Goal: Task Accomplishment & Management: Use online tool/utility

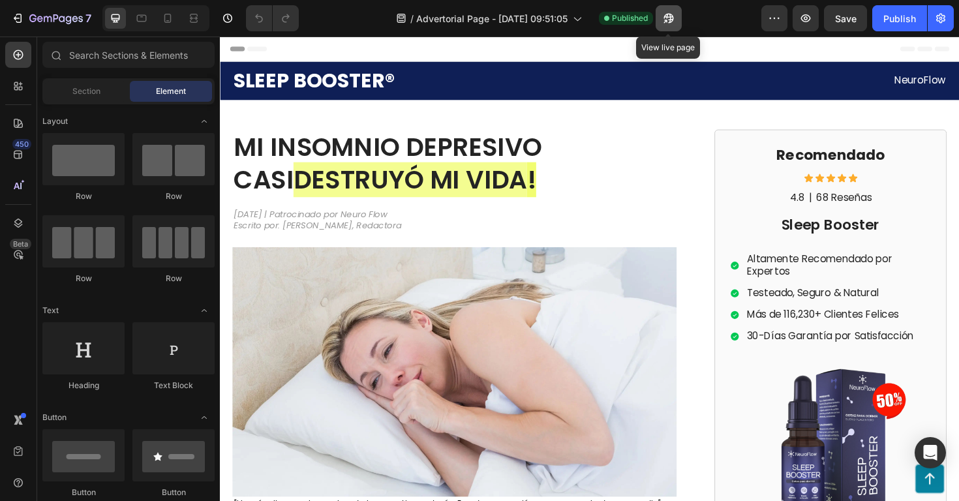
click at [668, 19] on icon "button" at bounding box center [669, 19] width 10 height 10
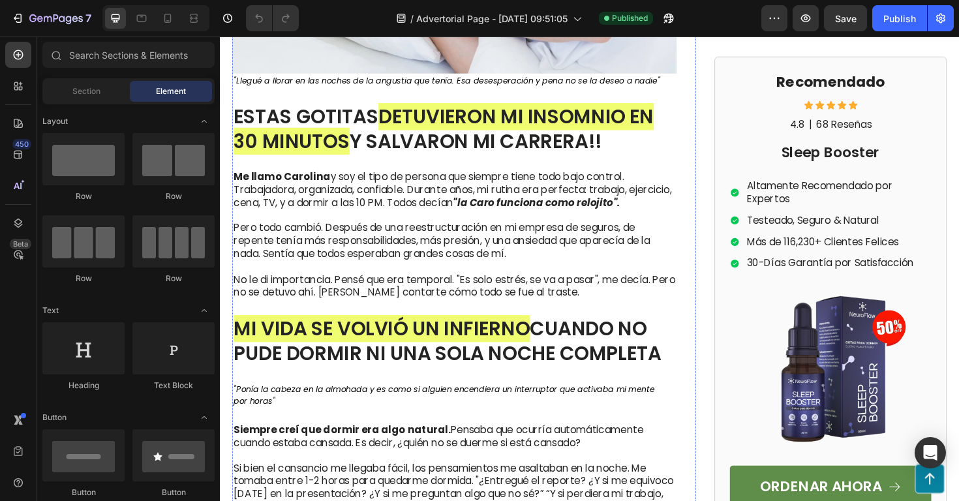
scroll to position [440, 0]
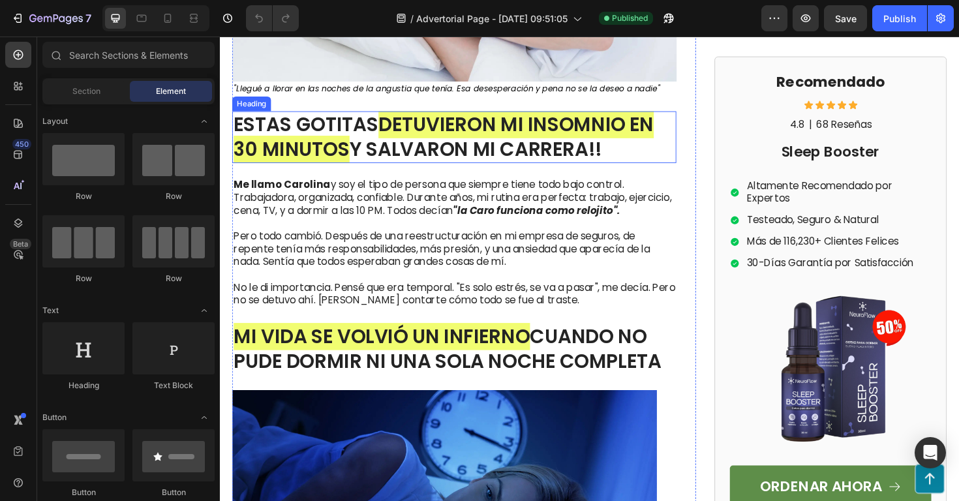
click at [536, 140] on span "DETUVIERON MI INSOMNIO EN 30 MINUTOS" at bounding box center [456, 143] width 445 height 55
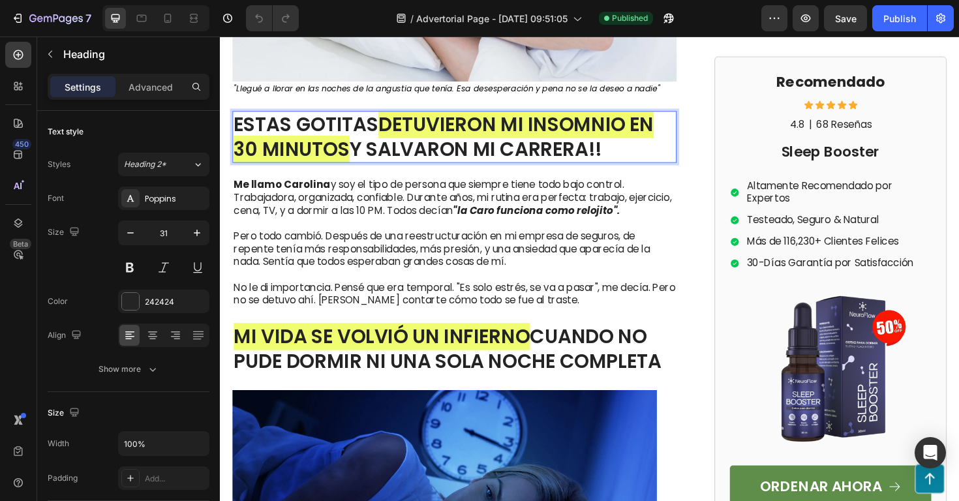
click at [636, 157] on p "ESTAS GOTITAS DETUVIERON MI INSOMNIO EN 30 MINUTOS Y SALVARON MI CARRERA!!" at bounding box center [468, 143] width 468 height 53
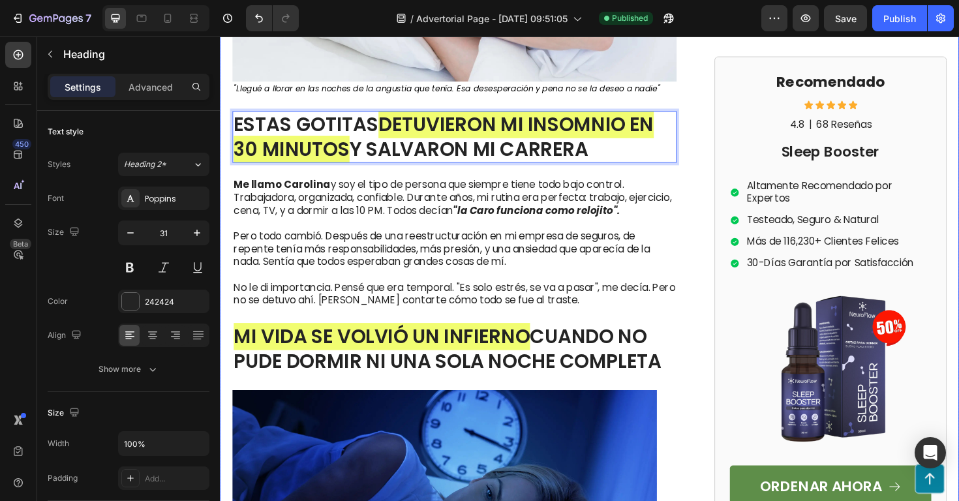
click at [729, 148] on div "MI INSOMNIO DEPRESIVO CASI DESTRUYÓ MI VIDA ! Heading 6 de Septiembre 2025 | Pa…" at bounding box center [611, 427] width 783 height 1465
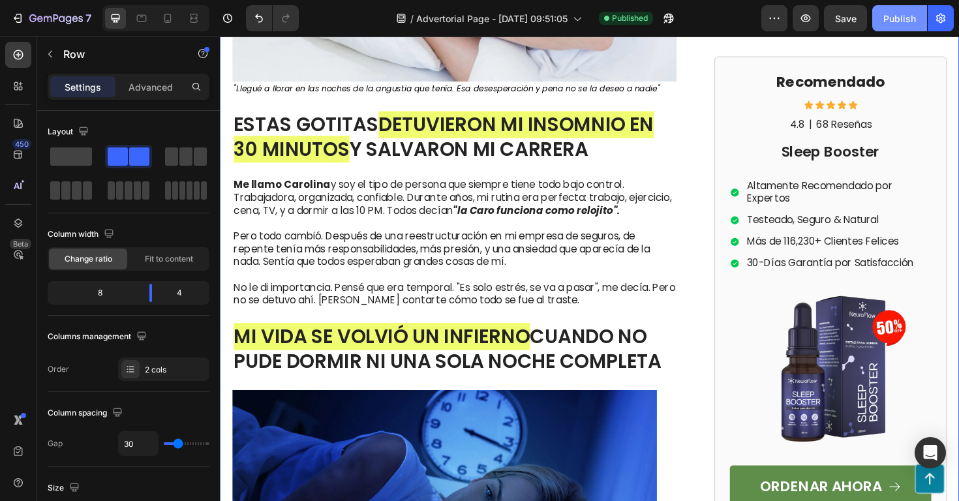
click at [894, 18] on div "Publish" at bounding box center [900, 19] width 33 height 14
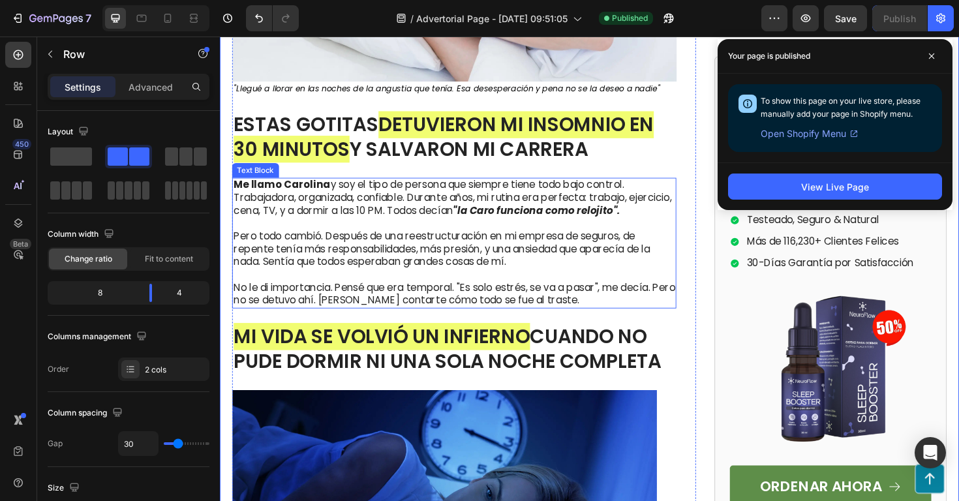
click at [324, 199] on strong "Me llamo Carolina" at bounding box center [285, 193] width 102 height 15
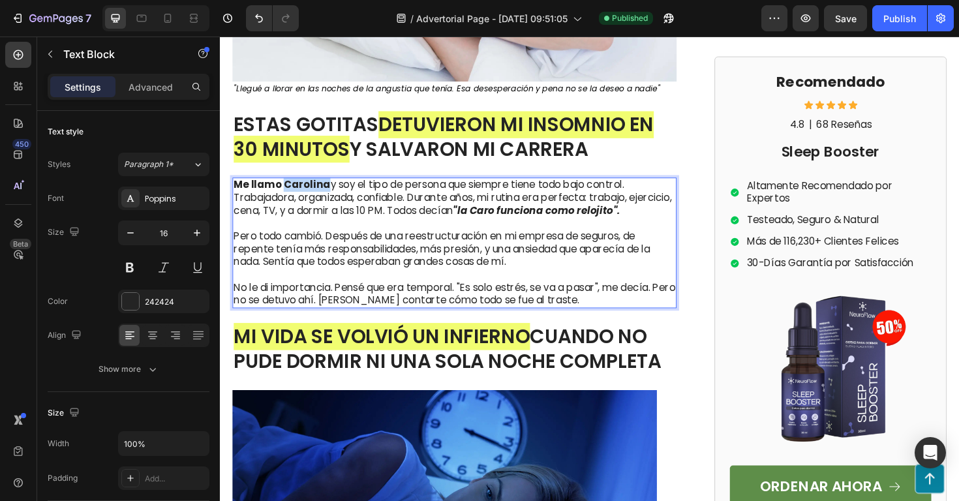
click at [324, 199] on strong "Me llamo Carolina" at bounding box center [285, 193] width 102 height 15
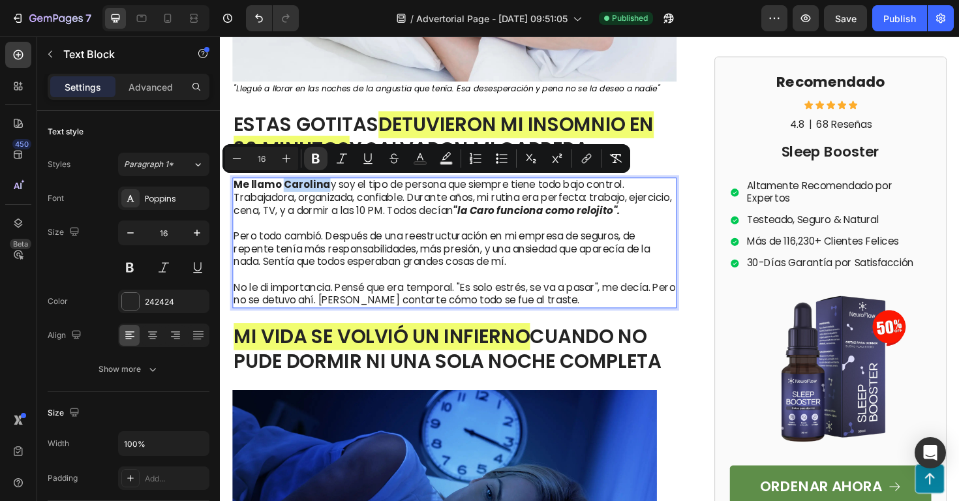
click at [295, 191] on strong "Me llamo Carolina" at bounding box center [285, 193] width 102 height 15
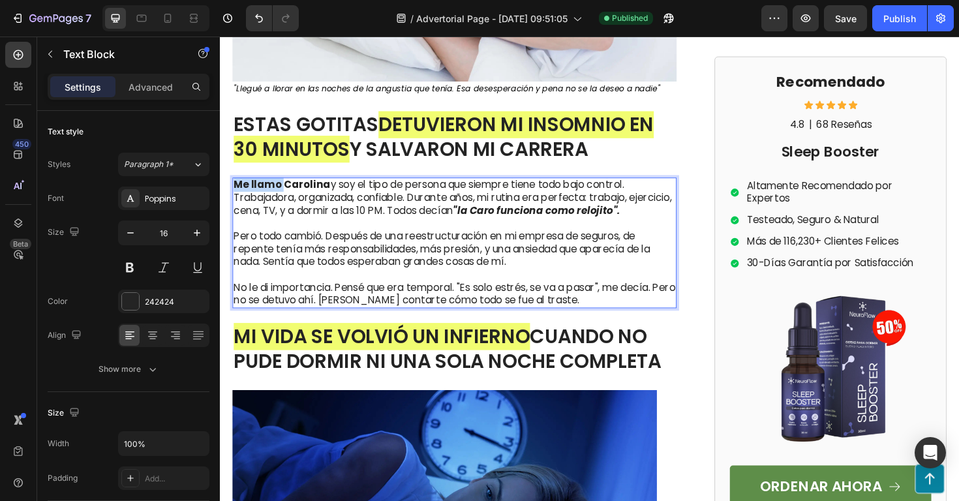
drag, startPoint x: 285, startPoint y: 196, endPoint x: 221, endPoint y: 174, distance: 67.5
click at [221, 174] on div "MI INSOMNIO DEPRESIVO CASI DESTRUYÓ MI VIDA ! Heading 6 de Septiembre 2025 | Pa…" at bounding box center [611, 427] width 783 height 1465
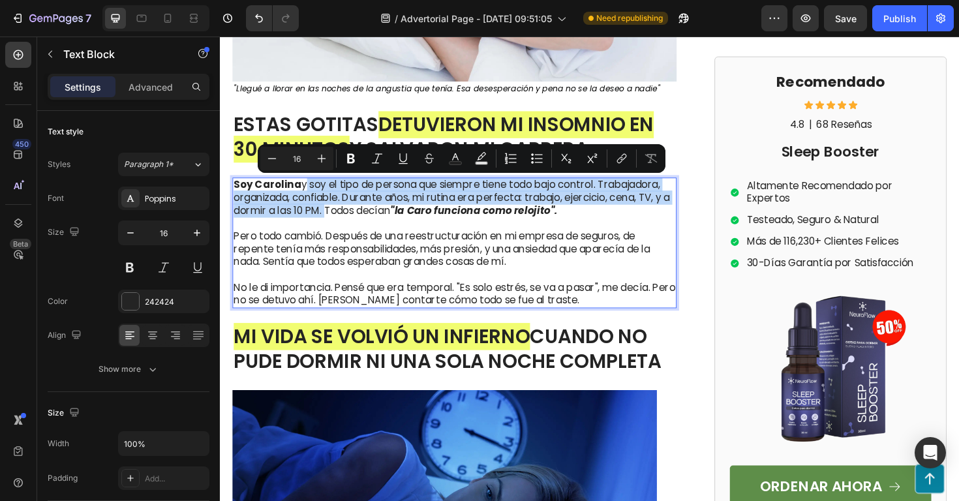
drag, startPoint x: 339, startPoint y: 223, endPoint x: 309, endPoint y: 194, distance: 41.5
click at [309, 194] on p "Soy Carolina y soy el tipo de persona que siempre tiene todo bajo control. Trab…" at bounding box center [468, 207] width 468 height 40
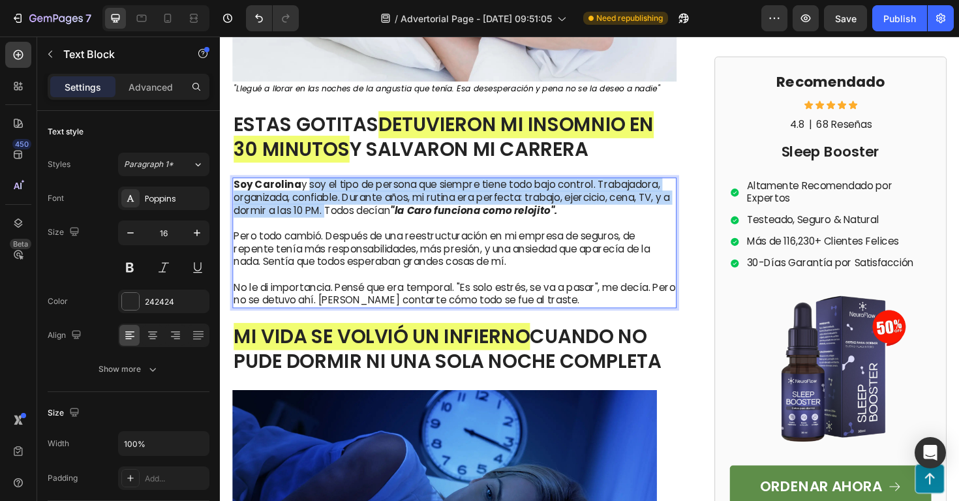
drag, startPoint x: 340, startPoint y: 220, endPoint x: 315, endPoint y: 193, distance: 36.9
click at [315, 193] on p "Soy Carolina y soy el tipo de persona que siempre tiene todo bajo control. Trab…" at bounding box center [468, 207] width 468 height 40
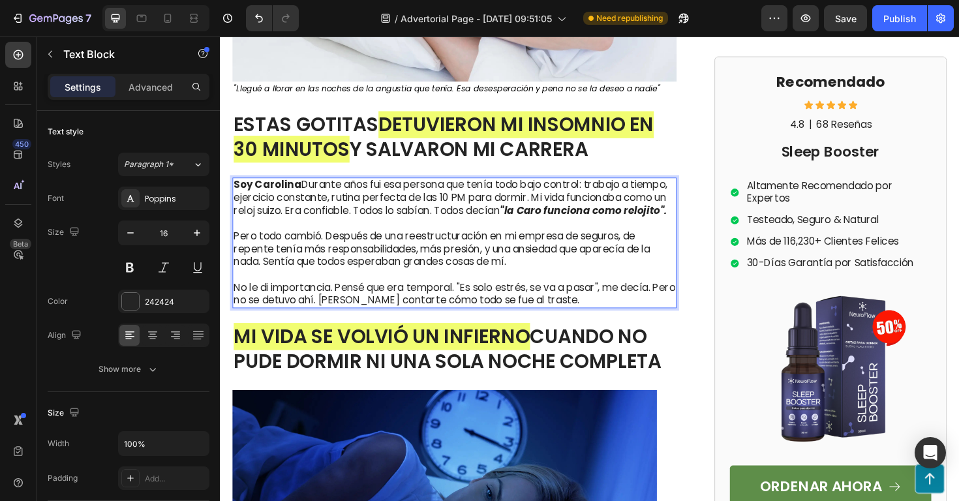
click at [309, 196] on p "Soy Carolina Durante años fui esa persona que tenía todo bajo control: trabajo …" at bounding box center [468, 207] width 468 height 40
click at [453, 221] on p "Soy Carolina . Durante años fui esa persona que tenía todo bajo control: trabaj…" at bounding box center [468, 207] width 468 height 40
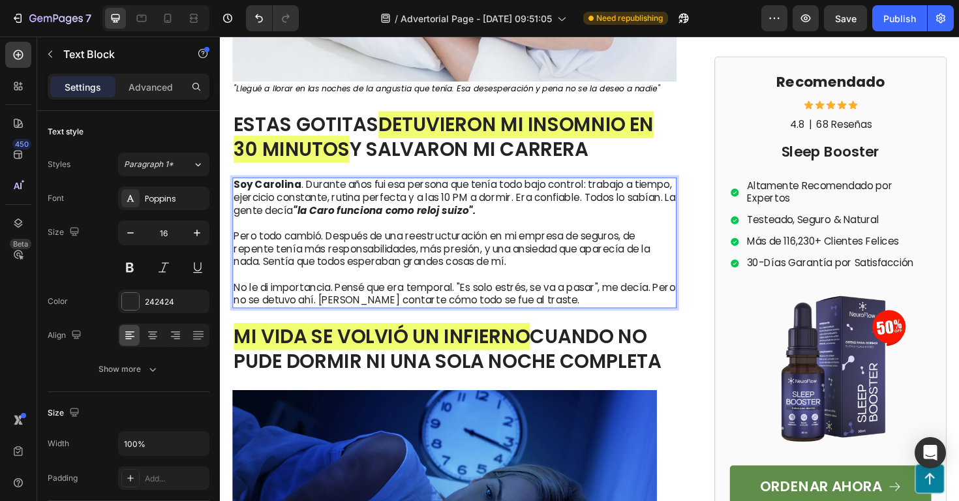
click at [547, 277] on p "Pero todo cambió. Después de una reestructuración en mi empresa de seguros, de …" at bounding box center [468, 262] width 468 height 68
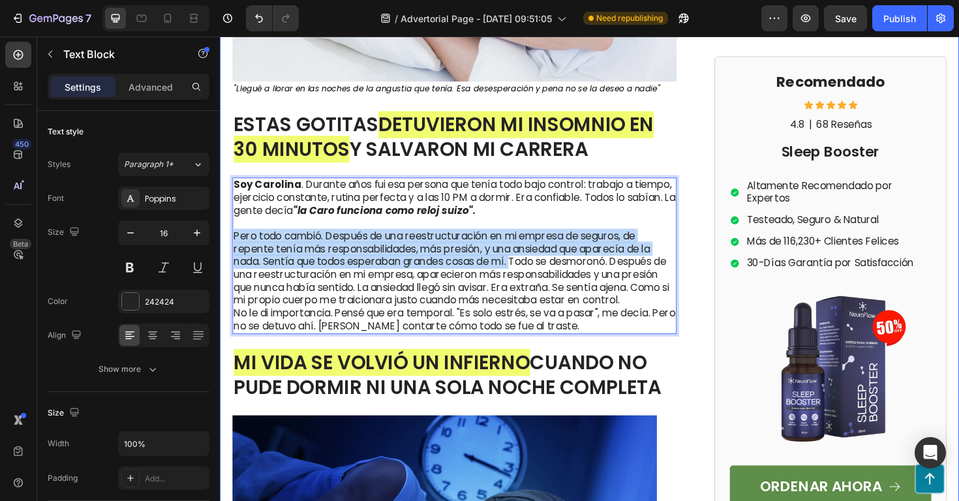
drag, startPoint x: 533, startPoint y: 275, endPoint x: 229, endPoint y: 247, distance: 305.5
click at [229, 247] on div "MI INSOMNIO DEPRESIVO CASI DESTRUYÓ MI VIDA ! Heading 6 de Septiembre 2025 | Pa…" at bounding box center [611, 441] width 783 height 1492
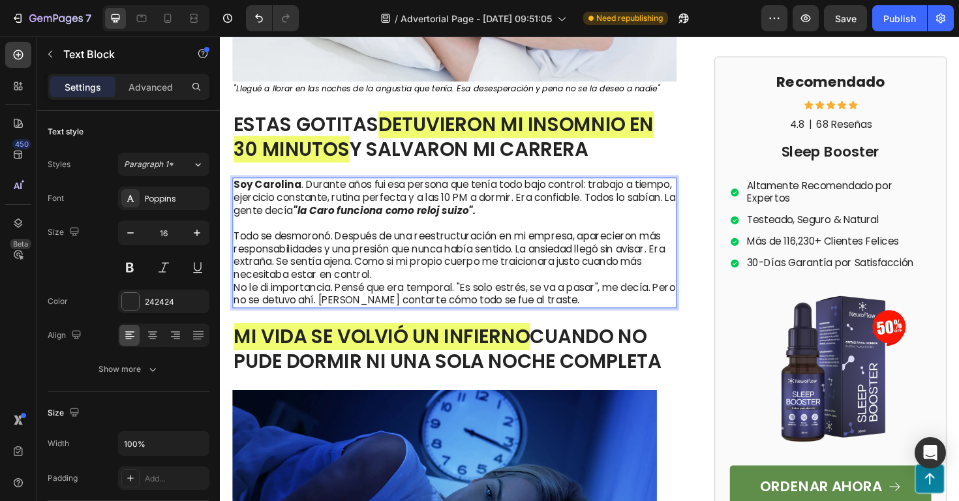
click at [382, 288] on p "Todo se desmoronó. Después de una reestructuración en mi empresa, aparecieron m…" at bounding box center [468, 262] width 468 height 68
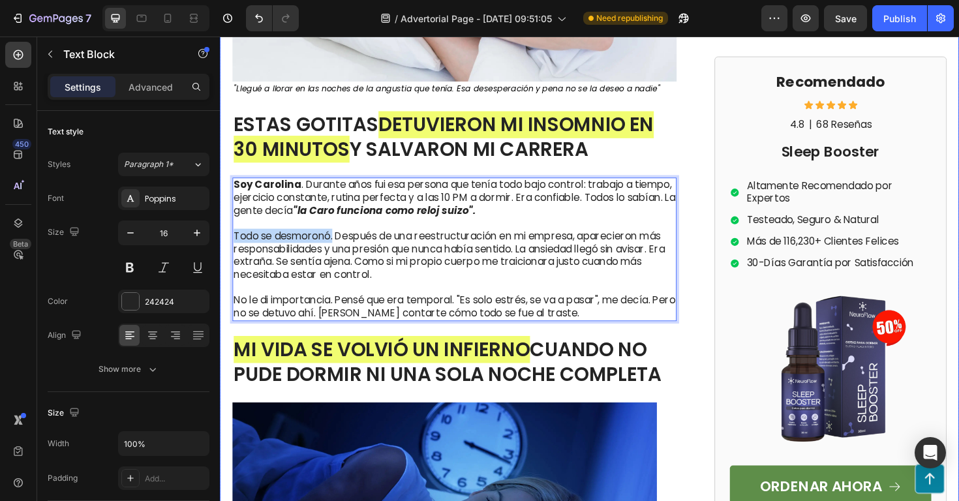
drag, startPoint x: 340, startPoint y: 247, endPoint x: 230, endPoint y: 249, distance: 110.3
click at [230, 249] on div "MI INSOMNIO DEPRESIVO CASI DESTRUYÓ MI VIDA ! Heading 6 de Septiembre 2025 | Pa…" at bounding box center [611, 434] width 783 height 1479
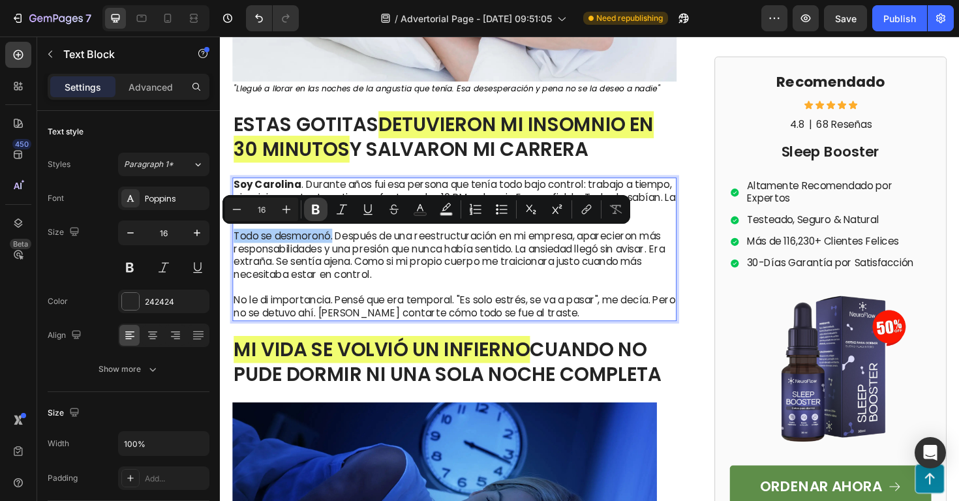
click at [315, 211] on icon "Editor contextual toolbar" at bounding box center [315, 209] width 13 height 13
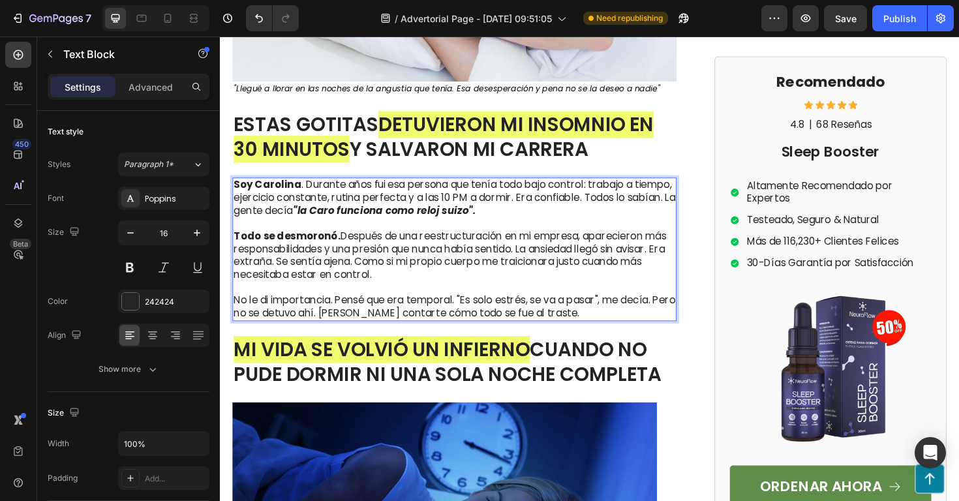
click at [414, 289] on p "Todo se desmoronó. Después de una reestructuración en mi empresa, aparecieron m…" at bounding box center [468, 262] width 468 height 68
drag, startPoint x: 543, startPoint y: 263, endPoint x: 688, endPoint y: 262, distance: 144.9
click at [688, 262] on p "Todo se desmoronó. Después de una reestructuración en mi empresa, aparecieron m…" at bounding box center [468, 262] width 468 height 68
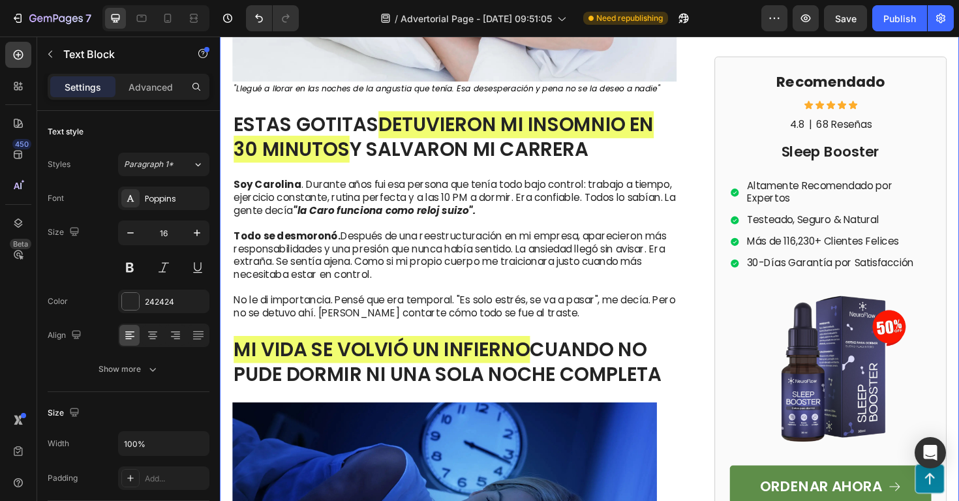
click at [726, 231] on div "MI INSOMNIO DEPRESIVO CASI DESTRUYÓ MI VIDA ! Heading 6 de Septiembre 2025 | Pa…" at bounding box center [611, 434] width 783 height 1479
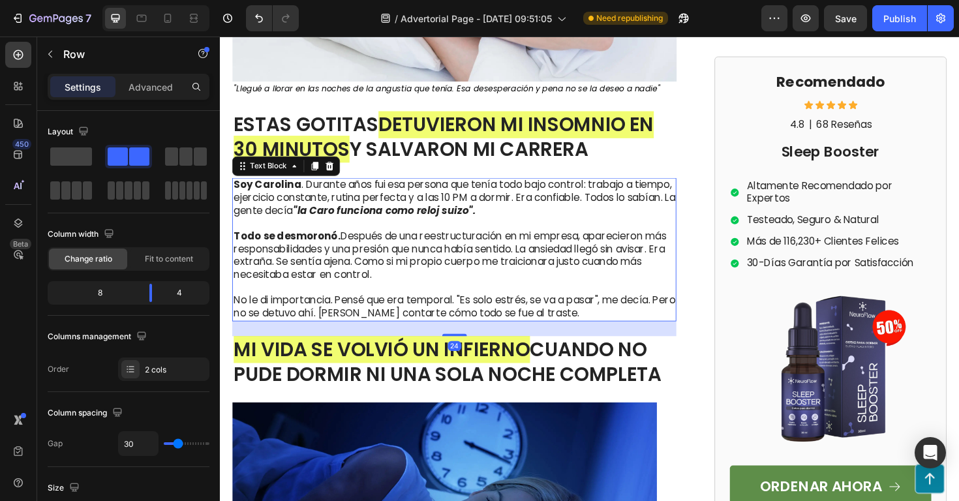
click at [615, 264] on p "Todo se desmoronó. Después de una reestructuración en mi empresa, aparecieron m…" at bounding box center [468, 262] width 468 height 68
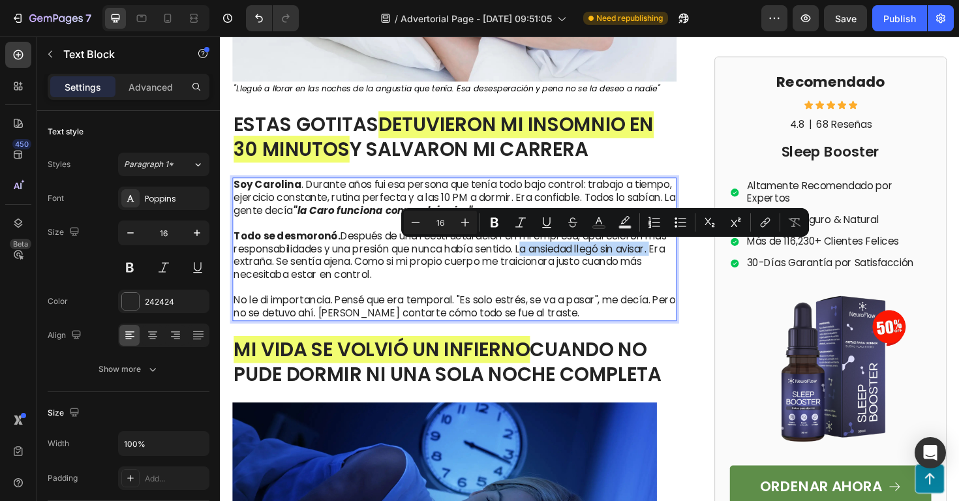
drag, startPoint x: 544, startPoint y: 262, endPoint x: 698, endPoint y: 258, distance: 154.7
click at [698, 258] on p "Todo se desmoronó. Después de una reestructuración en mi empresa, aparecieron m…" at bounding box center [468, 262] width 468 height 68
click at [501, 223] on icon "Editor contextual toolbar" at bounding box center [494, 222] width 13 height 13
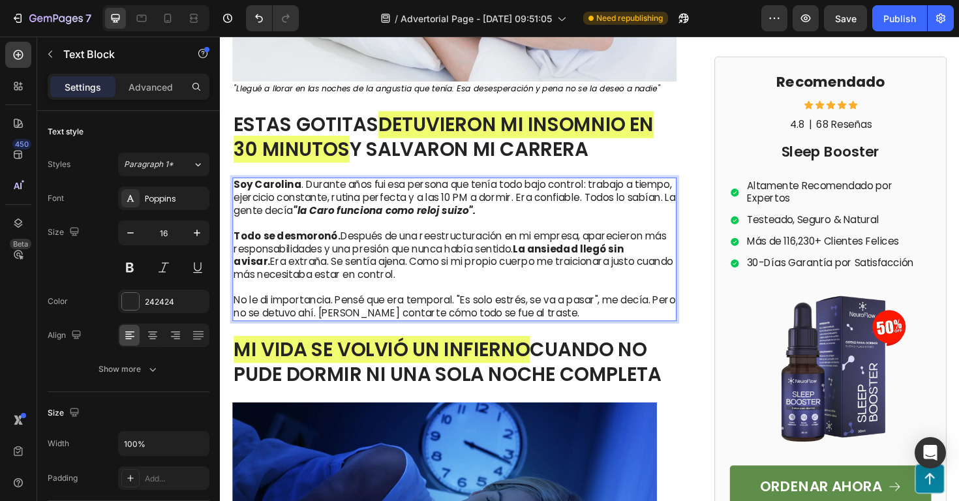
click at [418, 291] on p "Todo se desmoronó. Después de una reestructuración en mi empresa, aparecieron m…" at bounding box center [468, 262] width 468 height 68
click at [590, 332] on p "No le di importancia. Pensé que era temporal. "Es solo estrés, se va a pasar", …" at bounding box center [468, 322] width 468 height 27
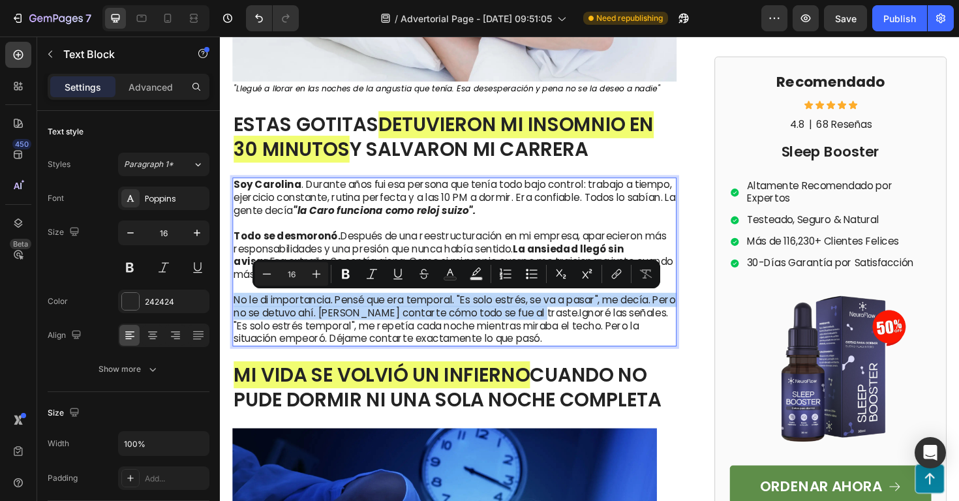
drag, startPoint x: 581, startPoint y: 330, endPoint x: 169, endPoint y: 313, distance: 412.2
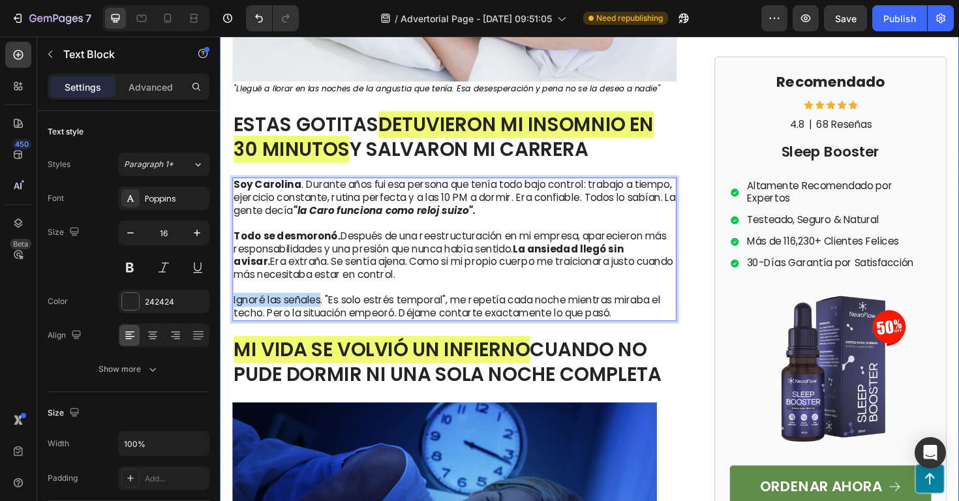
drag, startPoint x: 329, startPoint y: 319, endPoint x: 232, endPoint y: 317, distance: 96.6
click at [232, 317] on div "MI INSOMNIO DEPRESIVO CASI DESTRUYÓ MI VIDA ! Heading 6 de Septiembre 2025 | Pa…" at bounding box center [611, 434] width 783 height 1479
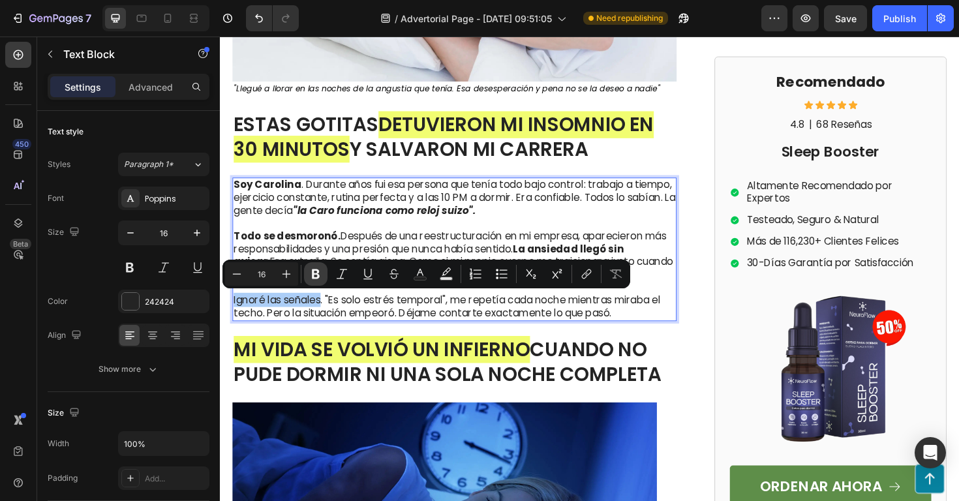
click at [317, 274] on icon "Editor contextual toolbar" at bounding box center [316, 275] width 8 height 10
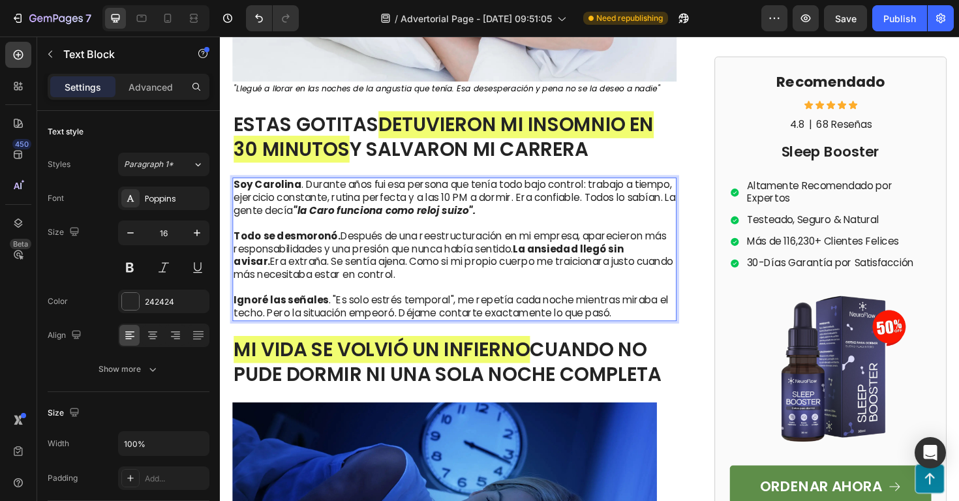
click at [380, 322] on p "Ignoré las señales . "Es solo estrés temporal", me repetía cada noche mientras …" at bounding box center [468, 322] width 468 height 27
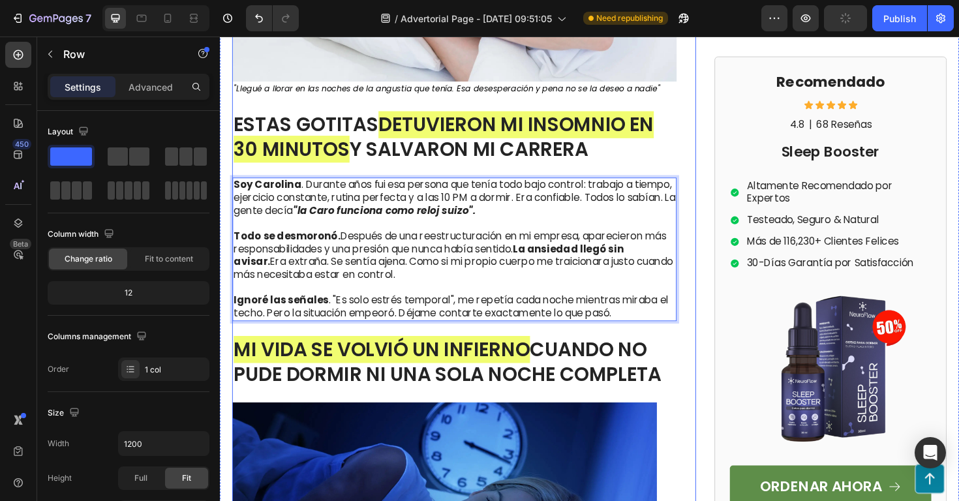
click at [723, 292] on div "MI INSOMNIO DEPRESIVO CASI DESTRUYÓ MI VIDA ! Heading 6 de Septiembre 2025 | Pa…" at bounding box center [478, 434] width 491 height 1479
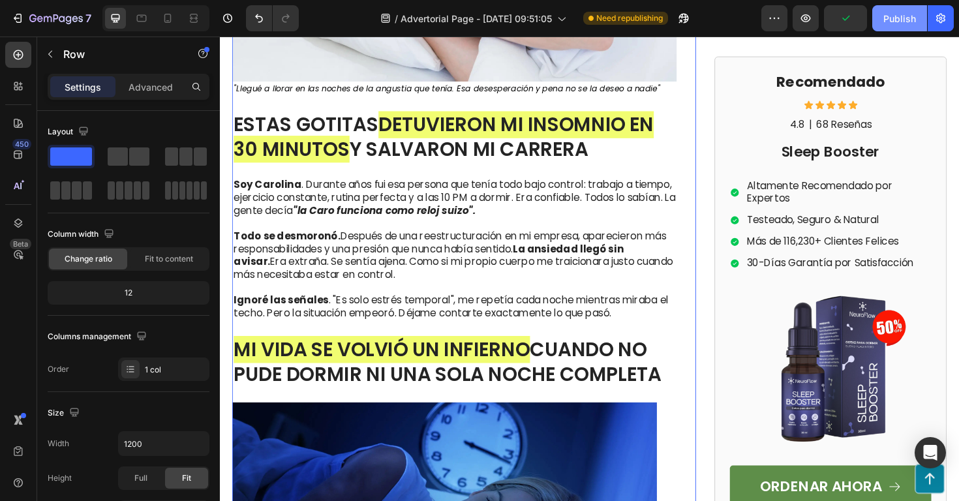
click at [888, 18] on div "Publish" at bounding box center [900, 19] width 33 height 14
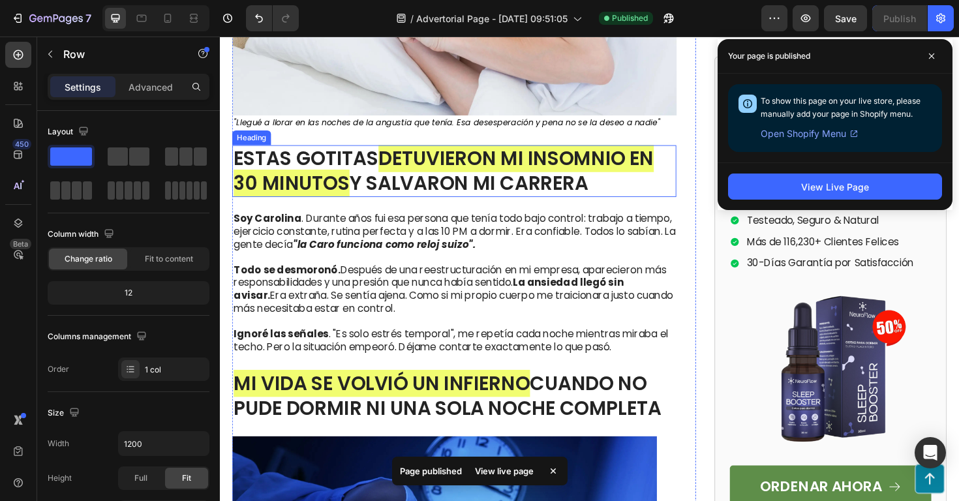
scroll to position [401, 0]
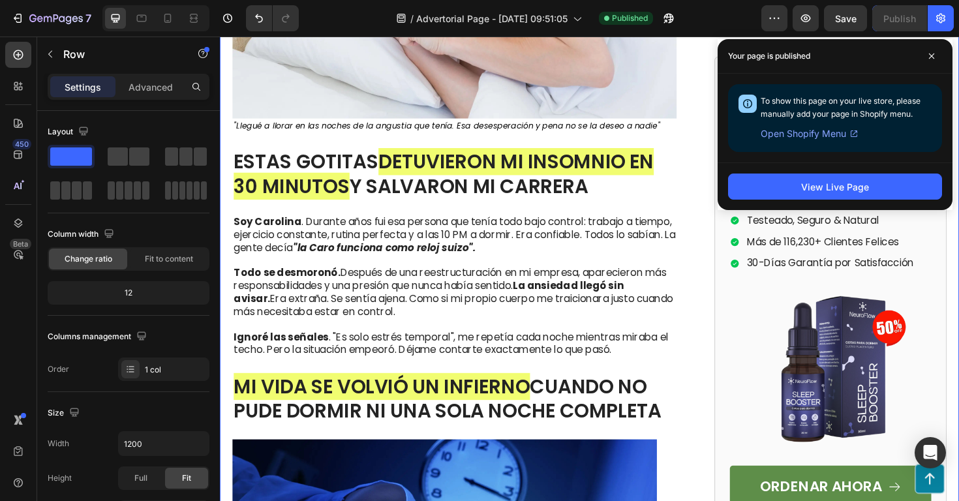
click at [732, 185] on div "MI INSOMNIO DEPRESIVO CASI DESTRUYÓ MI VIDA ! Heading 6 de Septiembre 2025 | Pa…" at bounding box center [611, 473] width 783 height 1479
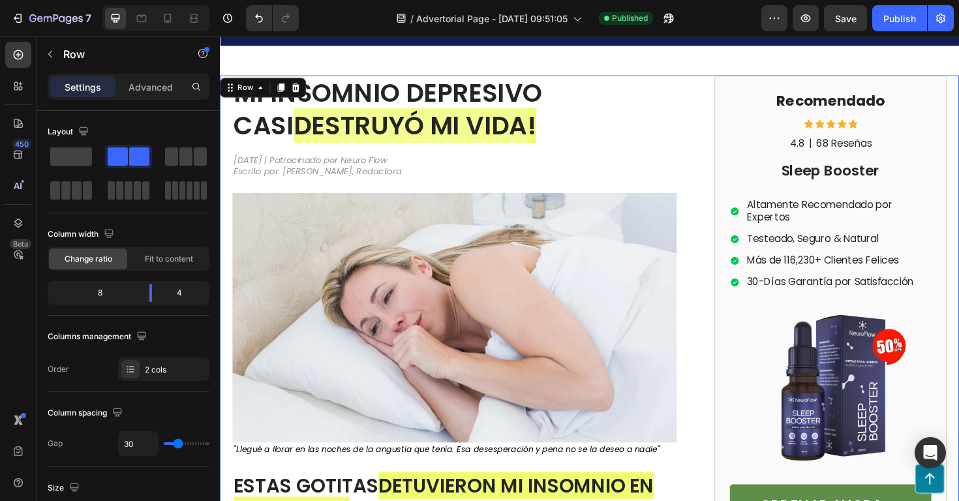
scroll to position [53, 0]
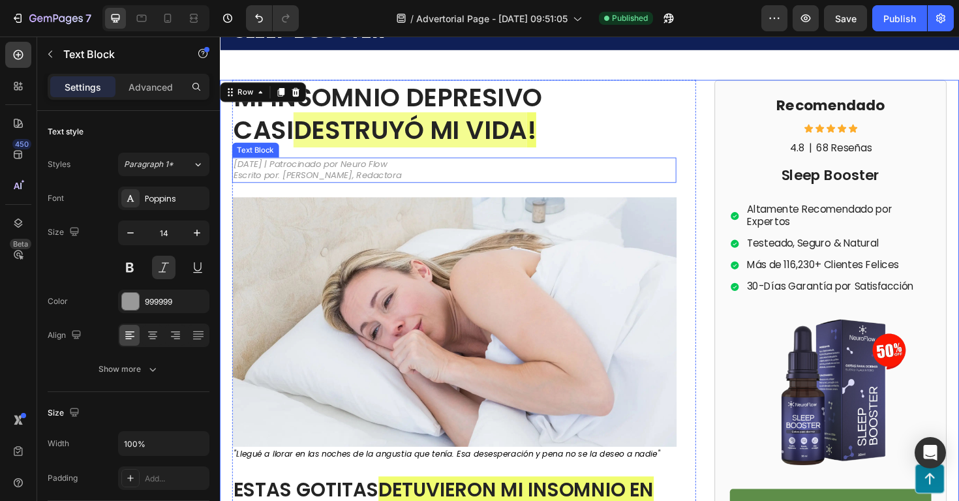
click at [268, 176] on p "6 de Septiembre 2025 | Patrocinado por Neuro Flow Escrito por: María C., Redact…" at bounding box center [468, 177] width 468 height 23
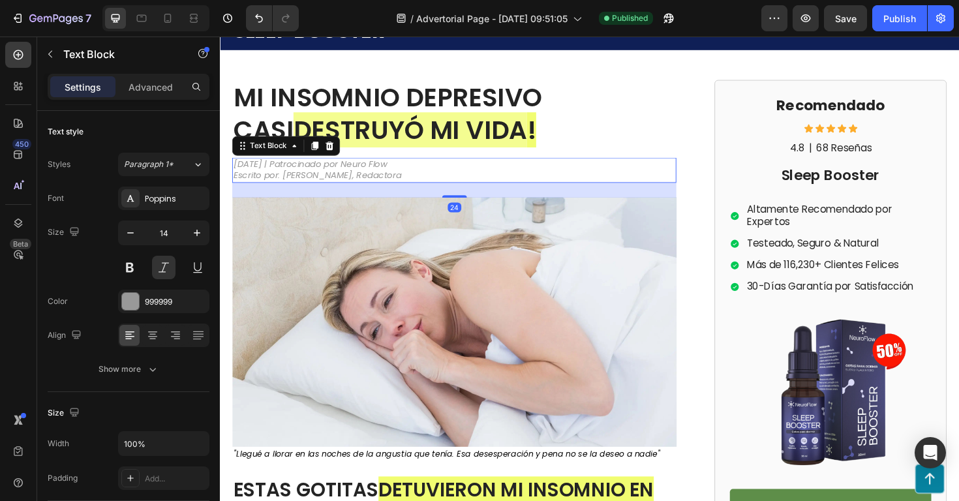
click at [243, 170] on p "6 de Septiembre 2025 | Patrocinado por Neuro Flow Escrito por: María C., Redact…" at bounding box center [468, 177] width 468 height 23
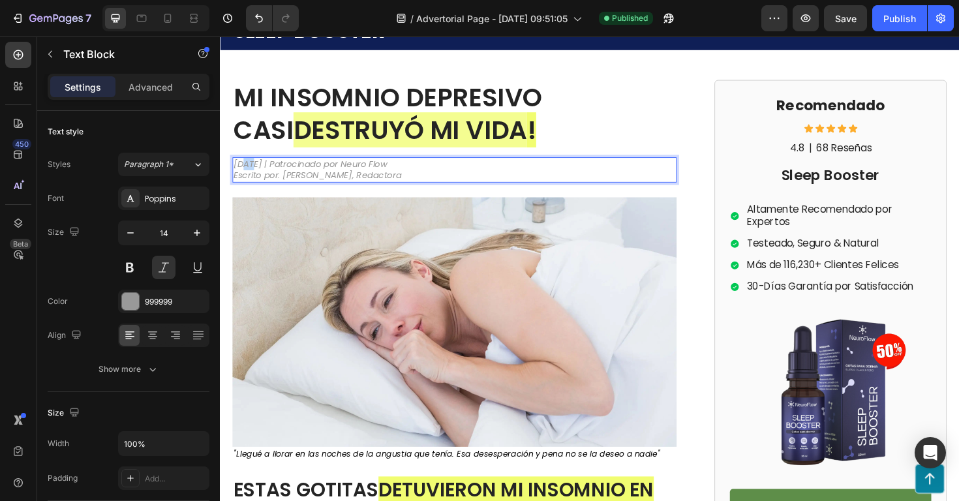
click at [243, 170] on p "6 de Septiembre 2025 | Patrocinado por Neuro Flow Escrito por: María C., Redact…" at bounding box center [468, 177] width 468 height 23
click at [240, 173] on p "6 de Septiembre 2025 | Patrocinado por Neuro Flow Escrito por: María C., Redact…" at bounding box center [468, 177] width 468 height 23
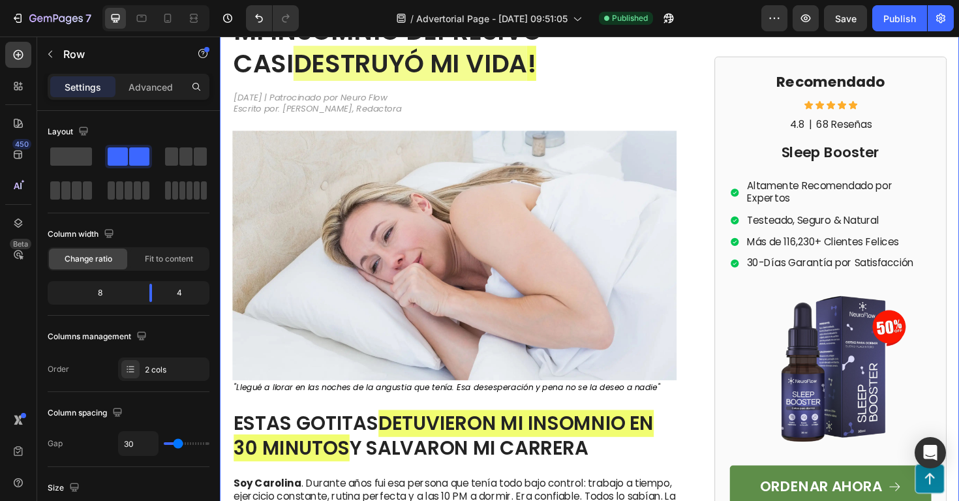
scroll to position [136, 0]
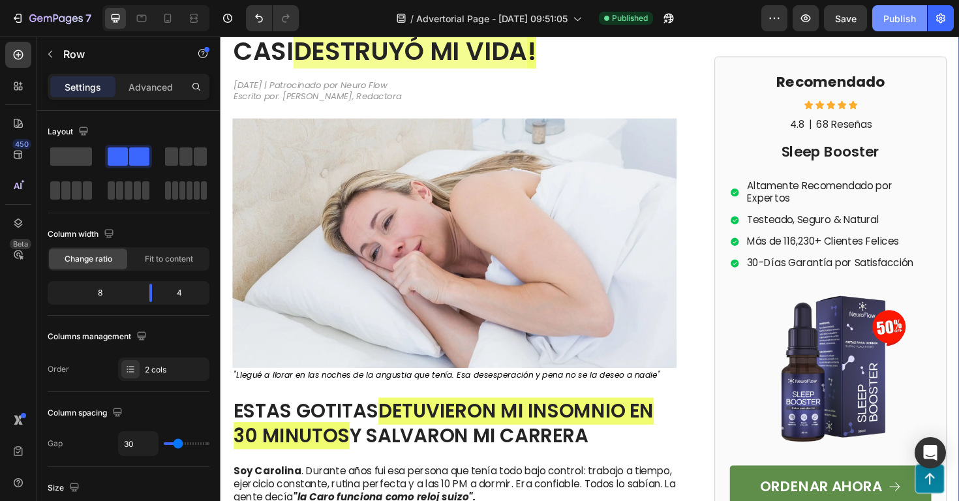
click at [912, 29] on button "Publish" at bounding box center [900, 18] width 55 height 26
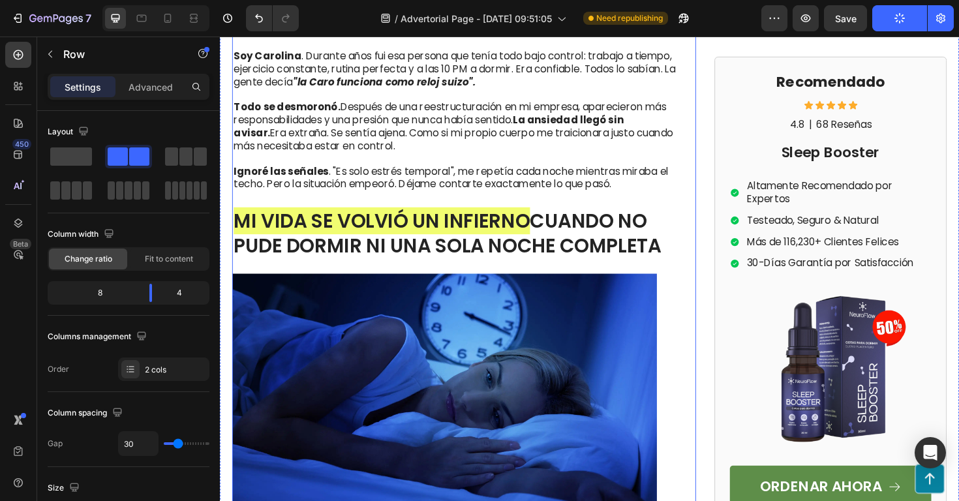
scroll to position [579, 0]
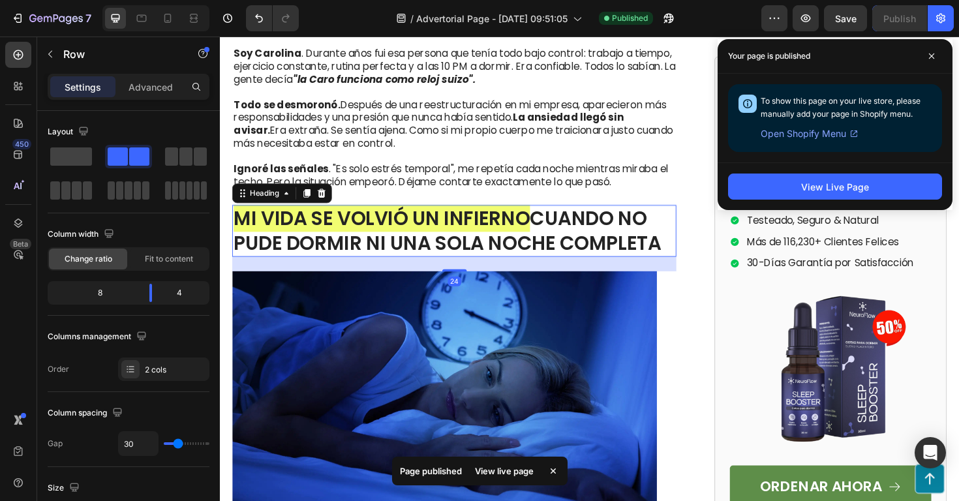
click at [493, 236] on span "MI VIDA SE VOLVIÓ UN INFIERNO" at bounding box center [391, 229] width 314 height 29
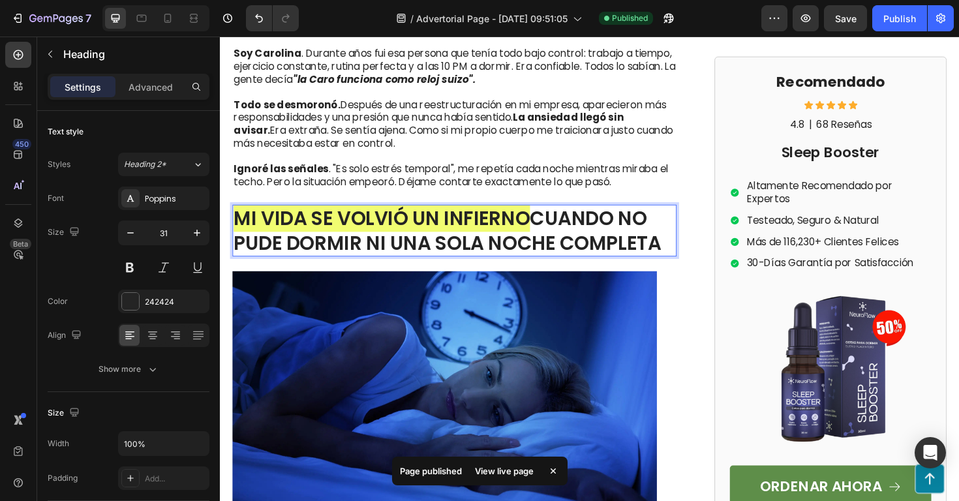
click at [493, 236] on span "MI VIDA SE VOLVIÓ UN INFIERNO" at bounding box center [391, 229] width 314 height 29
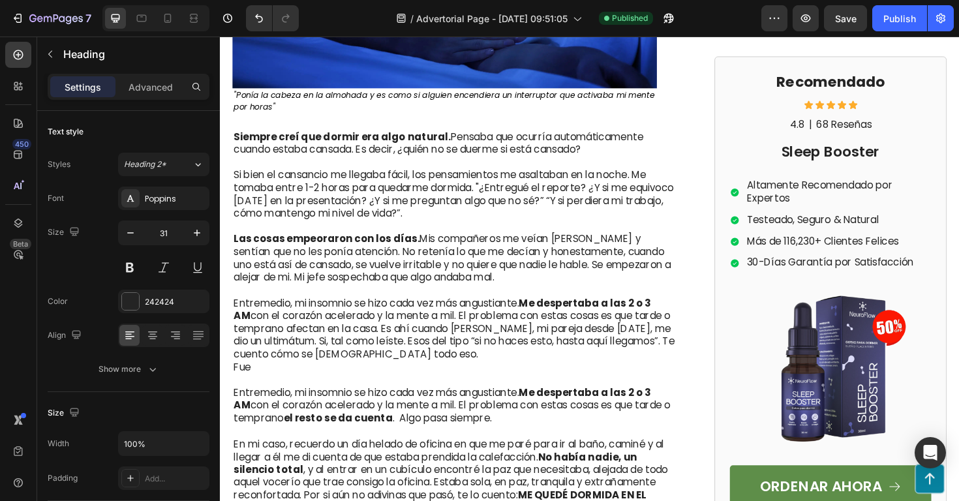
scroll to position [1027, 0]
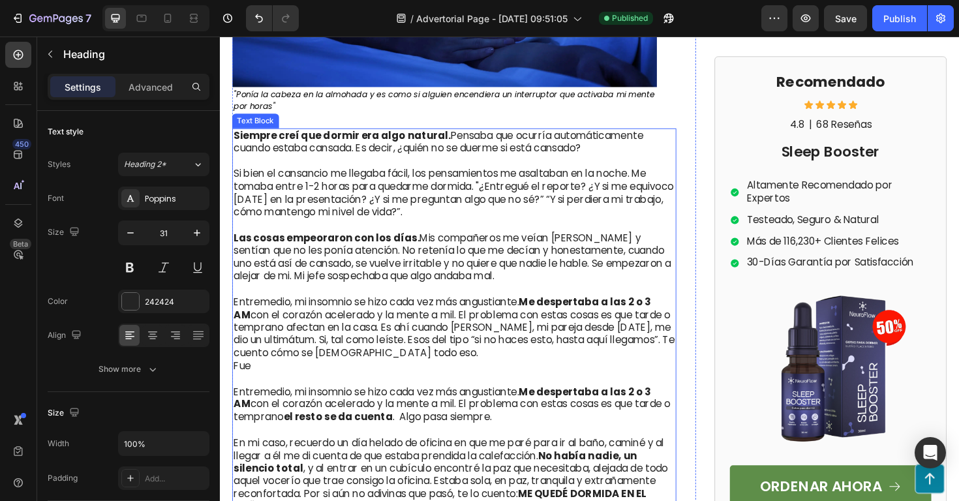
click at [414, 271] on p "Las cosas empeoraron con los días. Mis compañeros me veían bostezar y sentían q…" at bounding box center [468, 264] width 468 height 68
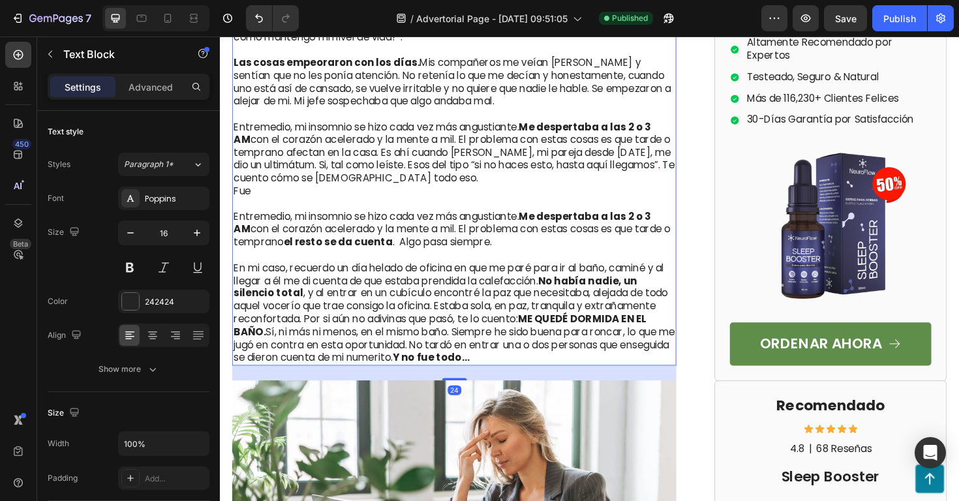
scroll to position [1207, 0]
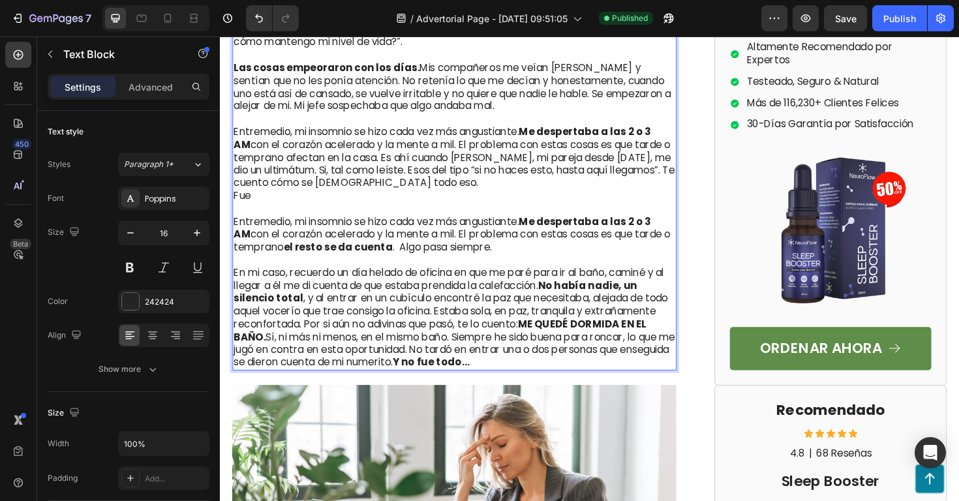
click at [513, 268] on p "Rich Text Editor. Editing area: main" at bounding box center [468, 274] width 468 height 14
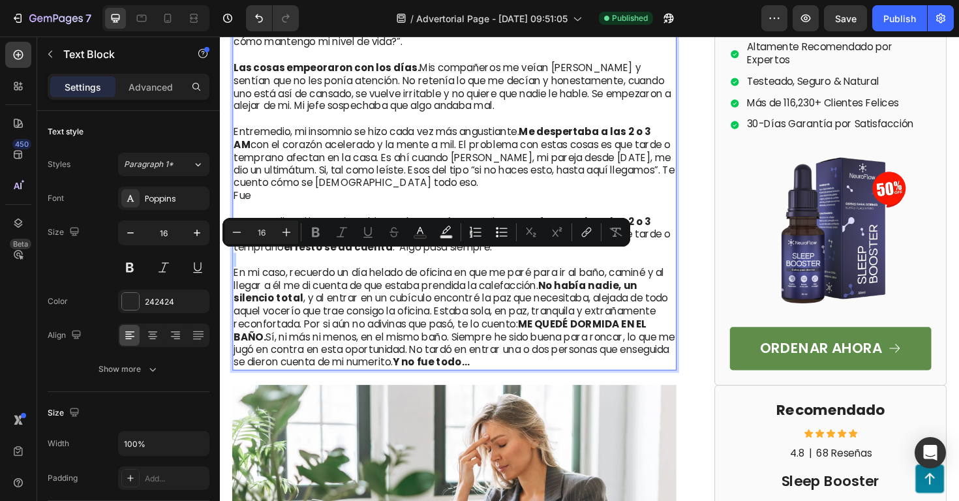
click at [536, 274] on p "Rich Text Editor. Editing area: main" at bounding box center [468, 274] width 468 height 14
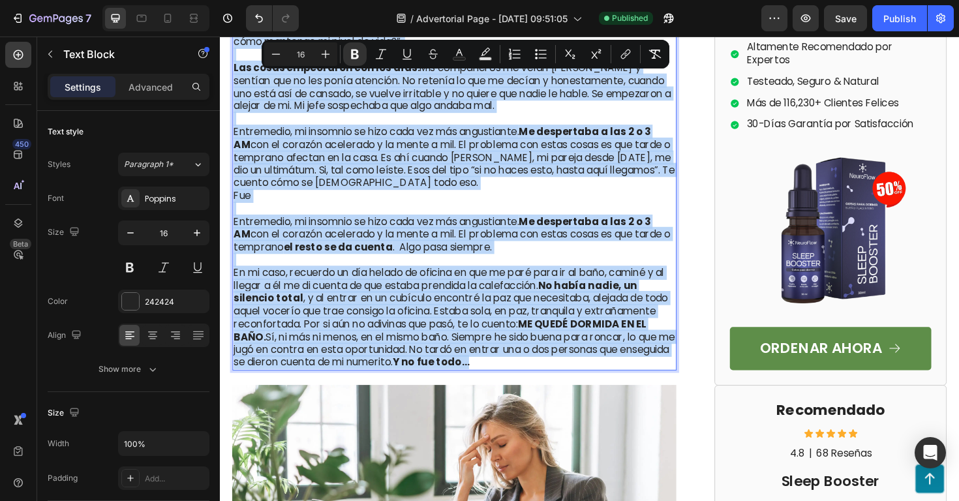
copy div "Siempre creí que dormir era algo natural. Pensaba que ocurría automáticamente c…"
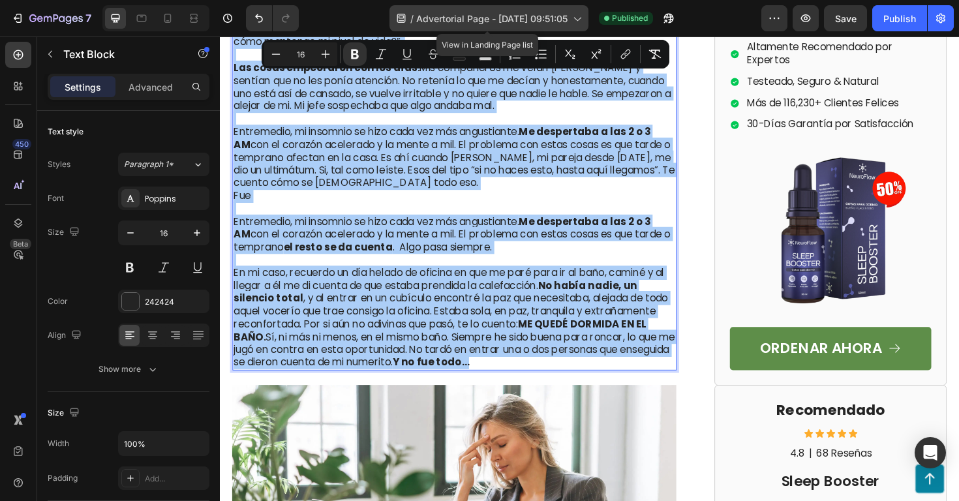
drag, startPoint x: 308, startPoint y: 238, endPoint x: 436, endPoint y: 10, distance: 261.3
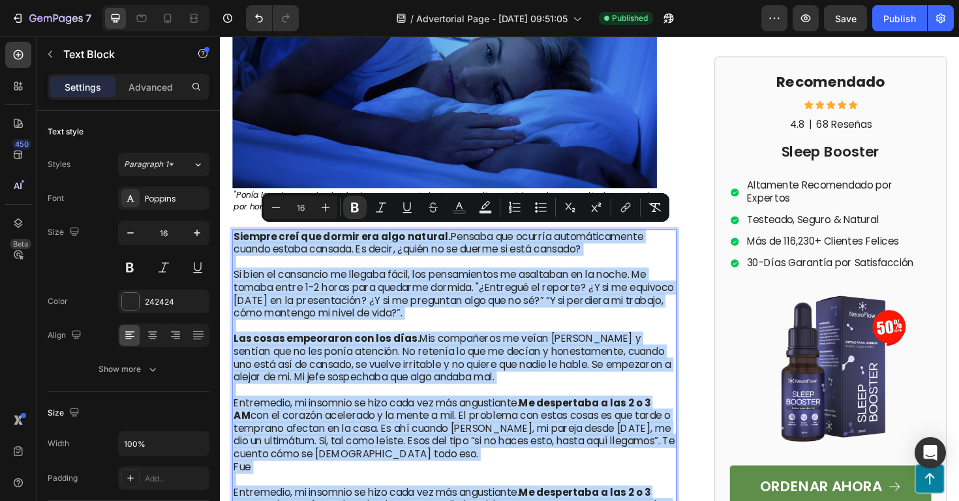
scroll to position [923, 0]
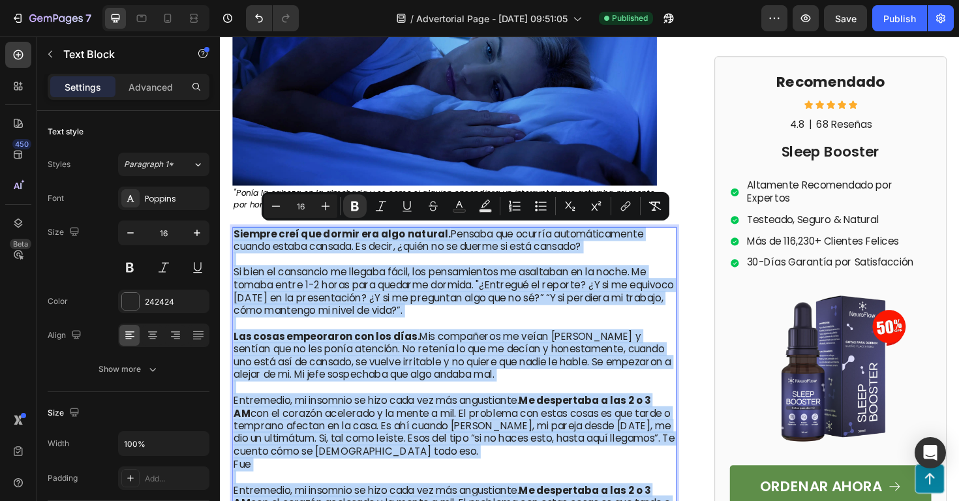
click at [476, 258] on p "Siempre creí que dormir era algo natural. Pensaba que ocurría automáticamente c…" at bounding box center [468, 253] width 468 height 27
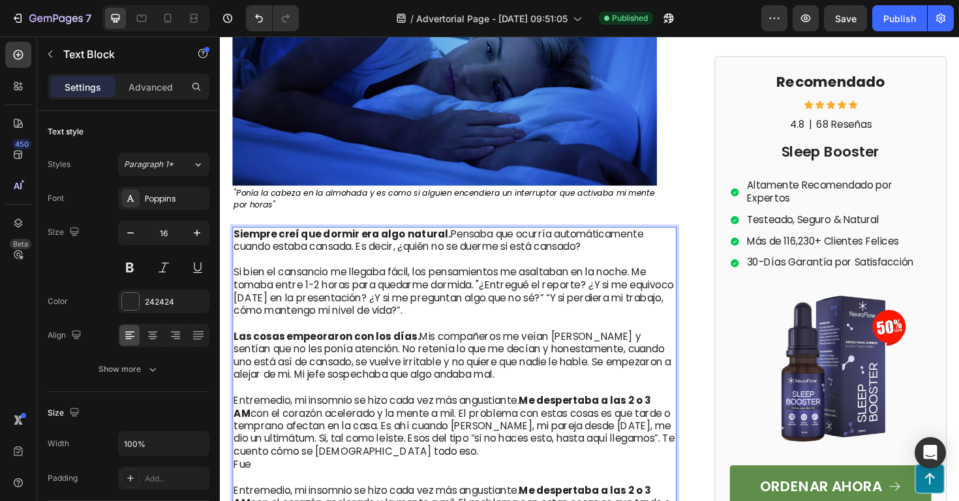
click at [626, 254] on p "Siempre creí que dormir era algo natural. Pensaba que ocurría automáticamente c…" at bounding box center [468, 253] width 468 height 27
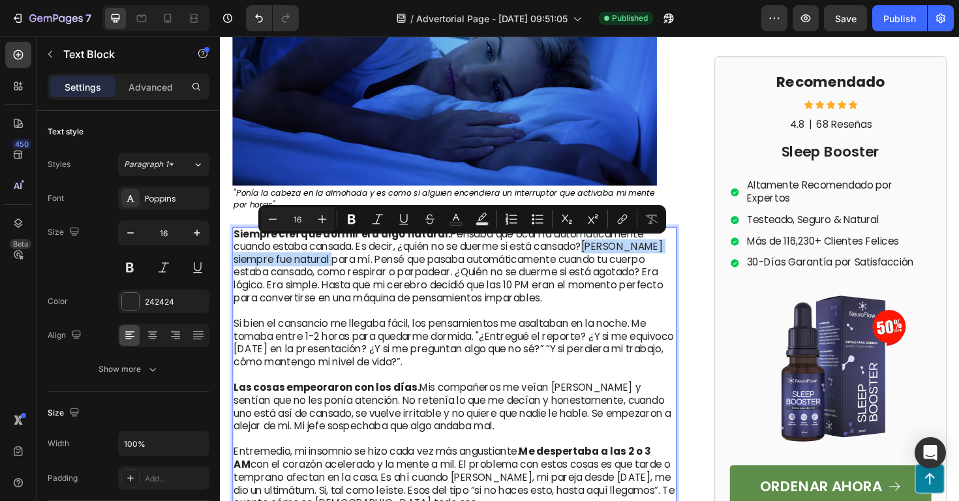
drag, startPoint x: 615, startPoint y: 256, endPoint x: 335, endPoint y: 270, distance: 281.0
click at [335, 270] on p "Siempre creí que dormir era algo natural. Pensaba que ocurría automáticamente c…" at bounding box center [468, 281] width 468 height 82
click at [352, 221] on icon "Editor contextual toolbar" at bounding box center [351, 219] width 13 height 13
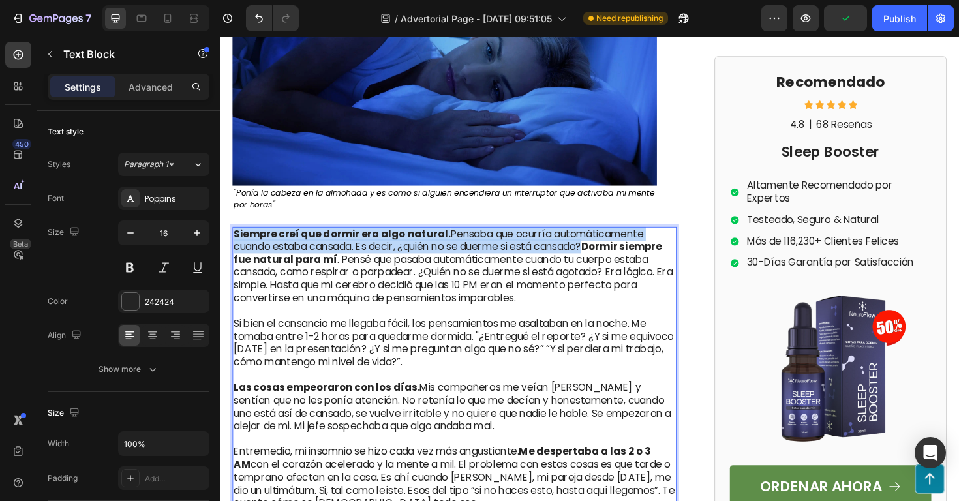
drag, startPoint x: 614, startPoint y: 258, endPoint x: 159, endPoint y: 226, distance: 456.7
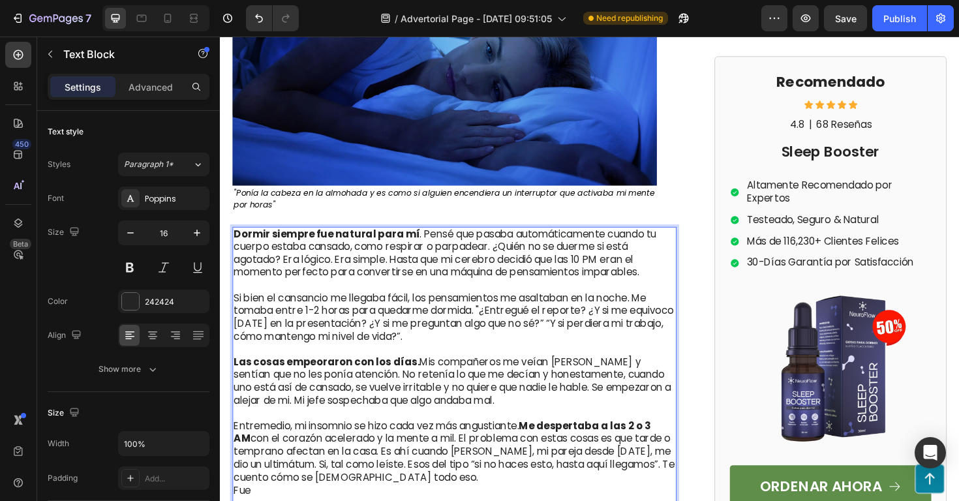
click at [501, 356] on p "Si bien el cansancio me llegaba fácil, los pensamientos me asaltaban en la noch…" at bounding box center [468, 328] width 468 height 68
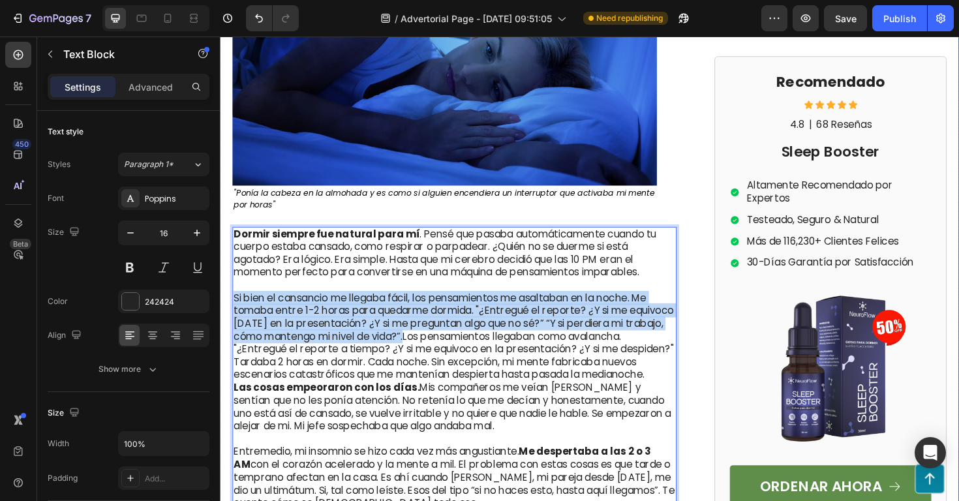
drag, startPoint x: 478, startPoint y: 354, endPoint x: 223, endPoint y: 313, distance: 259.1
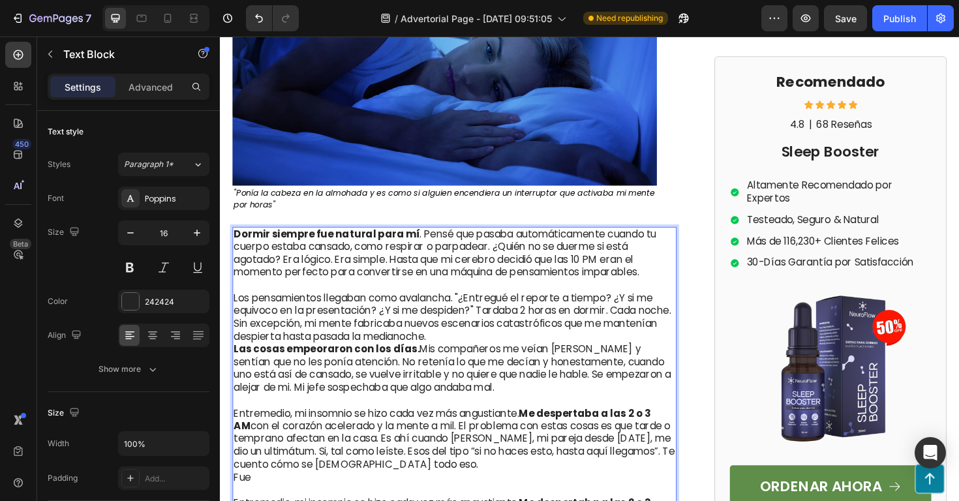
click at [537, 353] on p "Los pensamientos llegaban como avalancha. "¿Entregué el reporte a tiempo? ¿Y si…" at bounding box center [468, 355] width 468 height 122
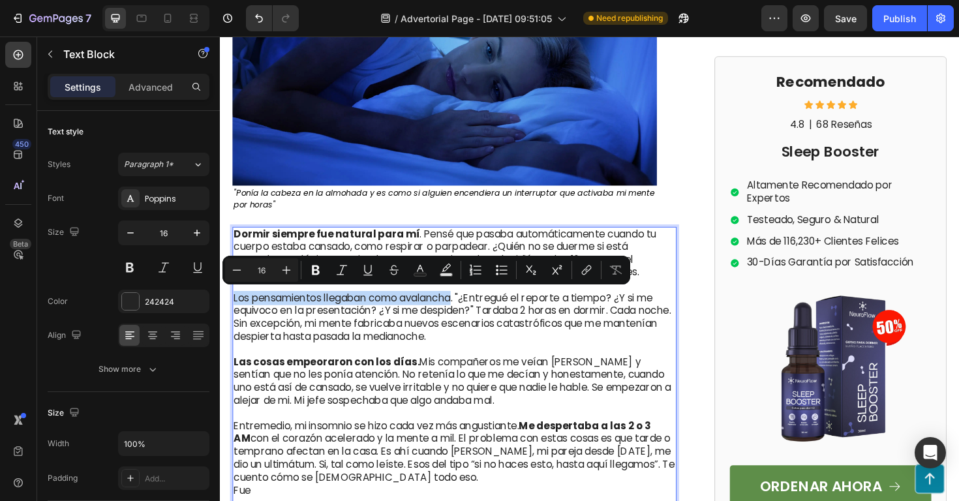
drag, startPoint x: 471, startPoint y: 313, endPoint x: 217, endPoint y: 317, distance: 254.6
click at [311, 270] on icon "Editor contextual toolbar" at bounding box center [315, 270] width 13 height 13
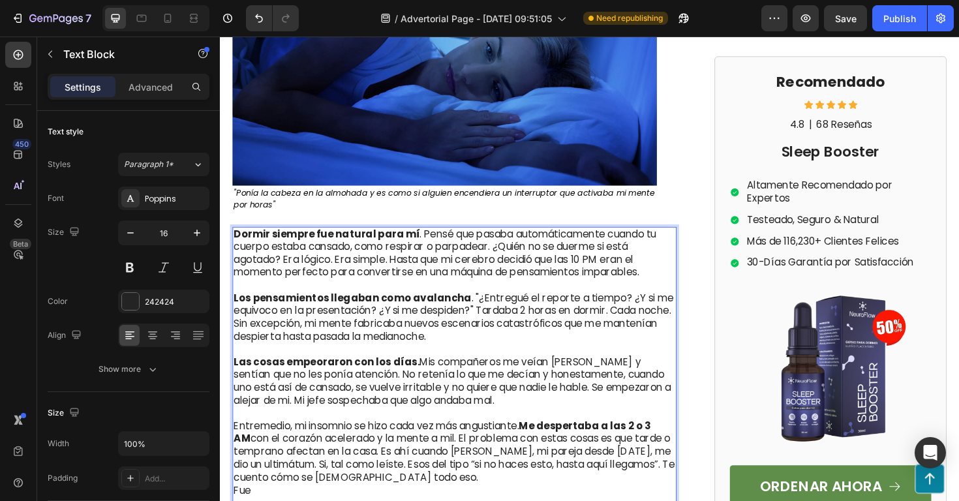
click at [496, 356] on p "Los pensamientos llegaban como avalancha . "¿Entregué el reporte a tiempo? ¿Y s…" at bounding box center [468, 328] width 468 height 68
click at [555, 328] on p "Los pensamientos llegaban como avalancha . "¿Entregué el reporte a tiempo? ¿Y s…" at bounding box center [468, 328] width 468 height 68
click at [559, 328] on p "Los pensamientos llegaban como avalancha . "¿Entregué el reporte a tiempo? ¿Y s…" at bounding box center [468, 328] width 468 height 68
click at [563, 328] on p "Los pensamientos llegaban como avalancha . "¿Entregué el reporte a tiempo? ¿Y s…" at bounding box center [468, 328] width 468 height 68
click at [628, 345] on p "Los pensamientos llegaban como avalancha . "¿Entregué el reporte a tiempo? ¿Y s…" at bounding box center [468, 328] width 468 height 68
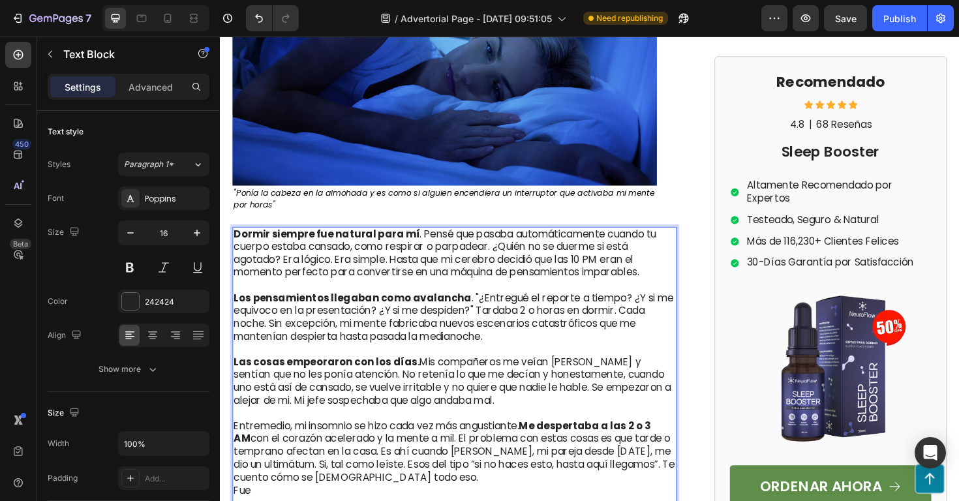
click at [611, 354] on p "Los pensamientos llegaban como avalancha . "¿Entregué el reporte a tiempo? ¿Y s…" at bounding box center [468, 328] width 468 height 68
click at [561, 325] on p "Los pensamientos llegaban como avalancha . "¿Entregué el reporte a tiempo? ¿Y s…" at bounding box center [468, 328] width 468 height 68
click at [565, 328] on p "Los pensamientos llegaban como avalancha . "¿Entregué el reporte a tiempo? ¿Y s…" at bounding box center [468, 328] width 468 height 68
click at [571, 324] on p "Los pensamientos llegaban como avalancha . "¿Entregué el reporte a tiempo? ¿Y s…" at bounding box center [468, 328] width 468 height 68
click at [580, 326] on p "Los pensamientos llegaban como avalancha . "¿Entregué el reporte a tiempo? ¿Y s…" at bounding box center [468, 328] width 468 height 68
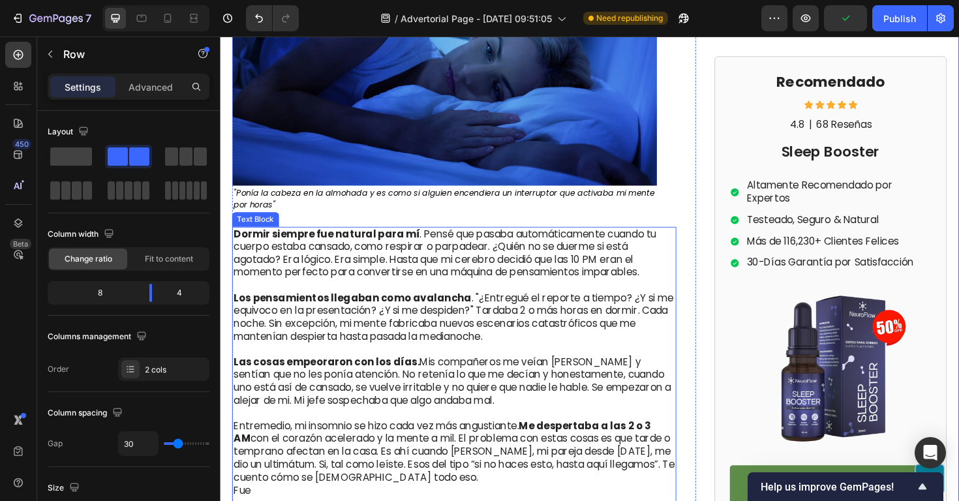
click at [603, 348] on p "Los pensamientos llegaban como avalancha . "¿Entregué el reporte a tiempo? ¿Y s…" at bounding box center [468, 328] width 468 height 68
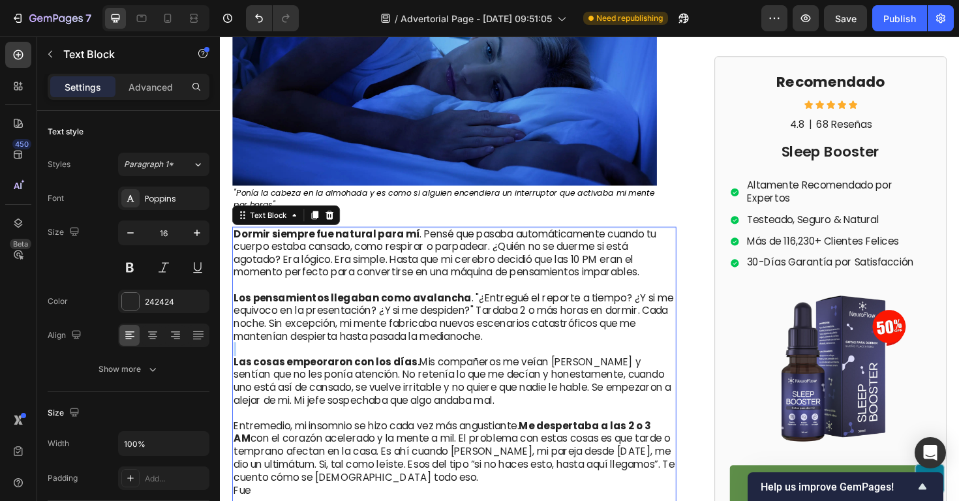
click at [561, 353] on p "Los pensamientos llegaban como avalancha . "¿Entregué el reporte a tiempo? ¿Y s…" at bounding box center [468, 328] width 468 height 68
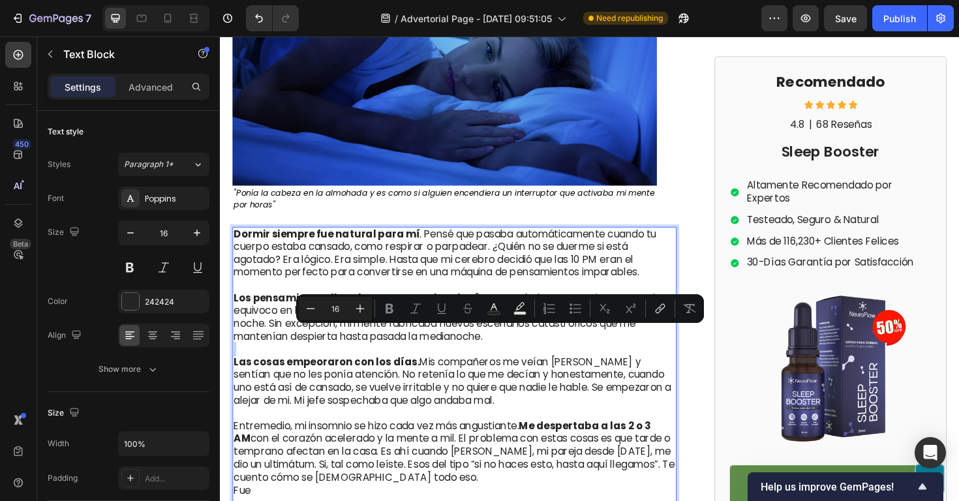
click at [553, 367] on p "Las cosas empeoraron con los días. Mis compañeros me veían bostezar y sentían q…" at bounding box center [468, 396] width 468 height 68
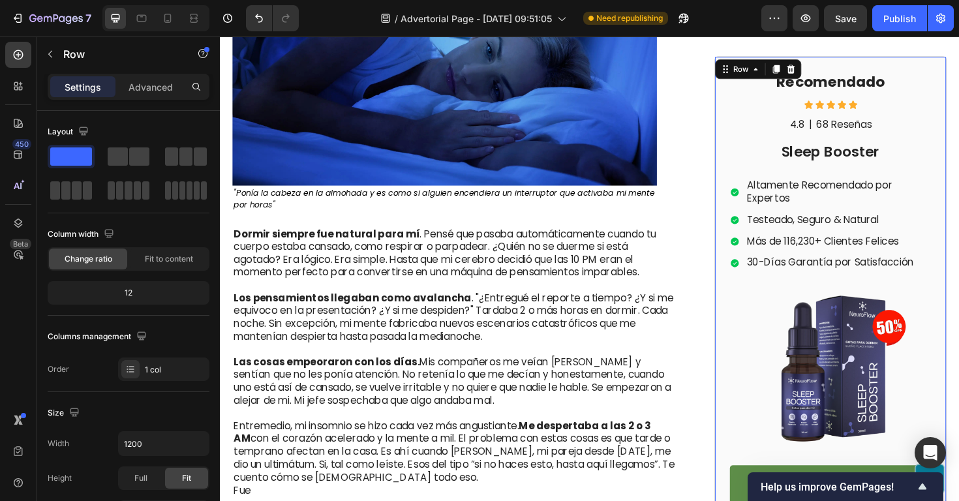
click at [752, 320] on div "Recomendado Heading Icon Icon Icon Icon Icon Icon List 4.8 Text Block | Text Bl…" at bounding box center [867, 304] width 246 height 495
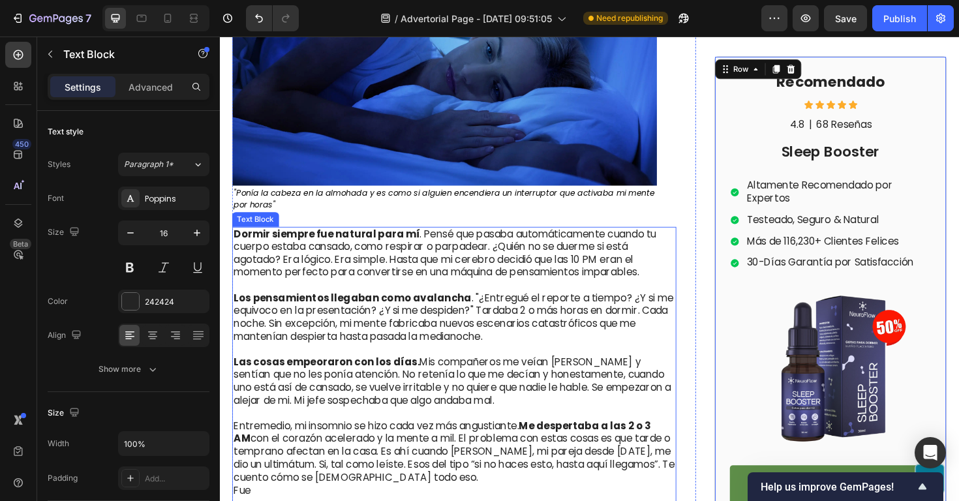
click at [560, 349] on p "Los pensamientos llegaban como avalancha . "¿Entregué el reporte a tiempo? ¿Y s…" at bounding box center [468, 328] width 468 height 68
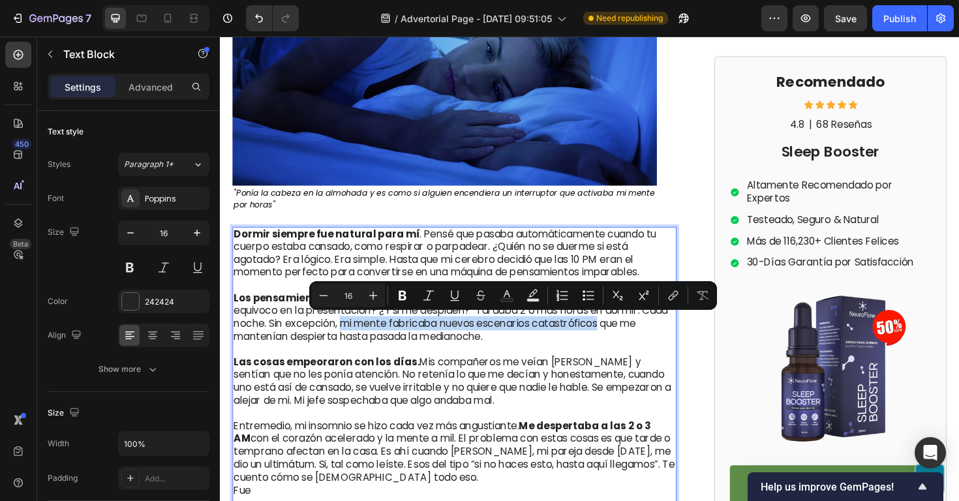
drag, startPoint x: 381, startPoint y: 339, endPoint x: 658, endPoint y: 341, distance: 276.8
click at [658, 341] on p "Los pensamientos llegaban como avalancha . "¿Entregué el reporte a tiempo? ¿Y s…" at bounding box center [468, 328] width 468 height 68
click at [405, 295] on icon "Editor contextual toolbar" at bounding box center [403, 296] width 8 height 10
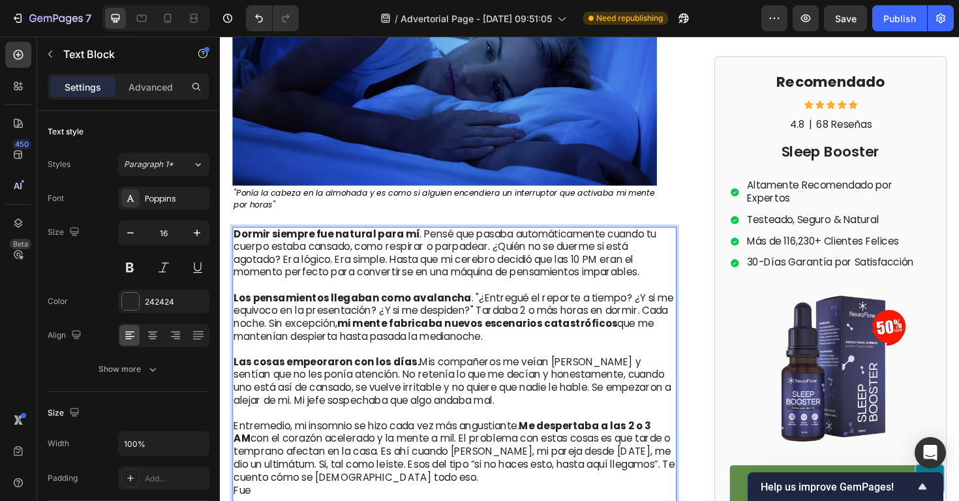
click at [430, 385] on p "Las cosas empeoraron con los días. Mis compañeros me veían bostezar y sentían q…" at bounding box center [468, 396] width 468 height 68
click at [487, 423] on p "Las cosas empeoraron con los días. Mis compañeros me veían bostezar y sentían q…" at bounding box center [468, 396] width 468 height 68
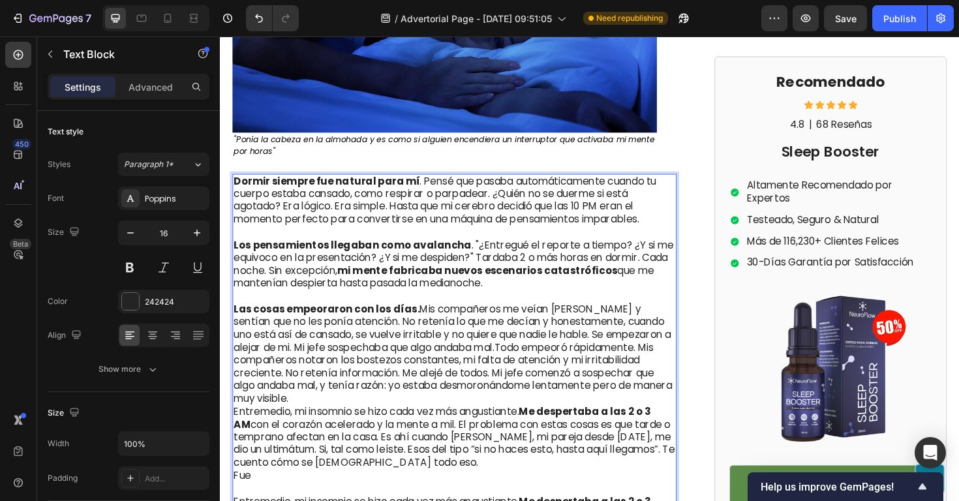
scroll to position [1044, 0]
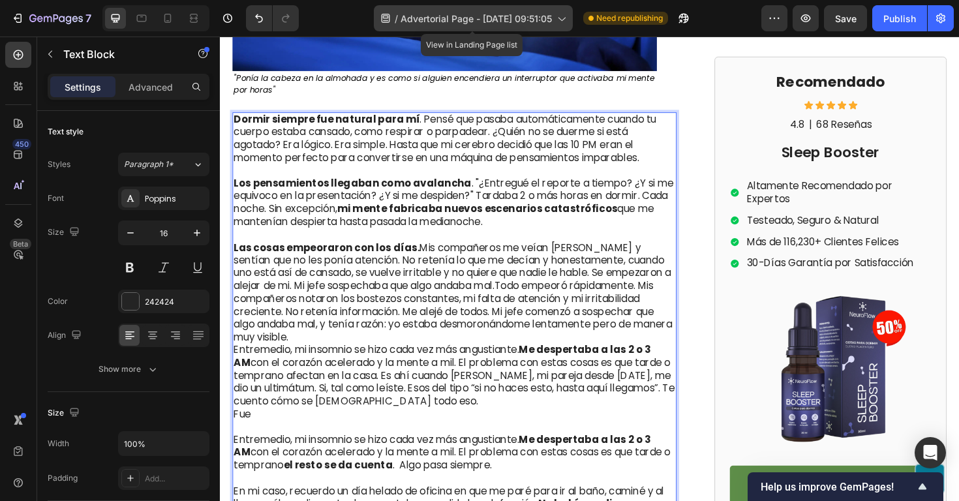
drag, startPoint x: 272, startPoint y: 387, endPoint x: 439, endPoint y: 10, distance: 412.0
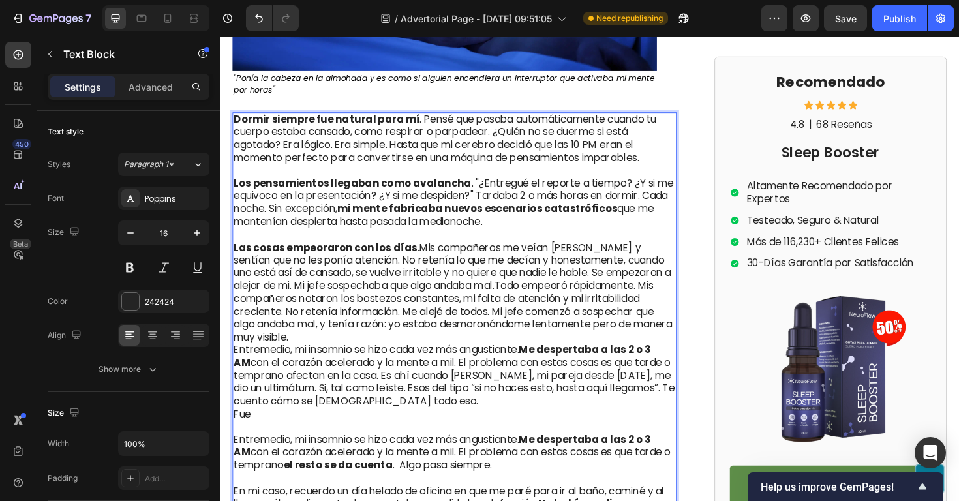
click at [700, 342] on p "Las cosas empeoraron con los días. Mis compañeros me veían bostezar y sentían q…" at bounding box center [468, 335] width 468 height 190
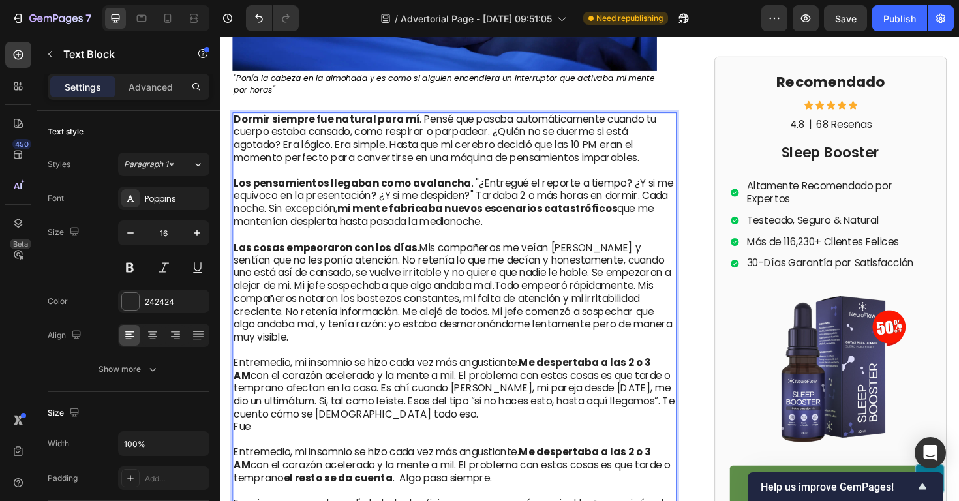
click at [401, 313] on p "Las cosas empeoraron con los días. Mis compañeros me veían bostezar y sentían q…" at bounding box center [468, 301] width 468 height 122
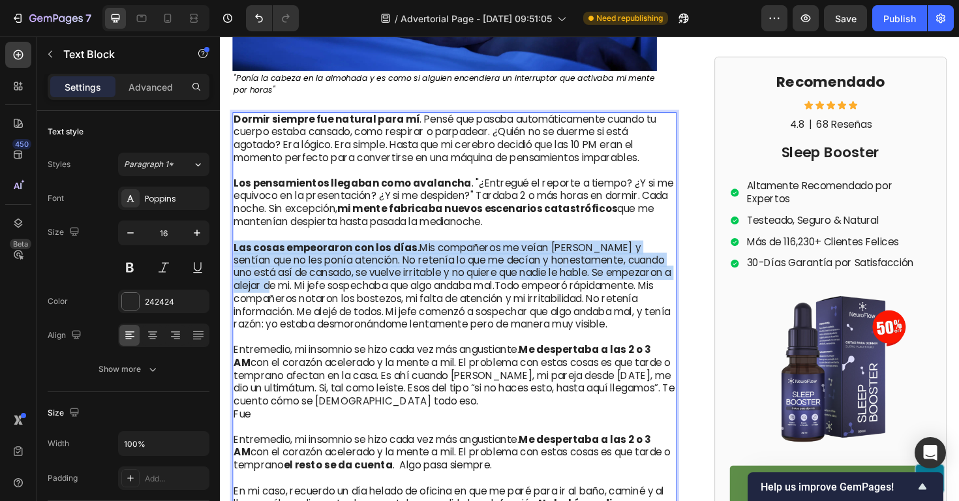
drag, startPoint x: 694, startPoint y: 287, endPoint x: 236, endPoint y: 260, distance: 458.3
click at [236, 260] on p "Las cosas empeoraron con los días. Mis compañeros me veían bostezar y sentían q…" at bounding box center [468, 294] width 468 height 108
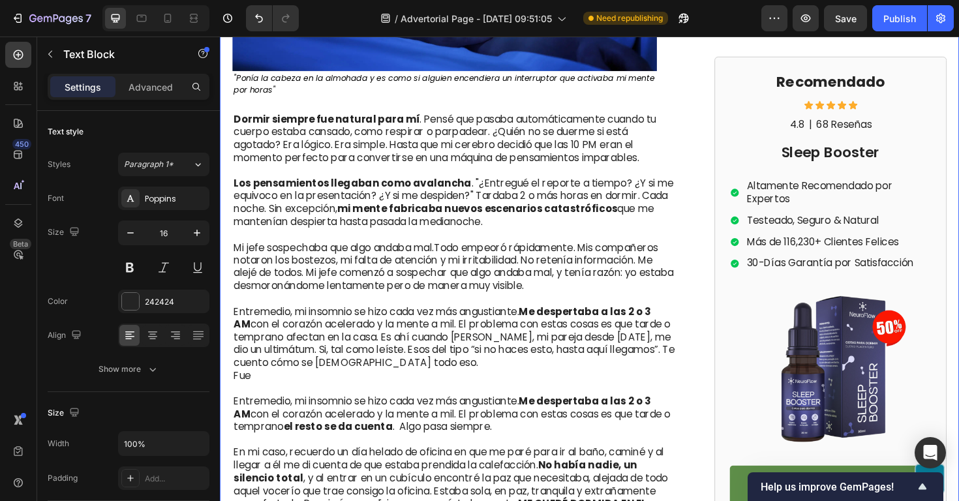
click at [484, 264] on p "Mi jefe sospechaba que algo andaba mal.Todo empeoró rápidamente. Mis compañeros…" at bounding box center [468, 274] width 468 height 68
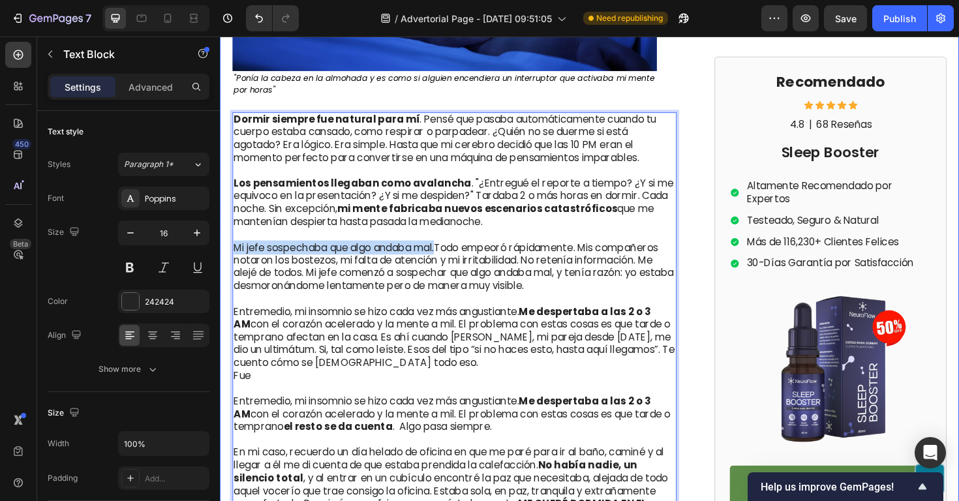
drag, startPoint x: 454, startPoint y: 260, endPoint x: 231, endPoint y: 261, distance: 223.2
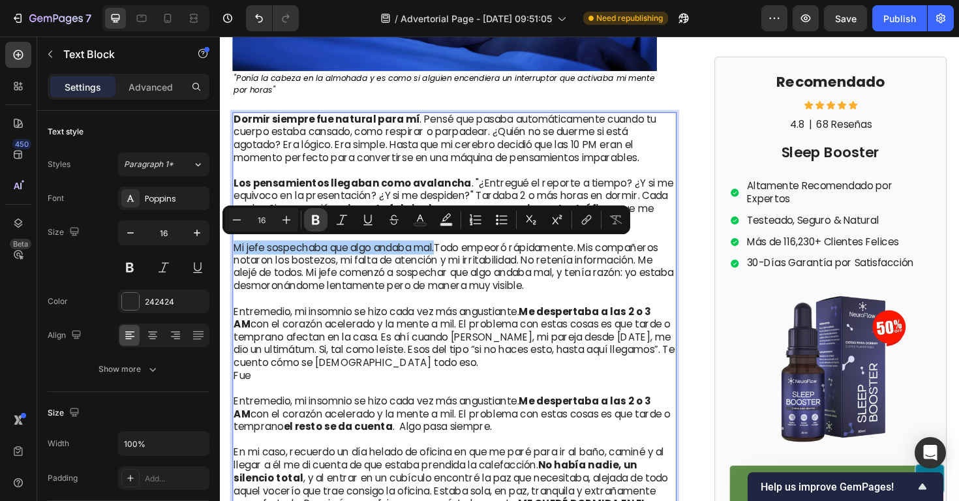
click at [322, 218] on button "Bold" at bounding box center [315, 219] width 23 height 23
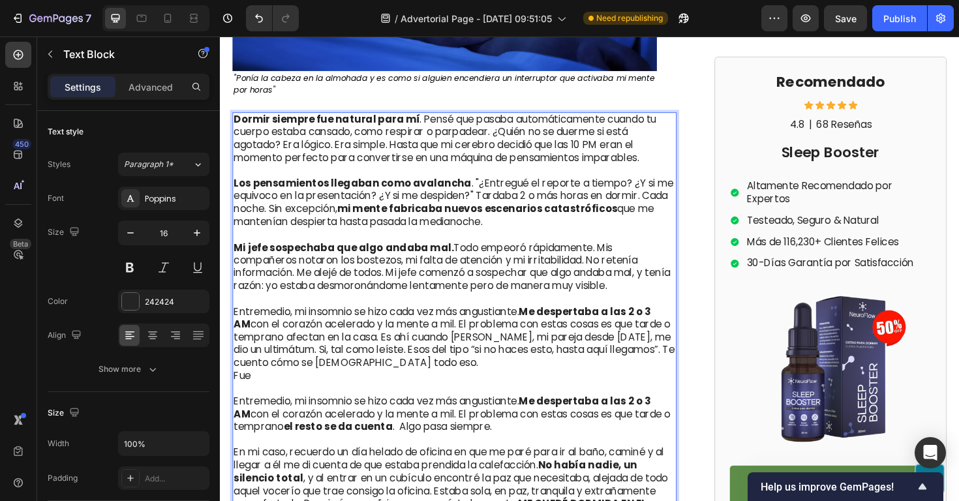
click at [605, 299] on p "Mi jefe sospechaba que algo andaba mal. Todo empeoró rápidamente. Mis compañero…" at bounding box center [468, 274] width 468 height 68
click at [322, 393] on p "Fue" at bounding box center [468, 397] width 468 height 14
click at [238, 337] on p "Entremedio, mi insomnio se hizo cada vez más angustiante. Me despertaba a las 2…" at bounding box center [468, 349] width 468 height 82
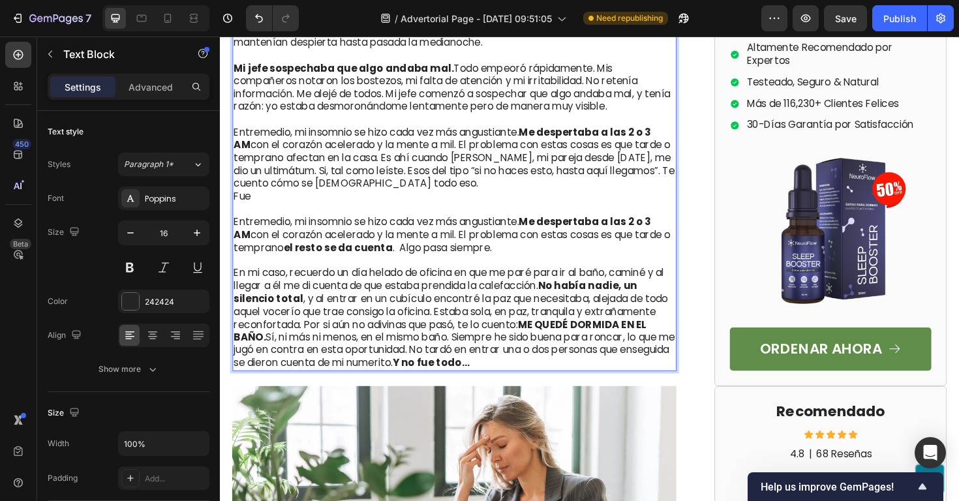
scroll to position [1215, 0]
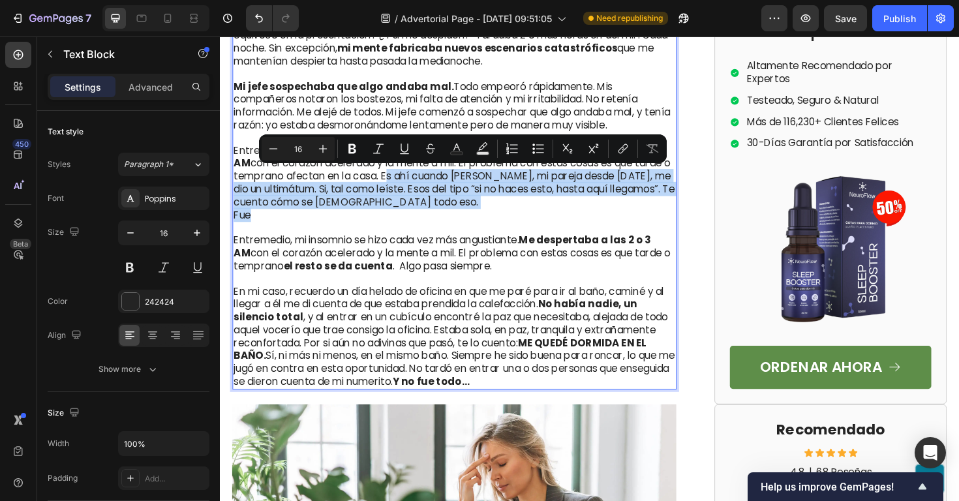
drag, startPoint x: 343, startPoint y: 221, endPoint x: 392, endPoint y: 184, distance: 61.5
click at [392, 184] on div "Dormir siempre fue natural para mí . Pensé que pasaba automáticamente cuando tu…" at bounding box center [468, 178] width 471 height 464
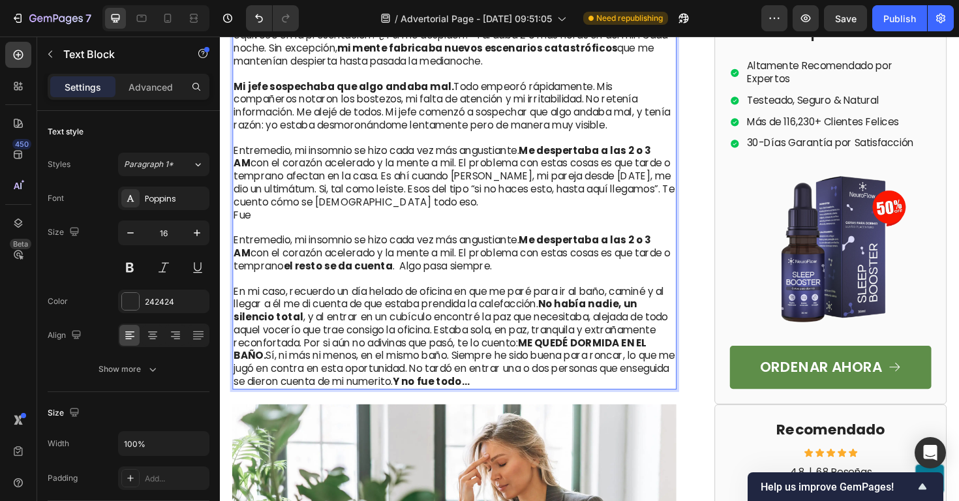
click at [403, 241] on p "Rich Text Editor. Editing area: main" at bounding box center [468, 239] width 468 height 14
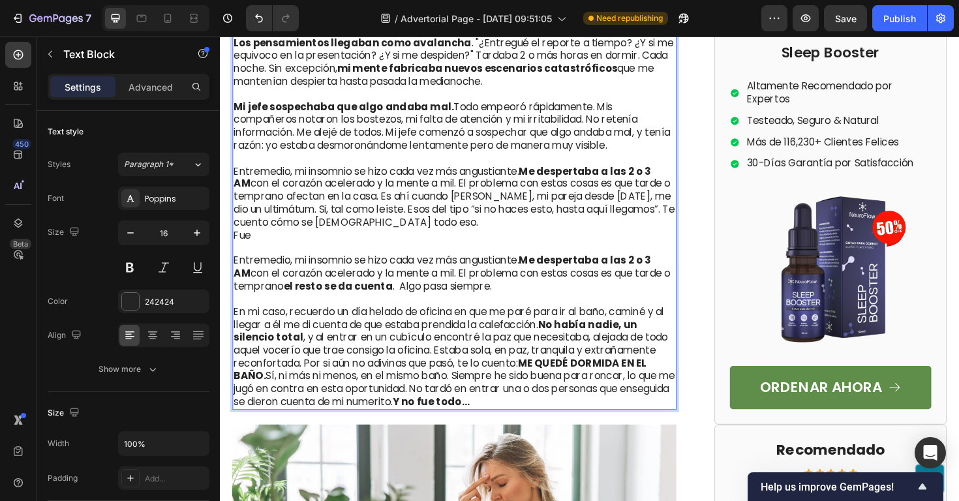
scroll to position [1174, 0]
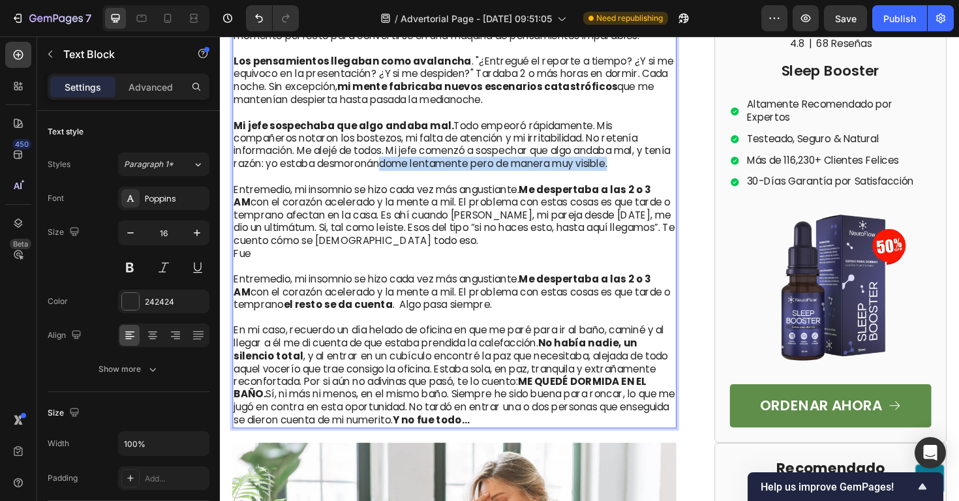
drag, startPoint x: 615, startPoint y: 170, endPoint x: 341, endPoint y: 172, distance: 274.8
click at [341, 172] on p "Mi jefe sospechaba que algo andaba mal. Todo empeoró rápidamente. Mis compañero…" at bounding box center [468, 145] width 468 height 68
click at [355, 257] on p "Entremedio, mi insomnio se hizo cada vez más angustiante. Me despertaba a las 2…" at bounding box center [468, 220] width 468 height 82
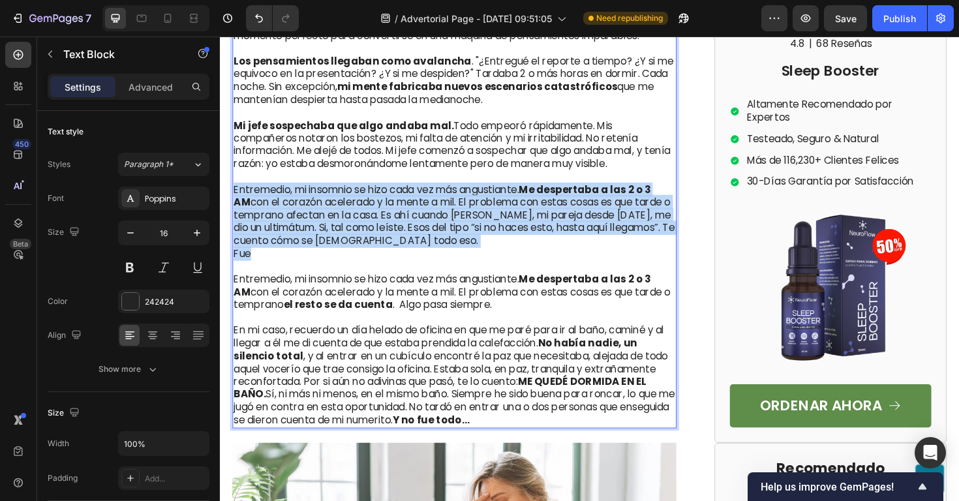
drag, startPoint x: 312, startPoint y: 264, endPoint x: 236, endPoint y: 198, distance: 100.8
click at [236, 198] on div "Dormir siempre fue natural para mí . Pensé que pasaba automáticamente cuando tu…" at bounding box center [468, 220] width 471 height 464
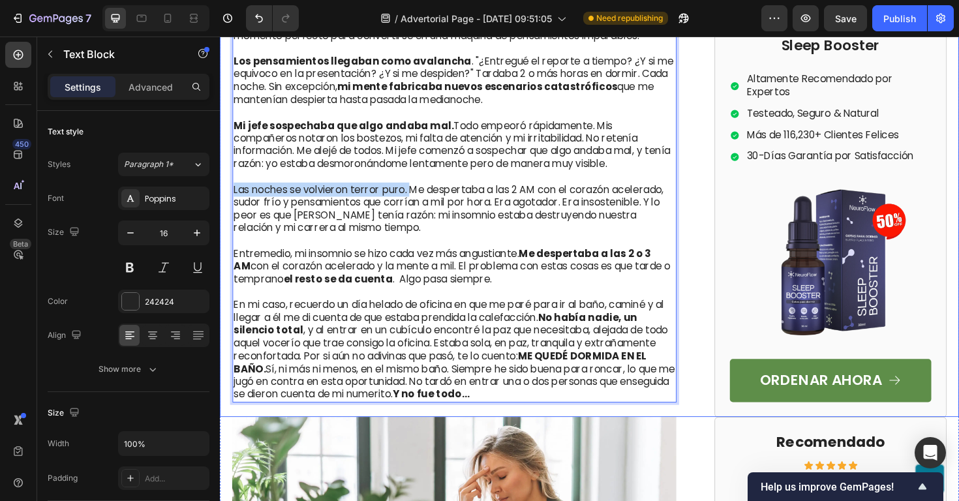
drag, startPoint x: 420, startPoint y: 198, endPoint x: 222, endPoint y: 193, distance: 197.8
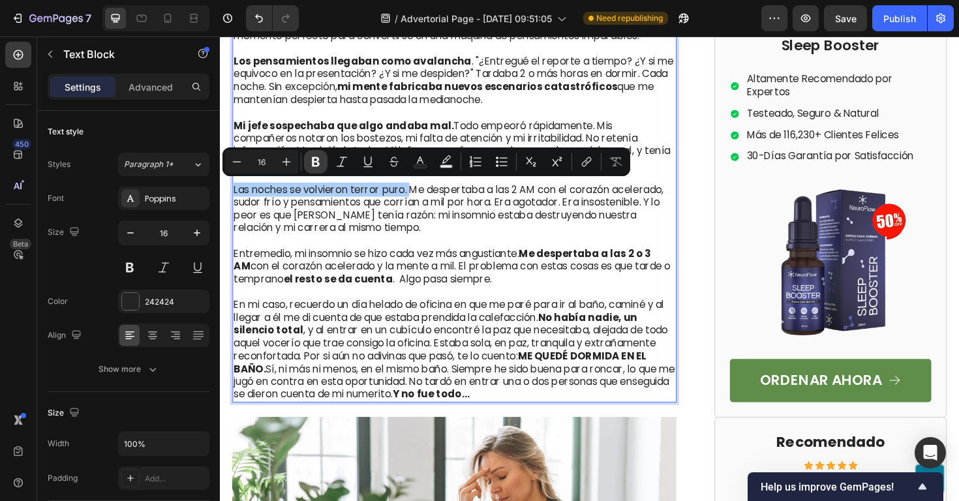
click at [314, 155] on icon "Editor contextual toolbar" at bounding box center [315, 161] width 13 height 13
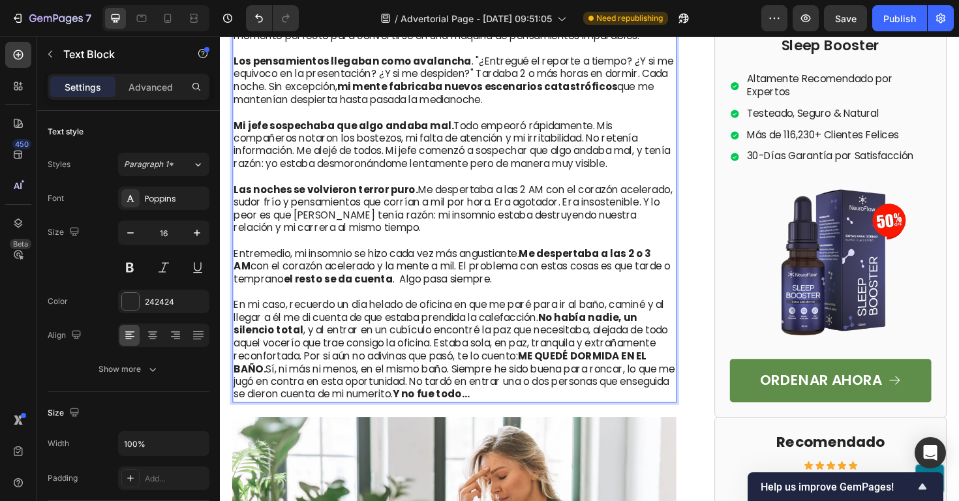
click at [434, 237] on p "Las noches se volvieron terror puro. Me despertaba a las 2 AM con el corazón ac…" at bounding box center [468, 213] width 468 height 68
click at [331, 226] on p "Las noches se volvieron terror puro. Me despertaba a las 2 AM con el corazón ac…" at bounding box center [468, 213] width 468 height 68
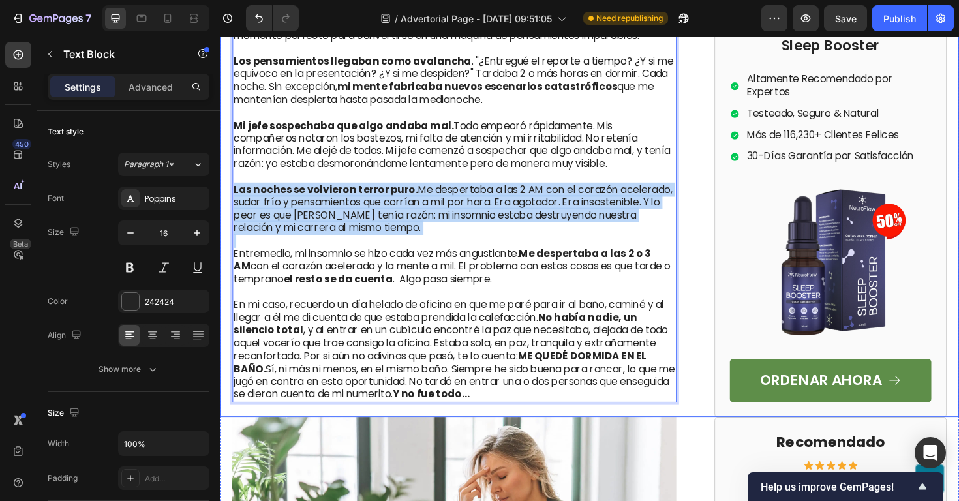
drag, startPoint x: 385, startPoint y: 246, endPoint x: 232, endPoint y: 195, distance: 161.2
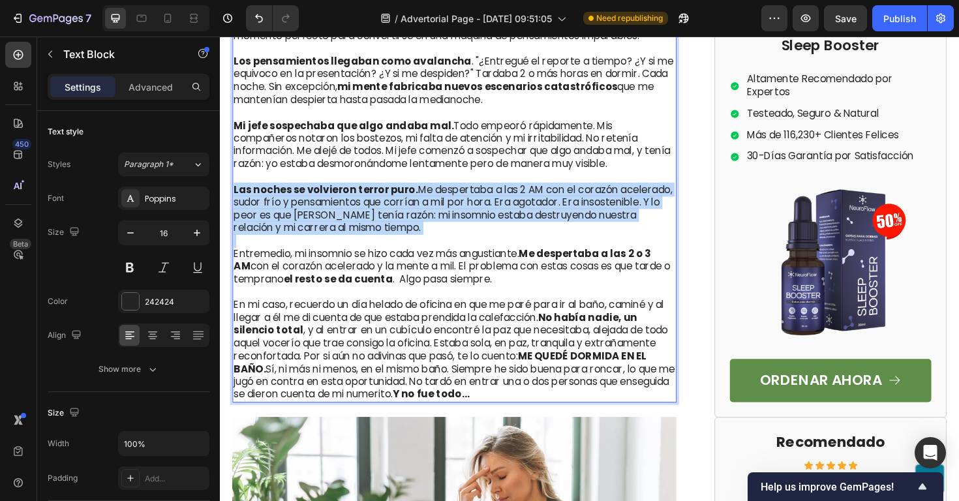
copy p "Las noches se volvieron terror puro. Me despertaba a las 2 AM con el corazón ac…"
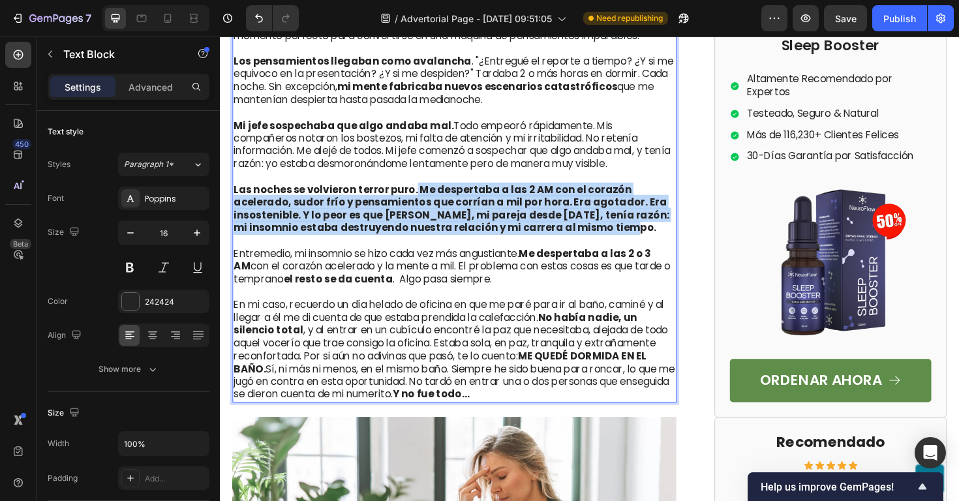
drag, startPoint x: 570, startPoint y: 233, endPoint x: 425, endPoint y: 195, distance: 150.6
click at [425, 195] on p "Las noches se volvieron terror puro. Me despertaba a las 2 AM con el corazón ac…" at bounding box center [468, 213] width 468 height 68
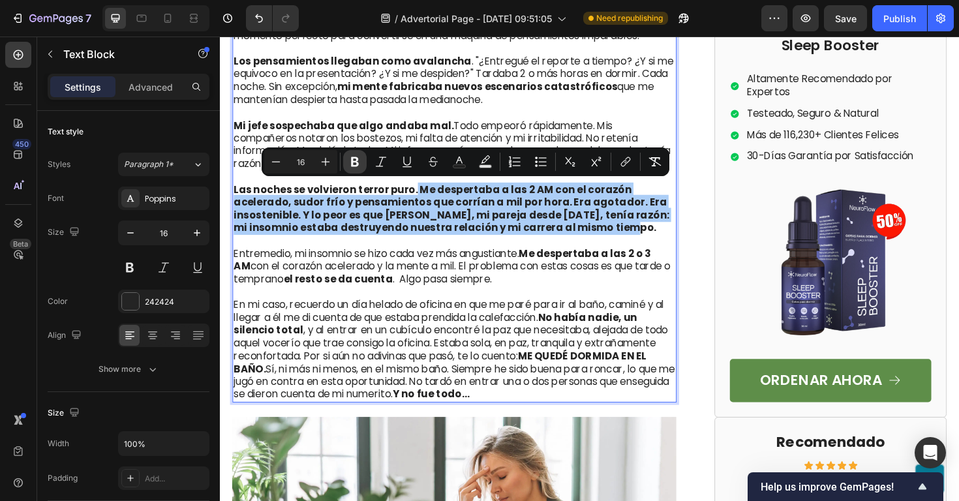
click at [358, 159] on icon "Editor contextual toolbar" at bounding box center [355, 162] width 8 height 10
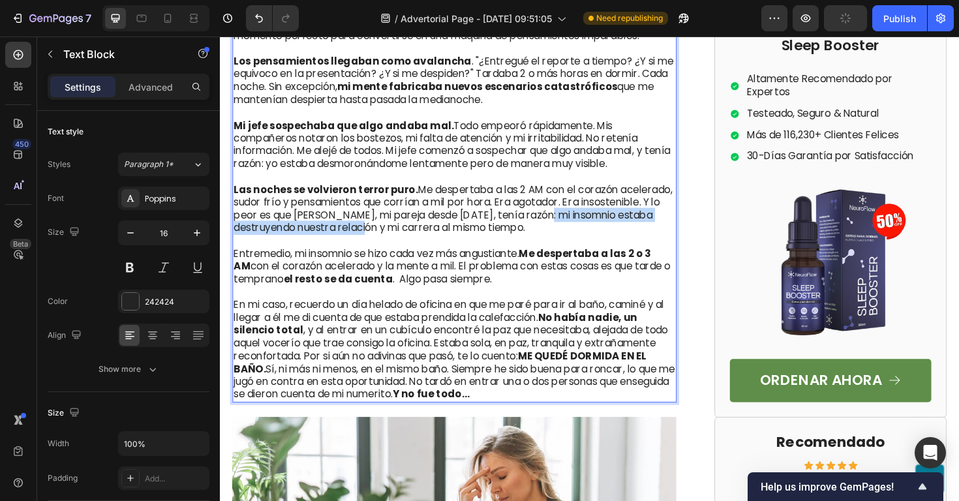
drag, startPoint x: 556, startPoint y: 225, endPoint x: 386, endPoint y: 241, distance: 171.1
click at [386, 241] on p "Las noches se volvieron terror puro. Me despertaba a las 2 AM con el corazón ac…" at bounding box center [468, 213] width 468 height 68
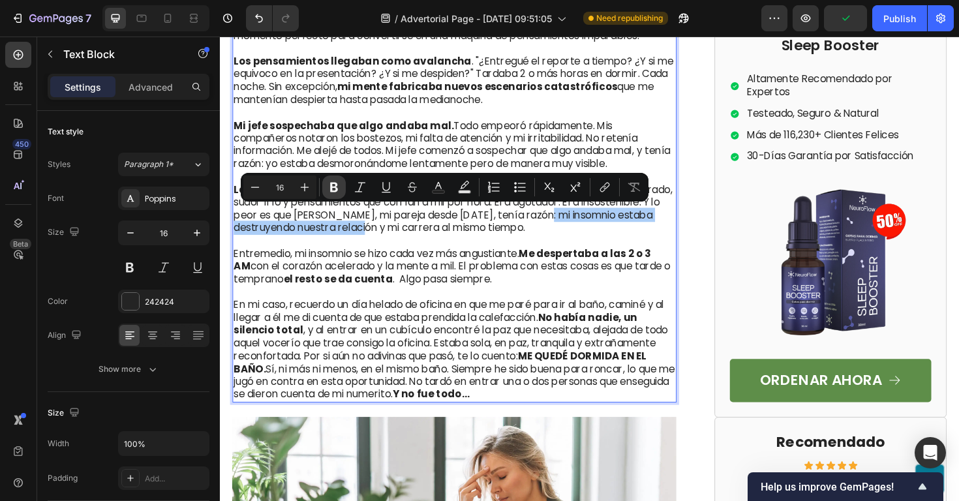
click at [343, 191] on button "Bold" at bounding box center [333, 187] width 23 height 23
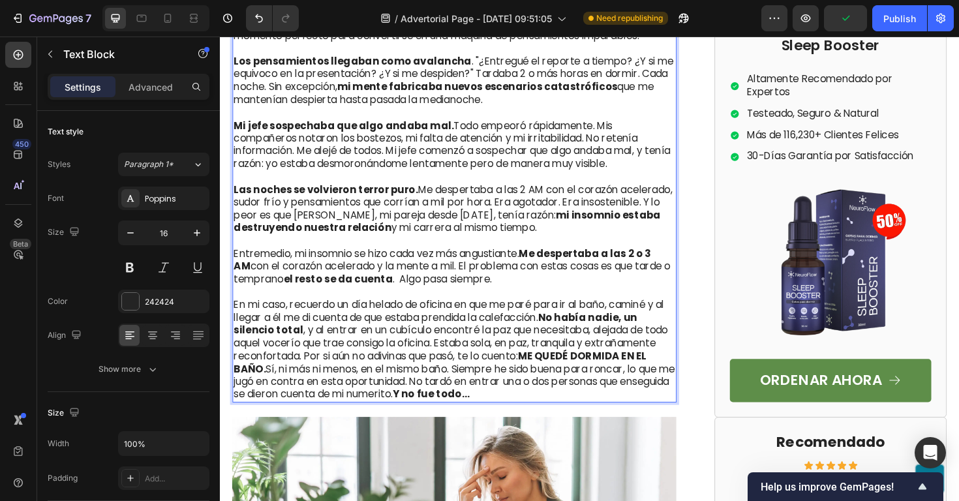
click at [543, 260] on p "Entremedio, mi insomnio se hizo cada vez más angustiante. Me despertaba a las 2…" at bounding box center [468, 280] width 468 height 40
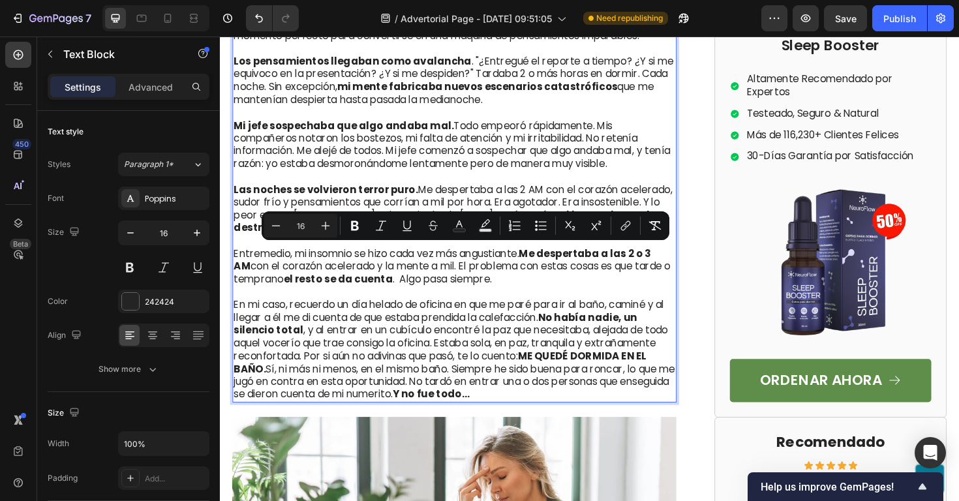
drag, startPoint x: 553, startPoint y: 292, endPoint x: 216, endPoint y: 258, distance: 338.5
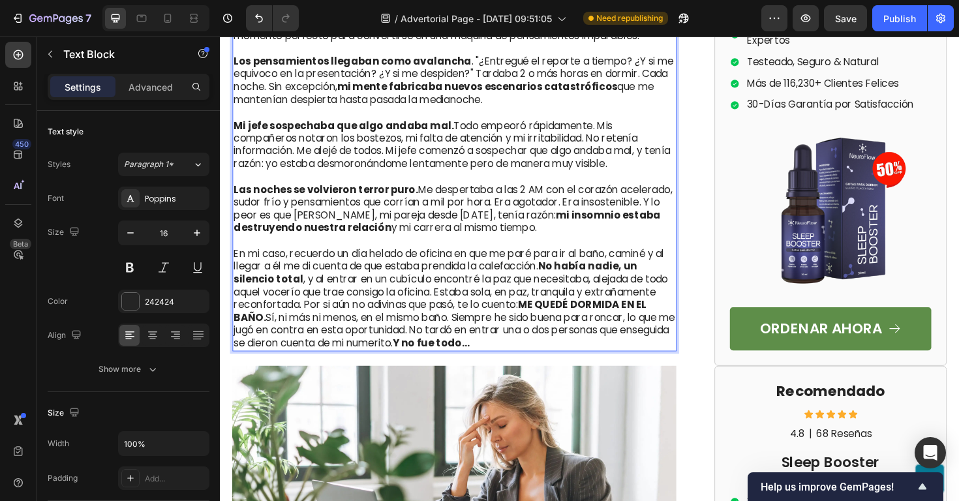
click at [295, 268] on p "En mi caso, recuerdo un día helado de oficina en que me paré para ir al baño, c…" at bounding box center [468, 314] width 468 height 108
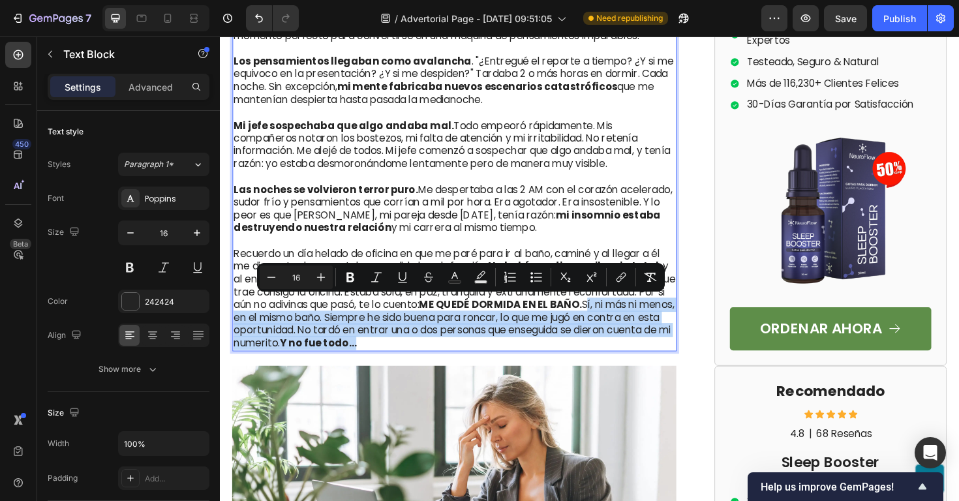
drag, startPoint x: 507, startPoint y: 360, endPoint x: 644, endPoint y: 323, distance: 141.2
click at [644, 323] on p "Recuerdo un día helado de oficina en que me paré para ir al baño, caminé y al l…" at bounding box center [468, 314] width 468 height 108
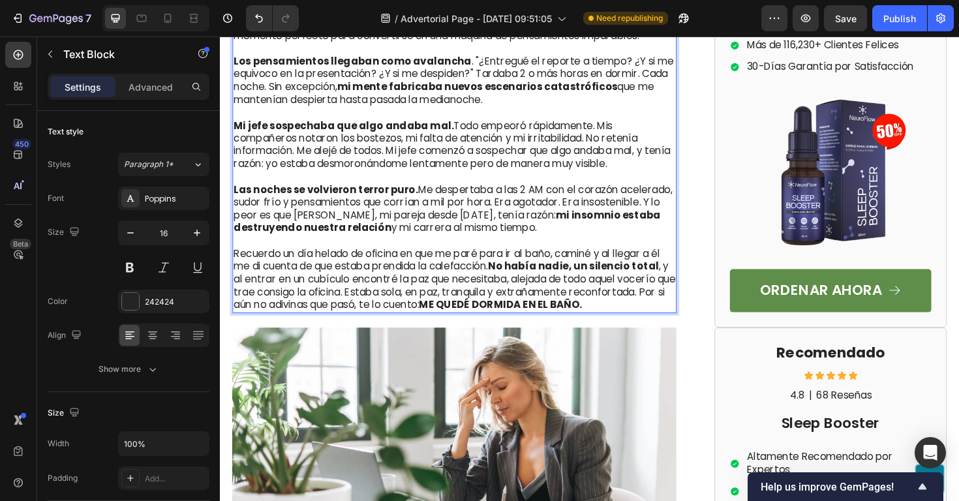
click at [448, 294] on p "Recuerdo un día helado de oficina en que me paré para ir al baño, caminé y al l…" at bounding box center [468, 294] width 468 height 68
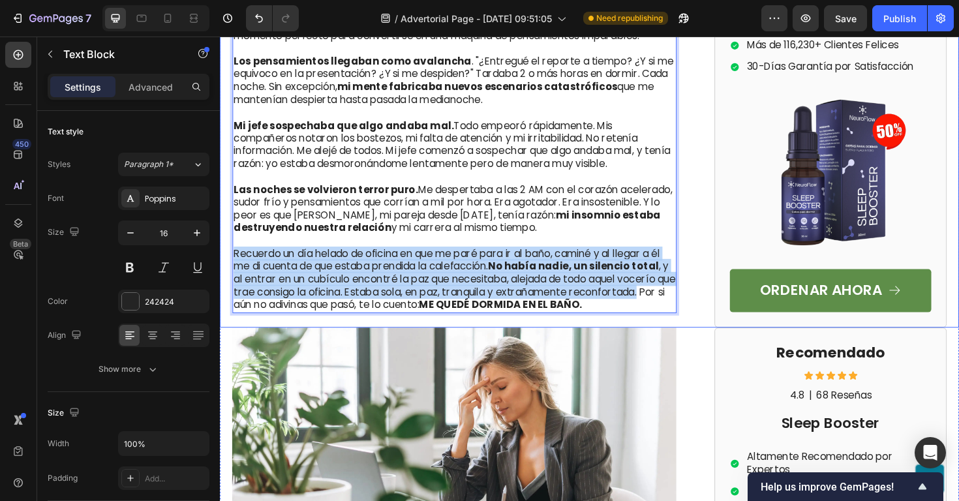
drag, startPoint x: 691, startPoint y: 309, endPoint x: 225, endPoint y: 265, distance: 468.1
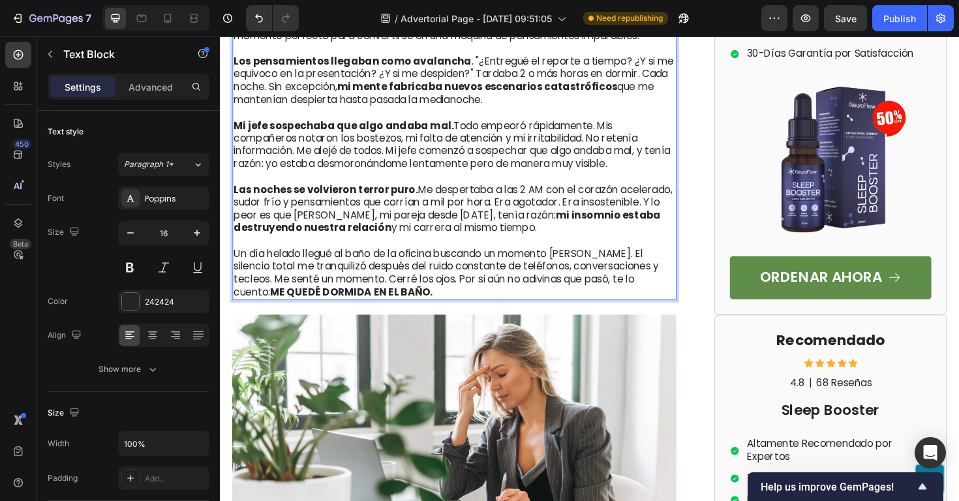
click at [419, 288] on p "Un día helado llegué al baño de la oficina buscando un momento de paz. El silen…" at bounding box center [468, 287] width 468 height 54
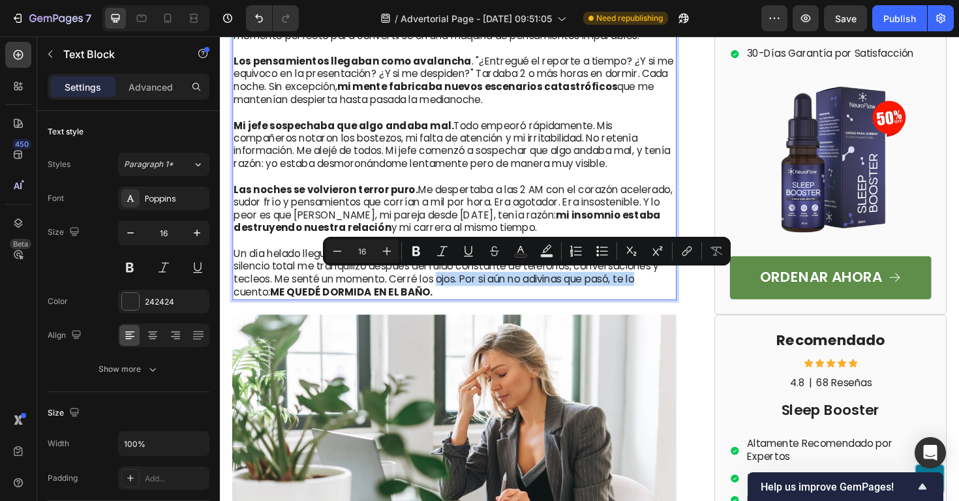
drag, startPoint x: 647, startPoint y: 294, endPoint x: 418, endPoint y: 297, distance: 229.1
click at [418, 297] on p "Un día helado llegué al baño de la oficina buscando un momento de paz. El silen…" at bounding box center [468, 287] width 468 height 54
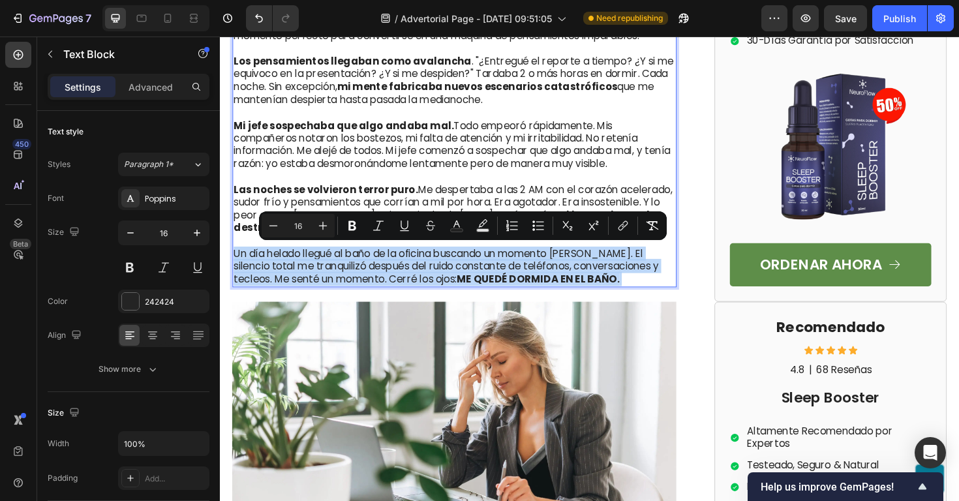
drag, startPoint x: 585, startPoint y: 292, endPoint x: 235, endPoint y: 258, distance: 352.1
click at [235, 260] on p "Un día helado llegué al baño de la oficina buscando un momento de paz. El silen…" at bounding box center [468, 280] width 468 height 40
copy p "Un día helado llegué al baño de la oficina buscando un momento de paz. El silen…"
click at [602, 292] on p "Un día helado llegué al baño de la oficina buscando un momento de paz. El silen…" at bounding box center [468, 280] width 468 height 40
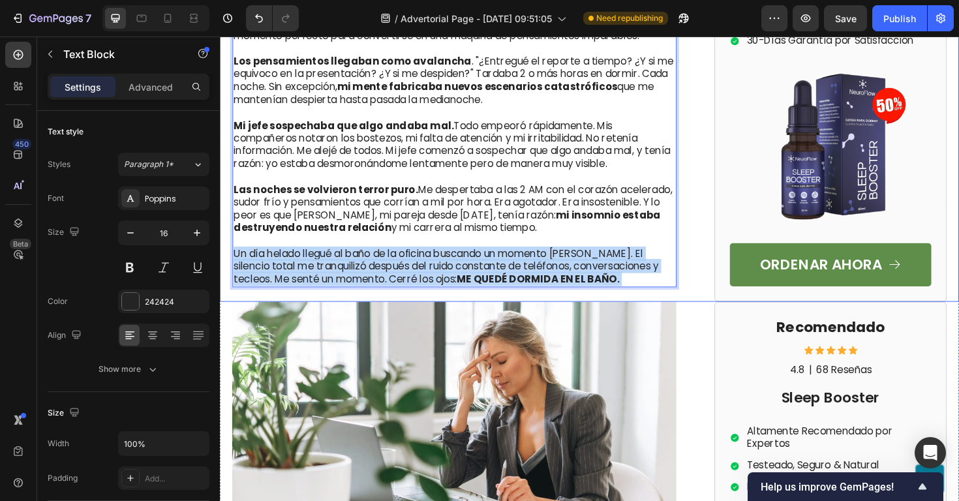
drag, startPoint x: 617, startPoint y: 292, endPoint x: 228, endPoint y: 268, distance: 389.8
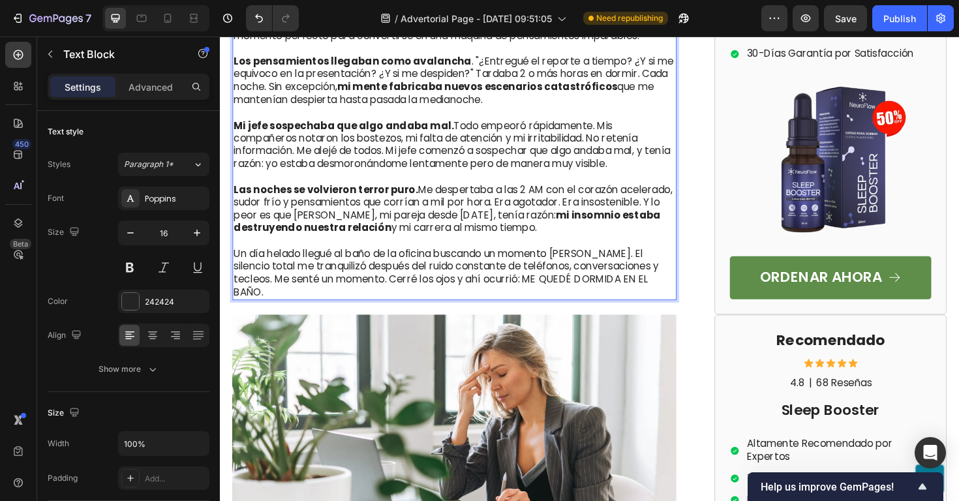
drag, startPoint x: 64, startPoint y: 238, endPoint x: 388, endPoint y: 0, distance: 401.6
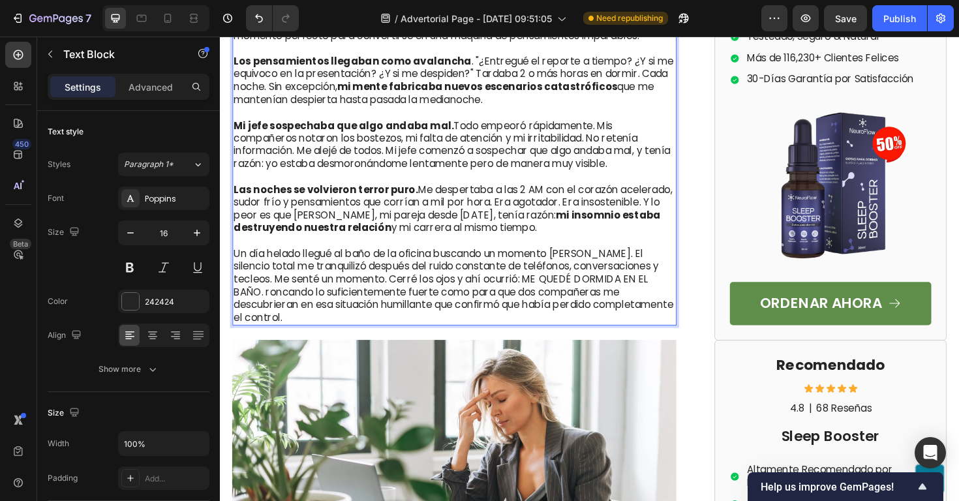
click at [647, 291] on p "Un día helado llegué al baño de la oficina buscando un momento de paz. El silen…" at bounding box center [468, 301] width 468 height 82
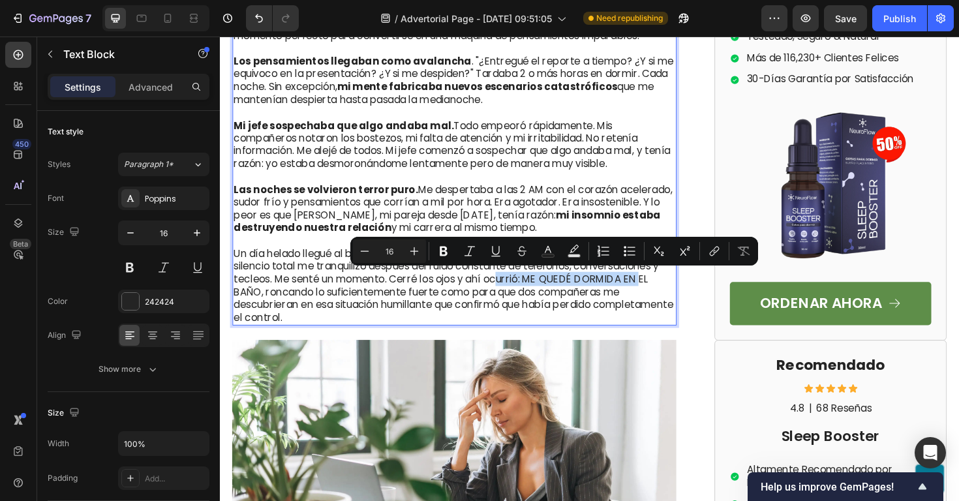
drag, startPoint x: 482, startPoint y: 290, endPoint x: 640, endPoint y: 293, distance: 158.0
click at [640, 293] on p "Un día helado llegué al baño de la oficina buscando un momento de paz. El silen…" at bounding box center [468, 301] width 468 height 82
click at [443, 251] on icon "Editor contextual toolbar" at bounding box center [444, 252] width 8 height 10
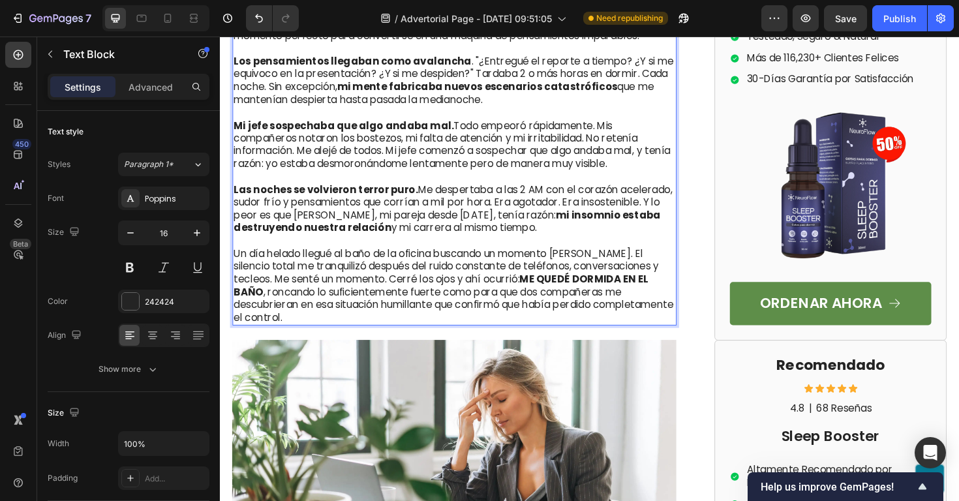
click at [514, 317] on p "Un día helado llegué al baño de la oficina buscando un momento de paz. El silen…" at bounding box center [468, 301] width 468 height 82
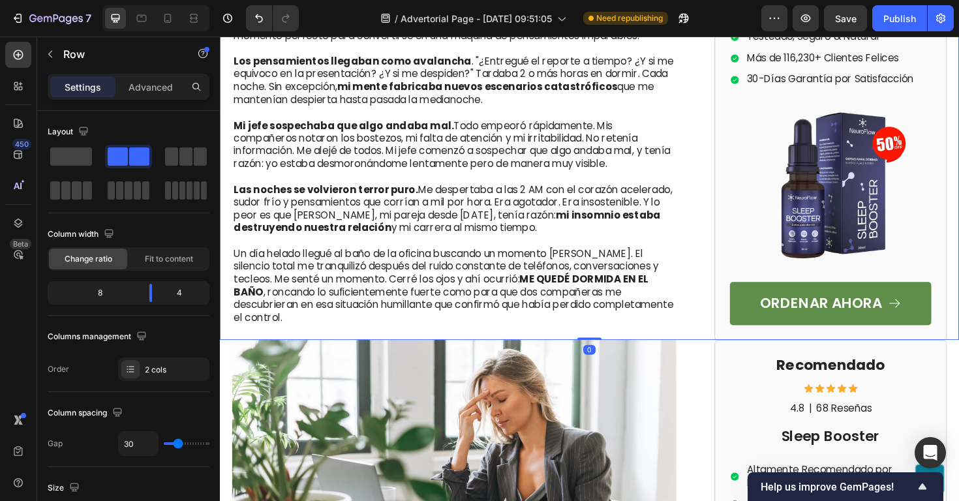
click at [902, 29] on button "Publish" at bounding box center [900, 18] width 55 height 26
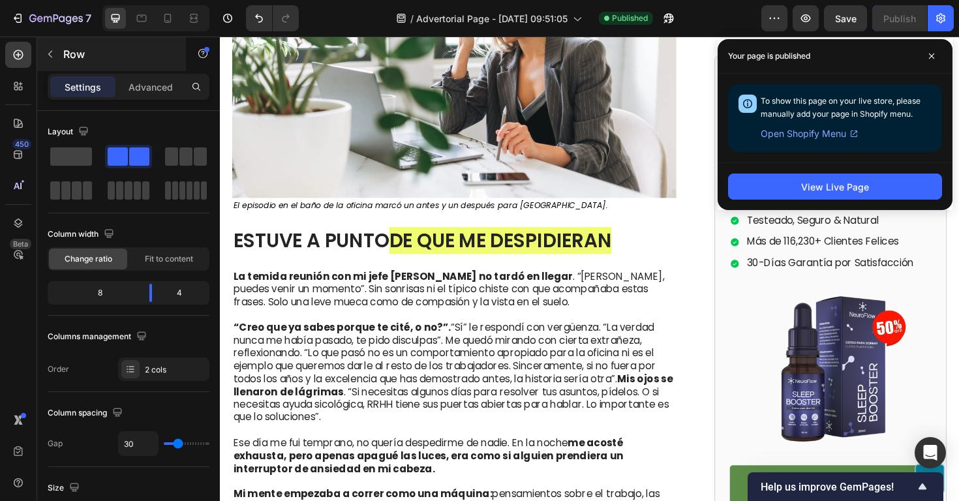
scroll to position [1596, 0]
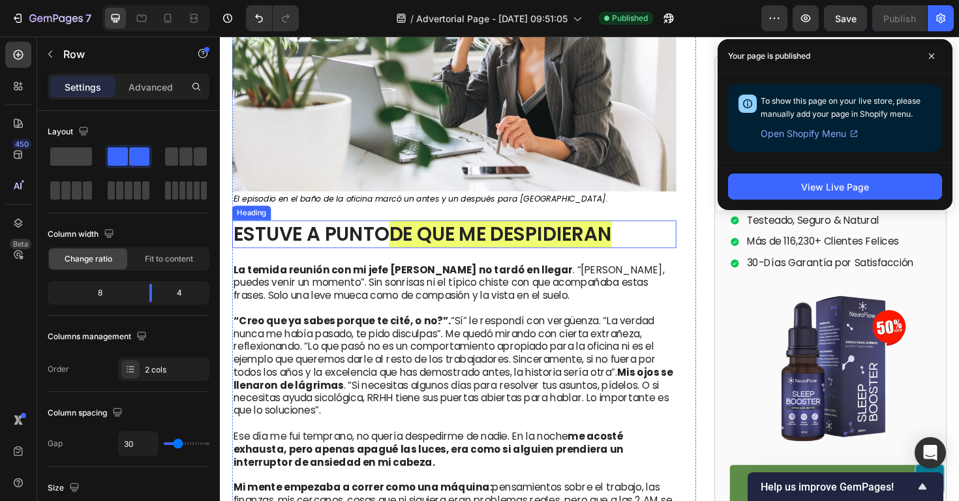
click at [333, 231] on h1 "ESTUVE A PUNTO DE QUE ME DESPIDIERAN" at bounding box center [468, 245] width 471 height 29
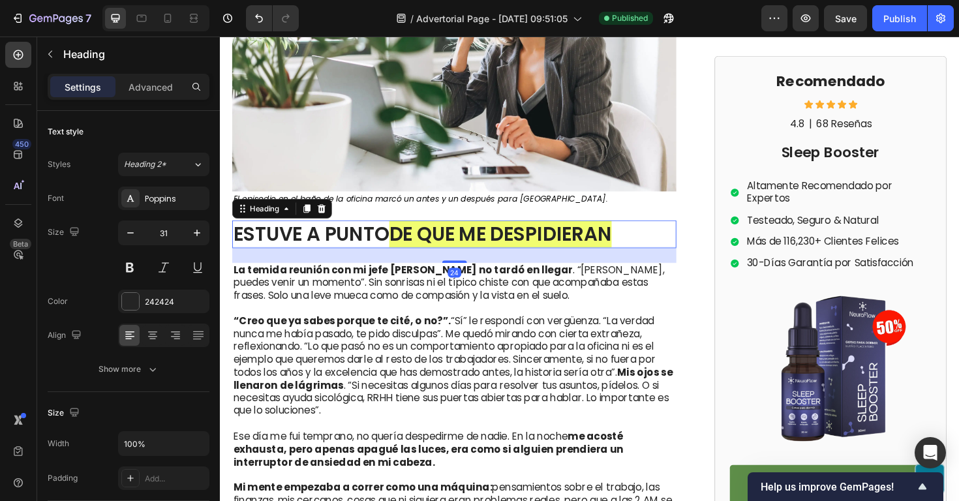
click at [334, 234] on h1 "ESTUVE A PUNTO DE QUE ME DESPIDIERAN" at bounding box center [468, 245] width 471 height 29
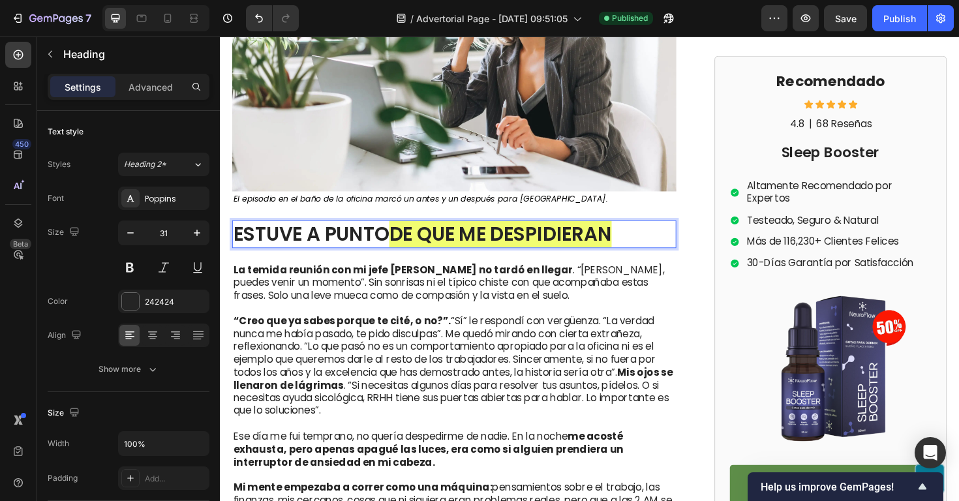
click at [334, 234] on p "ESTUVE A PUNTO DE QUE ME DESPIDIERAN" at bounding box center [468, 245] width 468 height 26
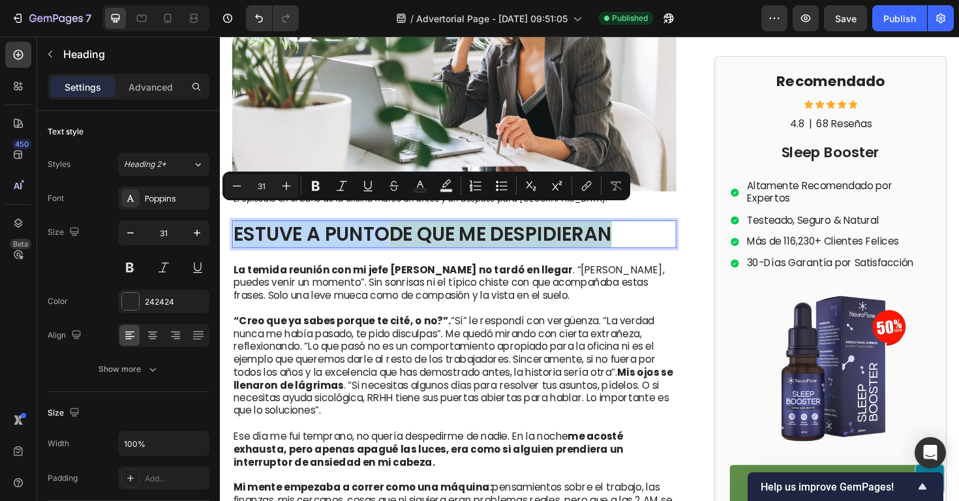
click at [334, 234] on p "ESTUVE A PUNTO DE QUE ME DESPIDIERAN" at bounding box center [468, 245] width 468 height 26
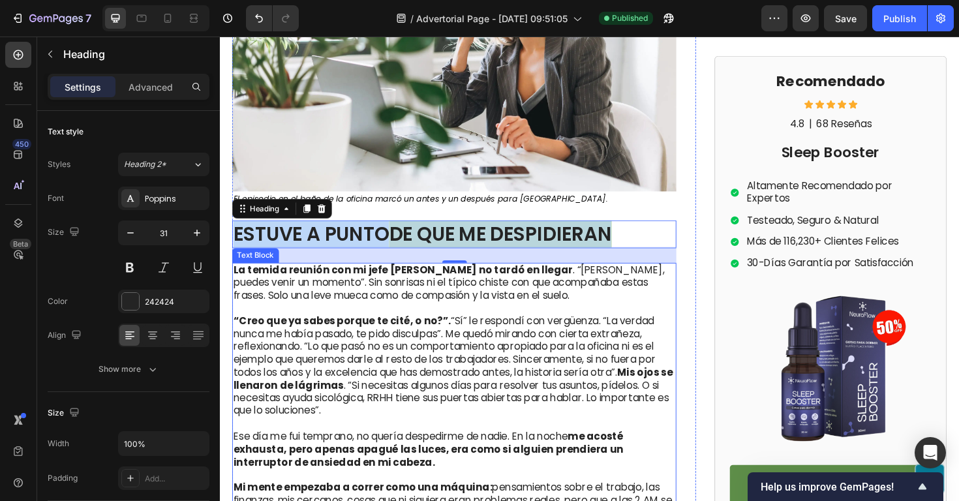
click at [317, 330] on strong "“Creo que ya sabes porque te cité, o no?”." at bounding box center [349, 337] width 230 height 15
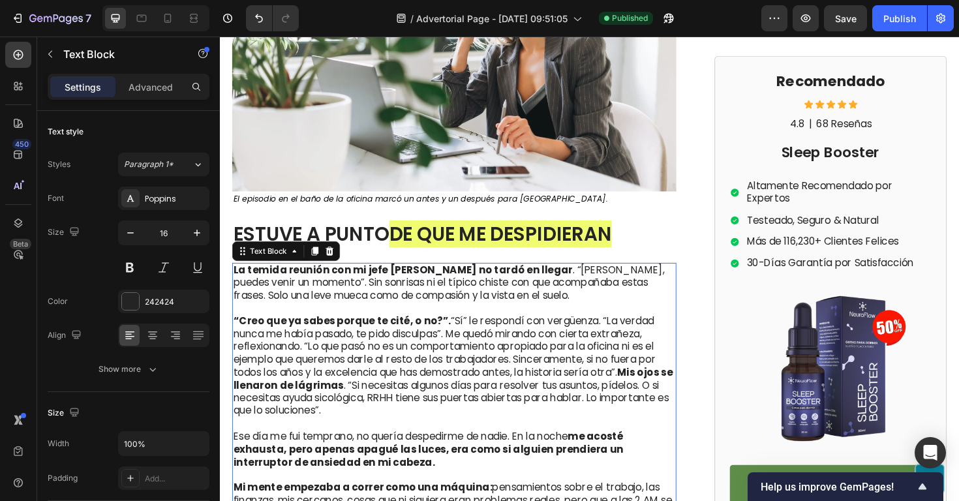
click at [308, 318] on p at bounding box center [468, 325] width 468 height 14
click at [308, 318] on p "Rich Text Editor. Editing area: main" at bounding box center [468, 325] width 468 height 14
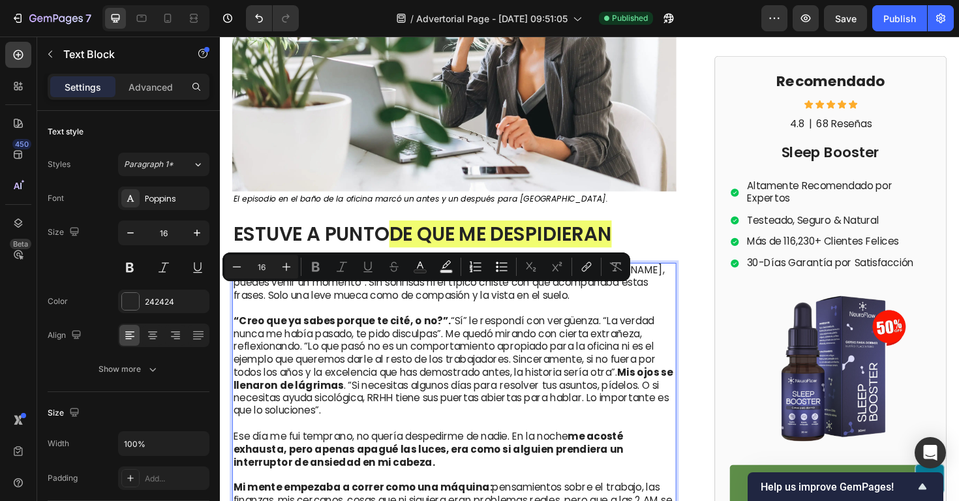
click at [334, 343] on p "“Creo que ya sabes porque te cité, o no?”. “Sí” le respondí con vergüenza. “La …" at bounding box center [468, 386] width 468 height 108
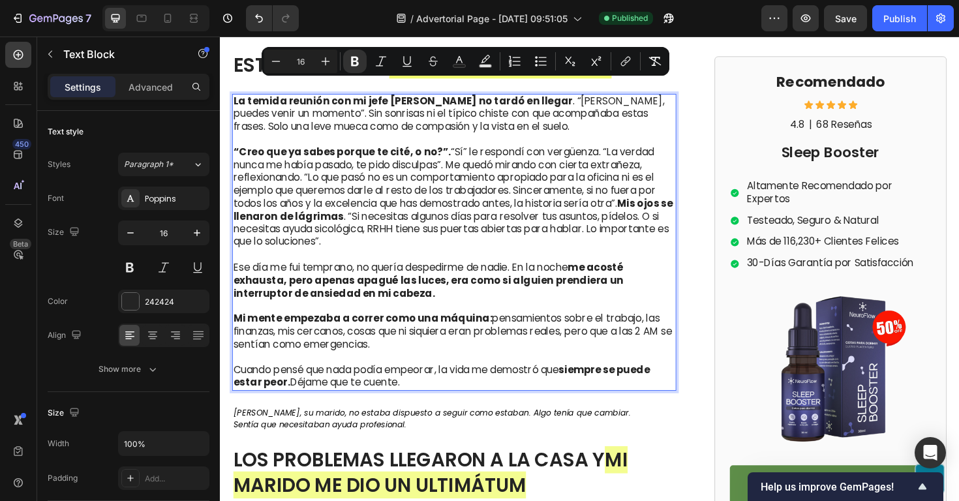
scroll to position [1770, 0]
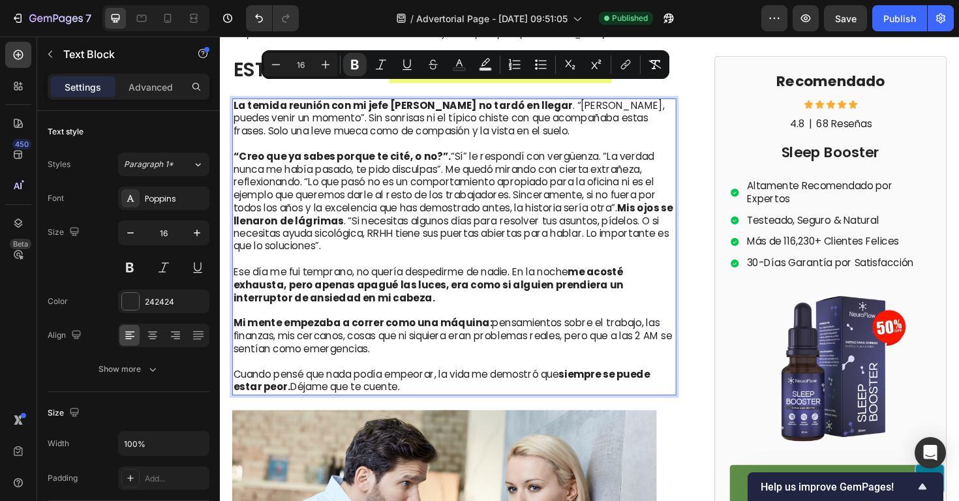
copy div "La temida reunión con mi jefe Marcelo no tardó en llegar . “Caro, puedes venir …"
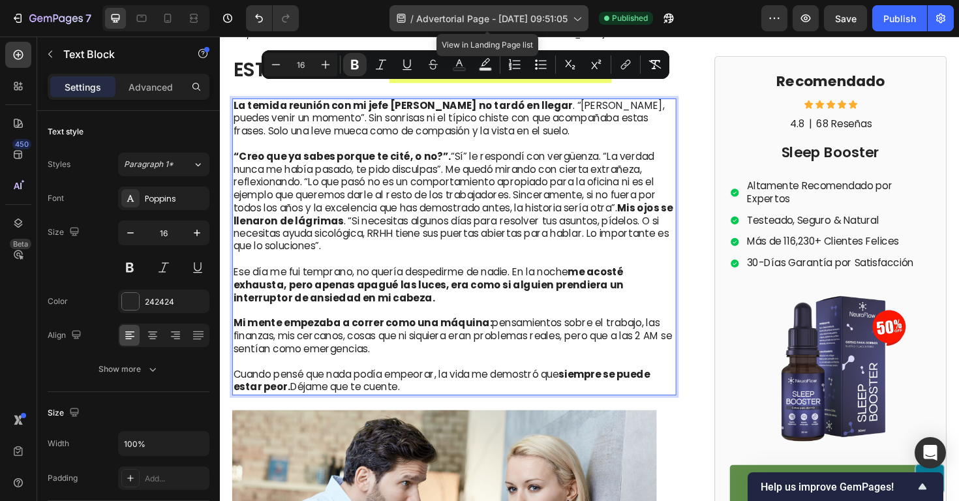
drag, startPoint x: 146, startPoint y: 323, endPoint x: 390, endPoint y: 23, distance: 386.0
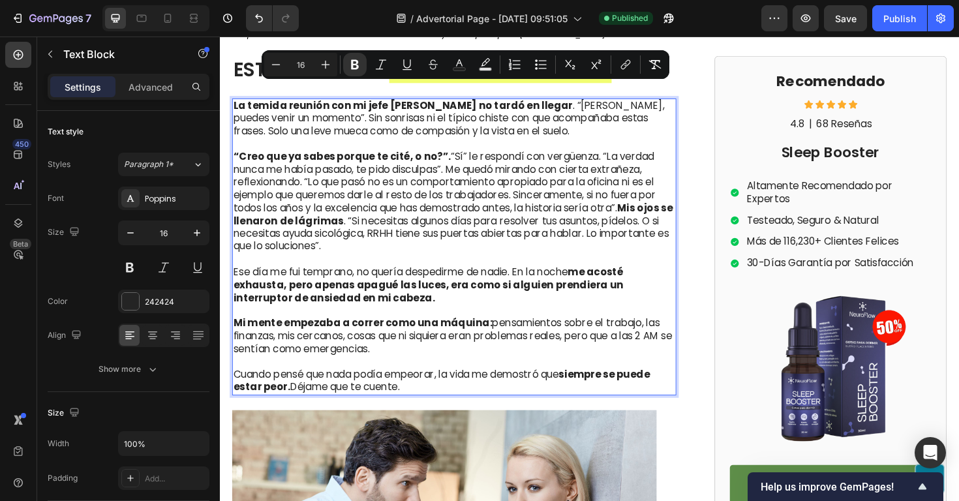
click at [528, 126] on p "La temida reunión con mi jefe Marcelo no tardó en llegar . “Caro, puedes venir …" at bounding box center [468, 124] width 468 height 40
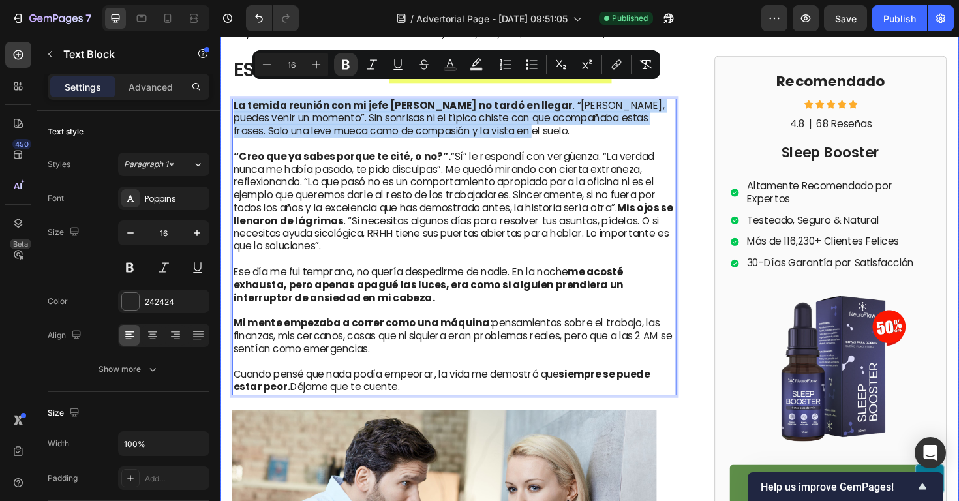
drag, startPoint x: 535, startPoint y: 124, endPoint x: 219, endPoint y: 88, distance: 318.6
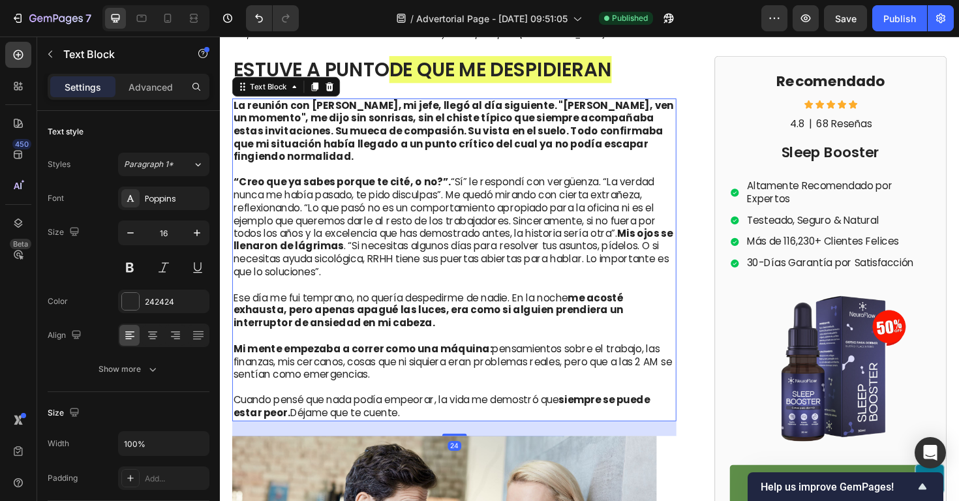
click at [664, 133] on p "La reunión con Marcelo, mi jefe, llegó al día siguiente. "Caro, ven un momento"…" at bounding box center [468, 138] width 468 height 68
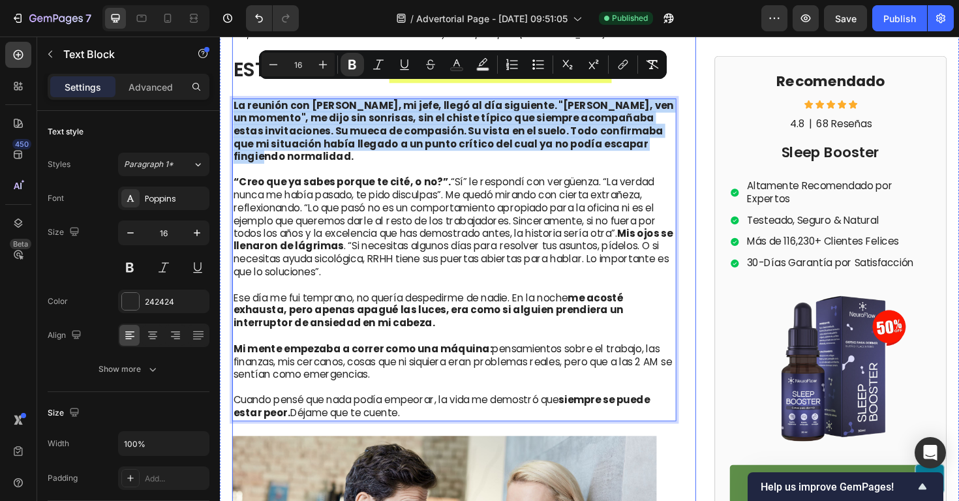
drag, startPoint x: 662, startPoint y: 133, endPoint x: 243, endPoint y: 83, distance: 422.0
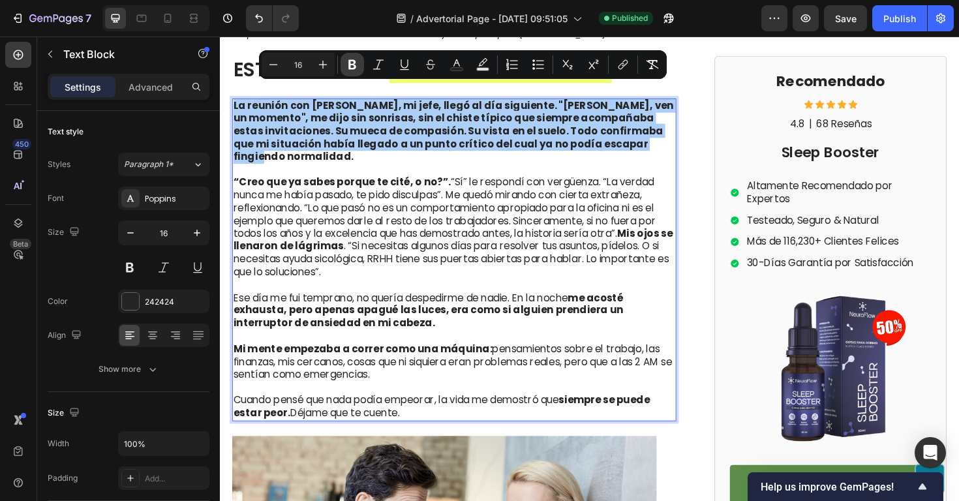
click at [349, 66] on icon "Editor contextual toolbar" at bounding box center [353, 65] width 8 height 10
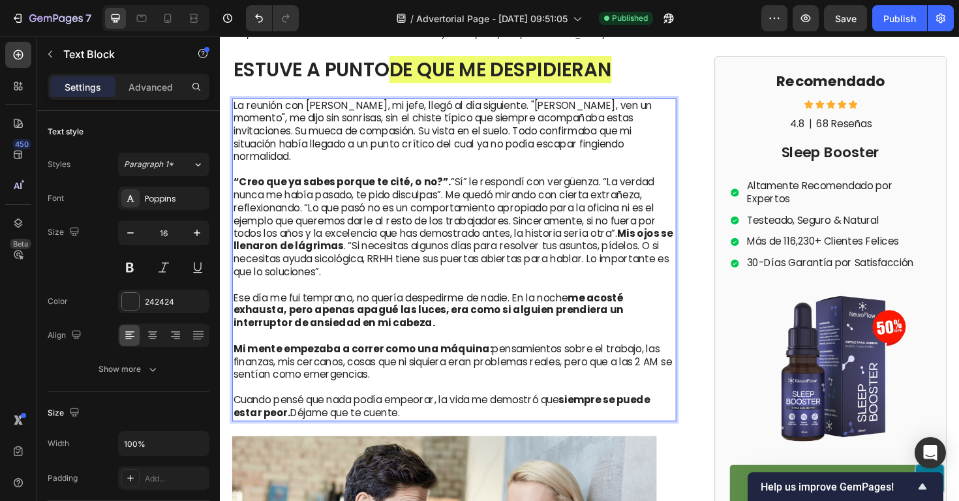
click at [353, 128] on p "La reunión con Marcelo, mi jefe, llegó al día siguiente. "Caro, ven un momento"…" at bounding box center [468, 138] width 468 height 68
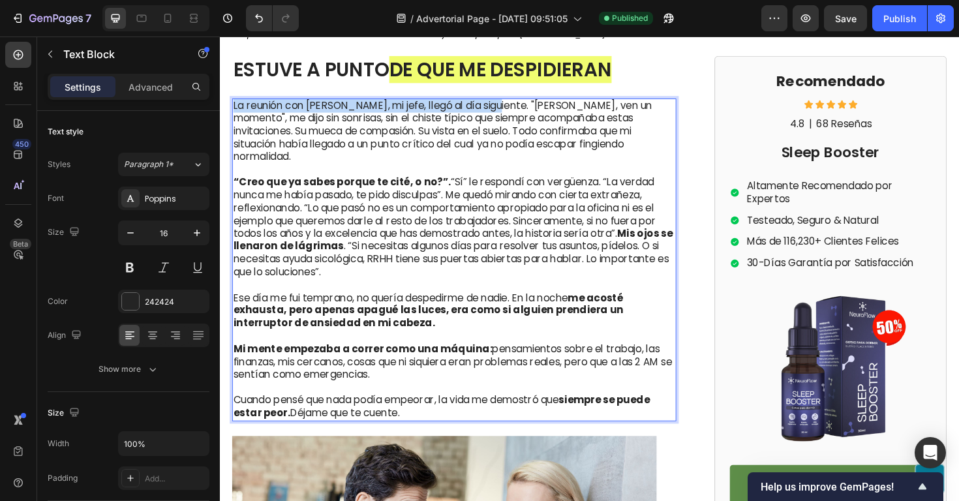
drag, startPoint x: 510, startPoint y: 94, endPoint x: 157, endPoint y: 74, distance: 353.0
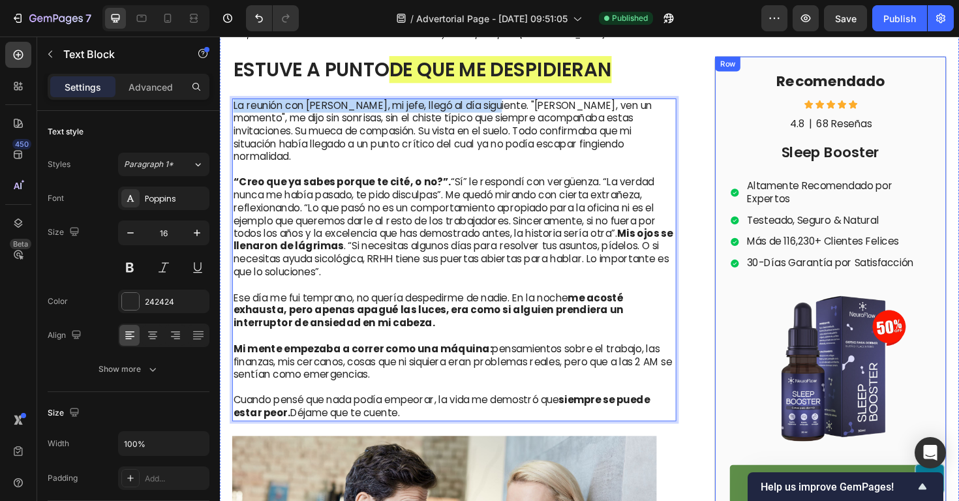
click at [745, 133] on div "Recomendado Heading Icon Icon Icon Icon Icon Icon List 4.8 Text Block | Text Bl…" at bounding box center [867, 304] width 246 height 495
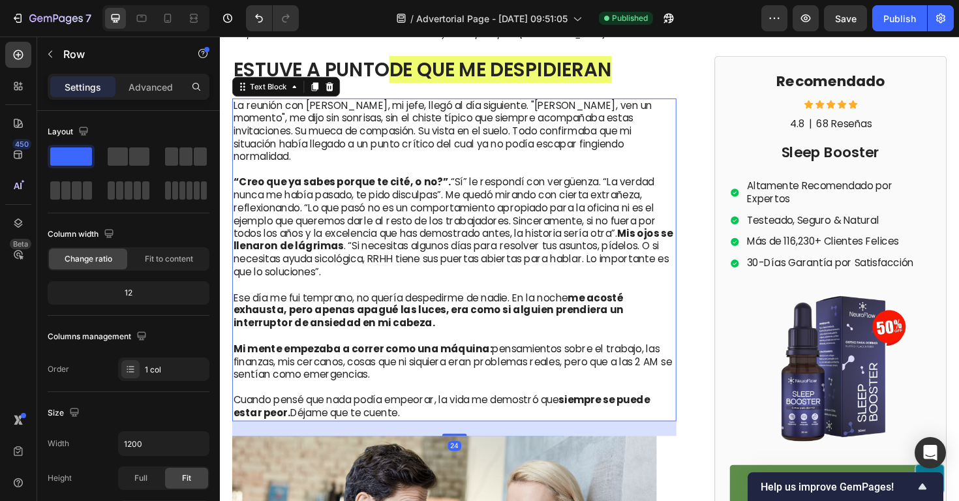
click at [595, 130] on p "La reunión con Marcelo, mi jefe, llegó al día siguiente. "Caro, ven un momento"…" at bounding box center [468, 138] width 468 height 68
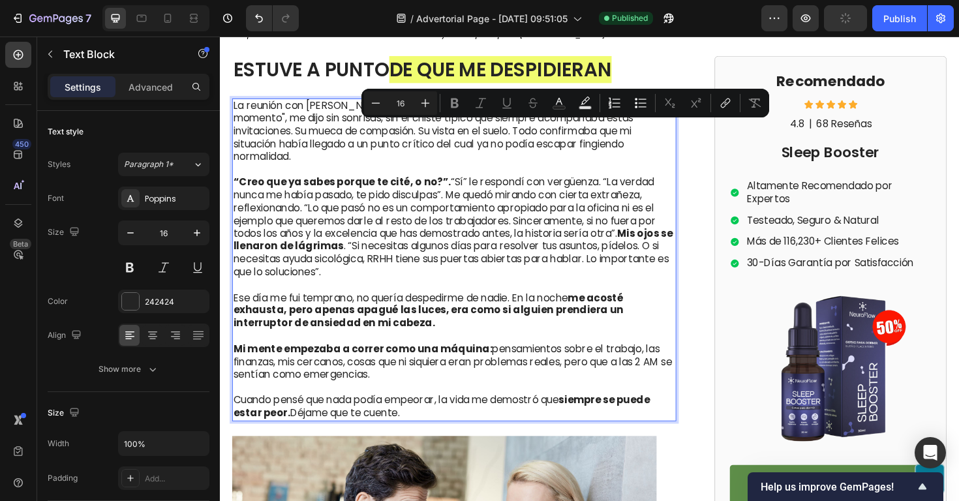
click at [512, 172] on p "Rich Text Editor. Editing area: main" at bounding box center [468, 179] width 468 height 14
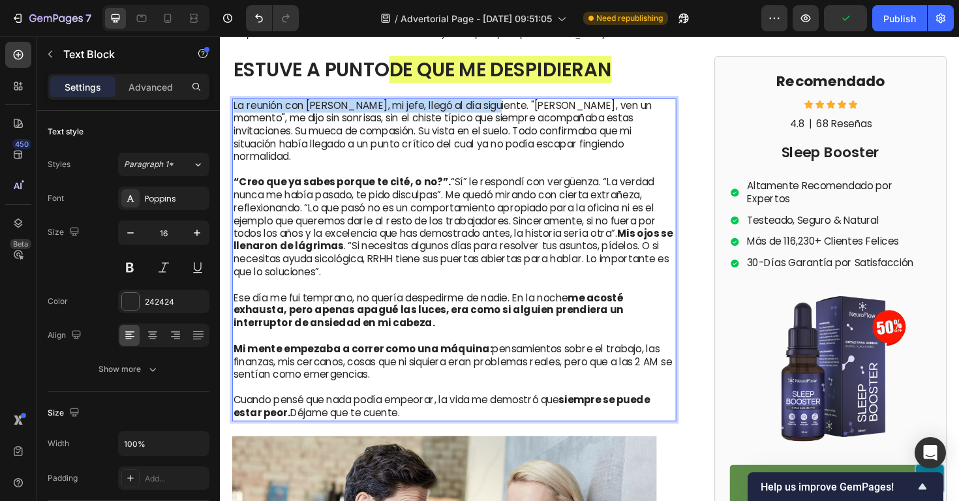
drag, startPoint x: 511, startPoint y: 97, endPoint x: 176, endPoint y: 74, distance: 335.6
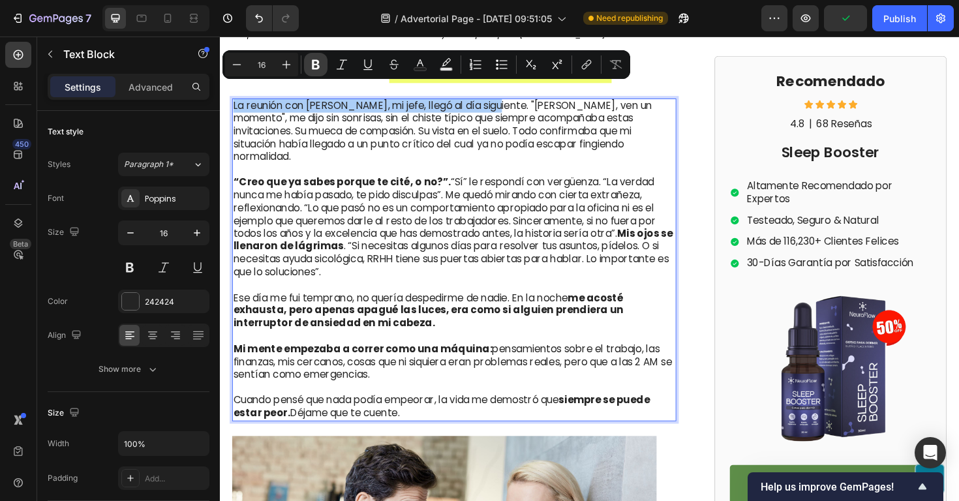
click at [316, 65] on icon "Editor contextual toolbar" at bounding box center [315, 64] width 13 height 13
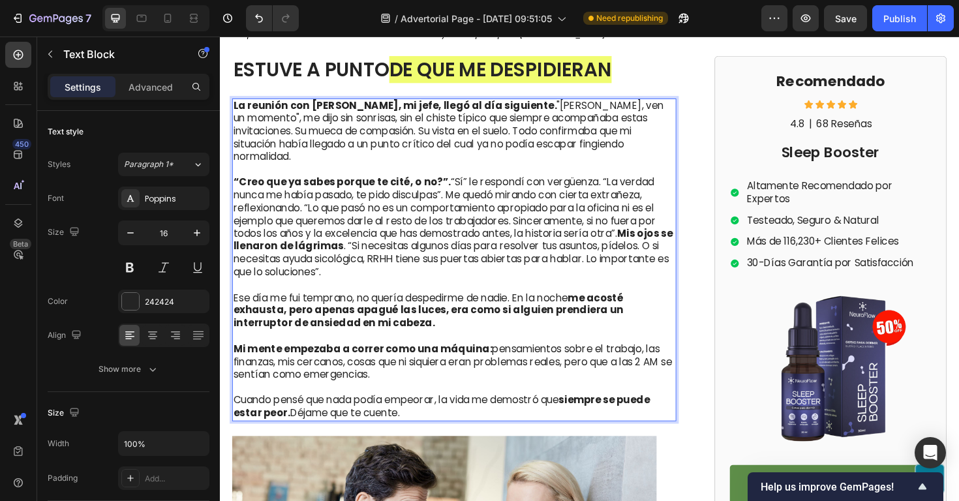
click at [544, 142] on p "La reunión con Marcelo, mi jefe, llegó al día siguiente. "Caro, ven un momento"…" at bounding box center [468, 138] width 468 height 68
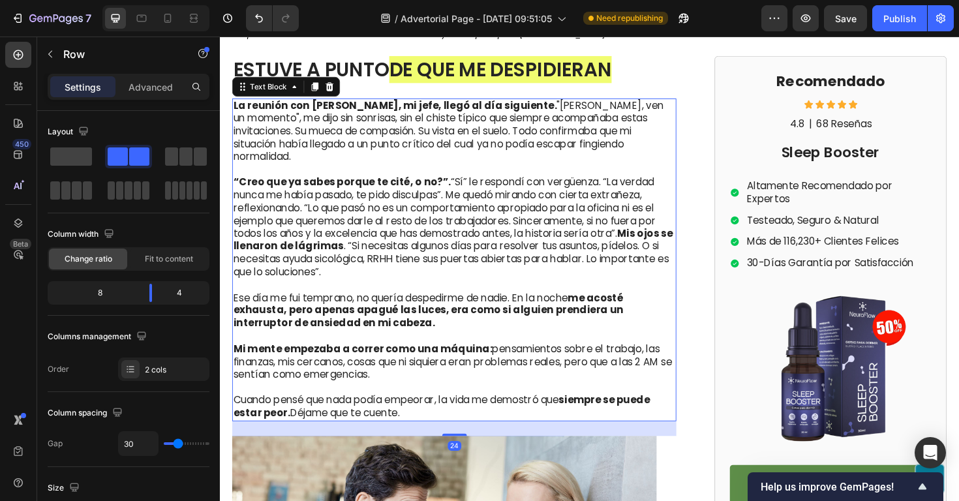
click at [622, 185] on p "“Creo que ya sabes porque te cité, o no?”. “Sí” le respondí con vergüenza. “La …" at bounding box center [468, 239] width 468 height 108
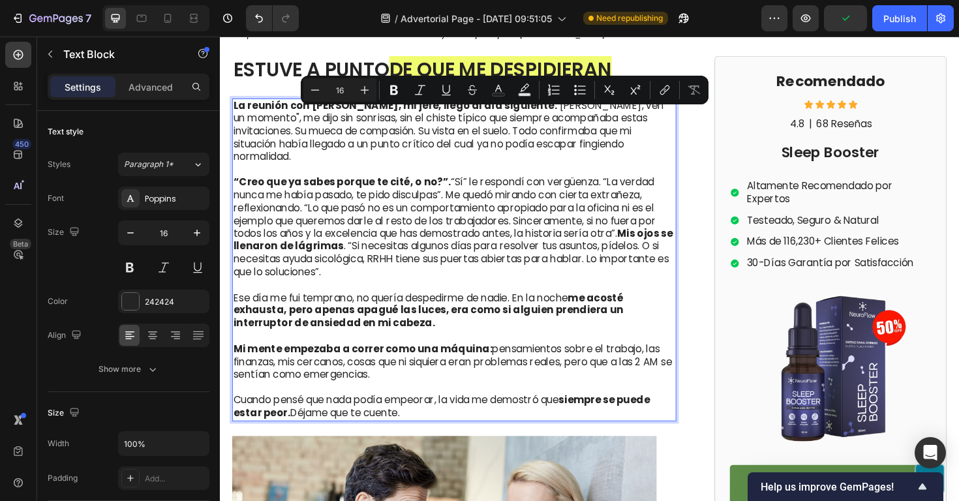
click at [544, 123] on p "La reunión con Marcelo, mi jefe, llegó al día siguiente. "Caro, ven un momento"…" at bounding box center [468, 138] width 468 height 68
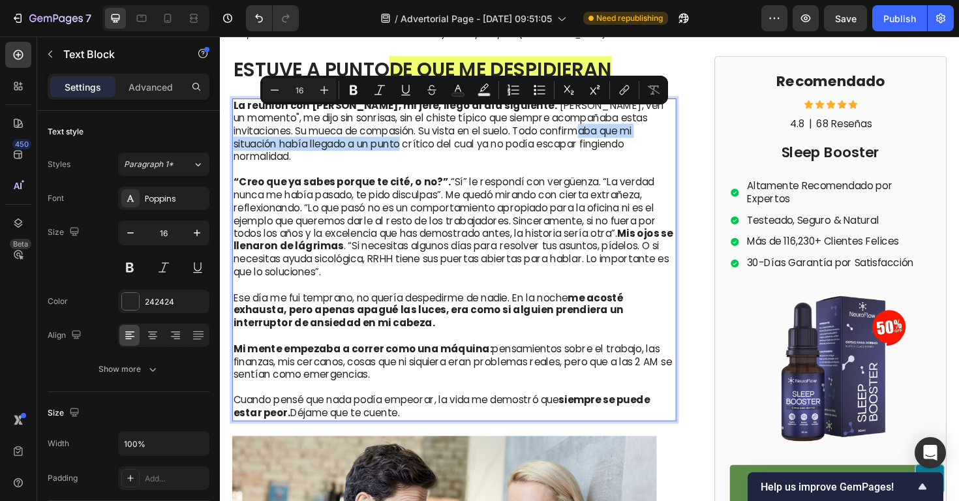
drag, startPoint x: 536, startPoint y: 123, endPoint x: 298, endPoint y: 137, distance: 238.7
click at [298, 137] on p "La reunión con Marcelo, mi jefe, llegó al día siguiente. "Caro, ven un momento"…" at bounding box center [468, 138] width 468 height 68
click at [352, 91] on icon "Editor contextual toolbar" at bounding box center [353, 90] width 13 height 13
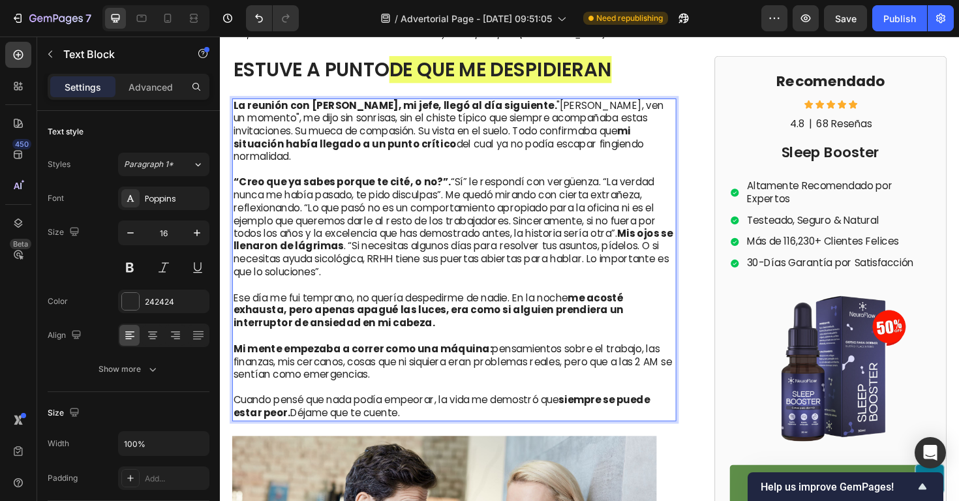
click at [387, 241] on p "“Creo que ya sabes porque te cité, o no?”. “Sí” le respondí con vergüenza. “La …" at bounding box center [468, 239] width 468 height 108
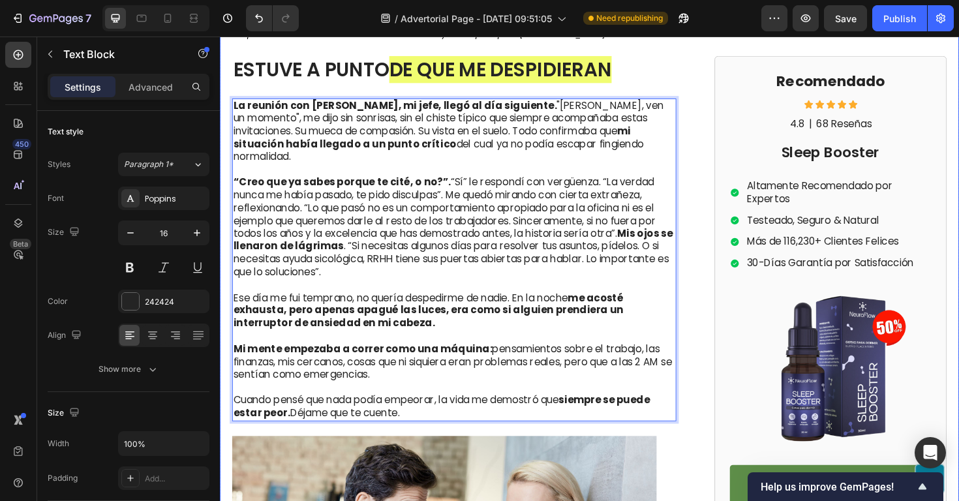
drag, startPoint x: 364, startPoint y: 258, endPoint x: 229, endPoint y: 157, distance: 168.4
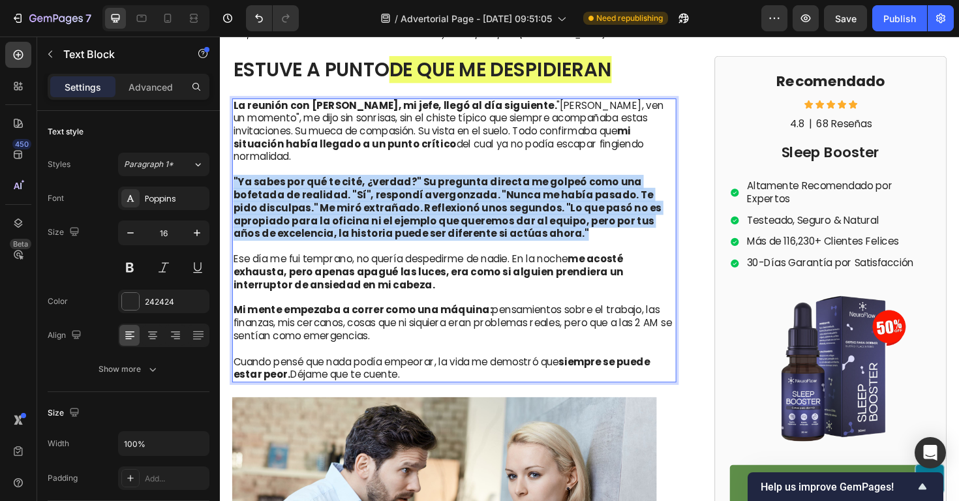
drag, startPoint x: 505, startPoint y: 215, endPoint x: 217, endPoint y: 158, distance: 293.5
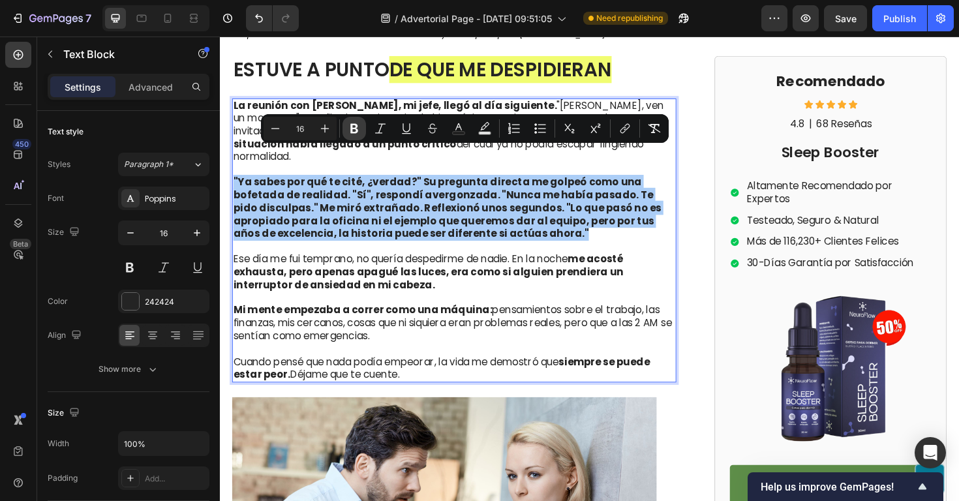
click at [360, 130] on icon "Editor contextual toolbar" at bounding box center [354, 128] width 13 height 13
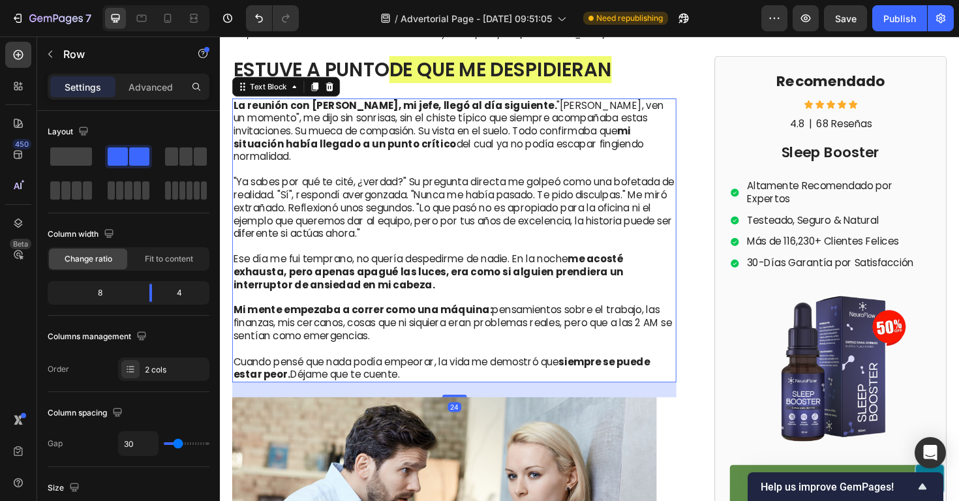
click at [559, 195] on p ""Ya sabes por qué te cité, ¿verdad?" Su pregunta directa me golpeó como una bof…" at bounding box center [468, 219] width 468 height 68
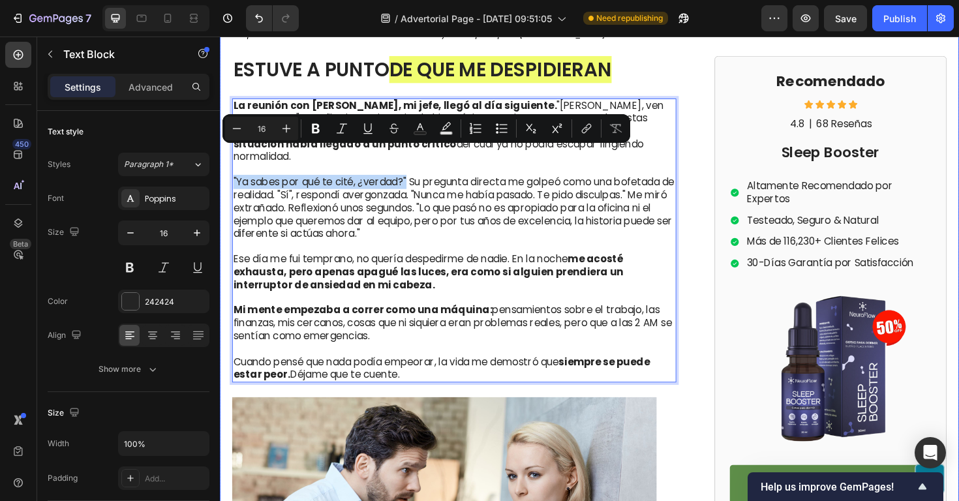
drag, startPoint x: 420, startPoint y: 163, endPoint x: 488, endPoint y: 179, distance: 70.3
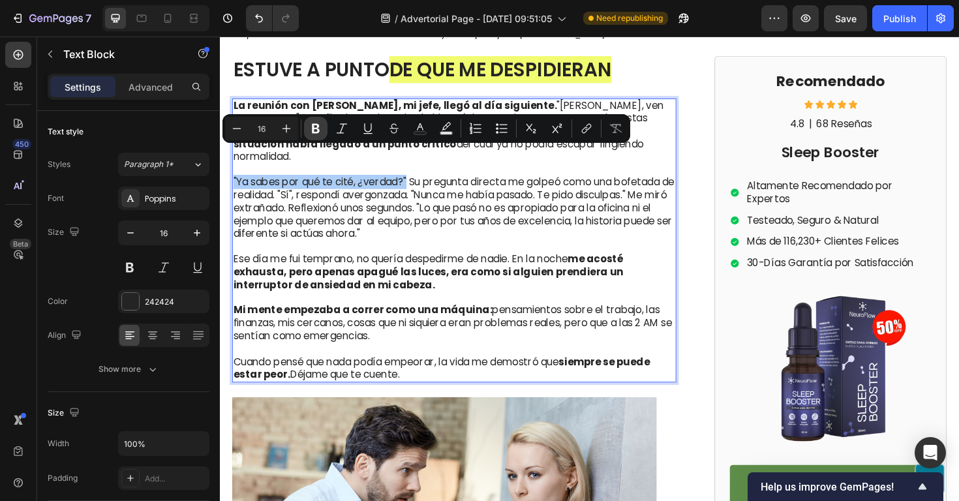
click at [318, 127] on icon "Editor contextual toolbar" at bounding box center [316, 129] width 8 height 10
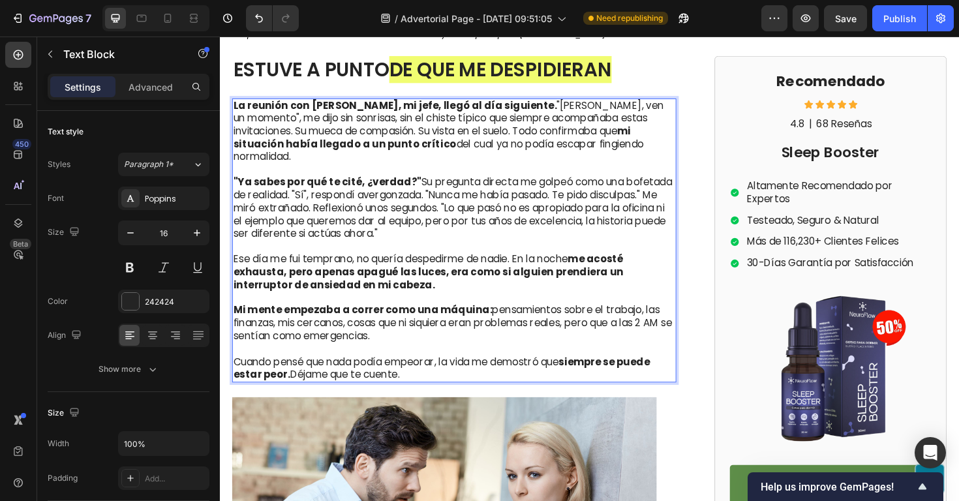
click at [447, 203] on p ""Ya sabes por qué te cité, ¿verdad?" Su pregunta directa me golpeó como una bof…" at bounding box center [468, 219] width 468 height 68
click at [471, 253] on p "Rich Text Editor. Editing area: main" at bounding box center [468, 260] width 468 height 14
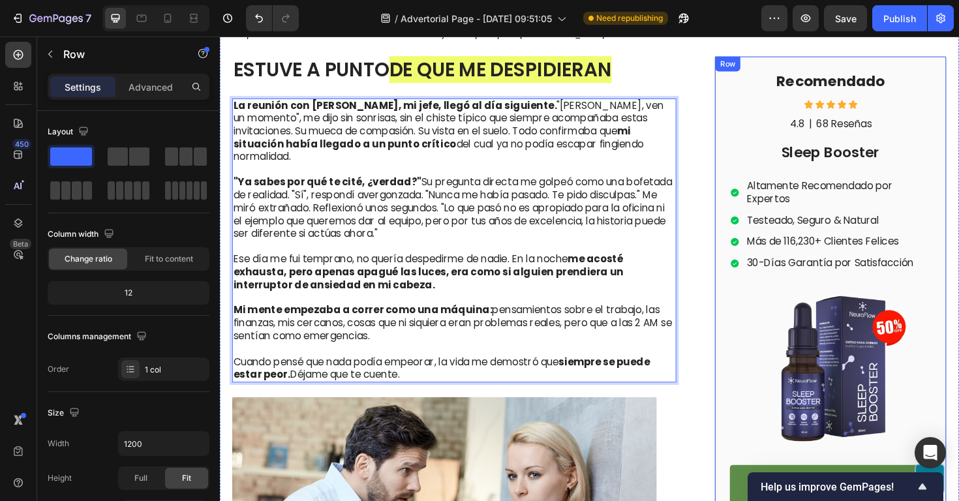
click at [747, 238] on div "Recomendado Heading Icon Icon Icon Icon Icon Icon List 4.8 Text Block | Text Bl…" at bounding box center [867, 304] width 246 height 495
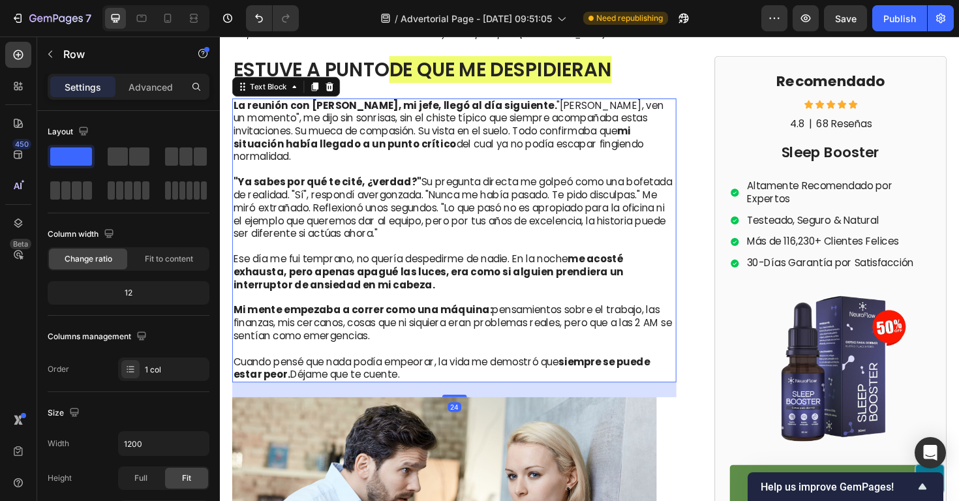
click at [647, 253] on p "Rich Text Editor. Editing area: main" at bounding box center [468, 260] width 468 height 14
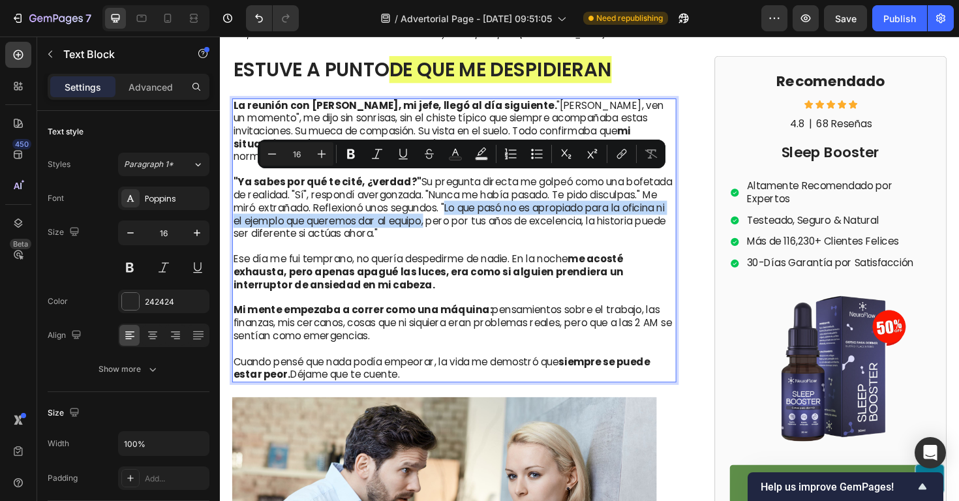
drag, startPoint x: 461, startPoint y: 190, endPoint x: 452, endPoint y: 206, distance: 17.8
click at [452, 206] on p ""Ya sabes por qué te cité, ¿verdad?" Su pregunta directa me golpeó como una bof…" at bounding box center [468, 219] width 468 height 68
click at [352, 153] on icon "Editor contextual toolbar" at bounding box center [351, 154] width 8 height 10
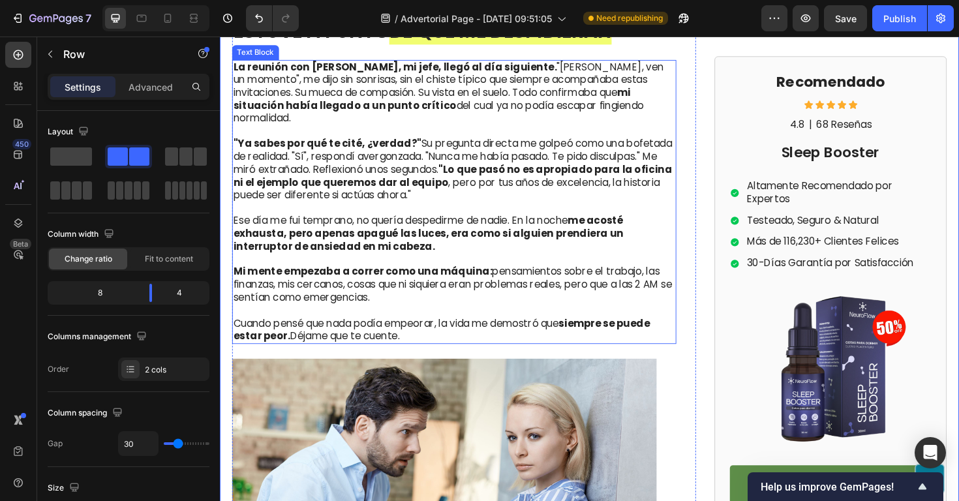
scroll to position [1813, 0]
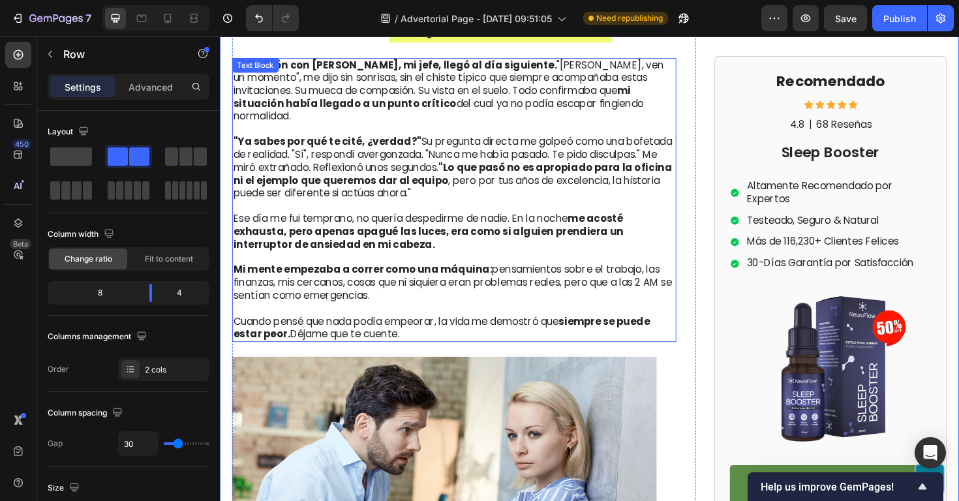
click at [325, 222] on strong "me acosté exhausta, pero apenas apagué las luces, era como si alguien prendiera…" at bounding box center [440, 243] width 413 height 42
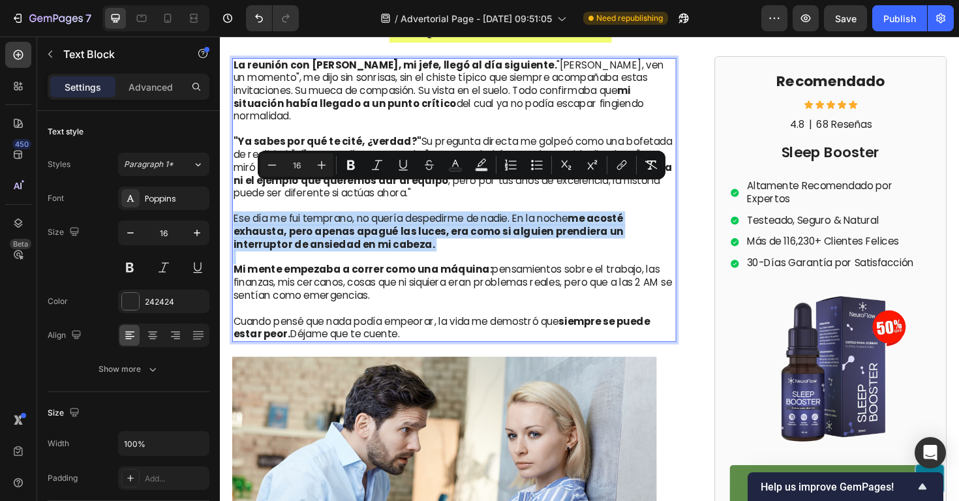
drag, startPoint x: 399, startPoint y: 234, endPoint x: 214, endPoint y: 194, distance: 189.7
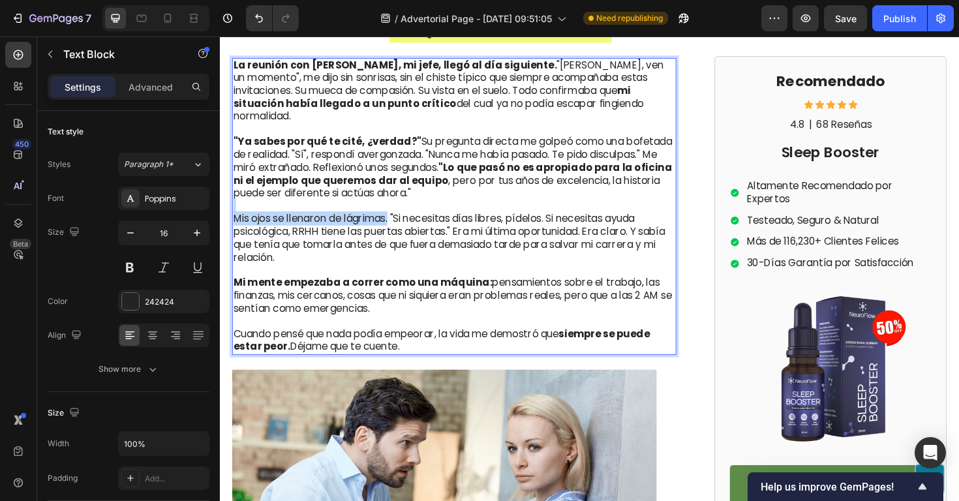
drag, startPoint x: 403, startPoint y: 202, endPoint x: 439, endPoint y: 221, distance: 40.9
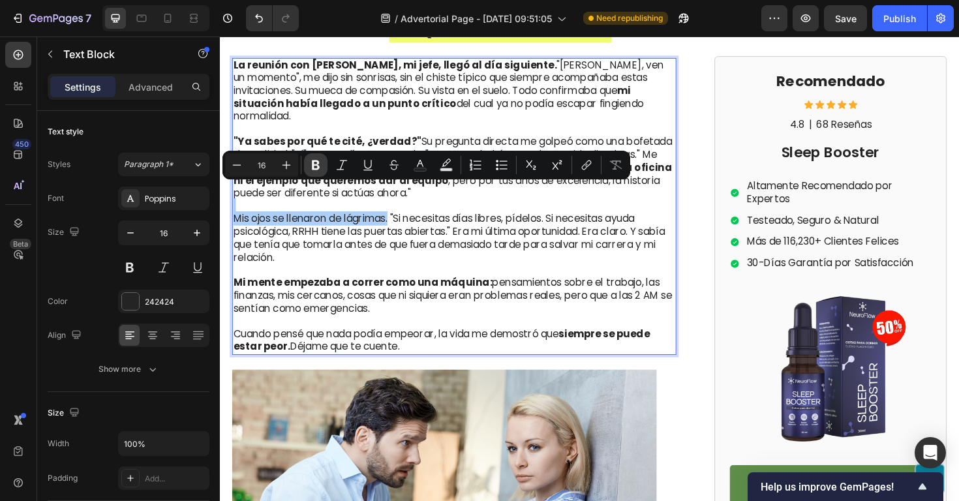
click at [307, 163] on button "Bold" at bounding box center [315, 164] width 23 height 23
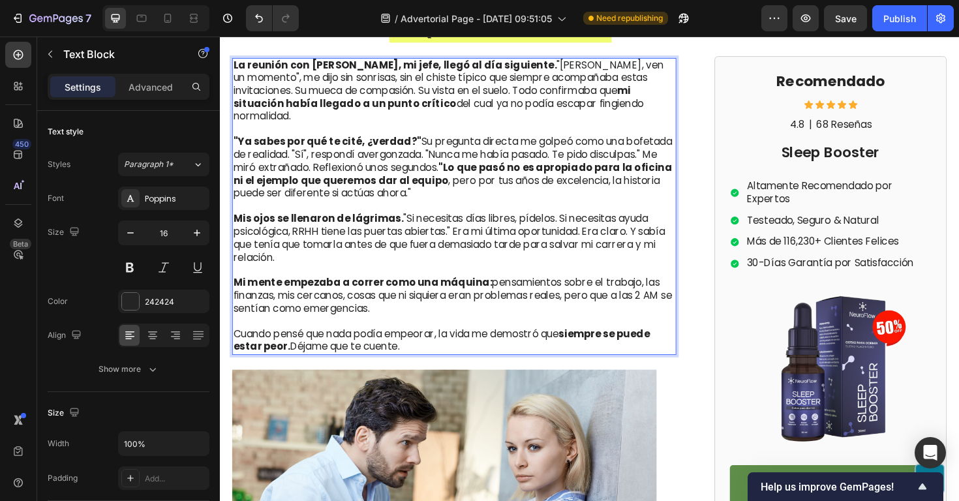
click at [340, 223] on p "Mis ojos se llenaron de lágrimas. "Si necesitas días libres, pídelos. Si necesi…" at bounding box center [468, 250] width 468 height 54
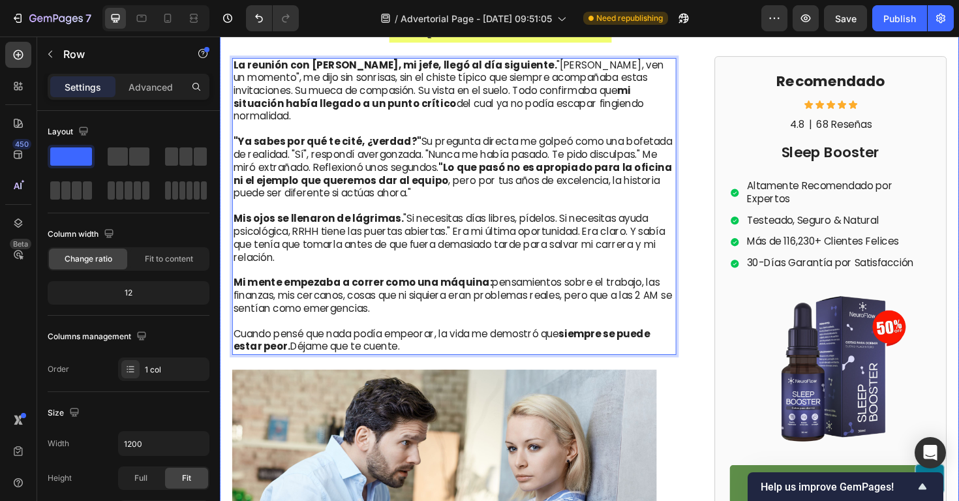
click at [721, 228] on div "Image El episodio en el baño de la oficina marcó un antes y un después para Car…" at bounding box center [478, 478] width 491 height 1518
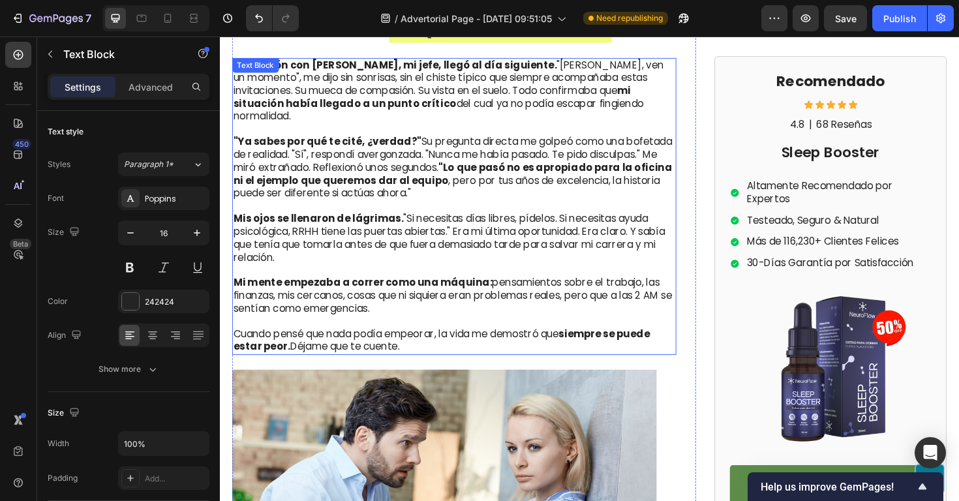
click at [541, 223] on p "Mis ojos se llenaron de lágrimas. "Si necesitas días libres, pídelos. Si necesi…" at bounding box center [468, 250] width 468 height 54
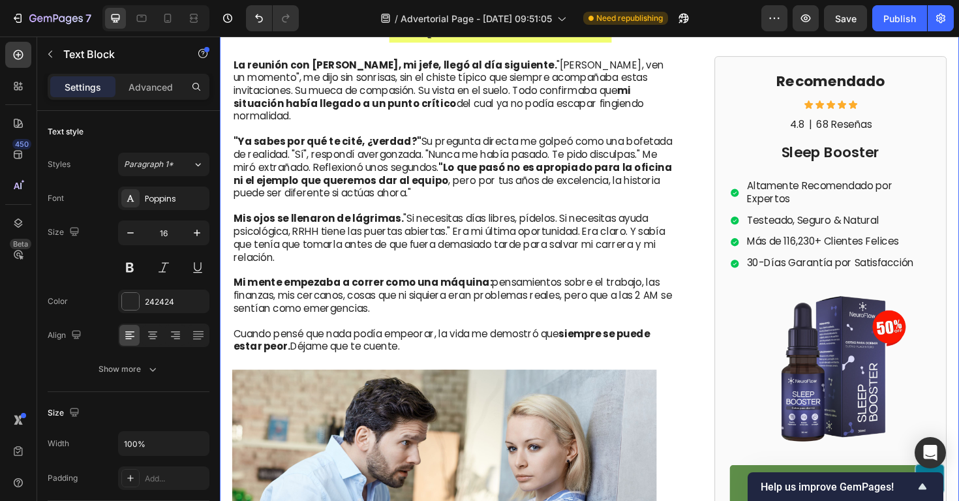
click at [732, 321] on div "Image El episodio en el baño de la oficina marcó un antes y un después para Car…" at bounding box center [611, 478] width 783 height 1518
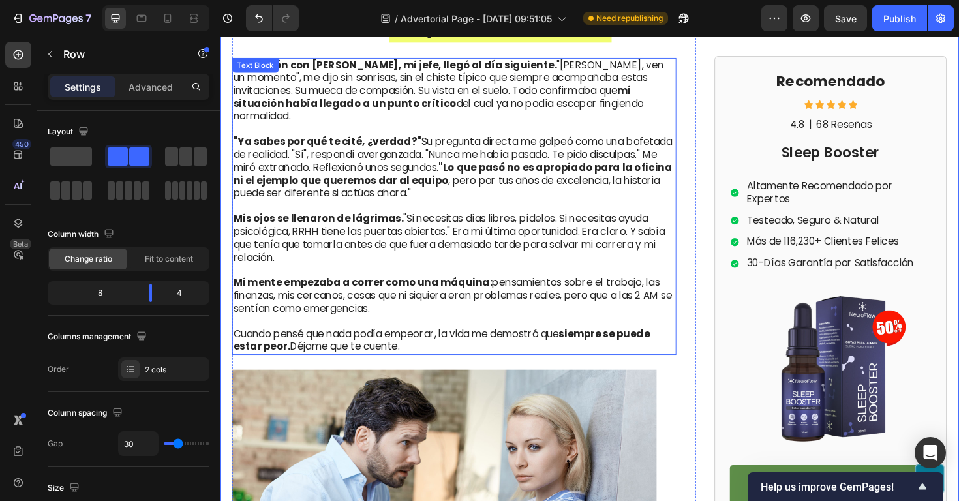
click at [467, 296] on p "Mi mente empezaba a correr como una máquina: pensamientos sobre el trabajo, las…" at bounding box center [468, 304] width 468 height 54
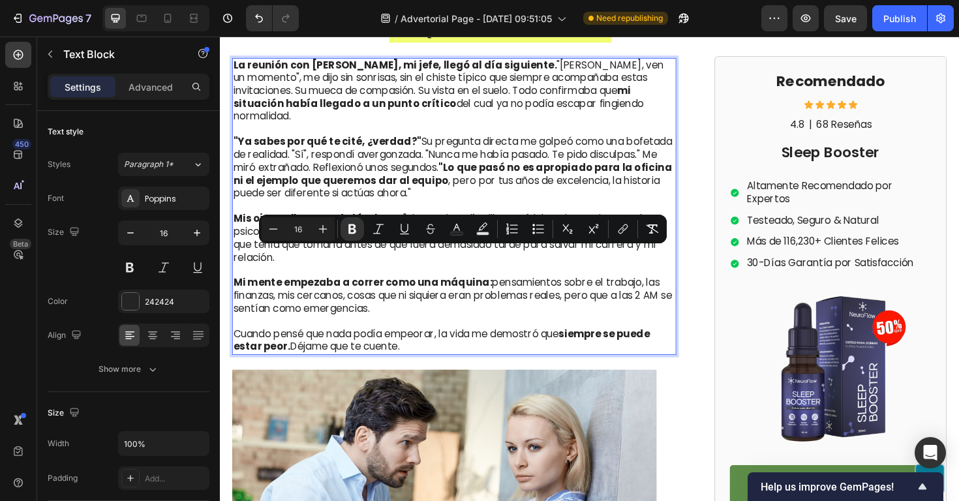
drag, startPoint x: 420, startPoint y: 334, endPoint x: 439, endPoint y: 290, distance: 47.7
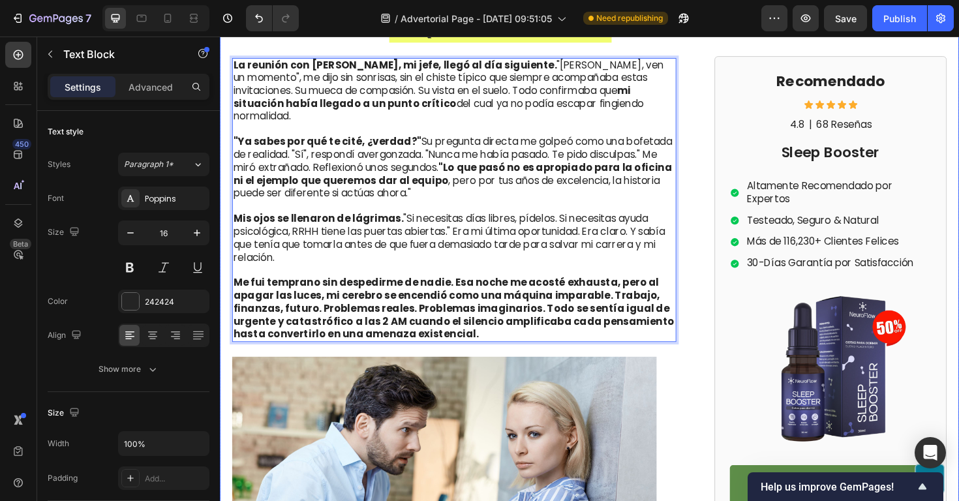
click at [727, 266] on div "Image El episodio en el baño de la oficina marcó un antes y un después para Car…" at bounding box center [611, 471] width 783 height 1504
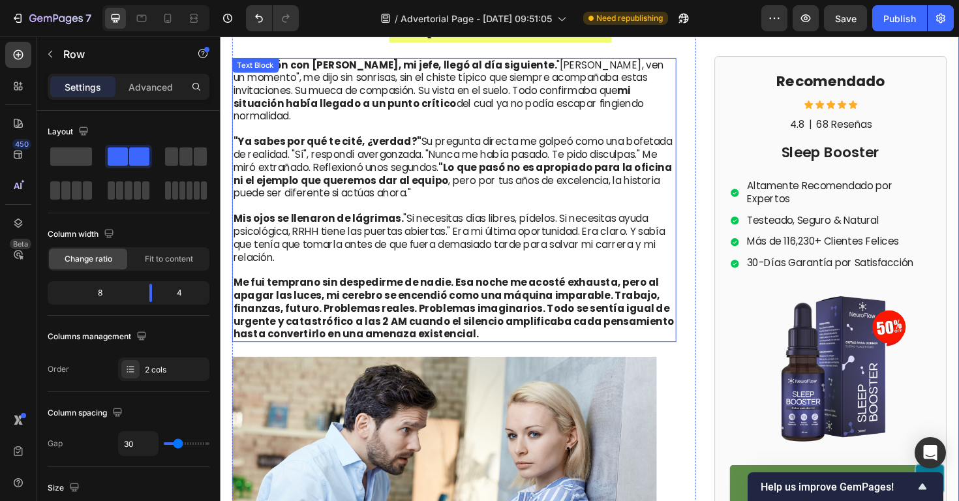
click at [631, 290] on strong "Me fui temprano sin despedirme de nadie. Esa noche me acosté exhausta, pero al …" at bounding box center [467, 324] width 467 height 69
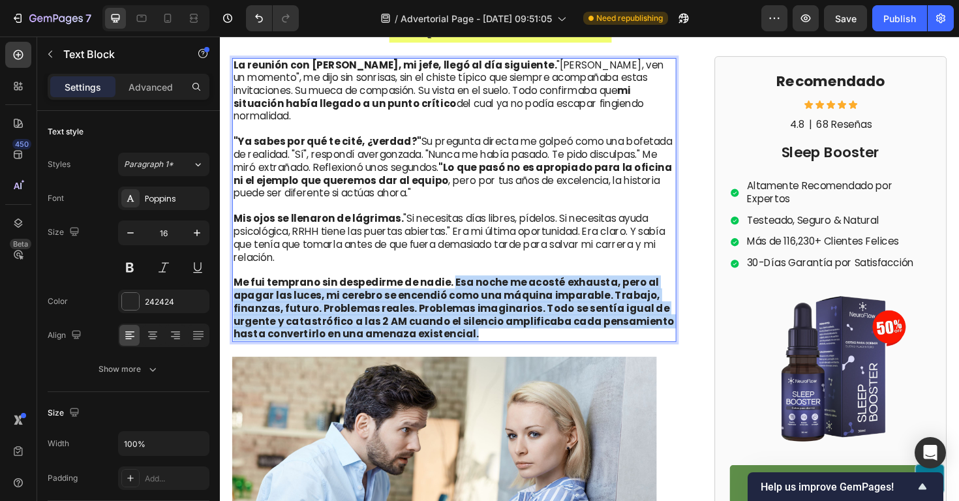
drag, startPoint x: 464, startPoint y: 268, endPoint x: 504, endPoint y: 329, distance: 73.1
click at [504, 329] on p "Me fui temprano sin despedirme de nadie. Esa noche me acosté exhausta, pero al …" at bounding box center [468, 318] width 468 height 82
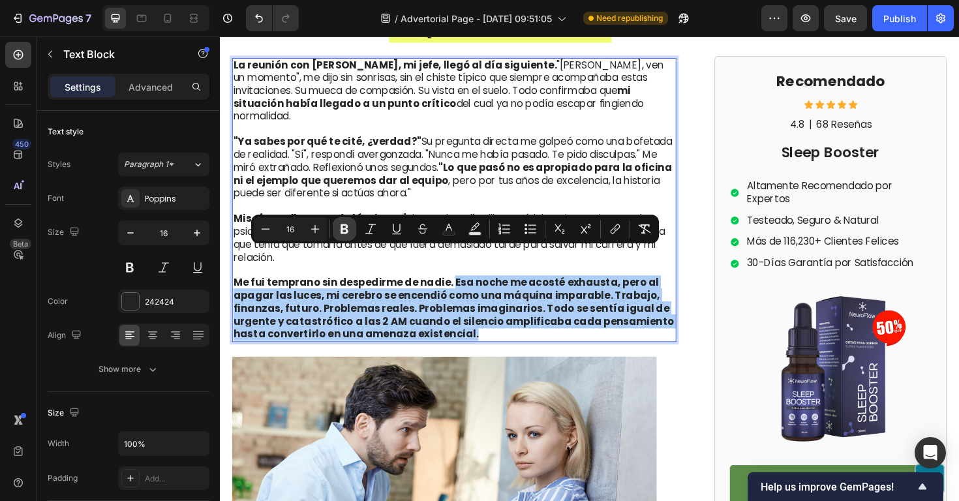
click at [343, 230] on icon "Editor contextual toolbar" at bounding box center [344, 229] width 13 height 13
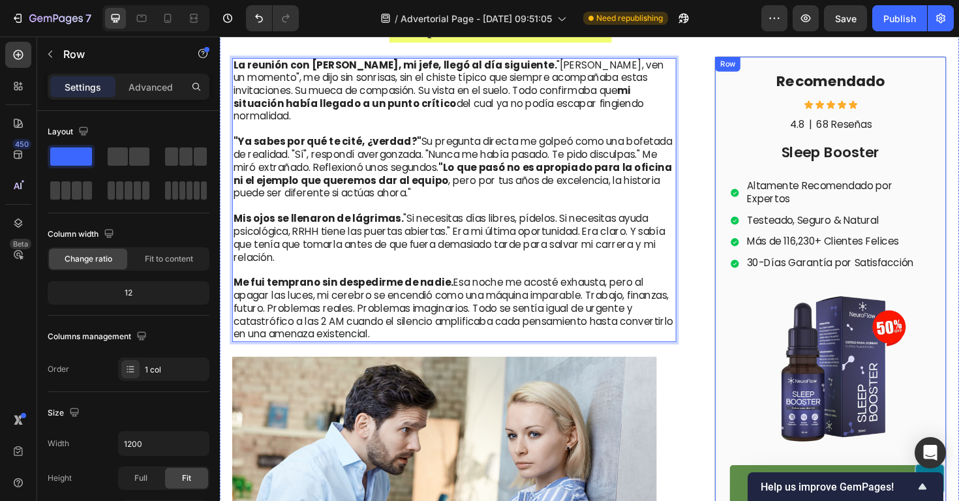
click at [747, 310] on div "Recomendado Heading Icon Icon Icon Icon Icon Icon List 4.8 Text Block | Text Bl…" at bounding box center [867, 304] width 246 height 495
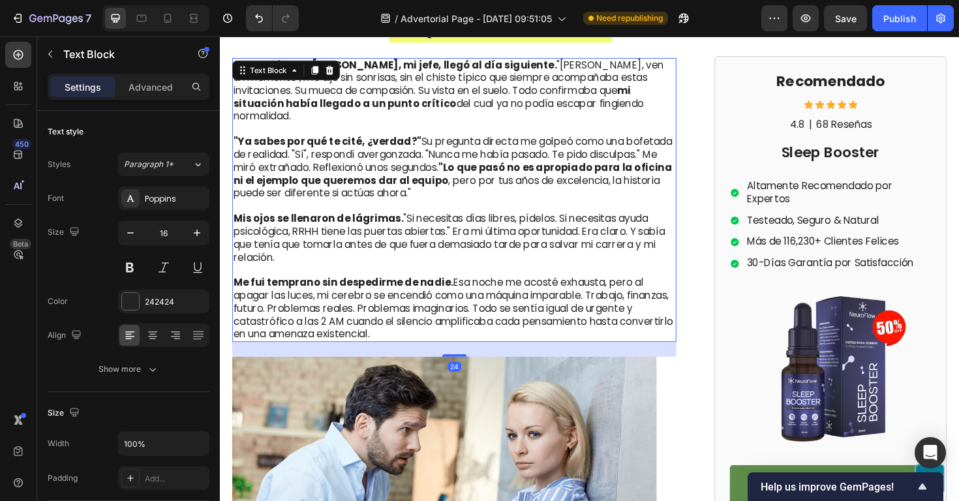
click at [548, 280] on p "Me fui temprano sin despedirme de nadie. Esa noche me acosté exhausta, pero al …" at bounding box center [468, 318] width 468 height 82
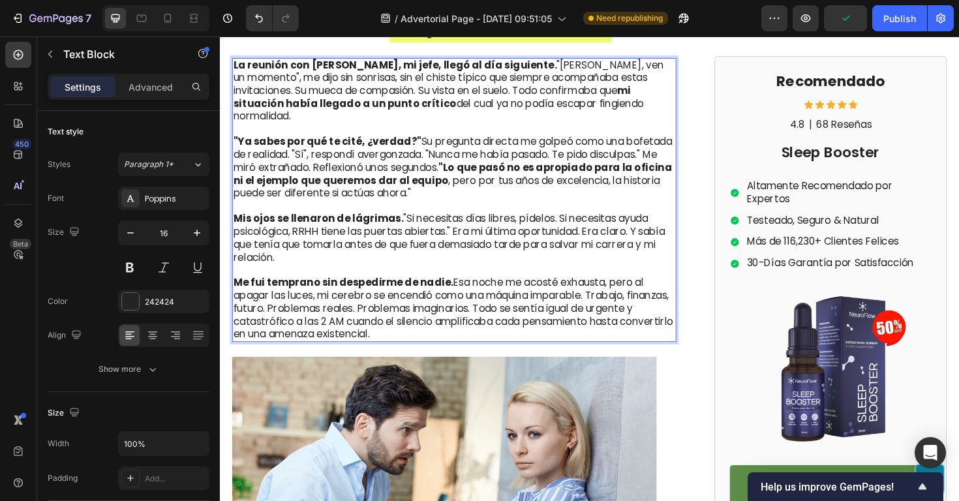
click at [543, 292] on p "Me fui temprano sin despedirme de nadie. Esa noche me acosté exhausta, pero al …" at bounding box center [468, 318] width 468 height 82
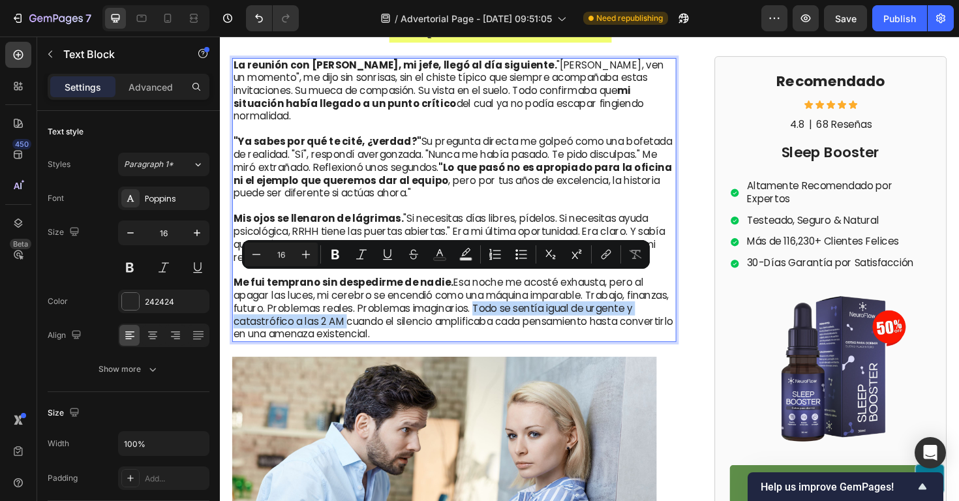
drag, startPoint x: 540, startPoint y: 292, endPoint x: 407, endPoint y: 314, distance: 134.9
click at [407, 314] on p "Me fui temprano sin despedirme de nadie. Esa noche me acosté exhausta, pero al …" at bounding box center [468, 318] width 468 height 82
click at [337, 253] on icon "Editor contextual toolbar" at bounding box center [336, 255] width 8 height 10
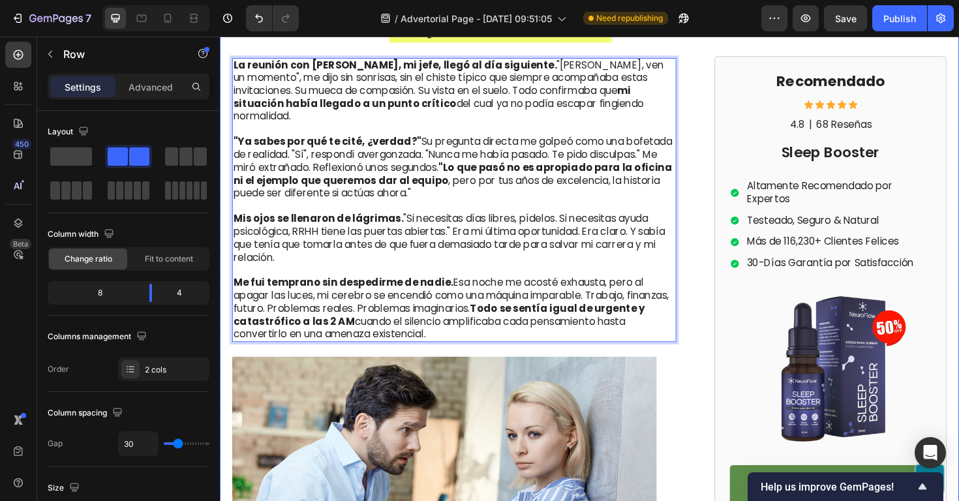
click at [736, 273] on div "Image El episodio en el baño de la oficina marcó un antes y un después para Car…" at bounding box center [611, 471] width 783 height 1504
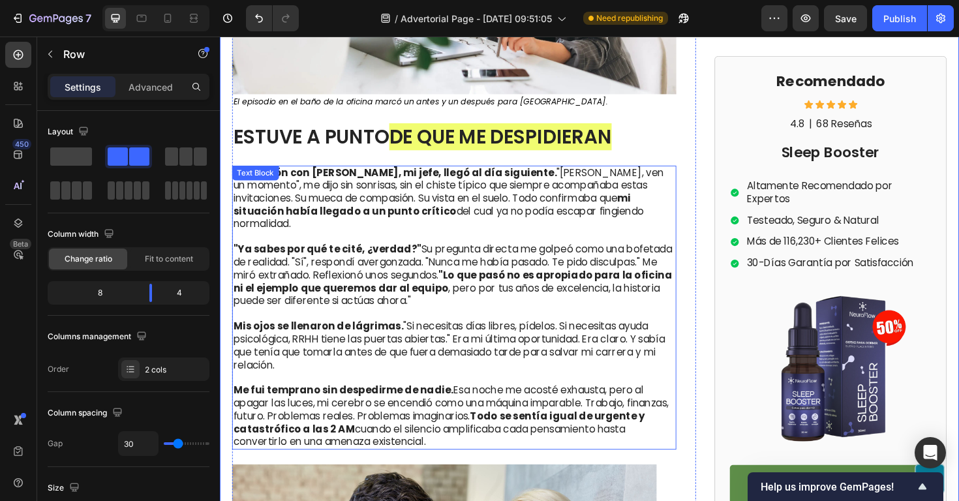
scroll to position [1691, 0]
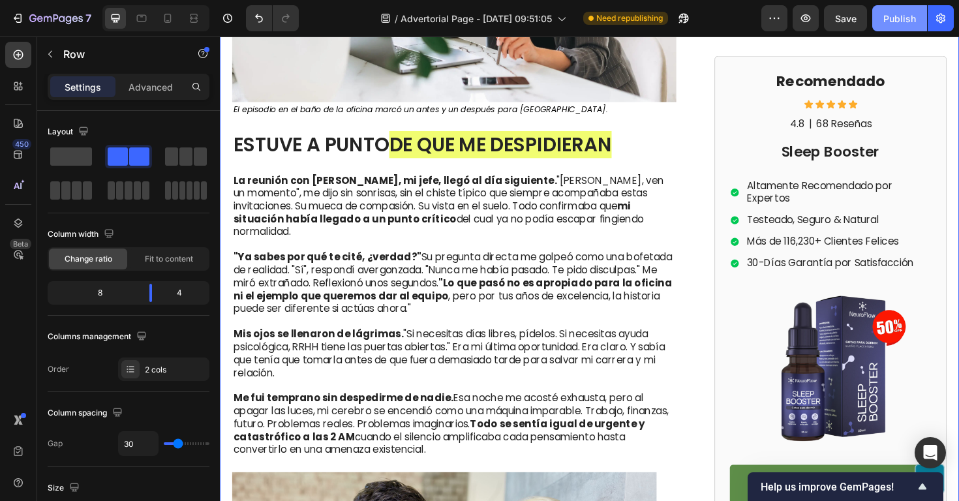
click at [883, 21] on button "Publish" at bounding box center [900, 18] width 55 height 26
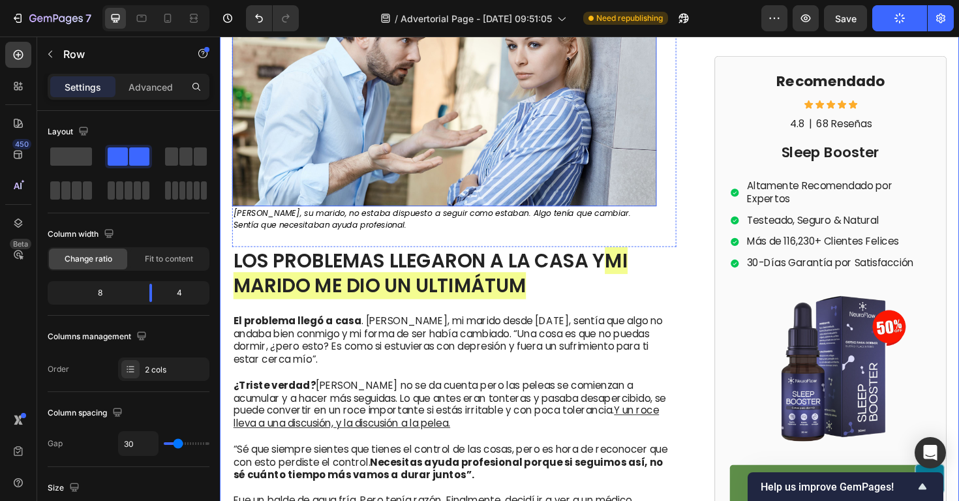
scroll to position [2228, 0]
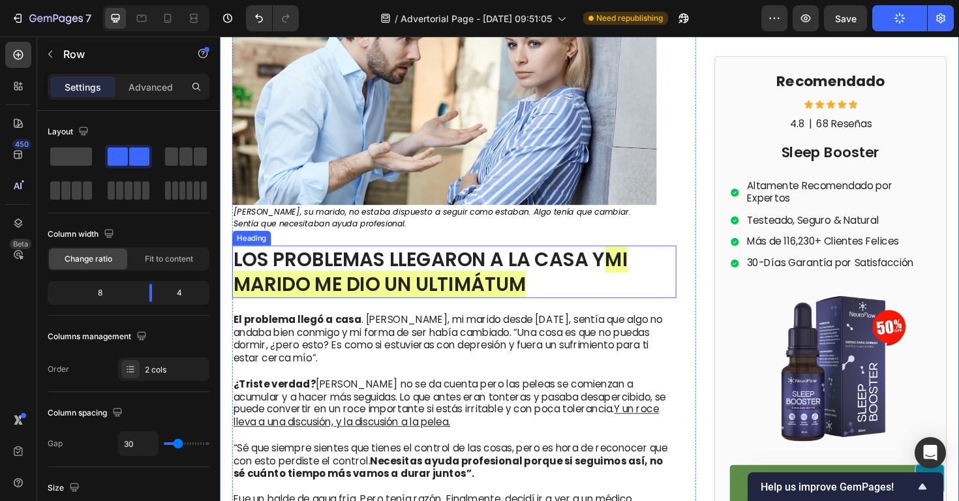
click at [542, 272] on span "MI MARIDO ME DIO UN ULTIMÁTUM" at bounding box center [443, 285] width 418 height 55
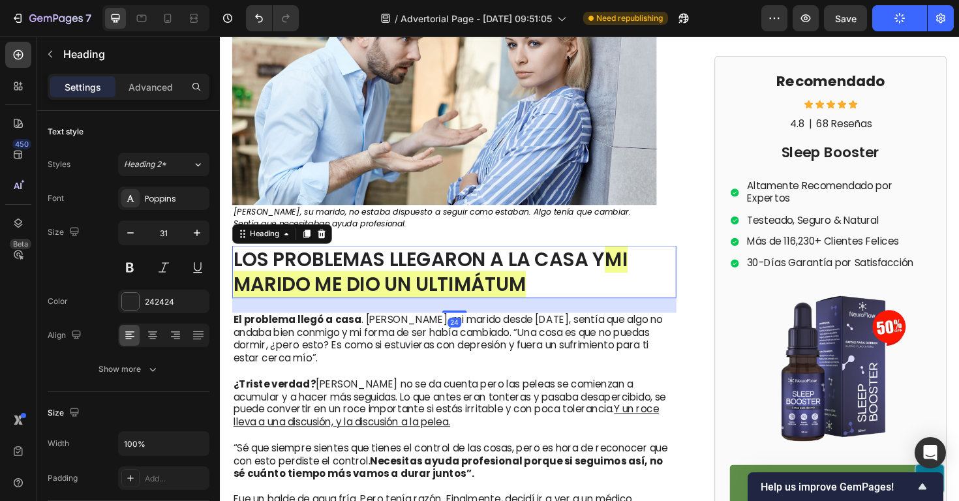
click at [548, 264] on h1 "LOS PROBLEMAS LLEGARON A LA CASA Y MI MARIDO ME DIO UN ULTIMÁTUM" at bounding box center [468, 285] width 471 height 55
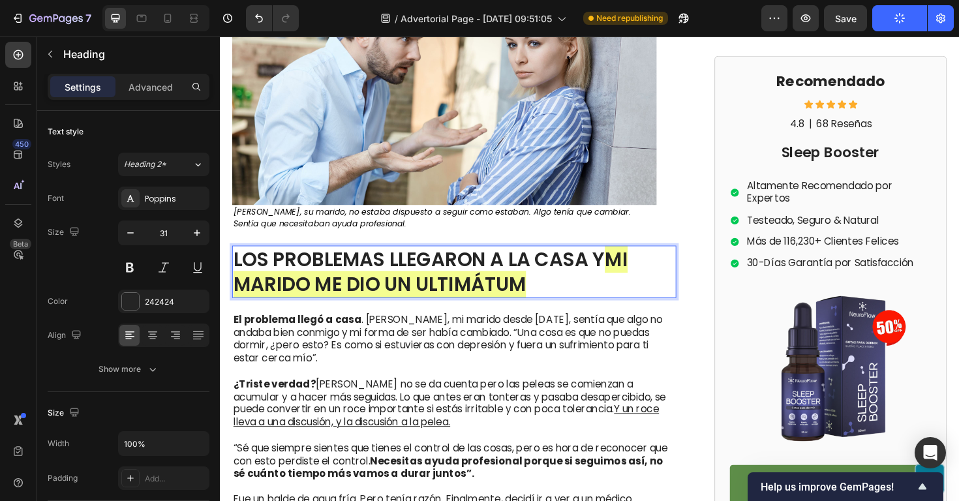
click at [548, 264] on p "LOS PROBLEMAS LLEGARON A LA CASA Y MI MARIDO ME DIO UN ULTIMÁTUM" at bounding box center [468, 285] width 468 height 53
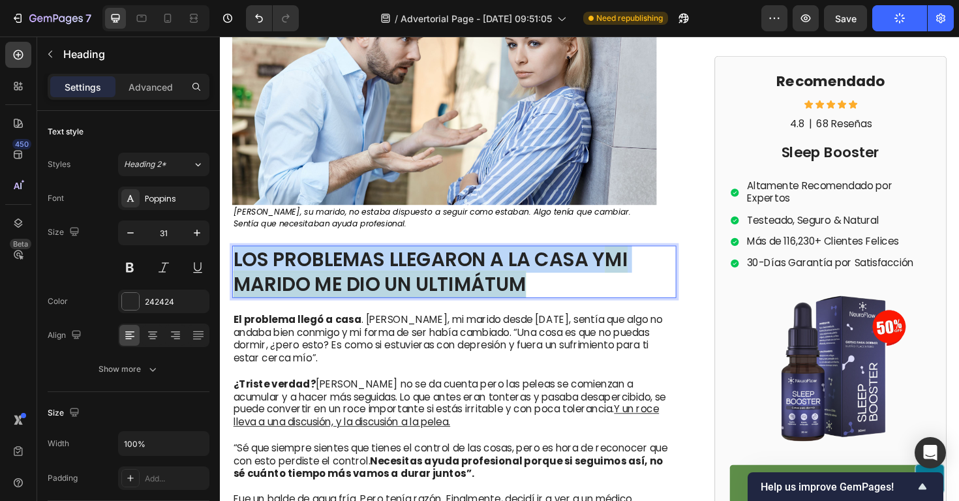
click at [548, 264] on p "LOS PROBLEMAS LLEGARON A LA CASA Y MI MARIDO ME DIO UN ULTIMÁTUM" at bounding box center [468, 285] width 468 height 53
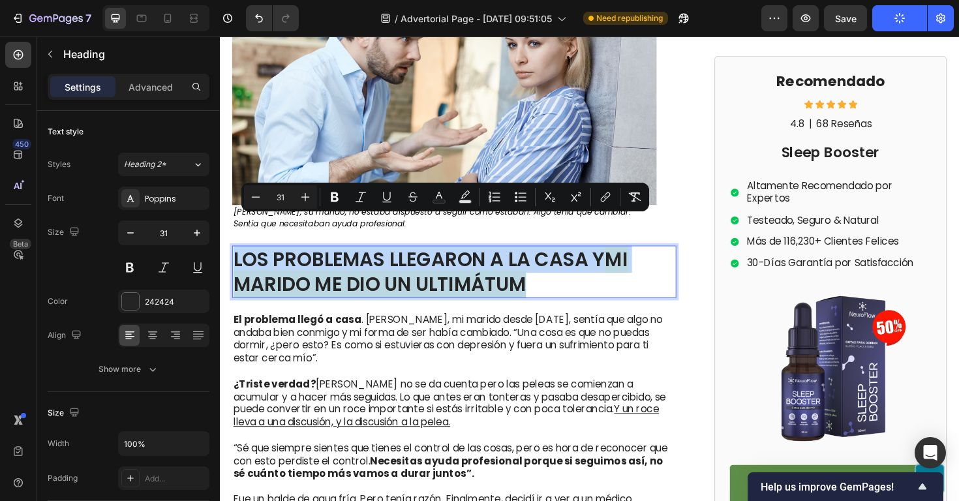
copy p "LOS PROBLEMAS LLEGARON A LA CASA Y MI MARIDO ME DIO UN ULTIMÁTUM"
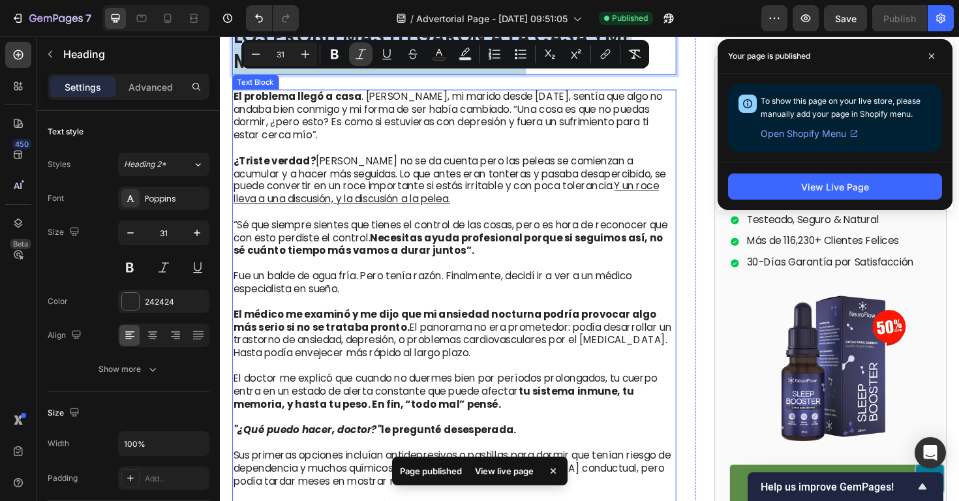
scroll to position [2470, 0]
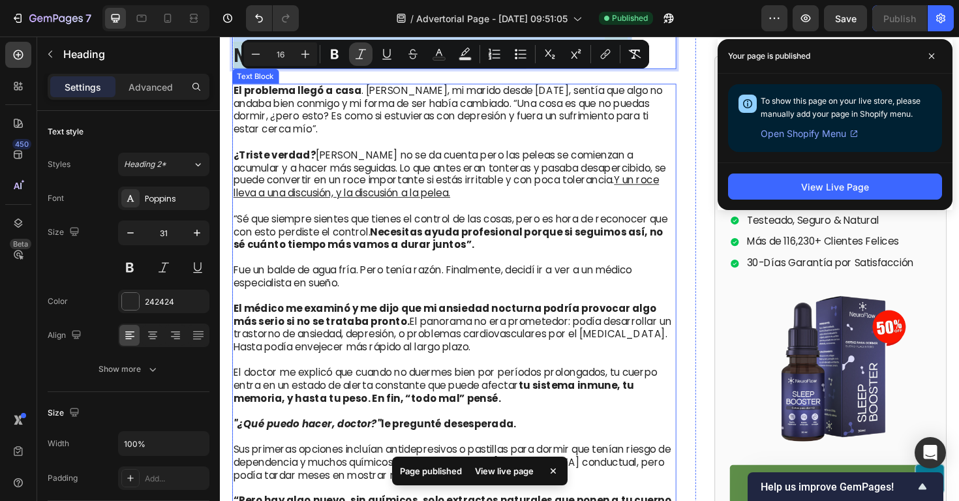
click at [418, 308] on p "El médico me examinó y me dijo que mi ansiedad nocturna podría provocar algo má…" at bounding box center [468, 339] width 468 height 68
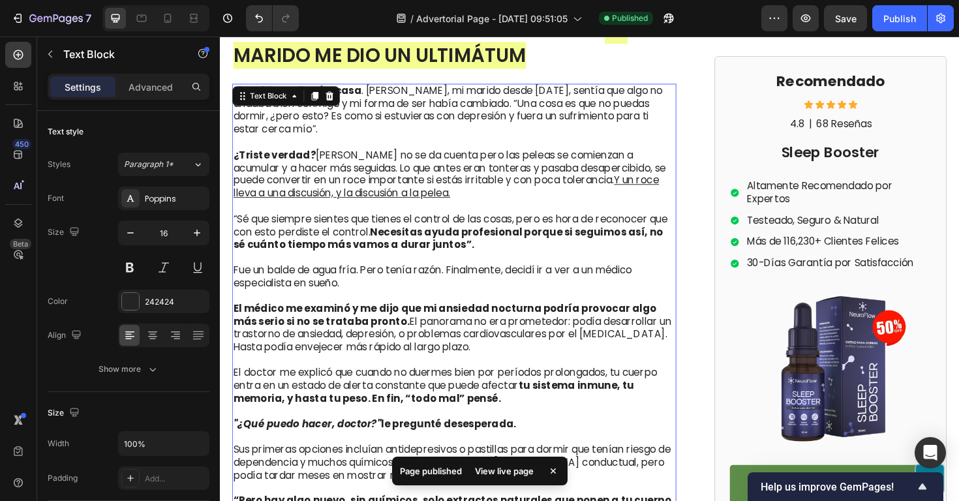
click at [406, 106] on p "El problema llegó a casa . Roberto, mi marido desde hace 7 años, sentía que alg…" at bounding box center [468, 115] width 468 height 54
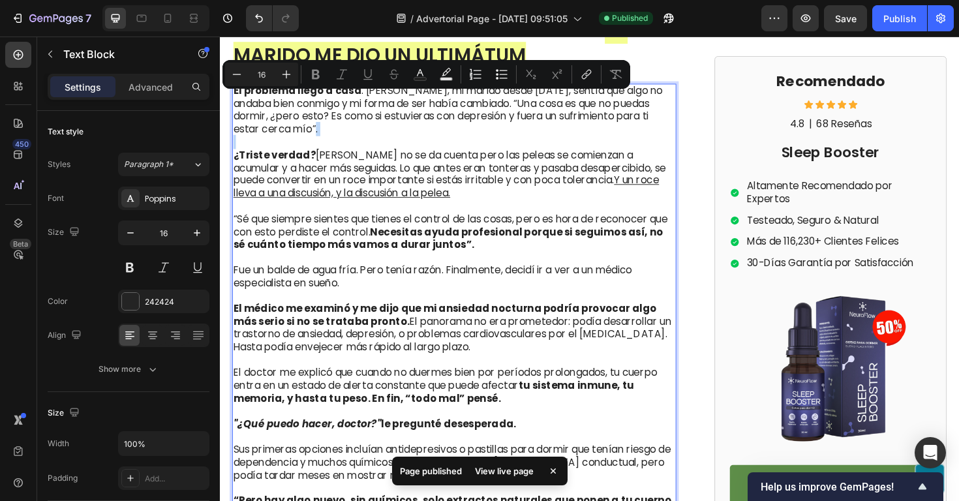
click at [414, 142] on p "Rich Text Editor. Editing area: main" at bounding box center [468, 149] width 468 height 14
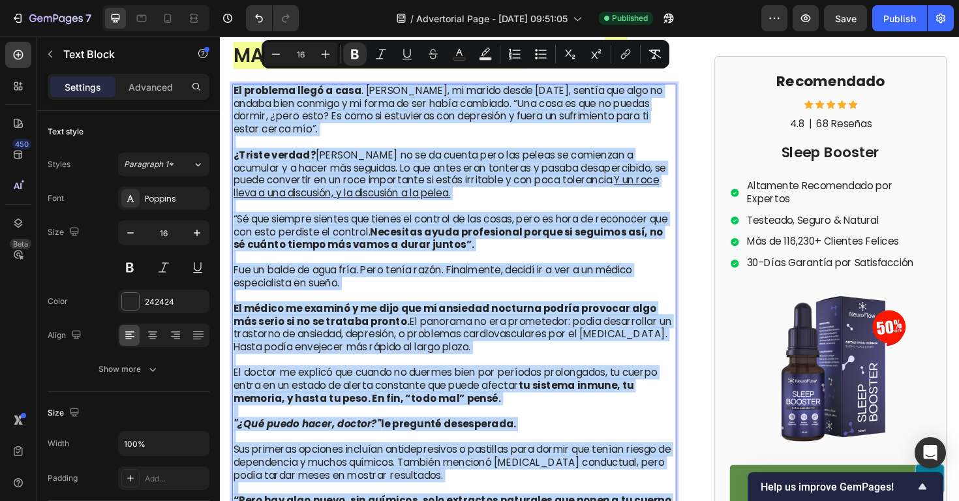
copy div "El problema llegó a casa . Roberto, mi marido desde hace 7 años, sentía que alg…"
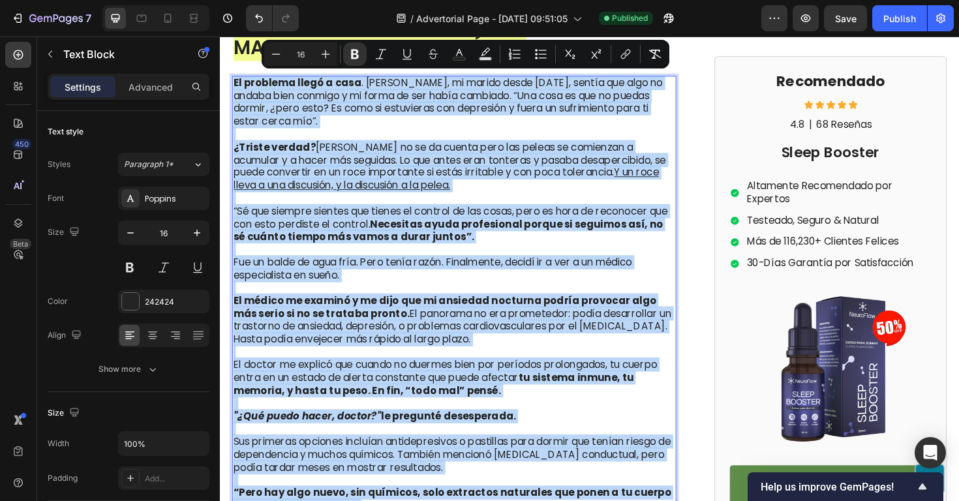
scroll to position [2453, 0]
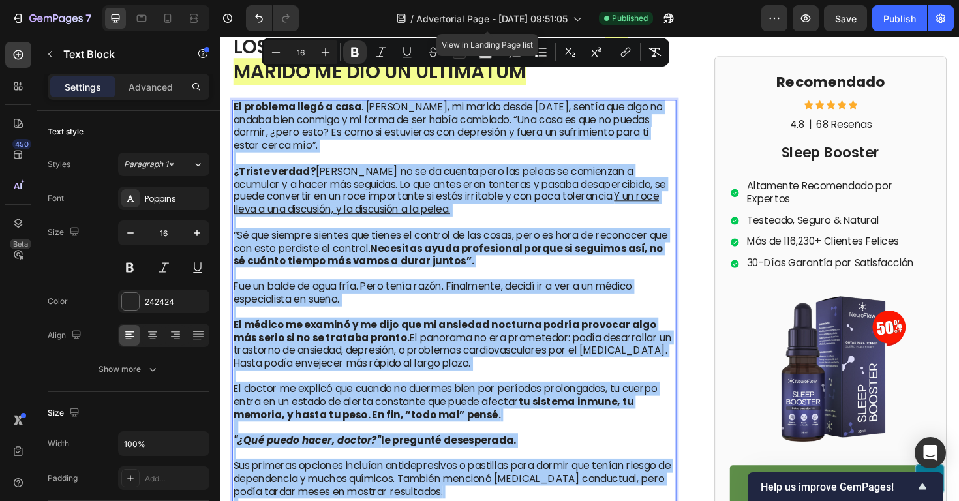
drag, startPoint x: 194, startPoint y: 80, endPoint x: 223, endPoint y: 50, distance: 41.5
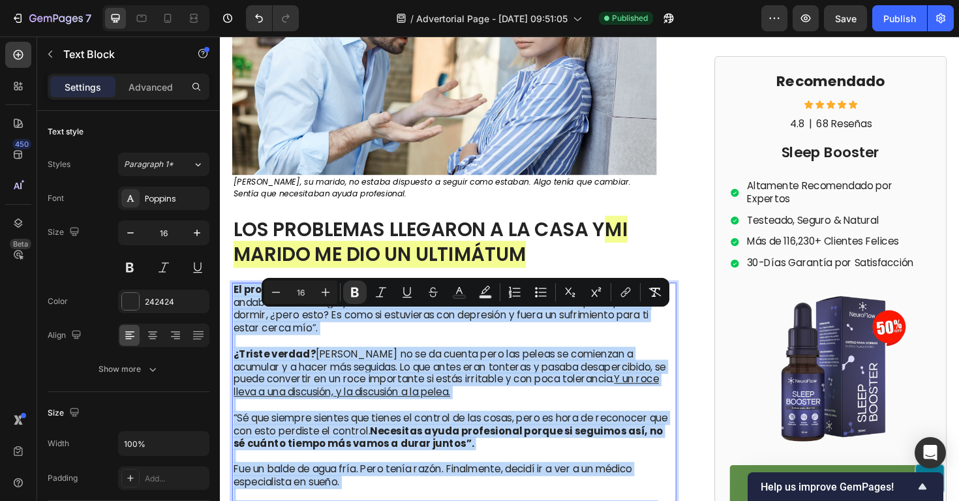
scroll to position [2326, 0]
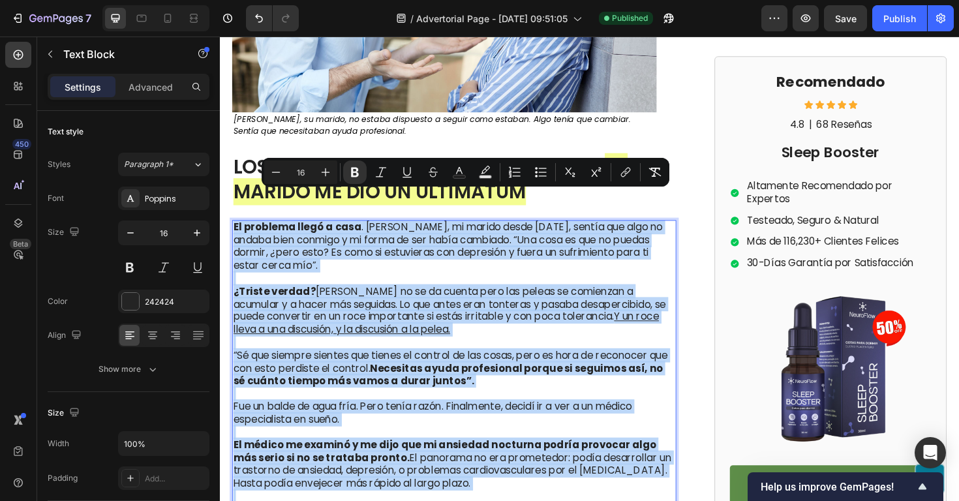
click at [440, 287] on p "Rich Text Editor. Editing area: main" at bounding box center [468, 294] width 468 height 14
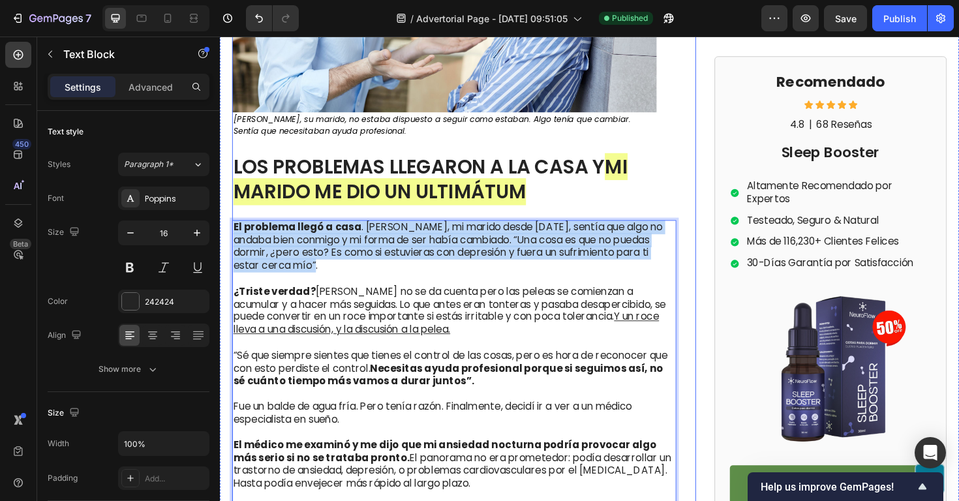
drag, startPoint x: 350, startPoint y: 245, endPoint x: 245, endPoint y: 190, distance: 118.5
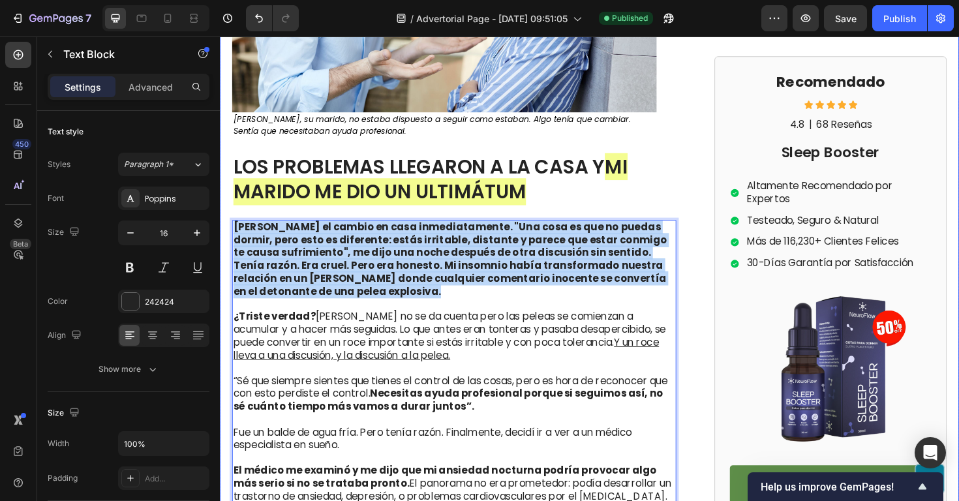
drag, startPoint x: 345, startPoint y: 279, endPoint x: 221, endPoint y: 207, distance: 143.1
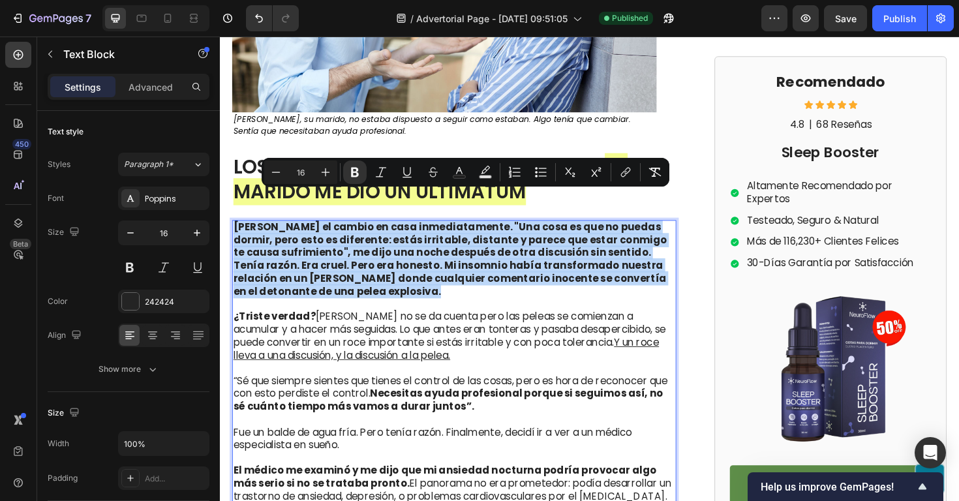
click at [373, 251] on strong "Jorge notó el cambio en casa inmediatamente. "Una cosa es que no puedas dormir,…" at bounding box center [463, 272] width 459 height 83
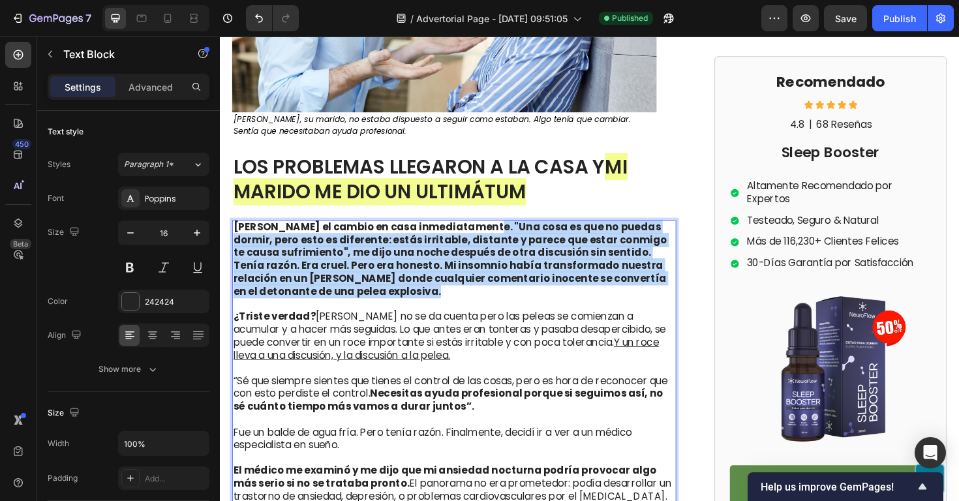
drag, startPoint x: 342, startPoint y: 274, endPoint x: 490, endPoint y: 208, distance: 161.6
click at [490, 232] on p "Jorge notó el cambio en casa inmediatamente. "Una cosa es que no puedas dormir,…" at bounding box center [468, 273] width 468 height 82
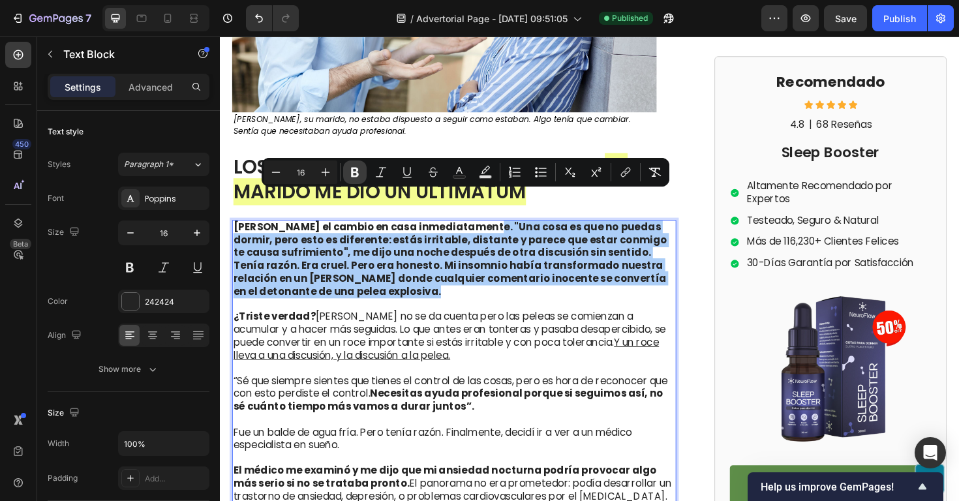
click at [364, 174] on button "Bold" at bounding box center [354, 172] width 23 height 23
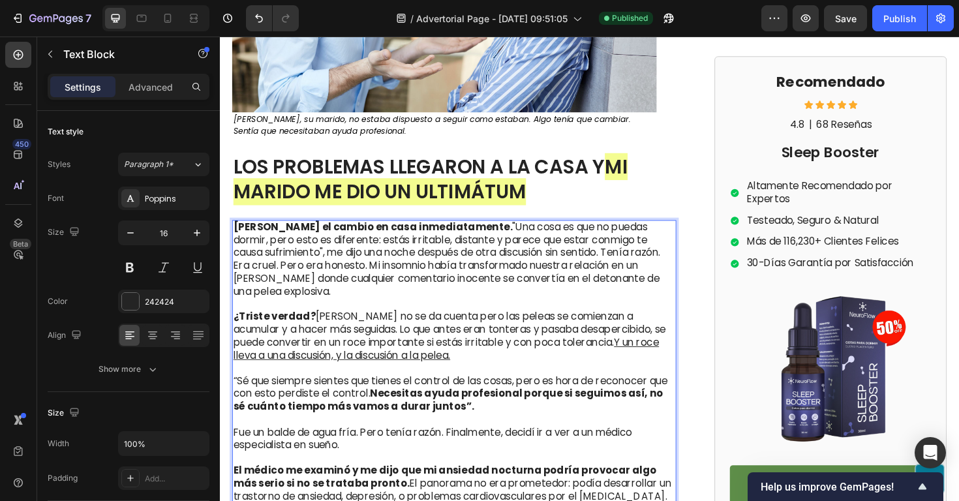
click at [428, 273] on p "Jorge notó el cambio en casa inmediatamente. "Una cosa es que no puedas dormir,…" at bounding box center [468, 273] width 468 height 82
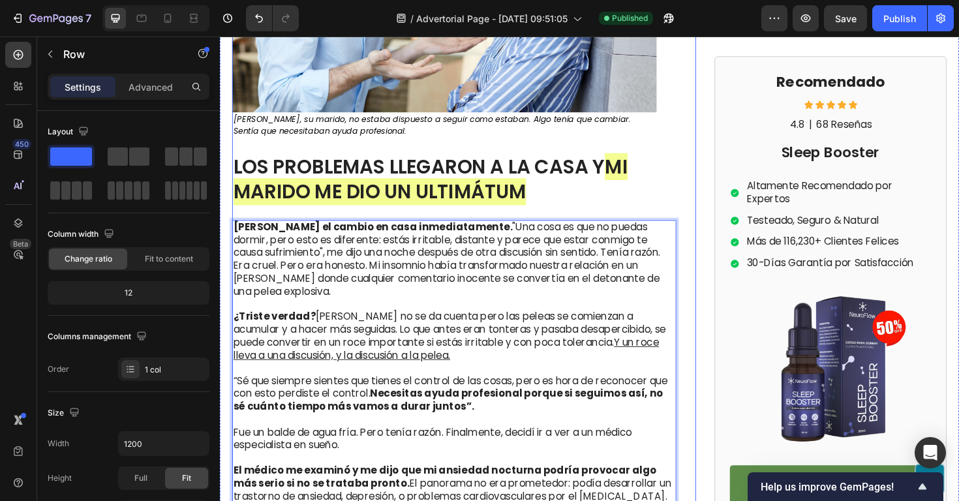
click at [414, 232] on p "Jorge notó el cambio en casa inmediatamente. "Una cosa es que no puedas dormir,…" at bounding box center [468, 273] width 468 height 82
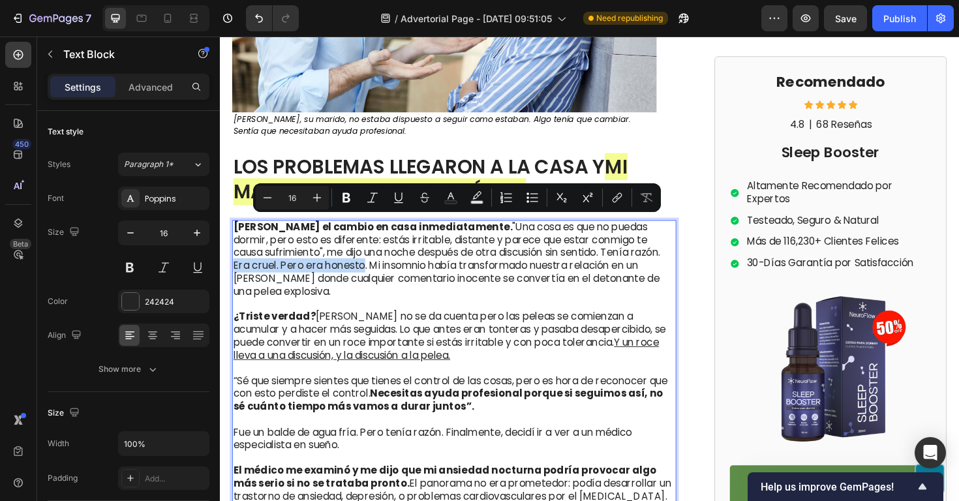
drag, startPoint x: 669, startPoint y: 235, endPoint x: 353, endPoint y: 251, distance: 316.3
click at [345, 200] on icon "Editor contextual toolbar" at bounding box center [346, 197] width 13 height 13
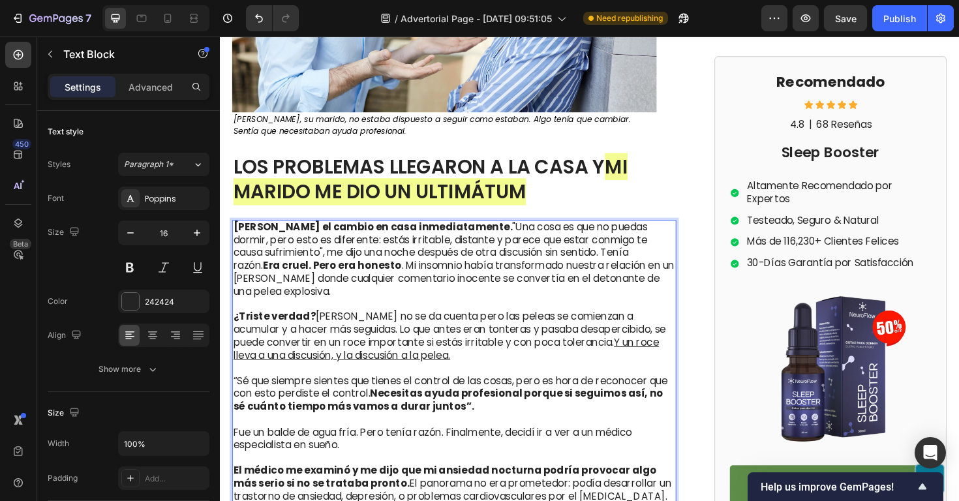
click at [415, 268] on p "Jorge notó el cambio en casa inmediatamente. "Una cosa es que no puedas dormir,…" at bounding box center [468, 273] width 468 height 82
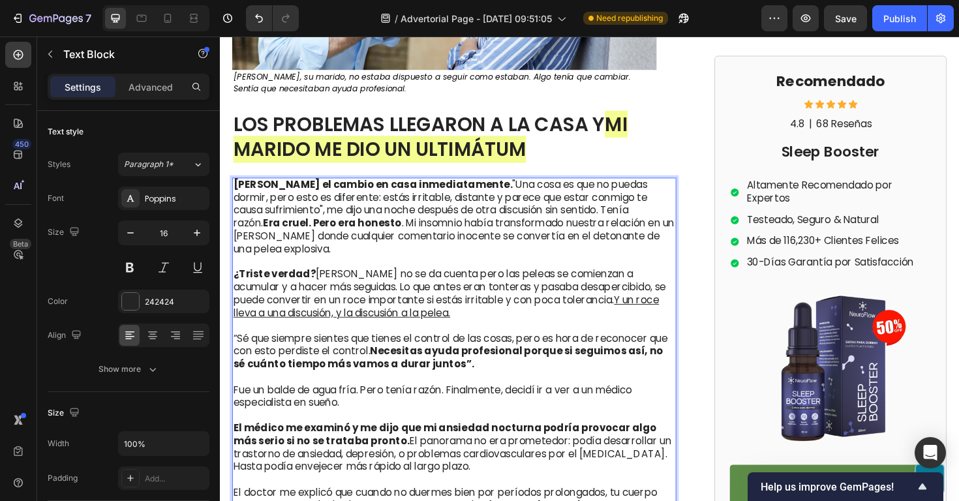
scroll to position [2376, 0]
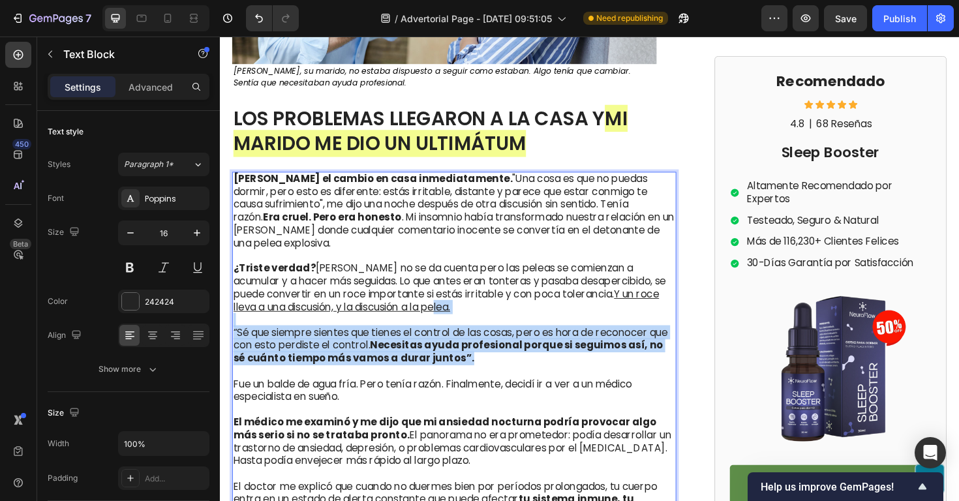
drag, startPoint x: 473, startPoint y: 348, endPoint x: 388, endPoint y: 297, distance: 99.0
click at [388, 297] on div "Jorge notó el cambio en casa inmediatamente. "Una cosa es que no puedas dormir,…" at bounding box center [468, 425] width 471 height 491
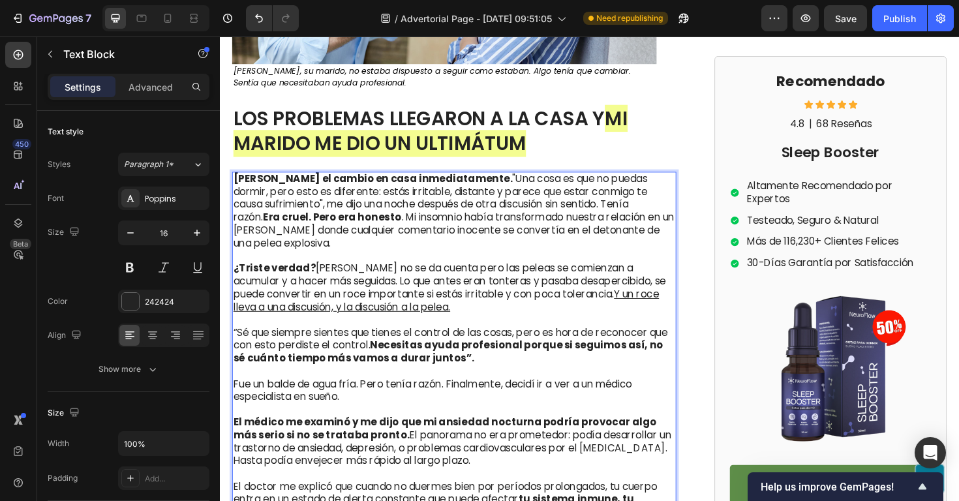
click at [379, 302] on u "Y un roce lleva a una discusión, y la discusión a la pelea." at bounding box center [459, 316] width 451 height 29
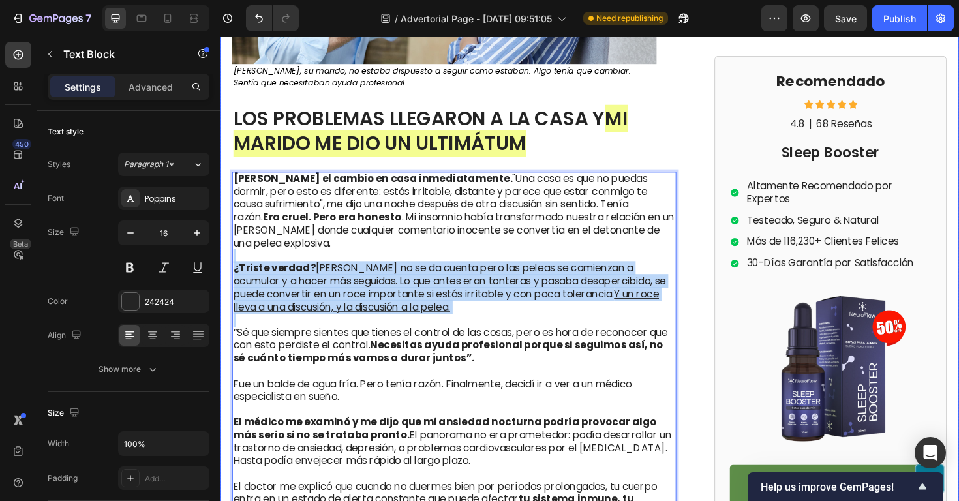
drag, startPoint x: 432, startPoint y: 302, endPoint x: 223, endPoint y: 243, distance: 217.0
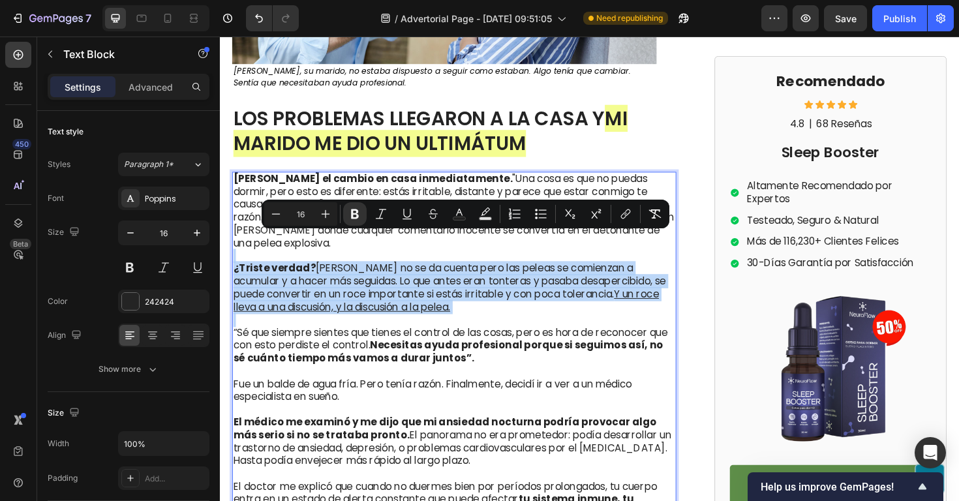
click at [386, 302] on u "Y un roce lleva a una discusión, y la discusión a la pelea." at bounding box center [459, 316] width 451 height 29
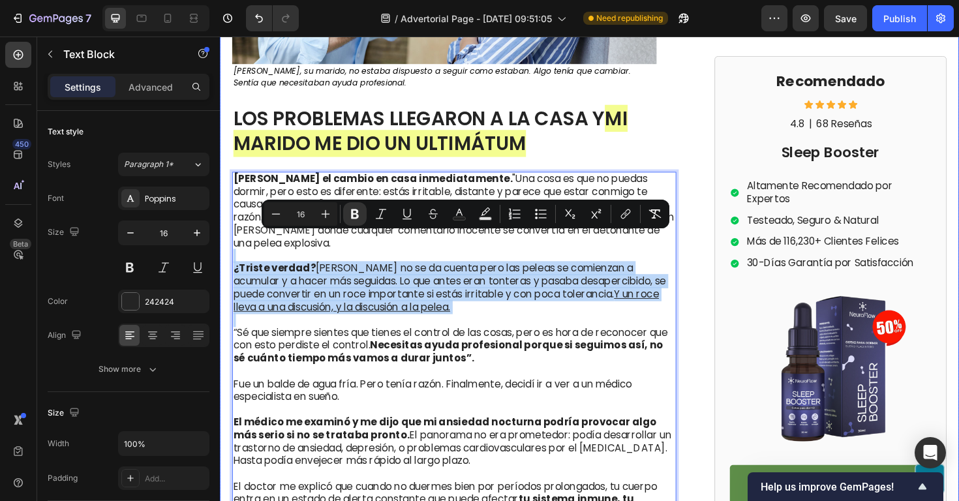
drag, startPoint x: 434, startPoint y: 293, endPoint x: 229, endPoint y: 251, distance: 209.3
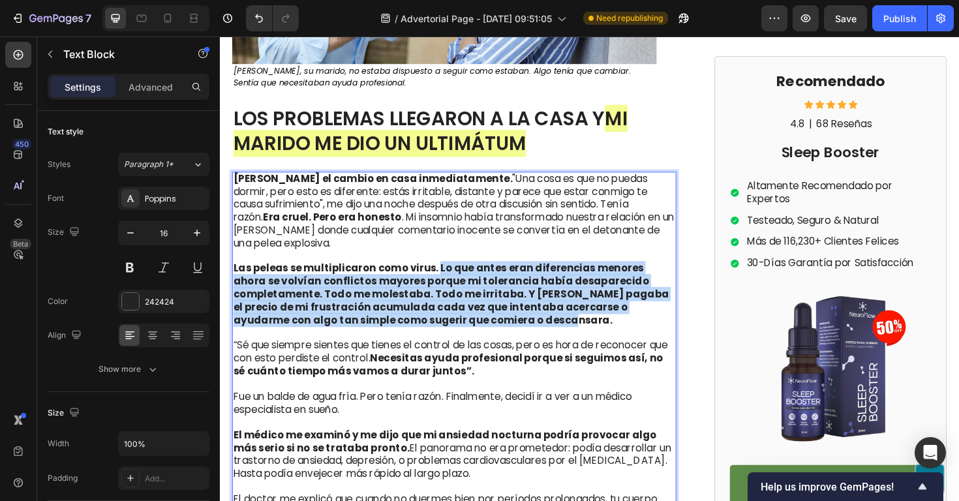
drag, startPoint x: 505, startPoint y: 310, endPoint x: 448, endPoint y: 253, distance: 80.3
click at [448, 276] on p "Las peleas se multiplicaron como virus. Lo que antes eran diferencias menores a…" at bounding box center [468, 310] width 468 height 68
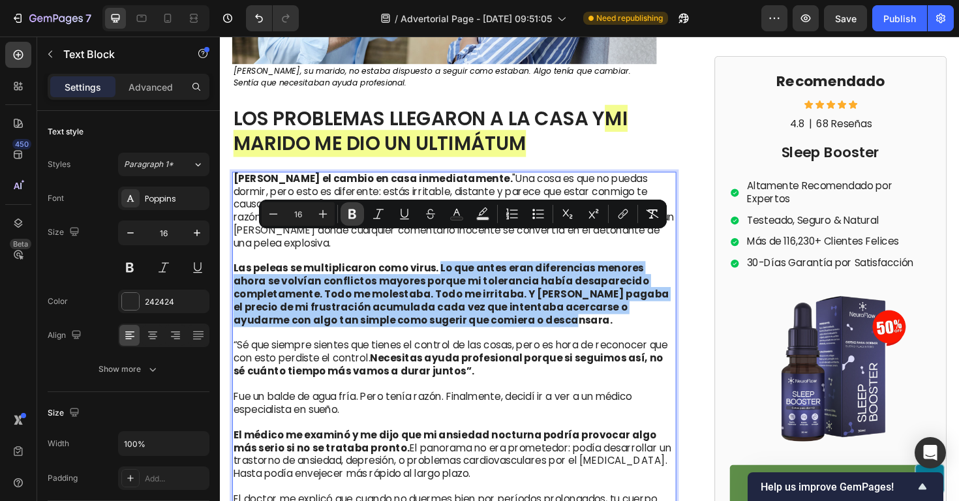
click at [351, 214] on icon "Editor contextual toolbar" at bounding box center [353, 215] width 8 height 10
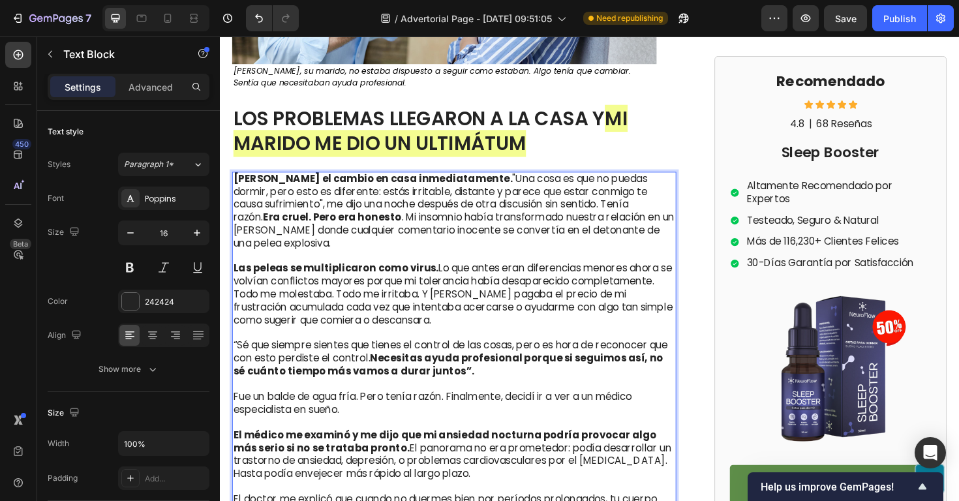
click at [519, 304] on p "Las peleas se multiplicaron como virus. Lo que antes eran diferencias menores a…" at bounding box center [468, 310] width 468 height 68
click at [486, 280] on p "Las peleas se multiplicaron como virus. Lo que antes eran diferencias menores a…" at bounding box center [468, 310] width 468 height 68
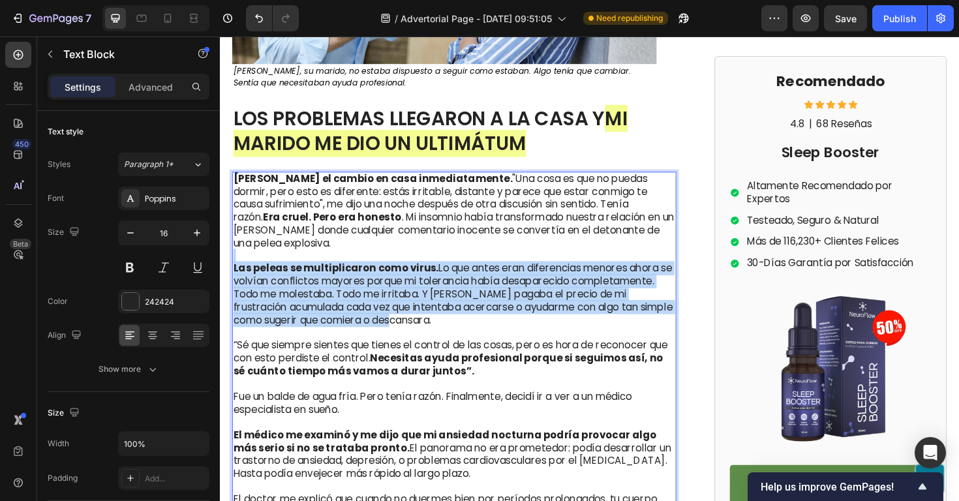
drag, startPoint x: 422, startPoint y: 309, endPoint x: 223, endPoint y: 245, distance: 209.1
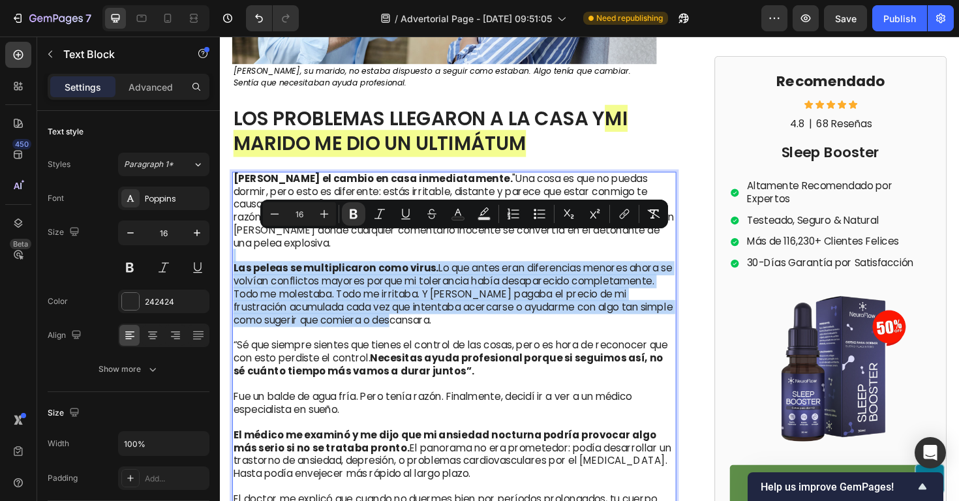
click at [315, 276] on p "Las peleas se multiplicaron como virus. Lo que antes eran diferencias menores a…" at bounding box center [468, 310] width 468 height 68
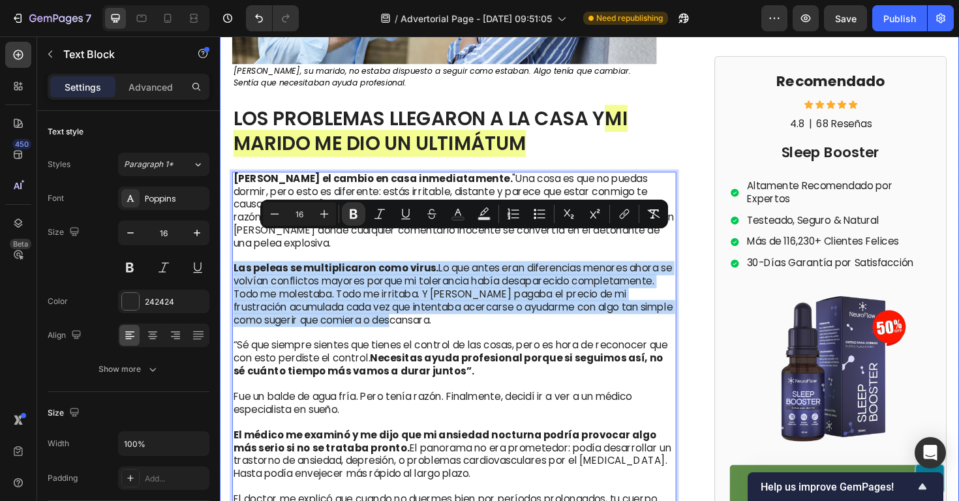
drag, startPoint x: 421, startPoint y: 305, endPoint x: 230, endPoint y: 248, distance: 199.5
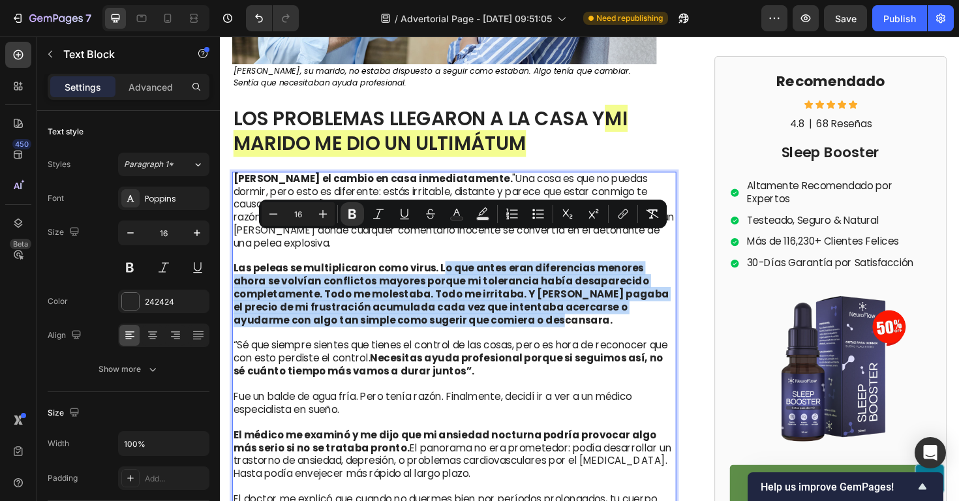
drag, startPoint x: 502, startPoint y: 303, endPoint x: 450, endPoint y: 253, distance: 72.0
click at [450, 276] on p "Las peleas se multiplicaron como virus. Lo que antes eran diferencias menores a…" at bounding box center [468, 310] width 468 height 68
click at [475, 279] on strong "Las peleas se multiplicaron como virus. Lo que antes eran diferencias menores a…" at bounding box center [464, 309] width 461 height 69
drag, startPoint x: 495, startPoint y: 304, endPoint x: 448, endPoint y: 250, distance: 71.7
click at [448, 276] on p "Las peleas se multiplicaron como virus. Lo que antes eran diferencias menores a…" at bounding box center [468, 310] width 468 height 68
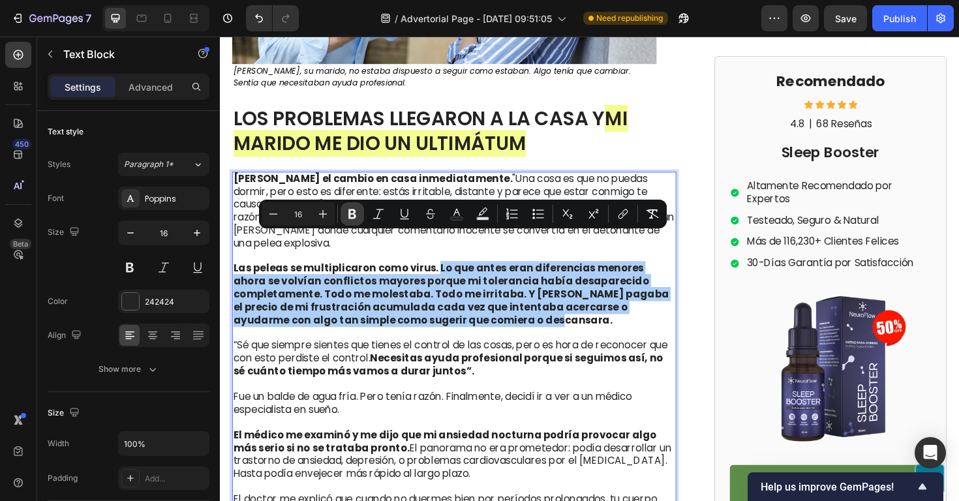
click at [350, 210] on icon "Editor contextual toolbar" at bounding box center [353, 215] width 8 height 10
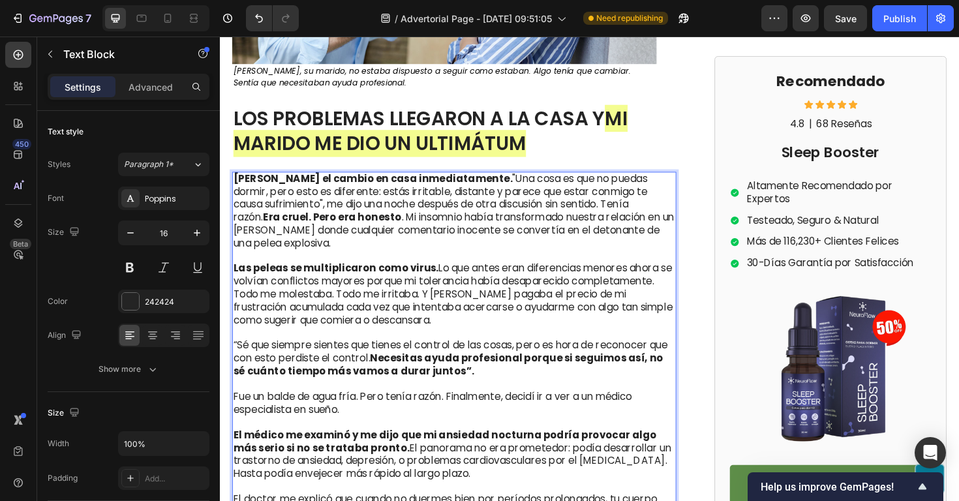
click at [447, 277] on p "Las peleas se multiplicaron como virus. Lo que antes eran diferencias menores a…" at bounding box center [468, 310] width 468 height 68
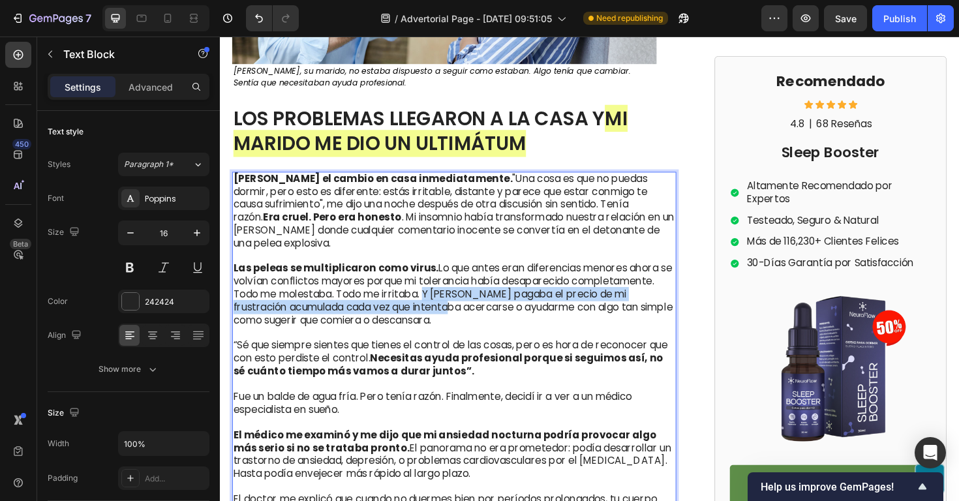
drag, startPoint x: 438, startPoint y: 279, endPoint x: 455, endPoint y: 292, distance: 21.8
click at [455, 292] on p "Las peleas se multiplicaron como virus. Lo que antes eran diferencias menores a…" at bounding box center [468, 310] width 468 height 68
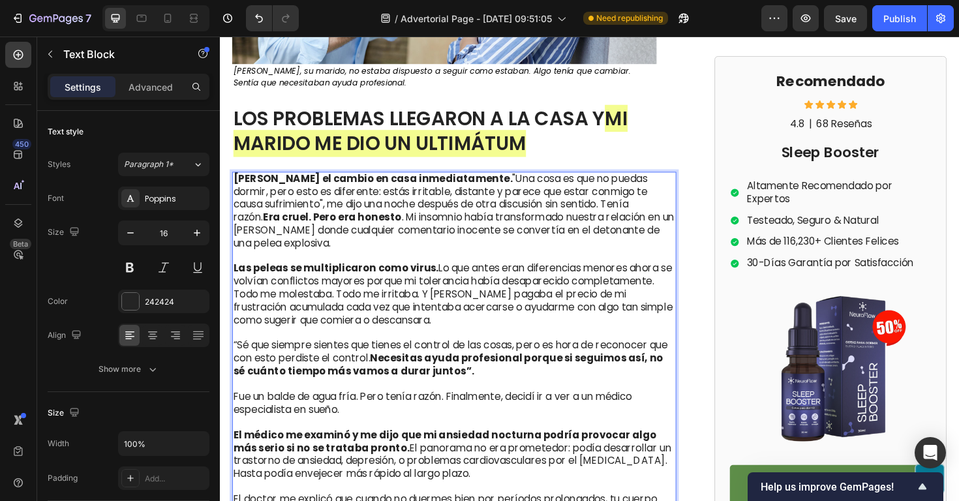
click at [405, 283] on p "Las peleas se multiplicaron como virus. Lo que antes eran diferencias menores a…" at bounding box center [468, 310] width 468 height 68
drag, startPoint x: 345, startPoint y: 278, endPoint x: 429, endPoint y: 283, distance: 84.4
click at [429, 283] on p "Las peleas se multiplicaron como virus. Lo que antes eran diferencias menores a…" at bounding box center [468, 310] width 468 height 68
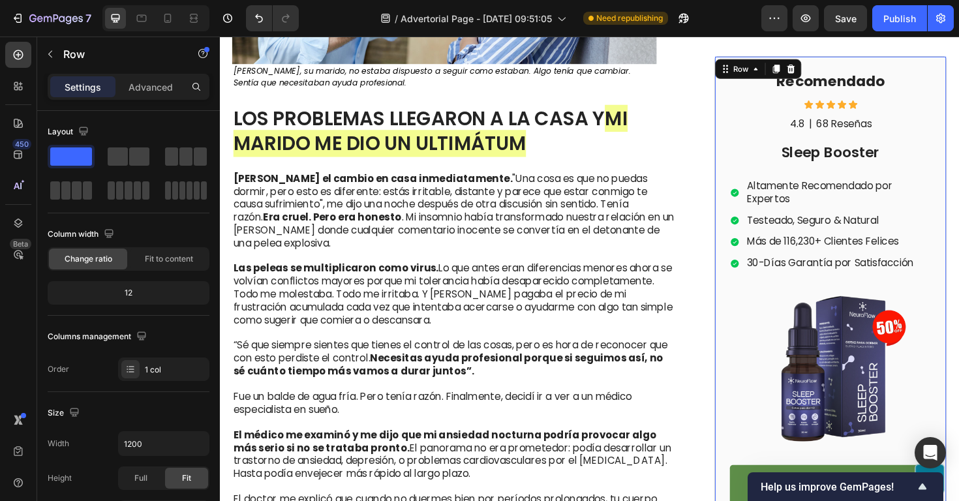
click at [749, 317] on div "Recomendado Heading Icon Icon Icon Icon Icon Icon List 4.8 Text Block | Text Bl…" at bounding box center [867, 304] width 246 height 495
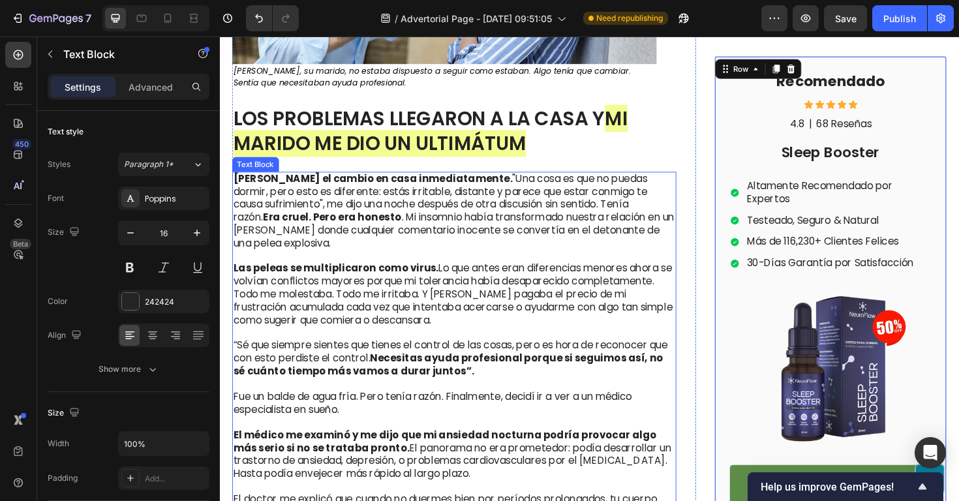
click at [593, 290] on p "Las peleas se multiplicaron como virus. Lo que antes eran diferencias menores a…" at bounding box center [468, 310] width 468 height 68
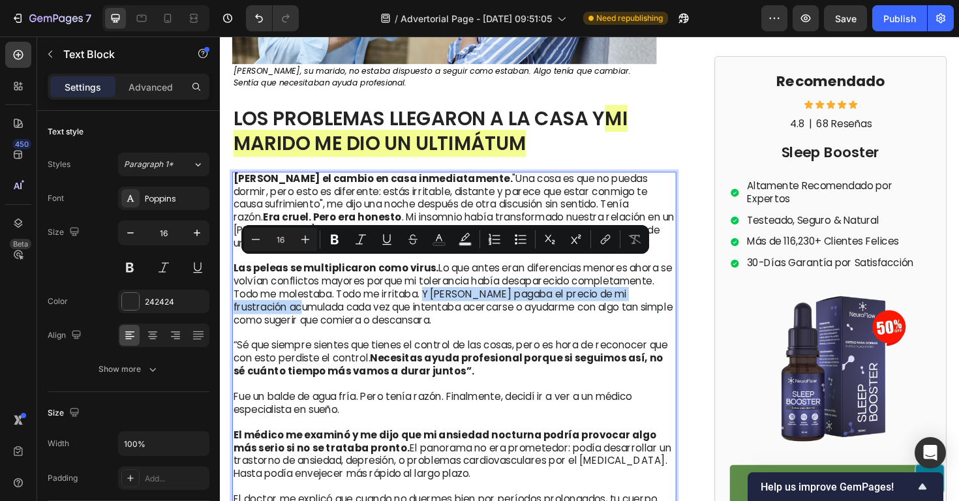
drag, startPoint x: 437, startPoint y: 281, endPoint x: 298, endPoint y: 294, distance: 139.0
click at [298, 294] on p "Las peleas se multiplicaron como virus. Lo que antes eran diferencias menores a…" at bounding box center [468, 310] width 468 height 68
click at [330, 245] on icon "Editor contextual toolbar" at bounding box center [334, 239] width 13 height 13
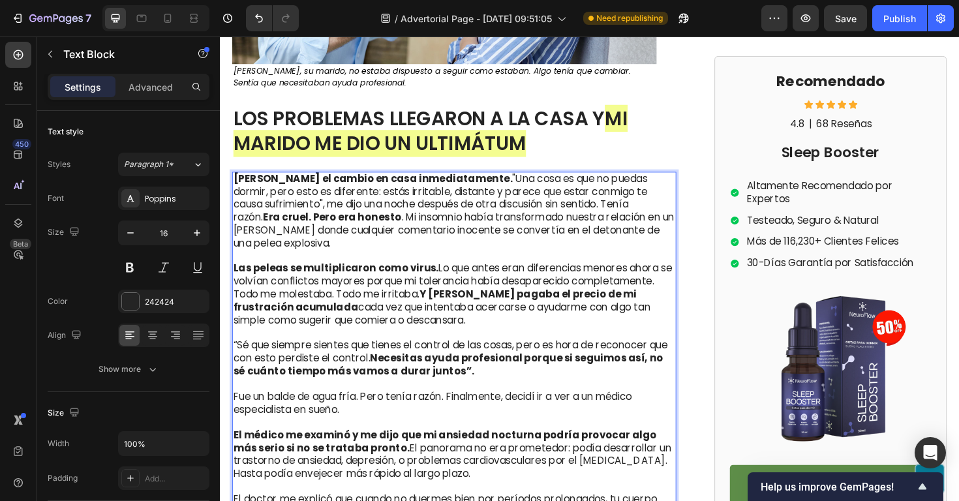
click at [446, 308] on p "Las peleas se multiplicaron como virus. Lo que antes eran diferencias menores a…" at bounding box center [468, 310] width 468 height 68
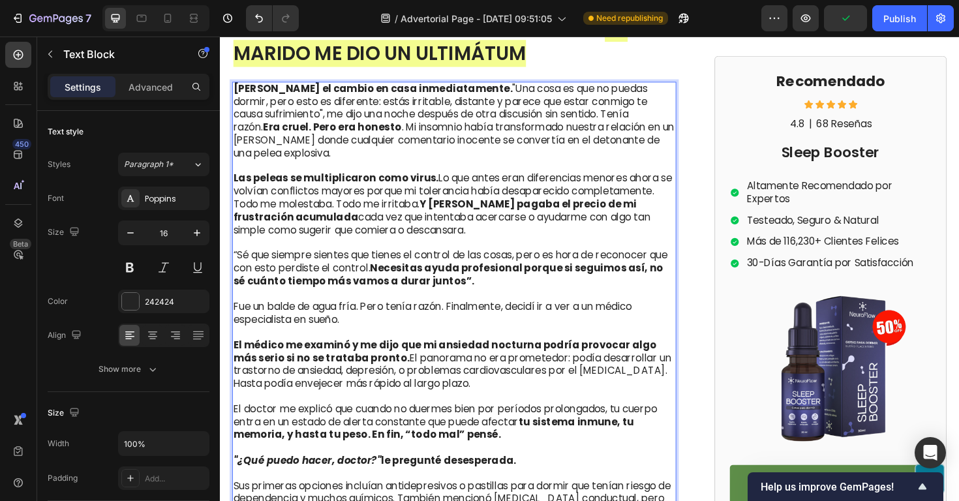
scroll to position [2482, 0]
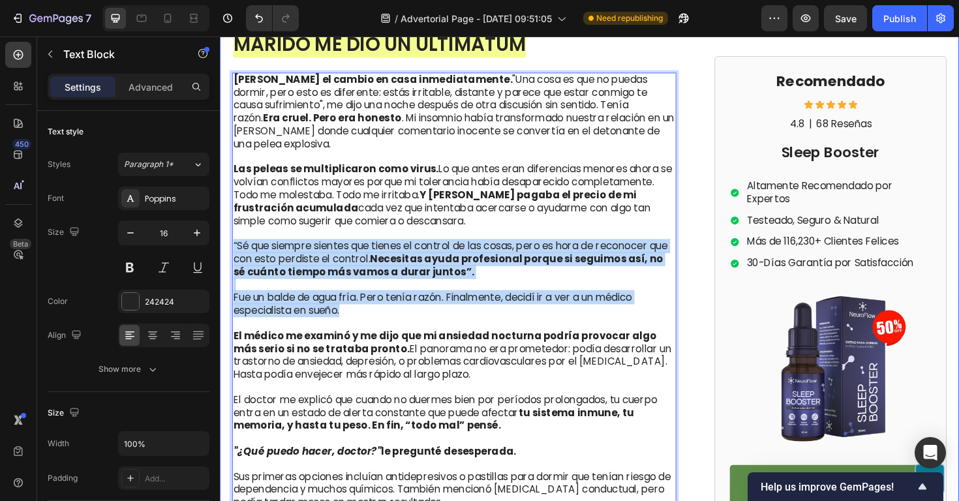
drag, startPoint x: 369, startPoint y: 302, endPoint x: 232, endPoint y: 229, distance: 155.0
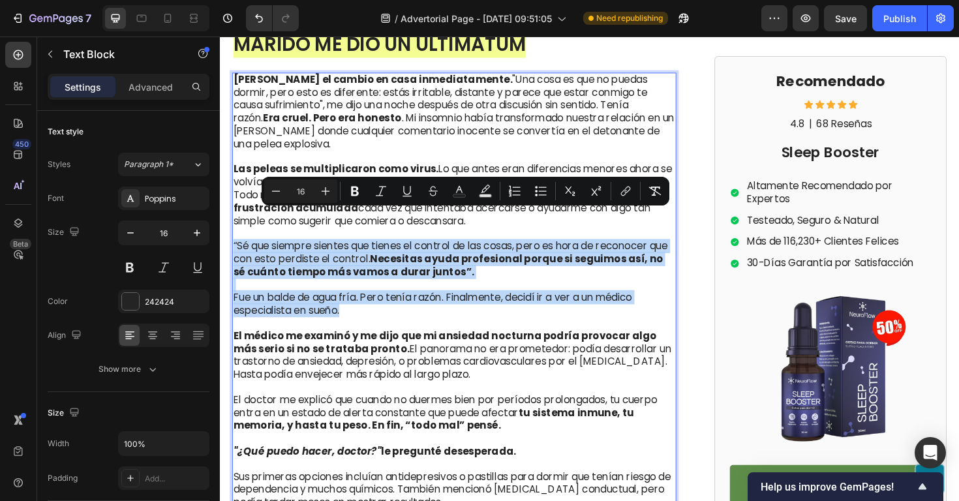
click at [275, 253] on p "“Sé que siempre sientes que tienes el control de las cosas, pero es hora de rec…" at bounding box center [468, 273] width 468 height 40
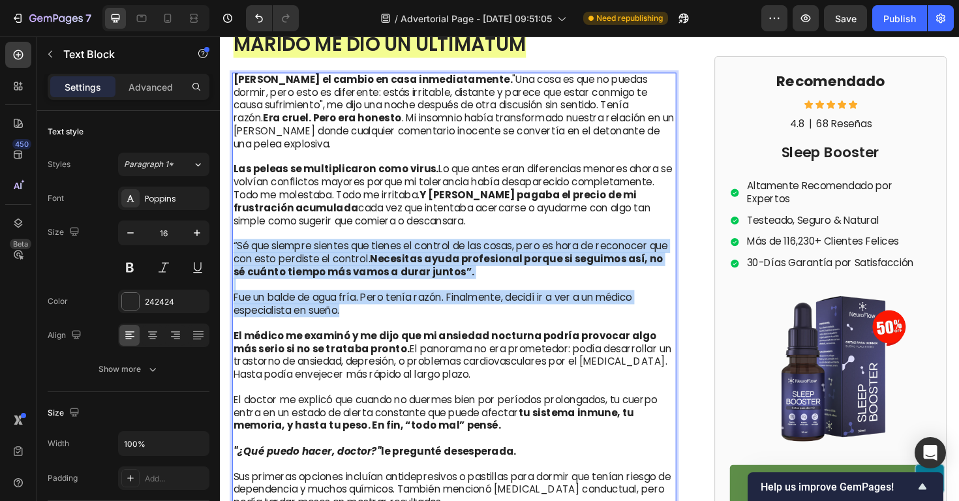
drag, startPoint x: 363, startPoint y: 297, endPoint x: 234, endPoint y: 231, distance: 145.1
click at [234, 231] on div "Jorge notó el cambio en casa inmediatamente. "Una cosa es que no puedas dormir,…" at bounding box center [468, 327] width 471 height 505
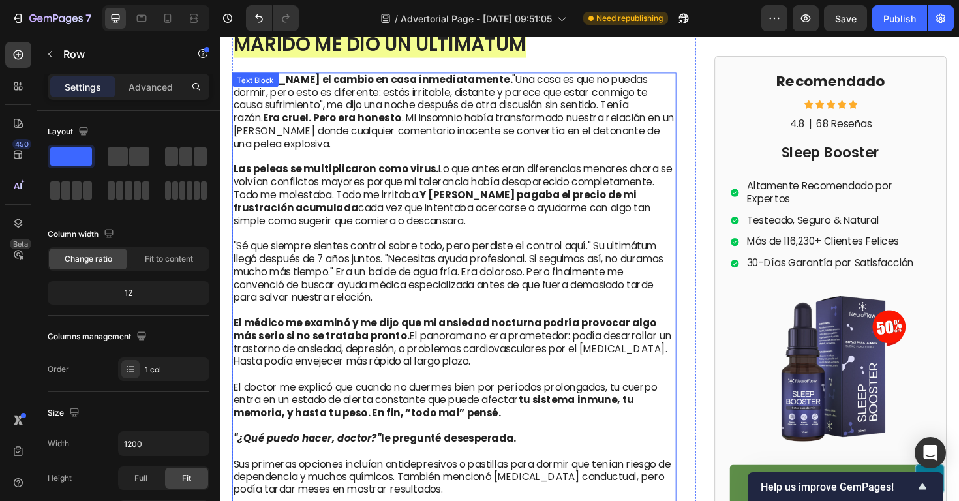
click at [507, 258] on p ""Sé que siempre sientes control sobre todo, pero perdiste el control aquí." Su …" at bounding box center [468, 287] width 468 height 68
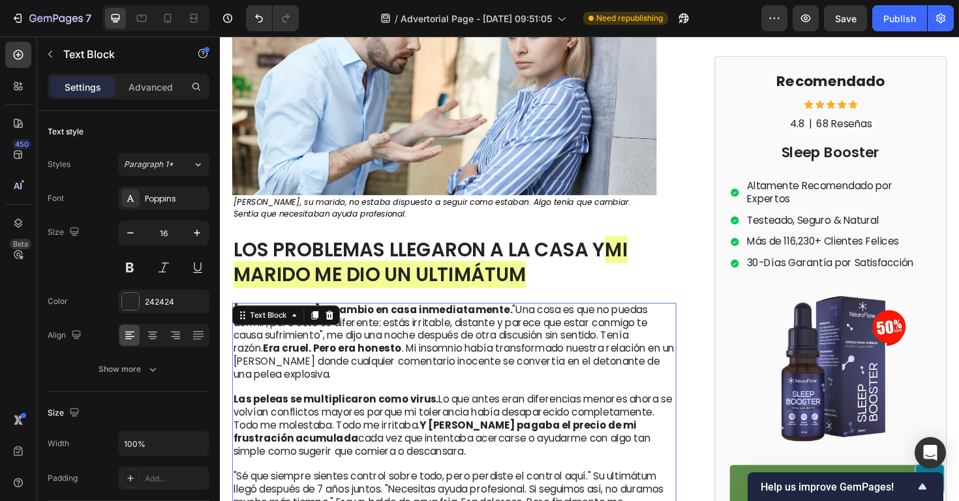
scroll to position [2275, 0]
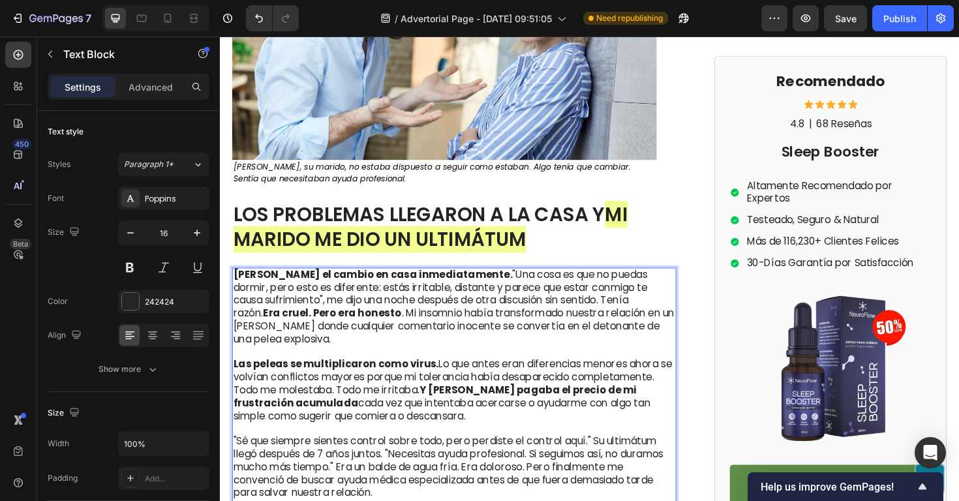
click at [337, 459] on p ""Sé que siempre sientes control sobre todo, pero perdiste el control aquí." Su …" at bounding box center [468, 493] width 468 height 68
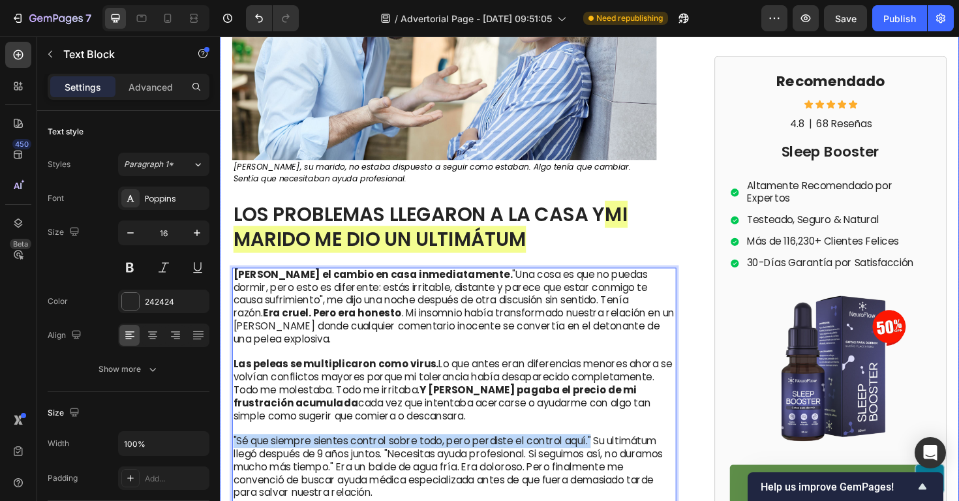
drag, startPoint x: 614, startPoint y: 437, endPoint x: 226, endPoint y: 435, distance: 388.4
click at [226, 435] on div "Image El episodio en el baño de la oficina marcó un antes y un después para Car…" at bounding box center [611, 22] width 783 height 1531
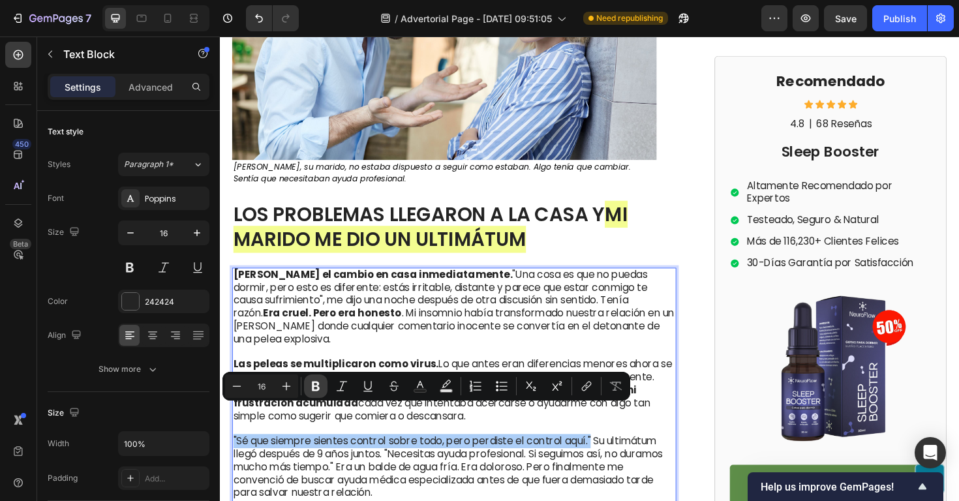
click at [308, 385] on button "Bold" at bounding box center [315, 386] width 23 height 23
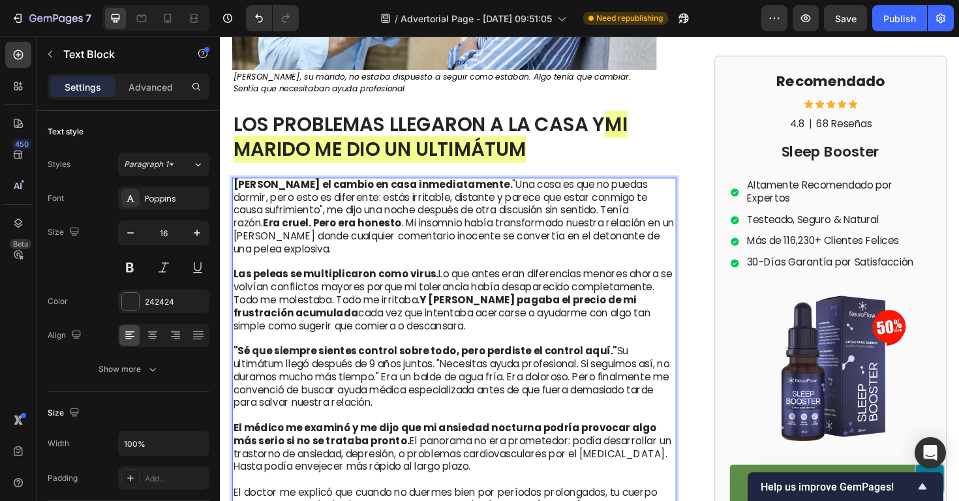
scroll to position [2384, 0]
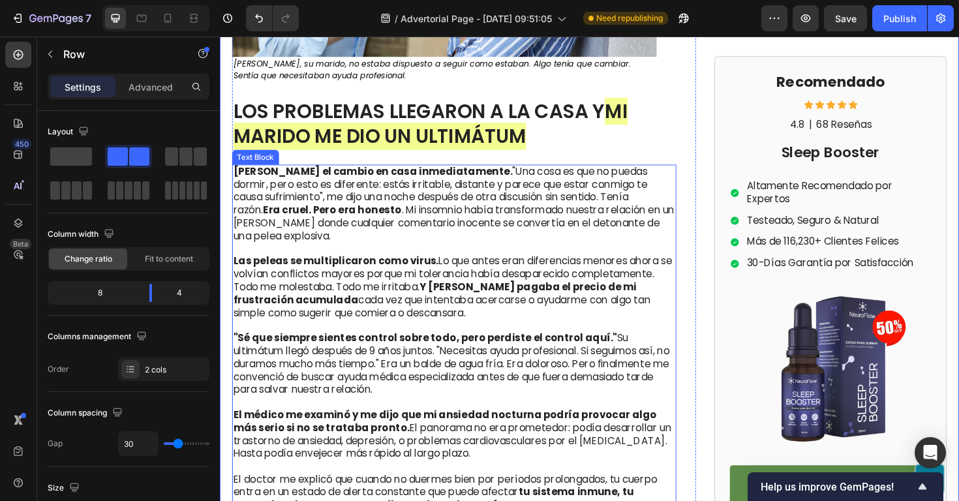
click at [490, 354] on p ""Sé que siempre sientes control sobre todo, pero perdiste el control aquí." Su …" at bounding box center [468, 384] width 468 height 68
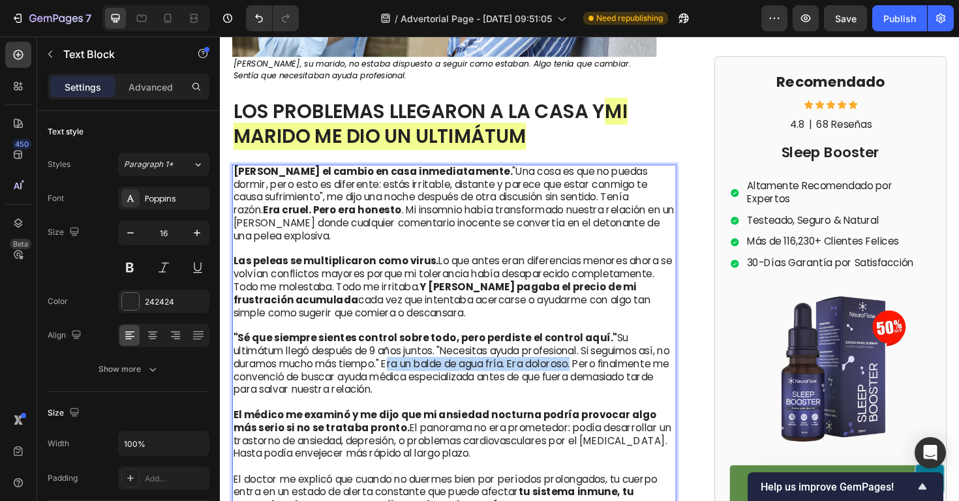
drag, startPoint x: 396, startPoint y: 352, endPoint x: 595, endPoint y: 355, distance: 199.1
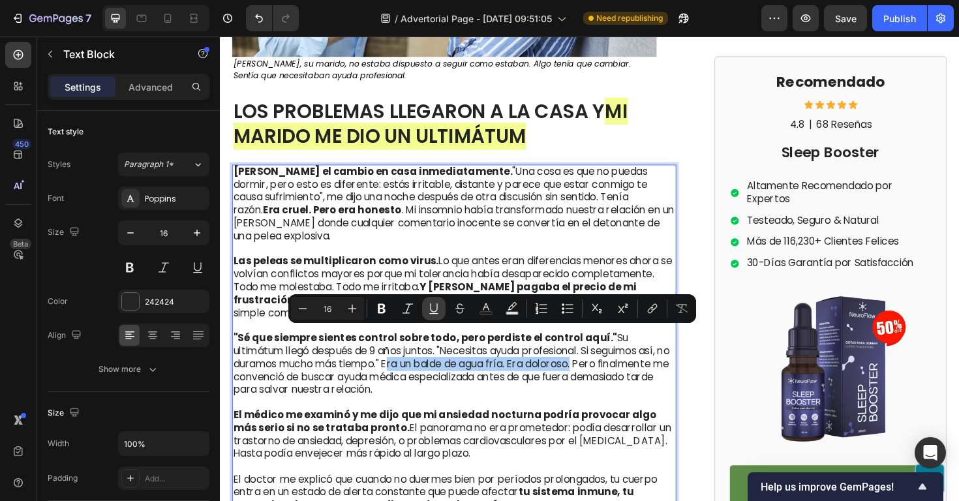
click at [435, 314] on icon "Editor contextual toolbar" at bounding box center [434, 308] width 13 height 13
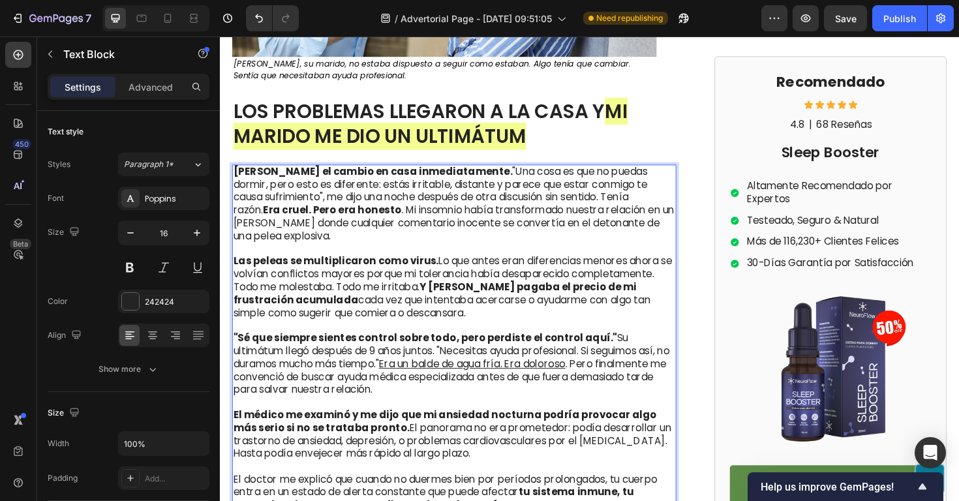
click at [444, 419] on p "El médico me examinó y me dijo que mi ansiedad nocturna podría provocar algo má…" at bounding box center [468, 452] width 468 height 68
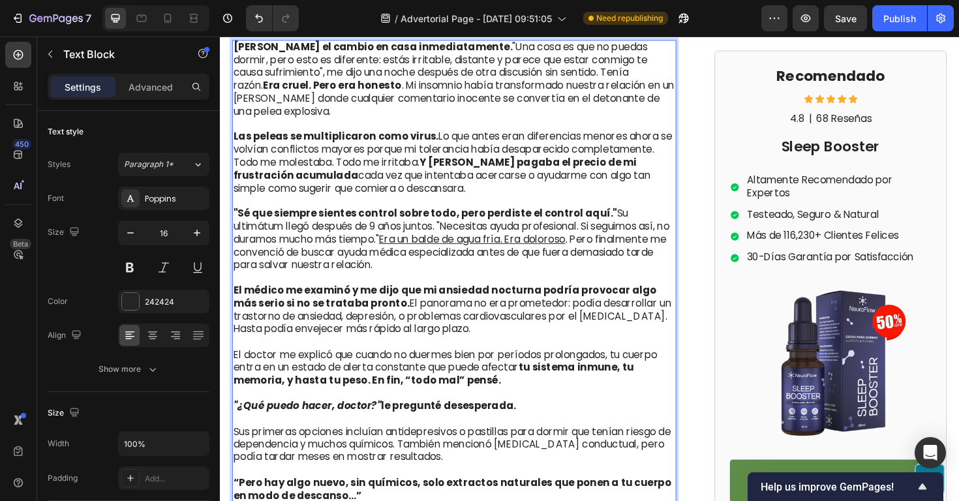
scroll to position [2519, 0]
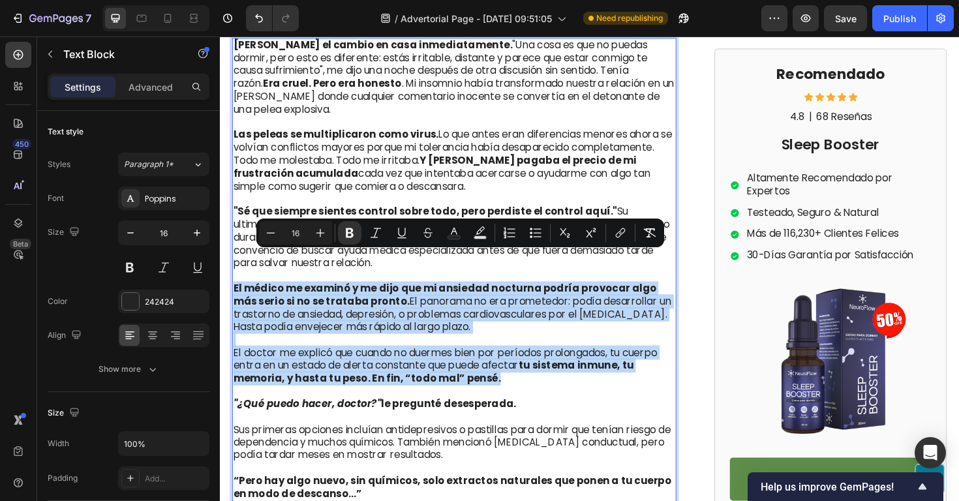
drag, startPoint x: 516, startPoint y: 368, endPoint x: 234, endPoint y: 267, distance: 299.6
click at [234, 267] on div "Jorge notó el cambio en casa inmediatamente. "Una cosa es que no puedas dormir,…" at bounding box center [468, 283] width 471 height 491
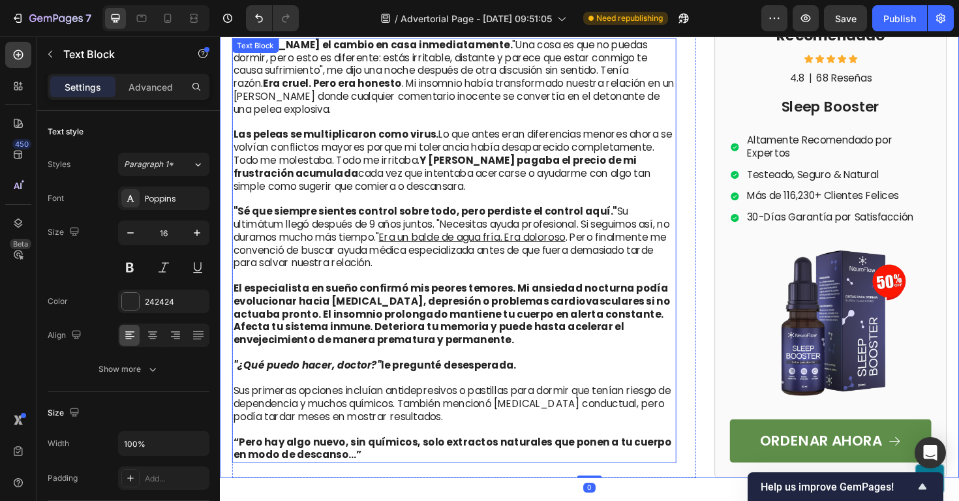
click at [571, 325] on strong "El especialista en sueño confirmó mis peores temores. Mi ansiedad nocturna podí…" at bounding box center [465, 330] width 463 height 69
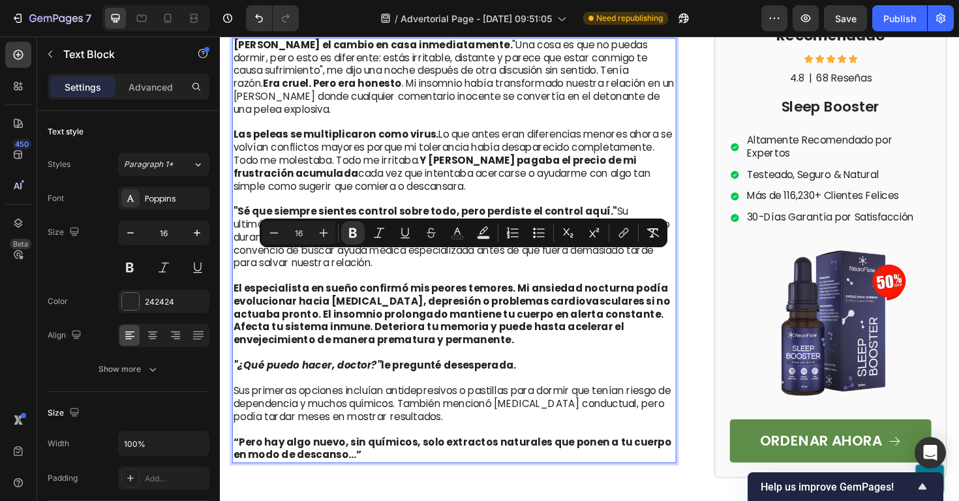
drag, startPoint x: 593, startPoint y: 329, endPoint x: 529, endPoint y: 274, distance: 84.7
click at [345, 230] on button "Bold" at bounding box center [352, 232] width 23 height 23
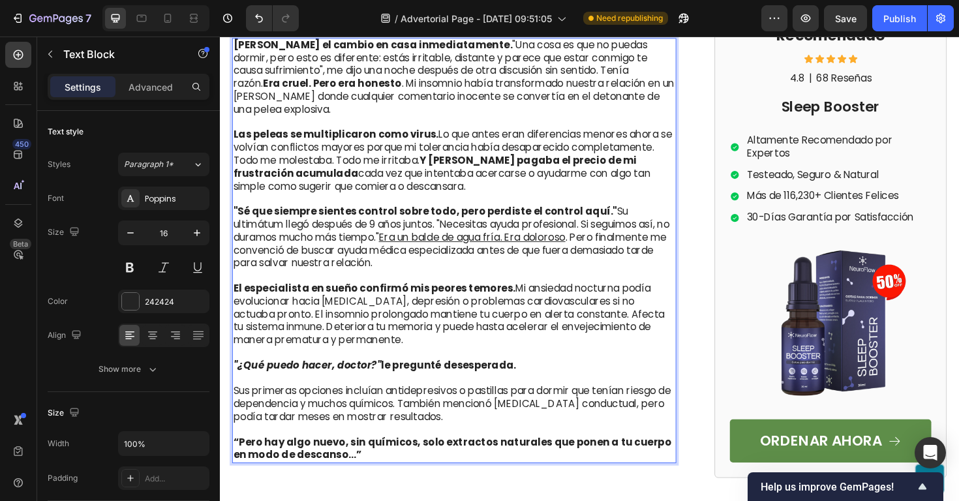
click at [467, 313] on p "El especialista en sueño confirmó mis peores temores. Mi ansiedad nocturna podí…" at bounding box center [468, 330] width 468 height 95
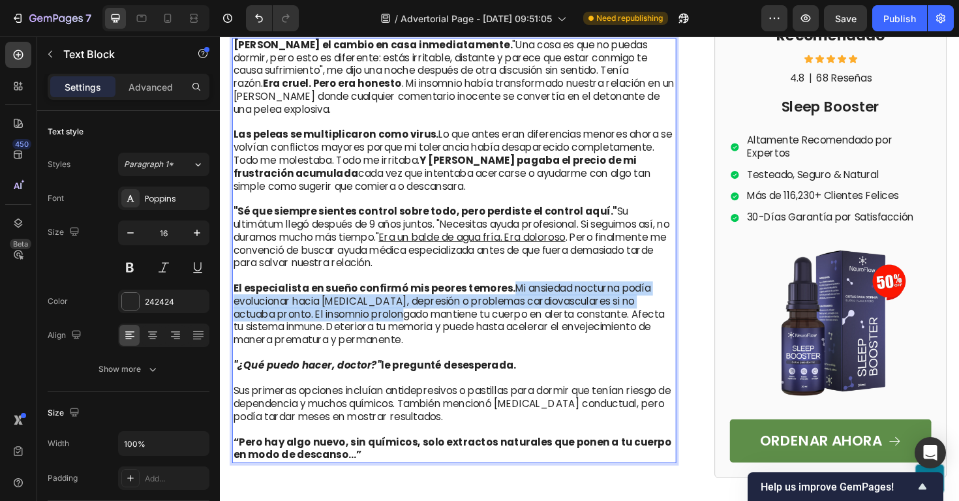
drag, startPoint x: 527, startPoint y: 272, endPoint x: 436, endPoint y: 301, distance: 96.0
click at [436, 301] on p "El especialista en sueño confirmó mis peores temores. Mi ansiedad nocturna podí…" at bounding box center [468, 330] width 468 height 95
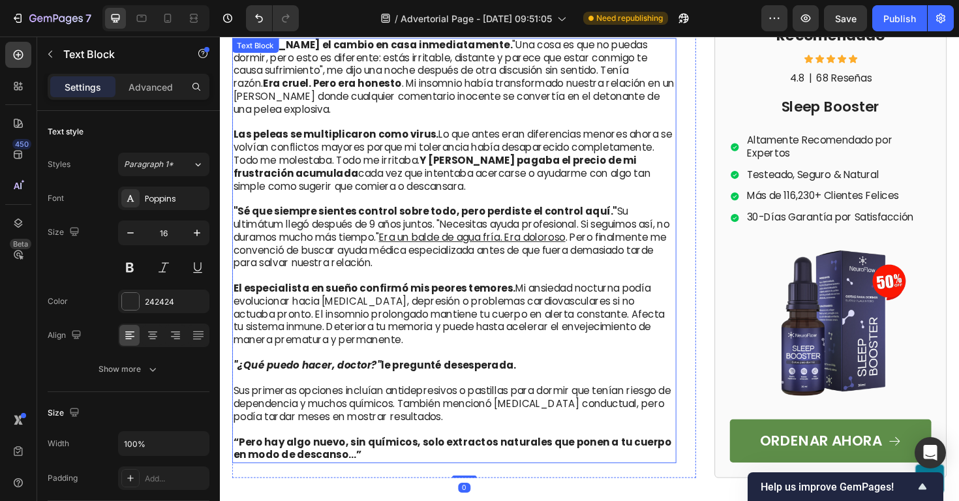
click at [584, 286] on p "El especialista en sueño confirmó mis peores temores. Mi ansiedad nocturna podí…" at bounding box center [468, 330] width 468 height 95
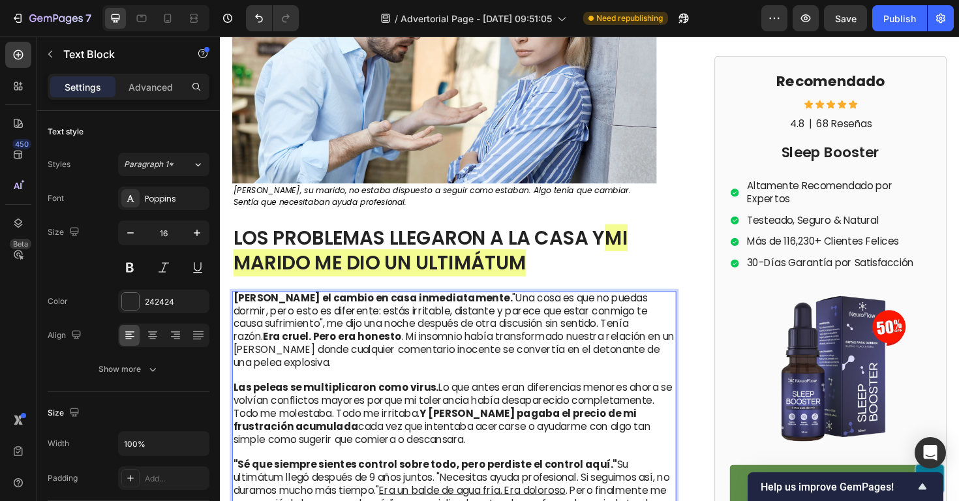
drag, startPoint x: 527, startPoint y: 272, endPoint x: 550, endPoint y: 279, distance: 23.3
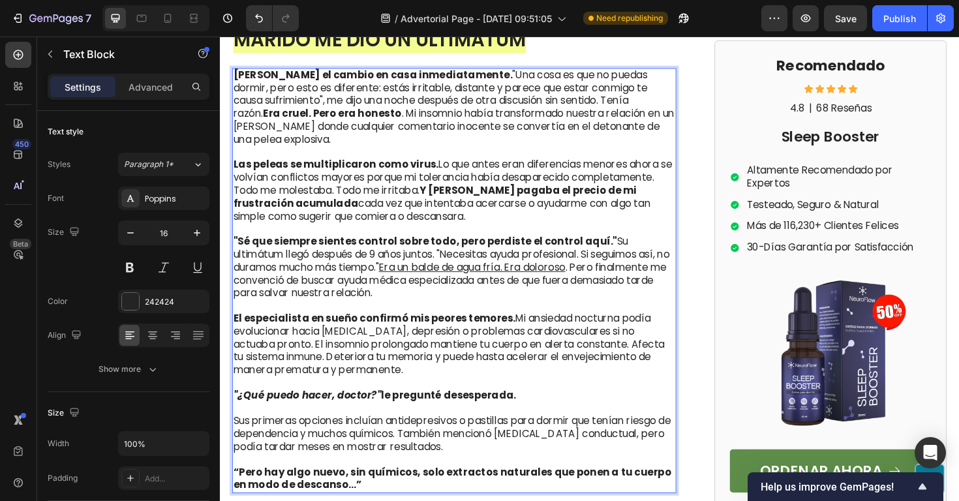
scroll to position [2508, 0]
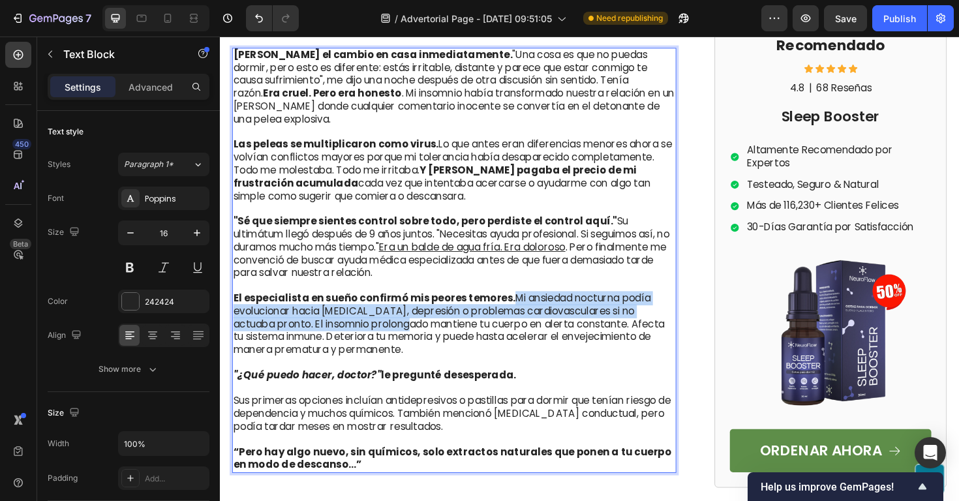
drag, startPoint x: 529, startPoint y: 280, endPoint x: 439, endPoint y: 312, distance: 95.6
click at [439, 312] on p "El especialista en sueño confirmó mis peores temores. Mi ansiedad nocturna podí…" at bounding box center [468, 341] width 468 height 95
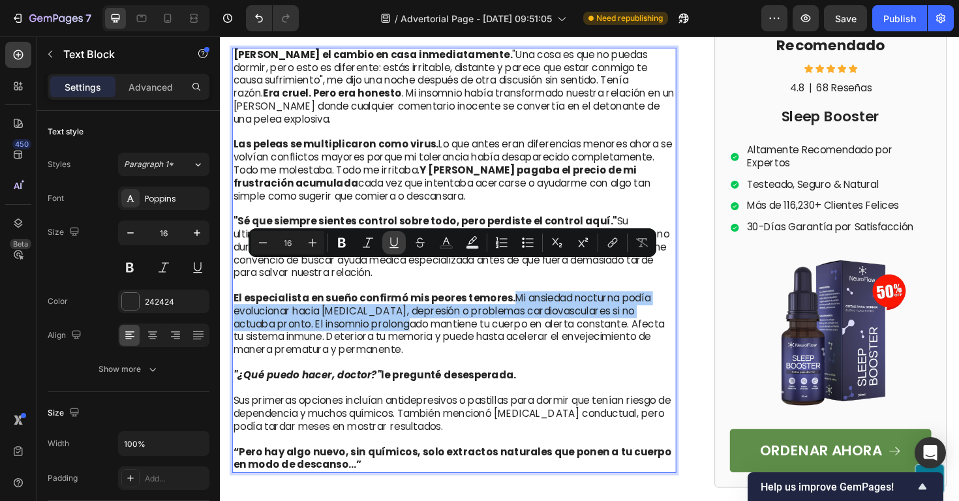
click at [391, 245] on icon "Editor contextual toolbar" at bounding box center [394, 242] width 13 height 13
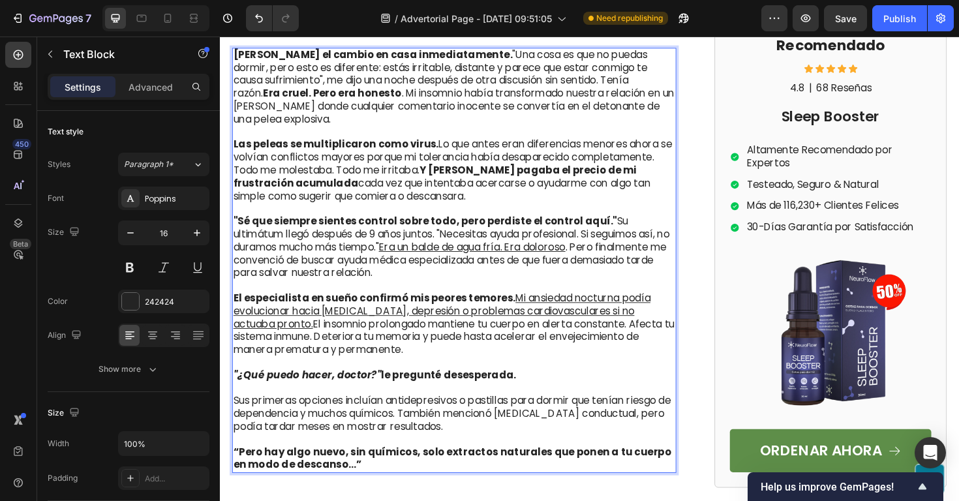
click at [492, 326] on p "El especialista en sueño confirmó mis peores temores. Mi ansiedad nocturna podí…" at bounding box center [468, 341] width 468 height 95
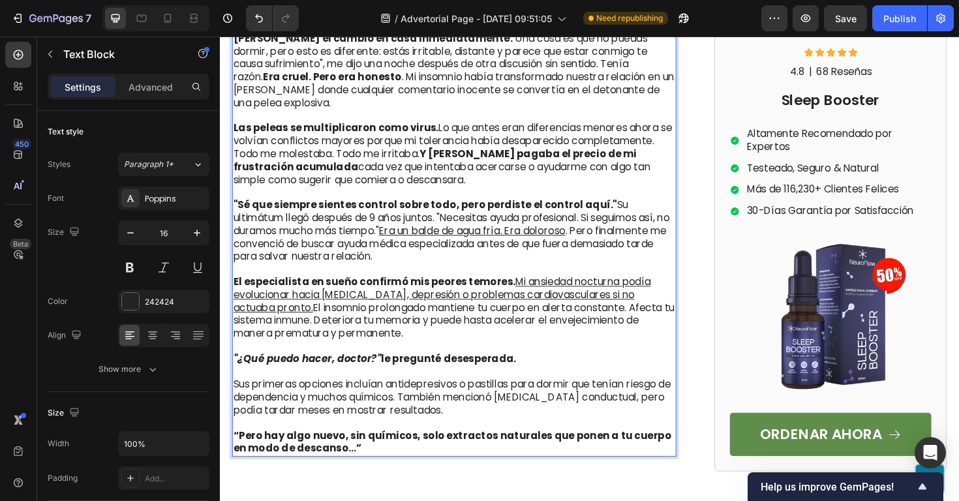
scroll to position [2529, 0]
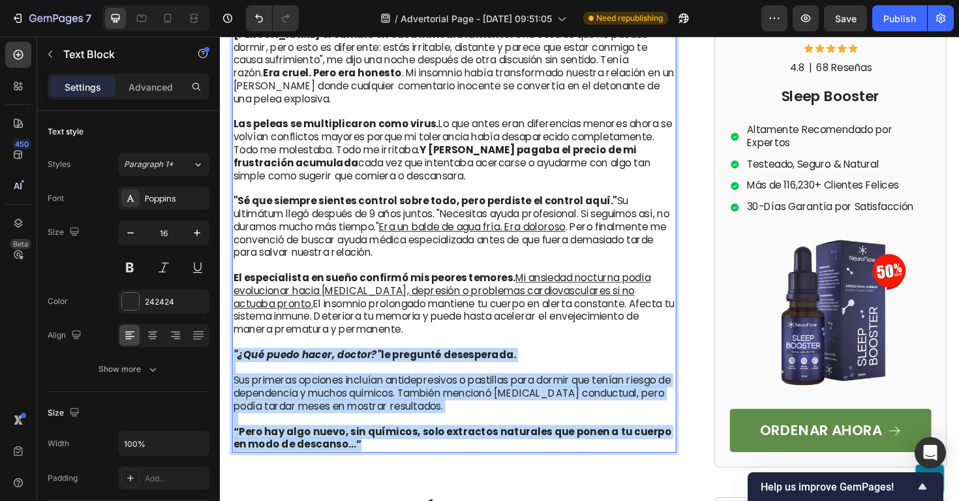
drag, startPoint x: 371, startPoint y: 439, endPoint x: 233, endPoint y: 342, distance: 168.2
click at [233, 342] on div "Jorge notó el cambio en casa inmediatamente. "Una cosa es que no puedas dormir,…" at bounding box center [468, 252] width 471 height 450
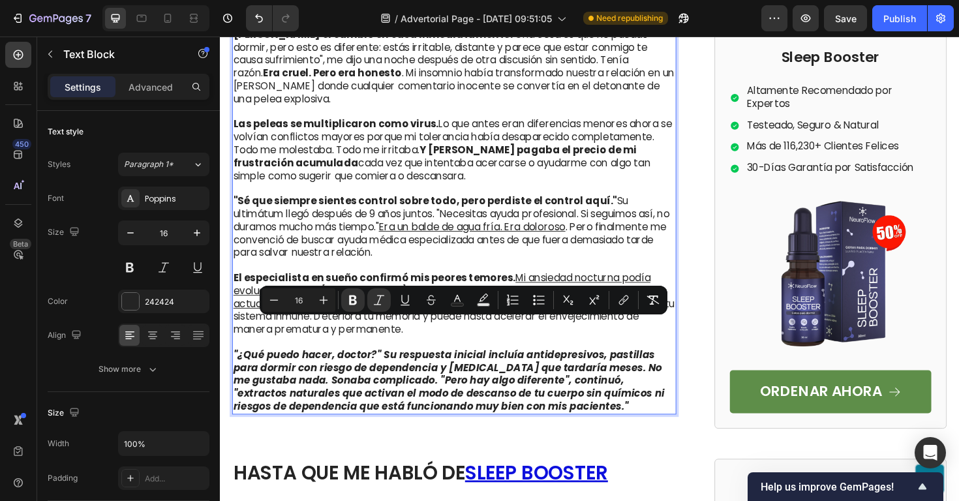
drag, startPoint x: 596, startPoint y: 394, endPoint x: 393, endPoint y: 347, distance: 208.5
click at [393, 368] on p ""¿Qué puedo hacer, doctor?" Su respuesta inicial incluía antidepresivos, pastil…" at bounding box center [468, 402] width 468 height 68
click at [356, 305] on icon "Editor contextual toolbar" at bounding box center [353, 300] width 13 height 13
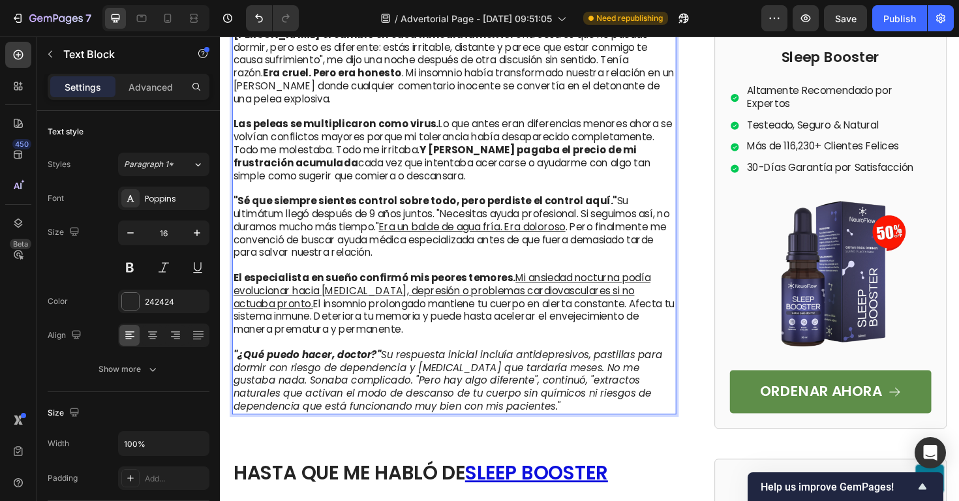
click at [396, 367] on icon ""¿Qué puedo hacer, doctor?" Su respuesta inicial incluía antidepresivos, pastil…" at bounding box center [461, 401] width 454 height 69
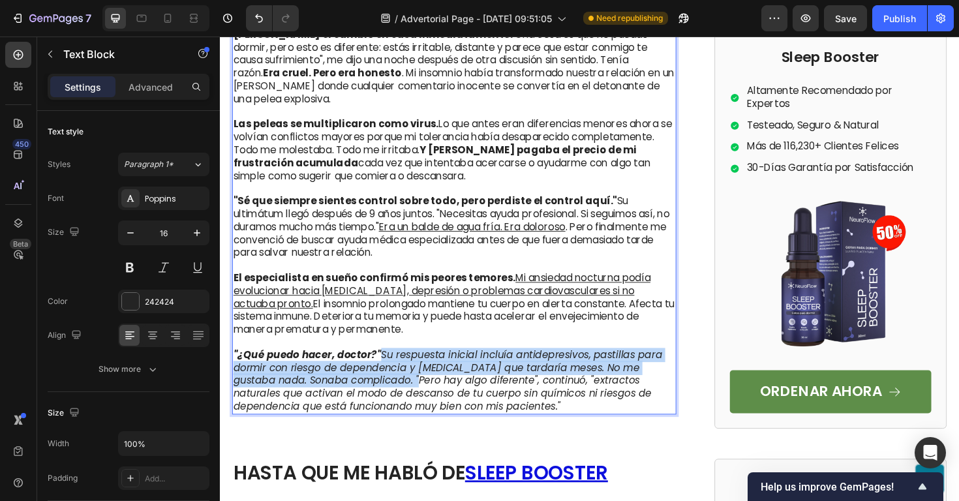
drag, startPoint x: 391, startPoint y: 345, endPoint x: 422, endPoint y: 371, distance: 40.7
click at [422, 371] on icon ""¿Qué puedo hacer, doctor?" Su respuesta inicial incluía antidepresivos, pastil…" at bounding box center [461, 401] width 454 height 69
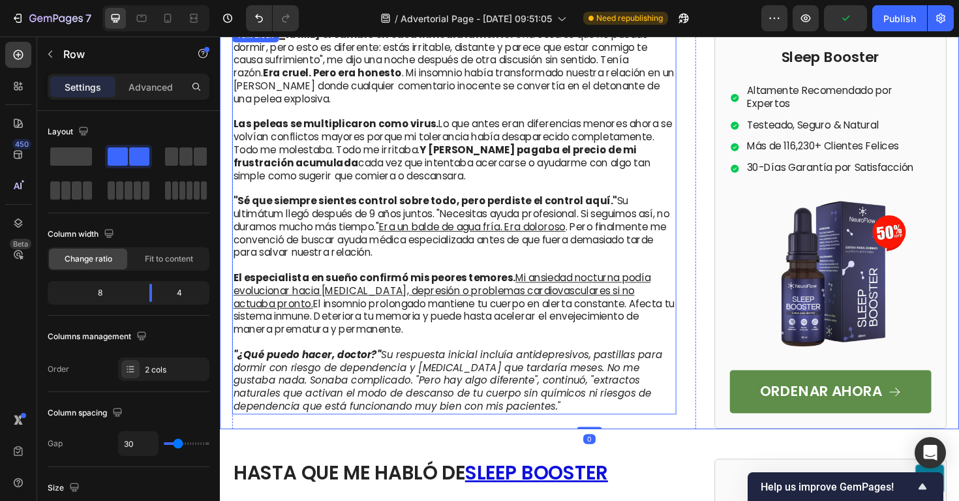
click at [451, 367] on icon ""¿Qué puedo hacer, doctor?" Su respuesta inicial incluía antidepresivos, pastil…" at bounding box center [461, 401] width 454 height 69
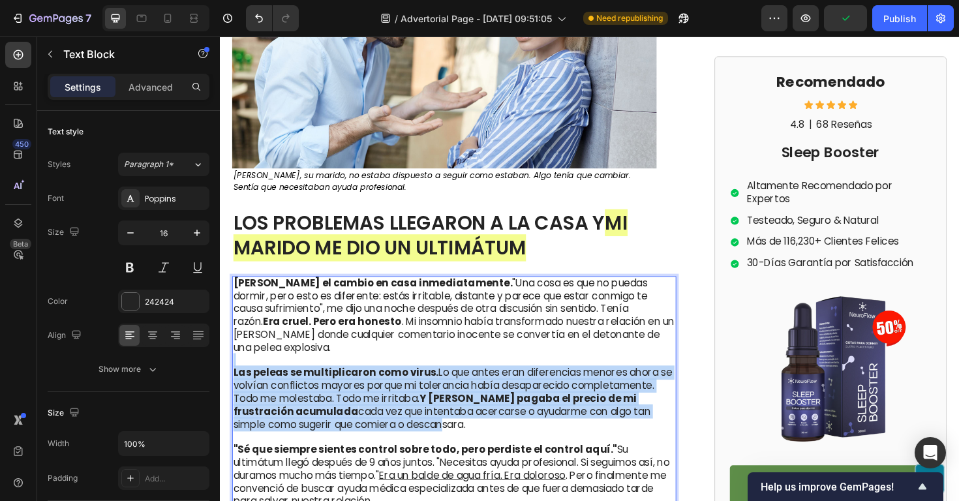
drag, startPoint x: 390, startPoint y: 340, endPoint x: 394, endPoint y: 347, distance: 7.6
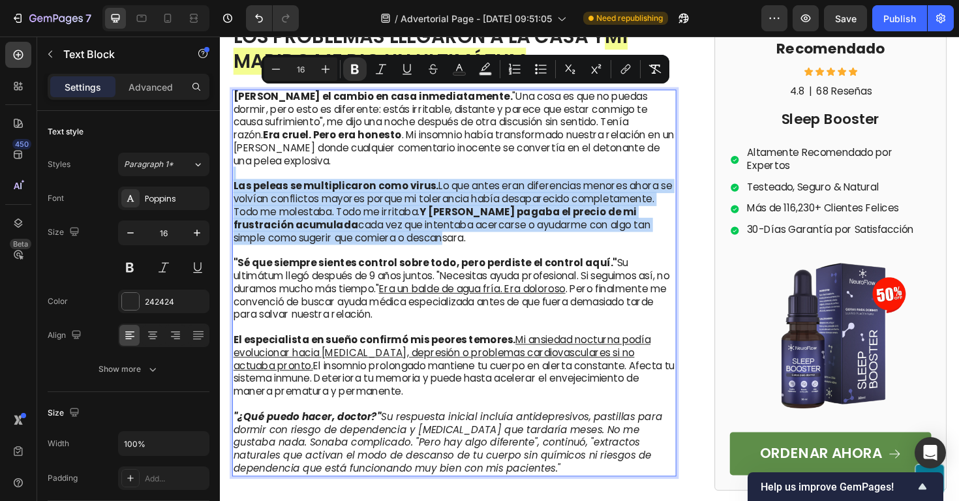
scroll to position [2502, 0]
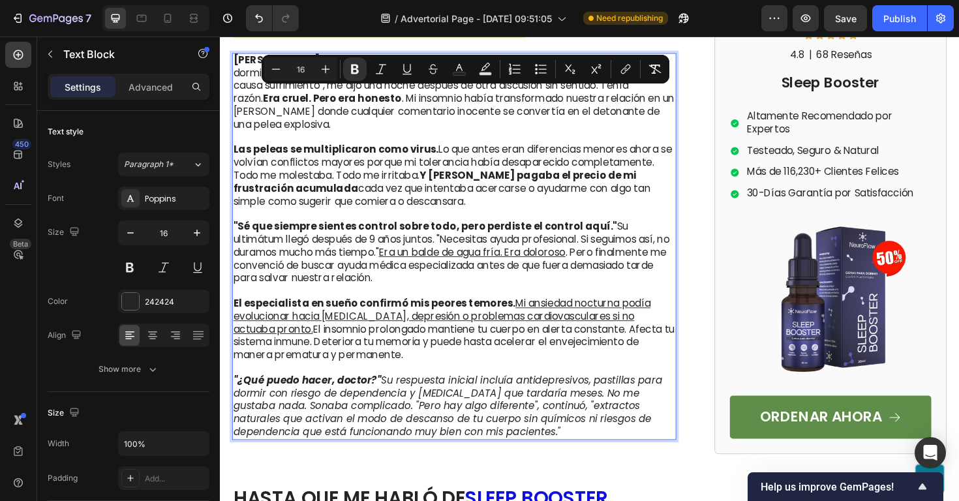
click at [397, 394] on icon ""¿Qué puedo hacer, doctor?" Su respuesta inicial incluía antidepresivos, pastil…" at bounding box center [461, 428] width 454 height 69
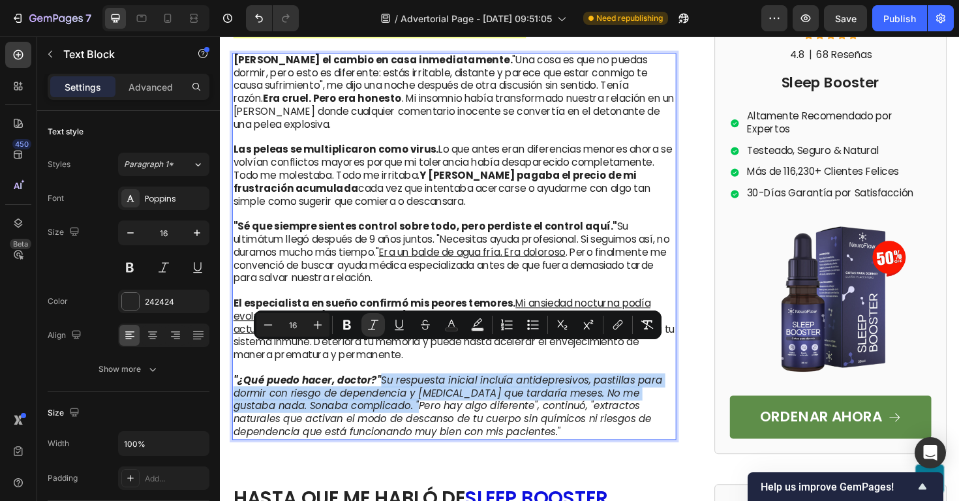
drag, startPoint x: 390, startPoint y: 369, endPoint x: 420, endPoint y: 396, distance: 40.2
click at [420, 396] on icon ""¿Qué puedo hacer, doctor?" Su respuesta inicial incluía antidepresivos, pastil…" at bounding box center [461, 428] width 454 height 69
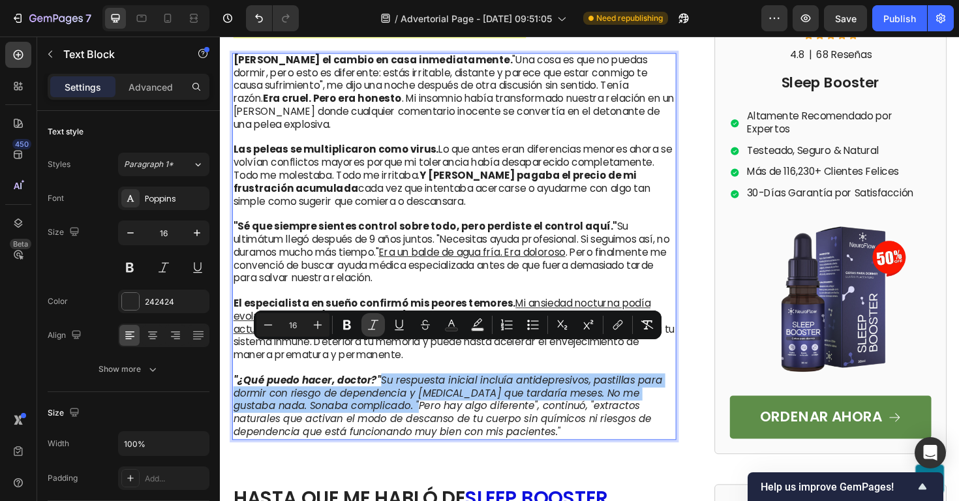
click at [375, 322] on icon "Editor contextual toolbar" at bounding box center [373, 325] width 10 height 10
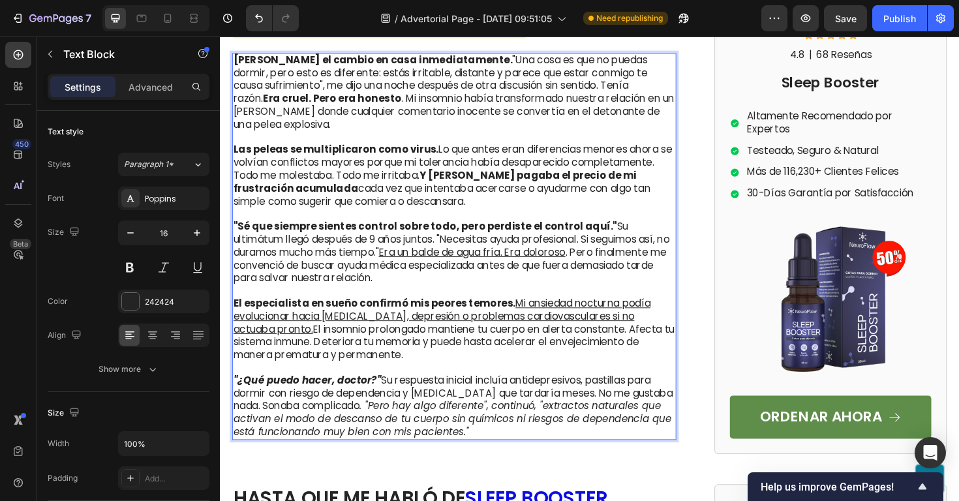
click at [589, 421] on p ""¿Qué puedo hacer, doctor?" Su respuesta inicial incluía antidepresivos, pastil…" at bounding box center [468, 429] width 468 height 68
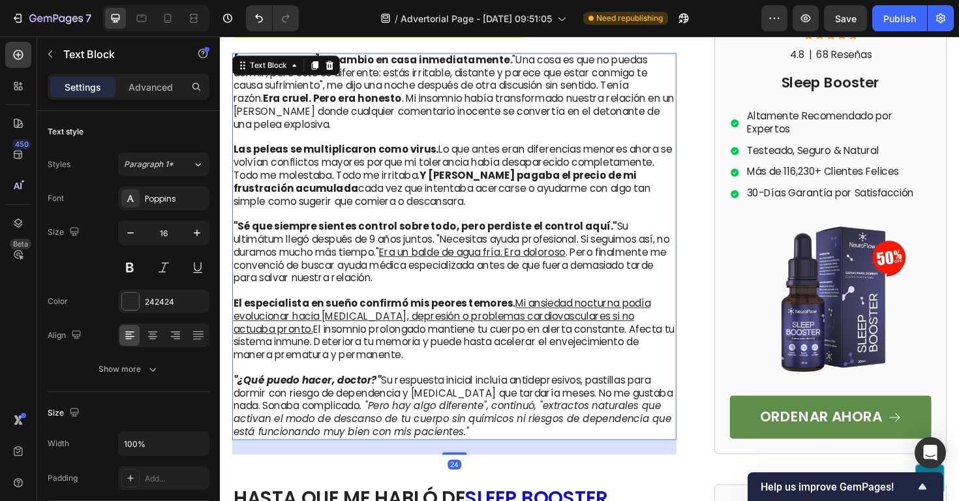
click at [634, 420] on icon ". "Pero hay algo diferente", continuó, "extractos naturales que activan el modo…" at bounding box center [466, 441] width 464 height 42
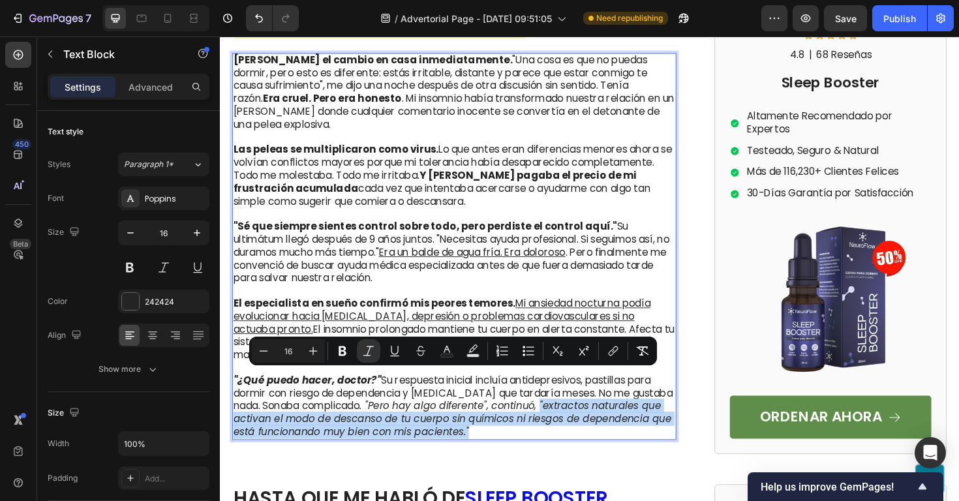
drag, startPoint x: 595, startPoint y: 422, endPoint x: 612, endPoint y: 399, distance: 28.1
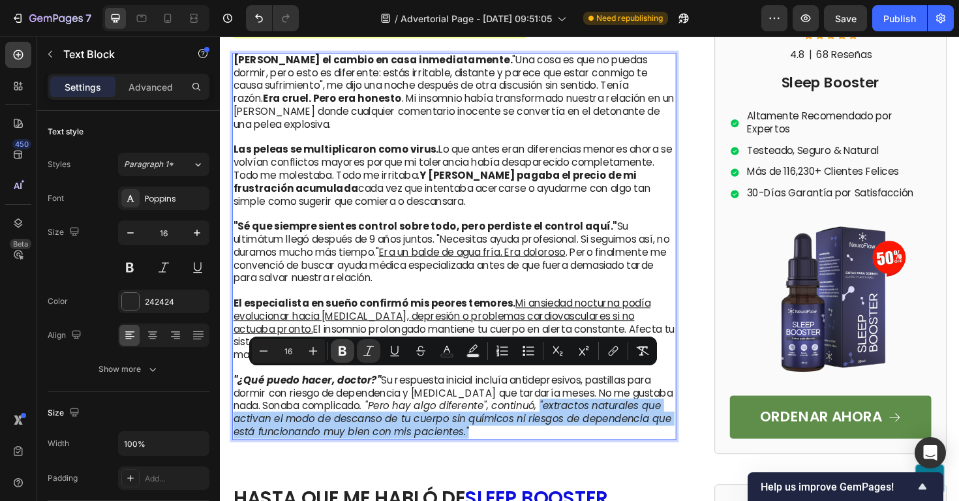
click at [345, 350] on icon "Editor contextual toolbar" at bounding box center [342, 351] width 13 height 13
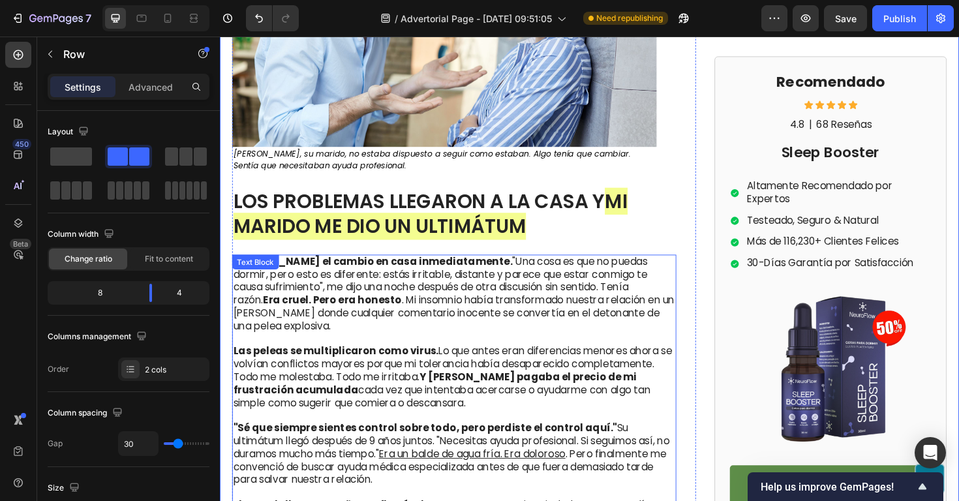
scroll to position [2296, 0]
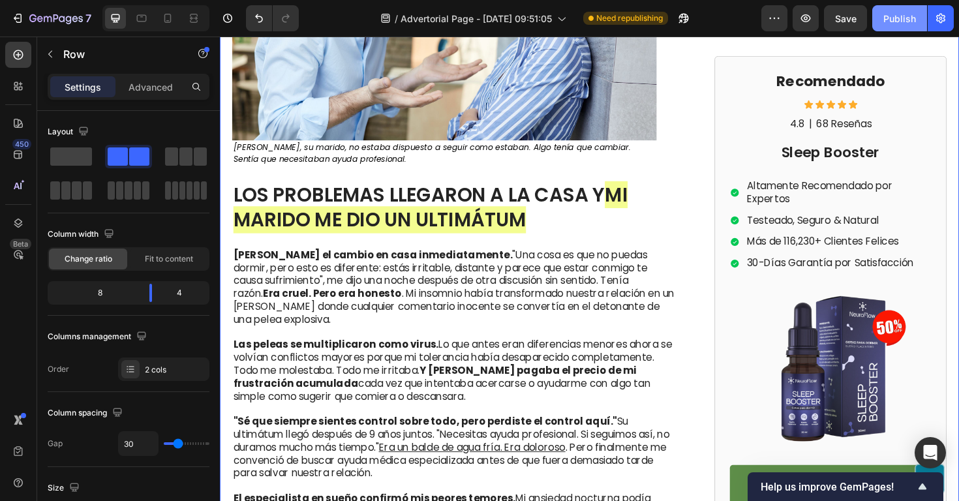
click at [899, 26] on button "Publish" at bounding box center [900, 18] width 55 height 26
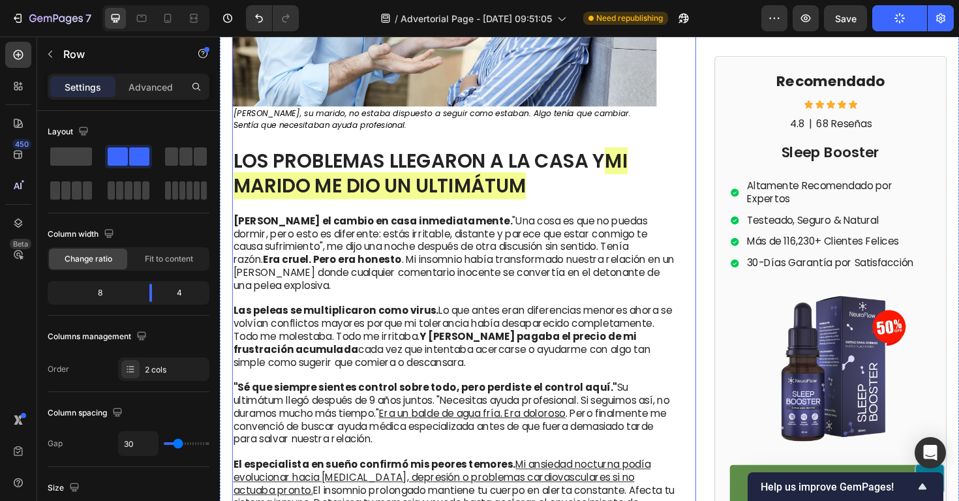
scroll to position [2351, 0]
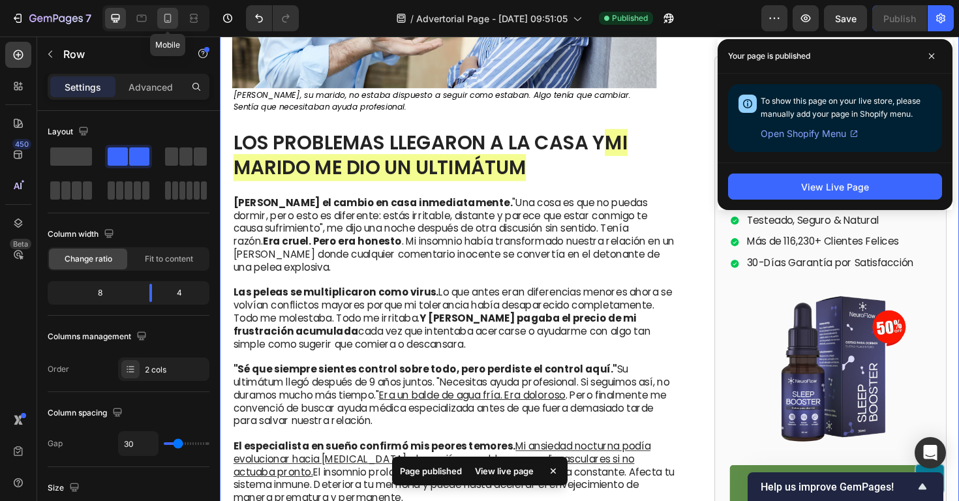
click at [172, 15] on icon at bounding box center [167, 18] width 13 height 13
type input "0"
type input "100%"
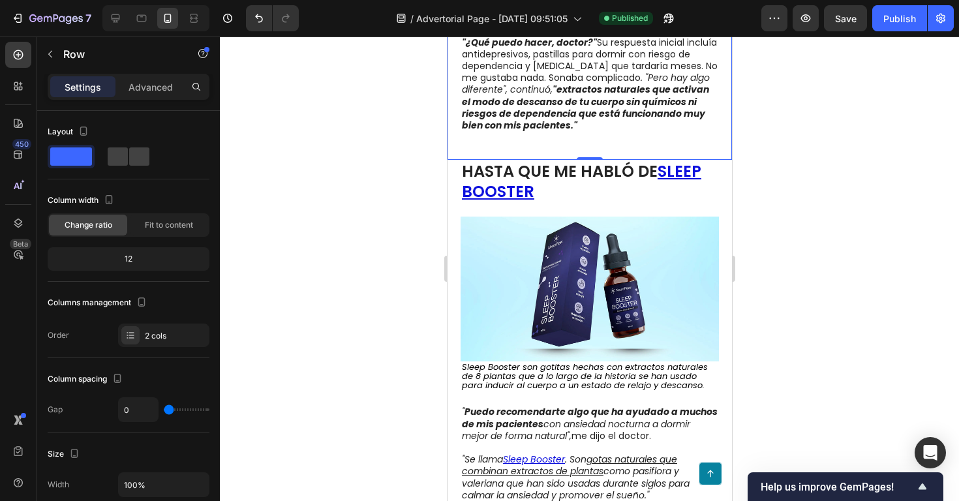
scroll to position [2795, 0]
click at [110, 22] on icon at bounding box center [115, 18] width 13 height 13
type input "30"
type input "1240"
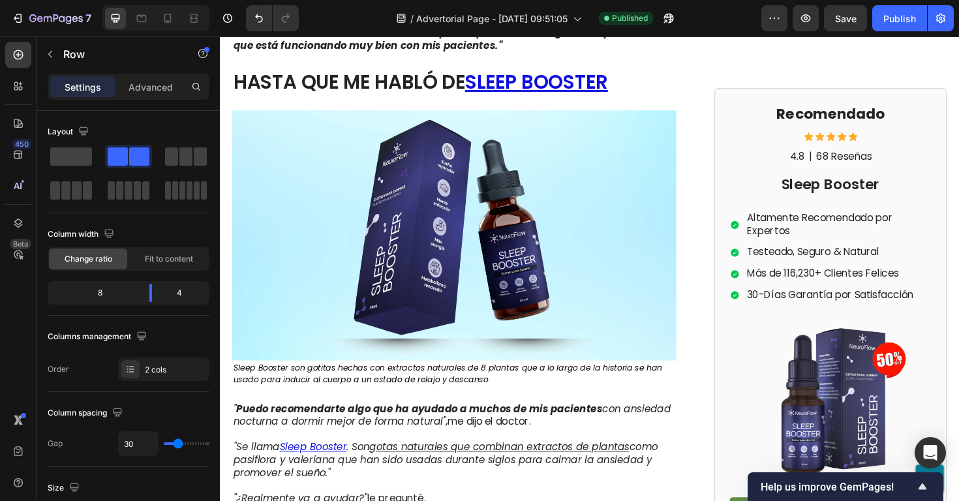
scroll to position [2864, 0]
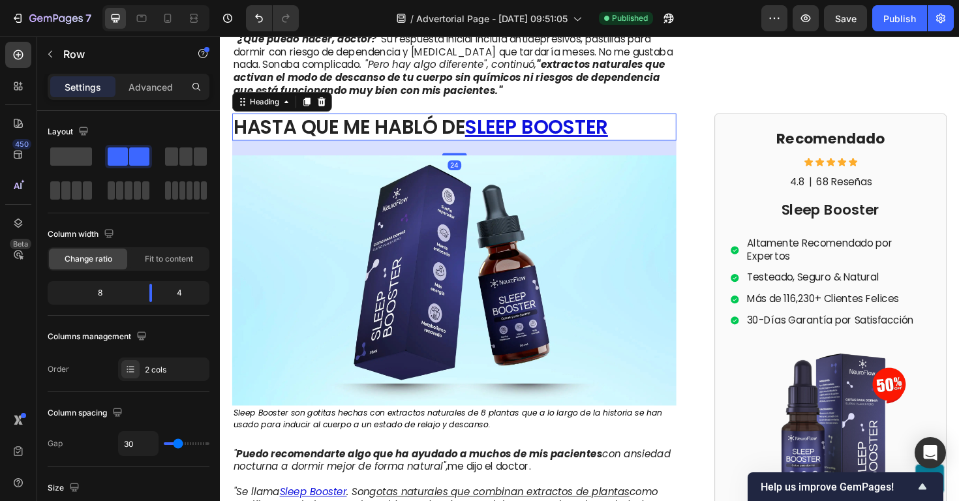
click at [411, 134] on h2 "HASTA QUE ME HABLÓ DE SLEEP BOOSTER" at bounding box center [468, 132] width 471 height 29
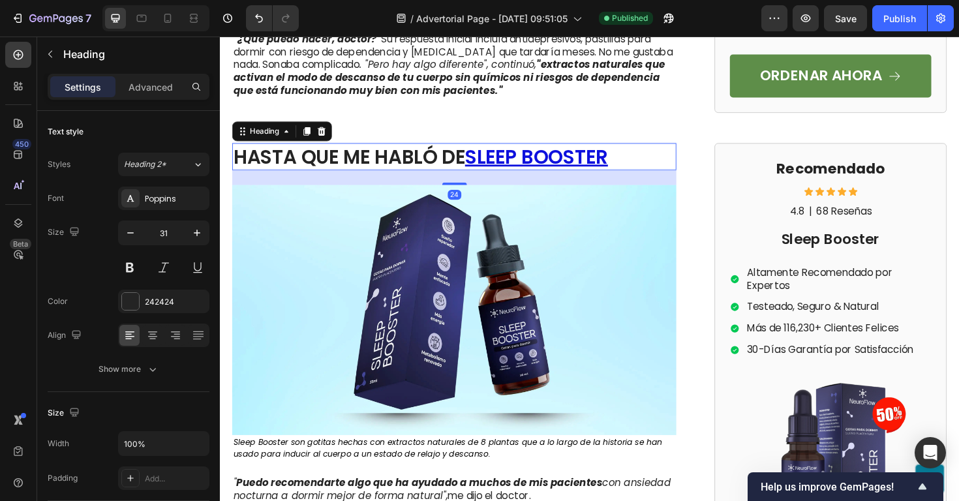
click at [394, 149] on h2 "HASTA QUE ME HABLÓ DE SLEEP BOOSTER" at bounding box center [468, 163] width 471 height 29
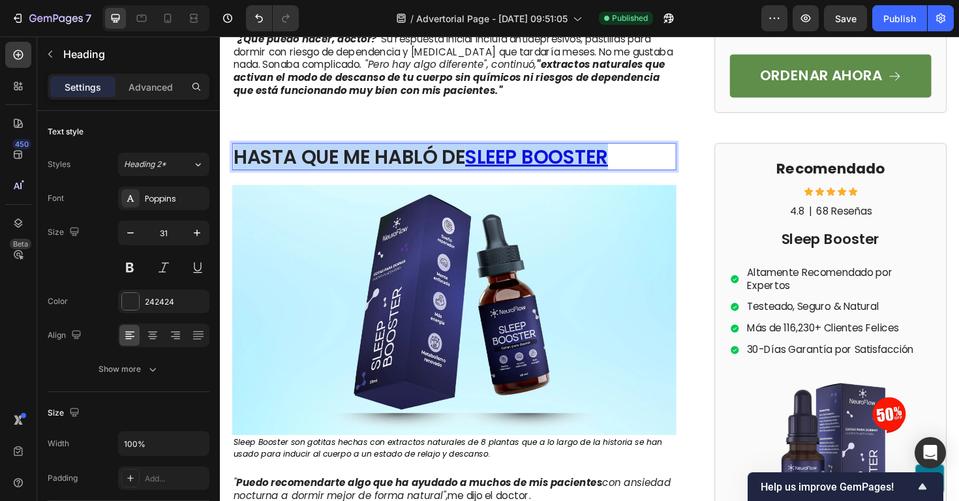
click at [394, 151] on p "HASTA QUE ME HABLÓ DE SLEEP BOOSTER" at bounding box center [468, 164] width 468 height 26
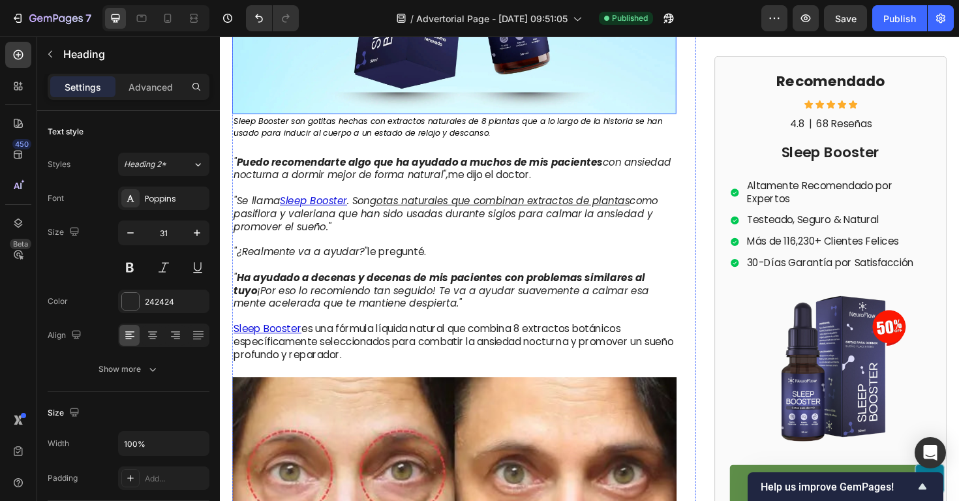
scroll to position [3174, 0]
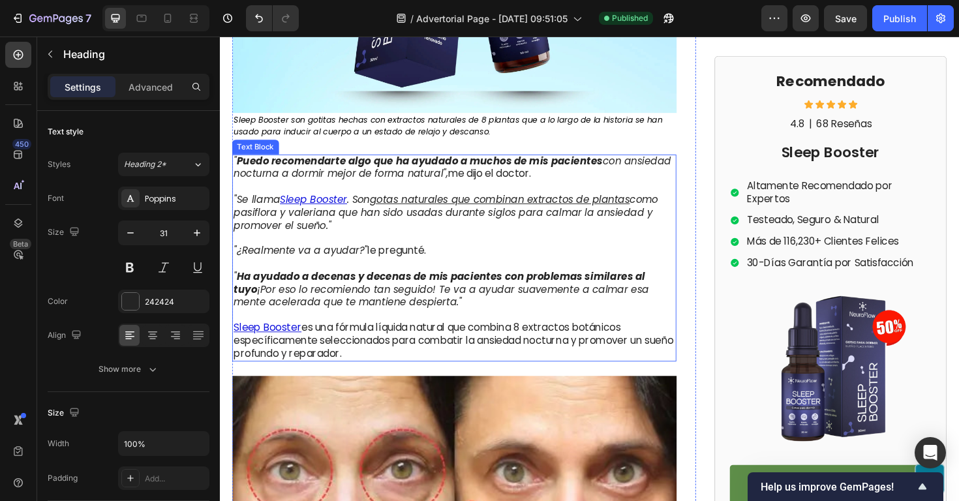
click at [271, 178] on icon "" Puedo recomendarte algo que ha ayudado a muchos de mis pacientes con ansiedad…" at bounding box center [465, 175] width 463 height 29
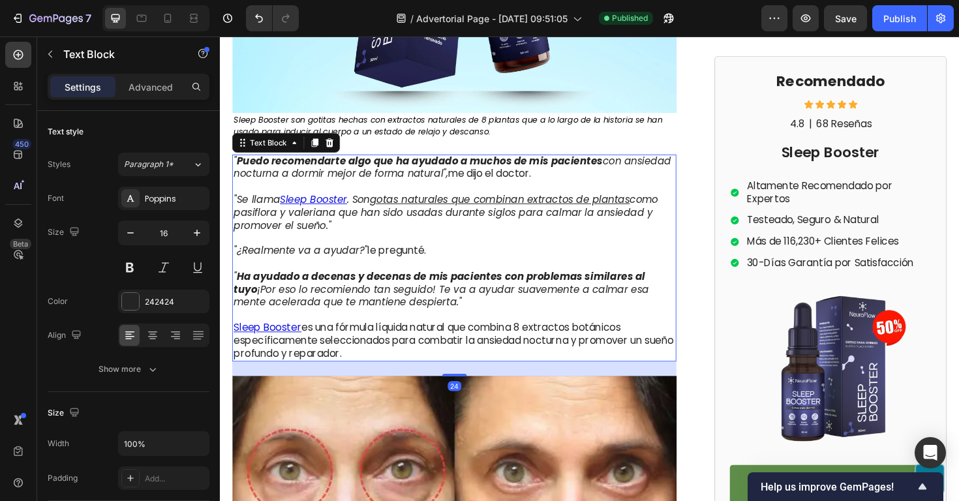
click at [401, 371] on p "Sleep Booster es una fórmula líquida natural que combina 8 extractos botánicos …" at bounding box center [468, 359] width 468 height 40
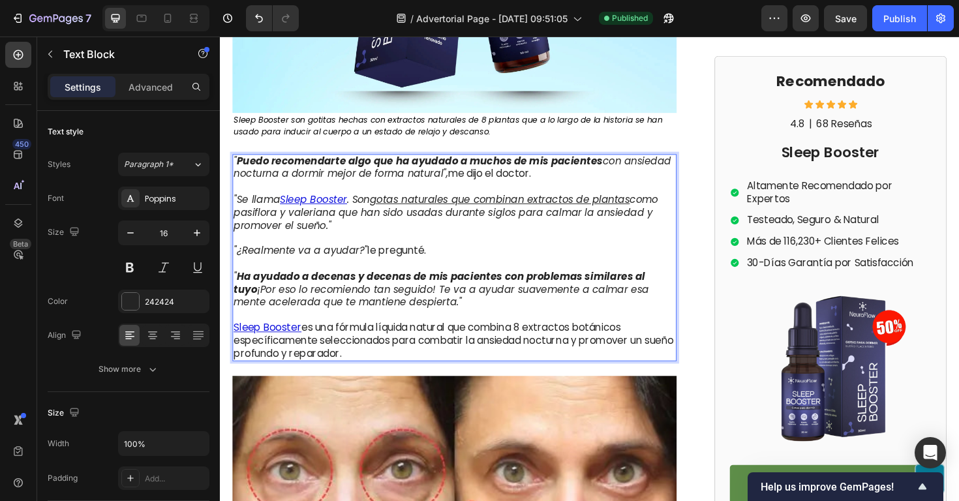
drag, startPoint x: 409, startPoint y: 371, endPoint x: 233, endPoint y: 164, distance: 271.3
click at [233, 164] on div "" Puedo recomendarte algo que ha ayudado a muchos de mis pacientes con ansiedad…" at bounding box center [468, 271] width 471 height 220
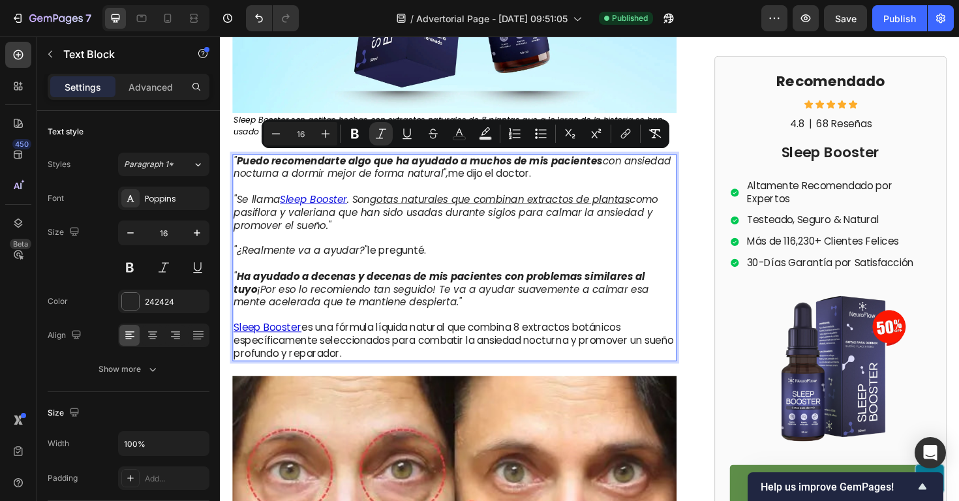
copy div "" Puedo recomendarte algo que ha ayudado a muchos de mis pacientes con ansiedad…"
click at [354, 228] on icon ". Son gotas naturales que combinan extractos de plantas como pasiflora y valeri…" at bounding box center [459, 223] width 450 height 42
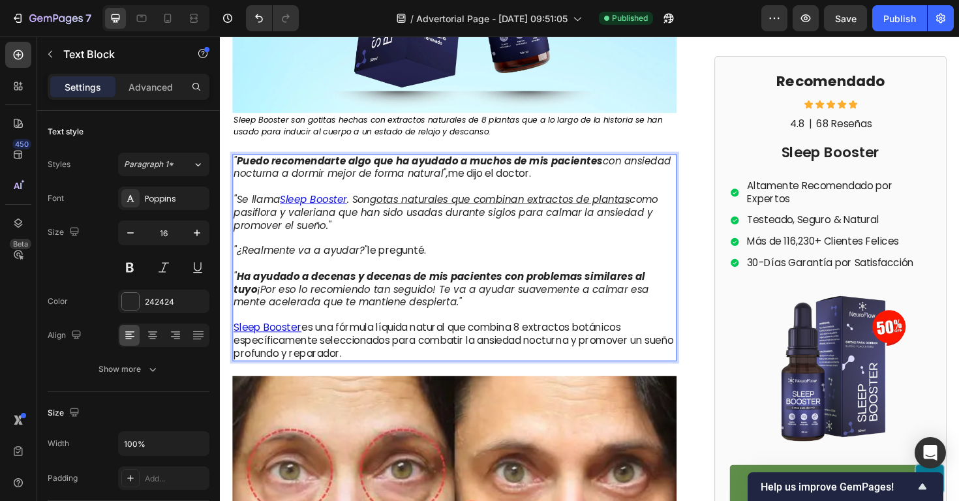
drag, startPoint x: 358, startPoint y: 240, endPoint x: 234, endPoint y: 168, distance: 143.9
click at [234, 168] on div "" Puedo recomendarte algo que ha ayudado a muchos de mis pacientes con ansiedad…" at bounding box center [468, 271] width 471 height 220
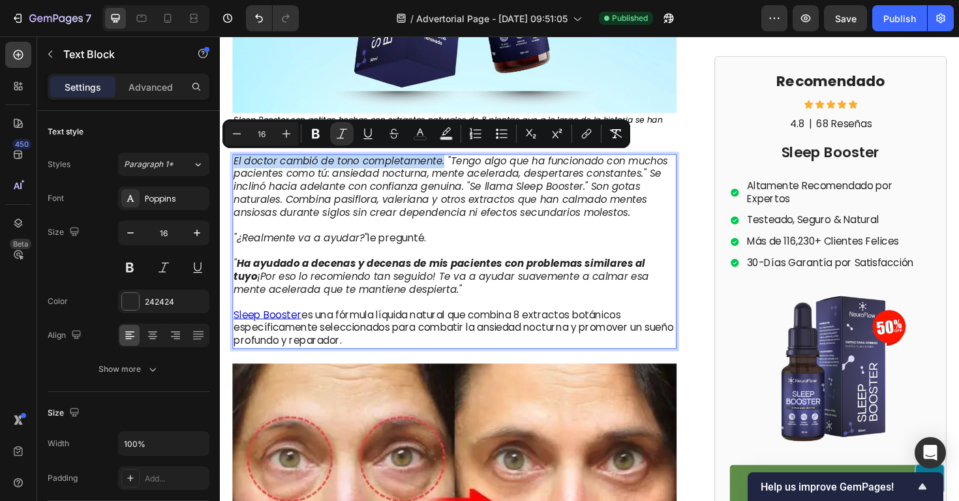
drag, startPoint x: 457, startPoint y: 170, endPoint x: 211, endPoint y: 150, distance: 246.8
click at [343, 135] on icon "Editor contextual toolbar" at bounding box center [341, 133] width 13 height 13
click at [319, 135] on icon "Editor contextual toolbar" at bounding box center [315, 133] width 13 height 13
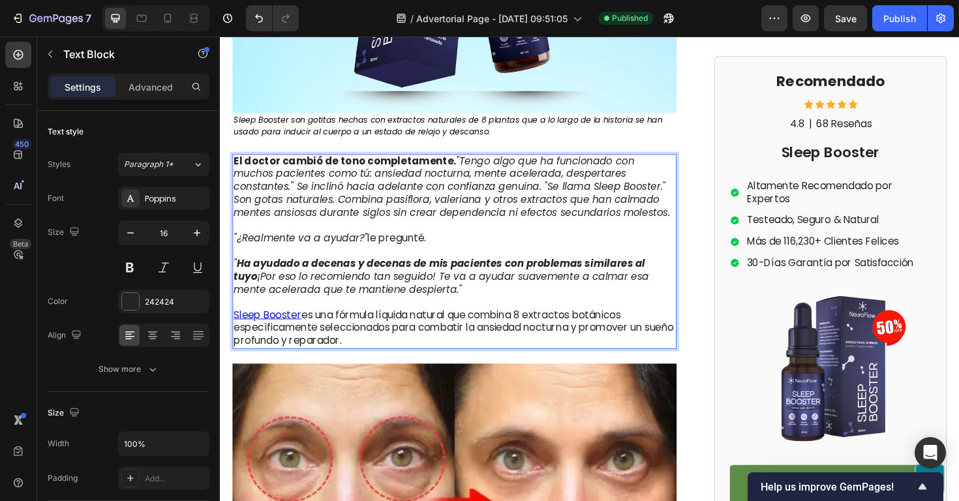
click at [613, 194] on icon ""Tengo algo que ha funcionado con muchos pacientes como tú: ansiedad nocturna, …" at bounding box center [465, 195] width 462 height 69
click at [601, 194] on icon ""Tengo algo que ha funcionado con muchos pacientes como tú: ansiedad nocturna, …" at bounding box center [465, 195] width 462 height 69
drag, startPoint x: 614, startPoint y: 193, endPoint x: 654, endPoint y: 223, distance: 50.4
click at [654, 223] on icon ""Tengo algo que ha funcionado con muchos pacientes como tú: ansiedad nocturna, …" at bounding box center [465, 195] width 462 height 69
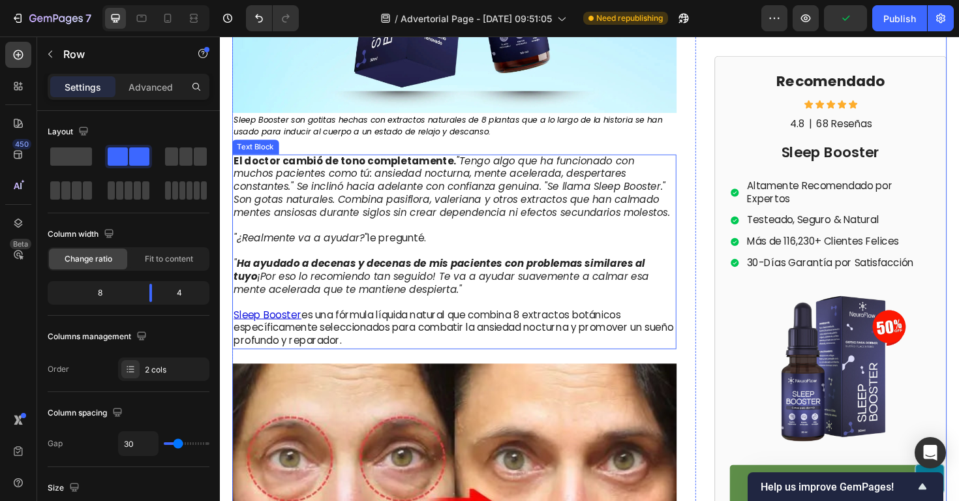
click at [632, 204] on icon ""Tengo algo que ha funcionado con muchos pacientes como tú: ansiedad nocturna, …" at bounding box center [465, 195] width 462 height 69
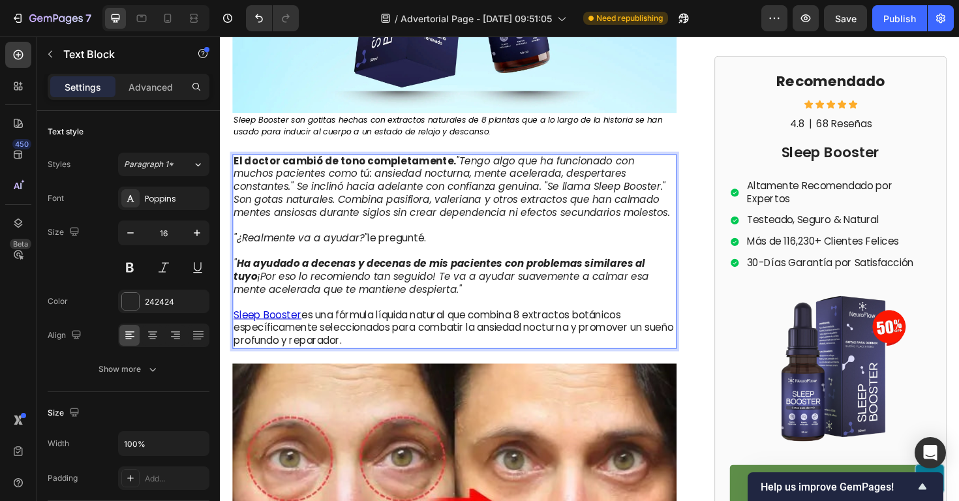
drag, startPoint x: 655, startPoint y: 221, endPoint x: 613, endPoint y: 195, distance: 49.6
click at [613, 195] on icon ""Tengo algo que ha funcionado con muchos pacientes como tú: ansiedad nocturna, …" at bounding box center [465, 195] width 462 height 69
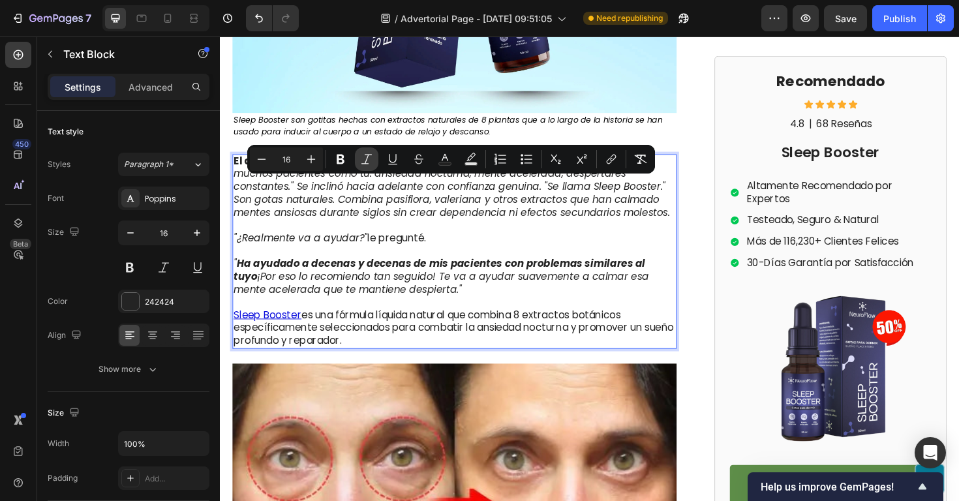
click at [365, 161] on icon "Editor contextual toolbar" at bounding box center [366, 159] width 13 height 13
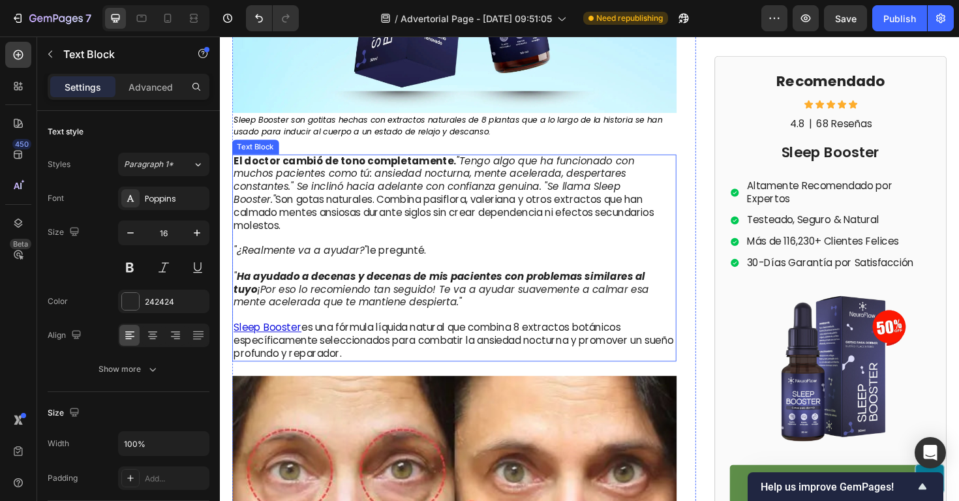
click at [582, 224] on p "El doctor cambió de tono completamente. "Tengo algo que ha funcionado con mucho…" at bounding box center [468, 210] width 468 height 95
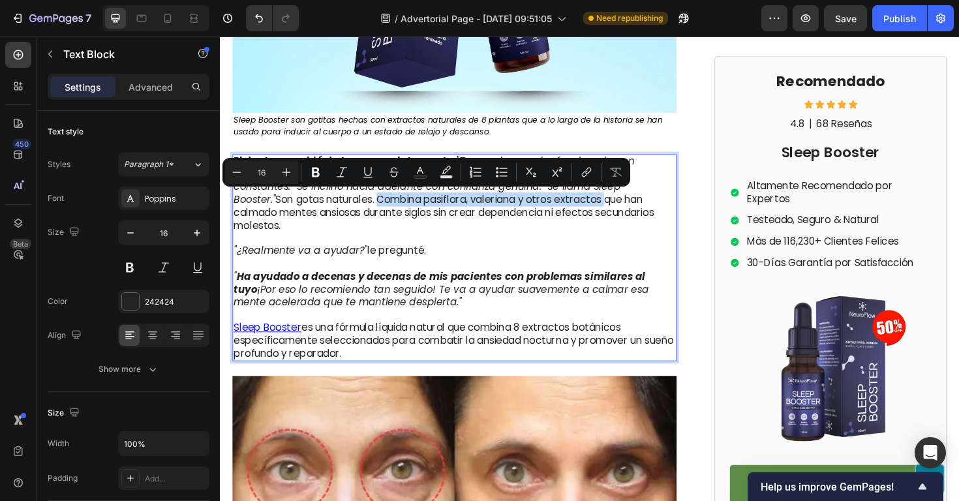
drag, startPoint x: 288, startPoint y: 207, endPoint x: 531, endPoint y: 211, distance: 242.8
click at [531, 211] on p "El doctor cambió de tono completamente. "Tengo algo que ha funcionado con mucho…" at bounding box center [468, 210] width 468 height 95
click at [320, 170] on icon "Editor contextual toolbar" at bounding box center [315, 172] width 13 height 13
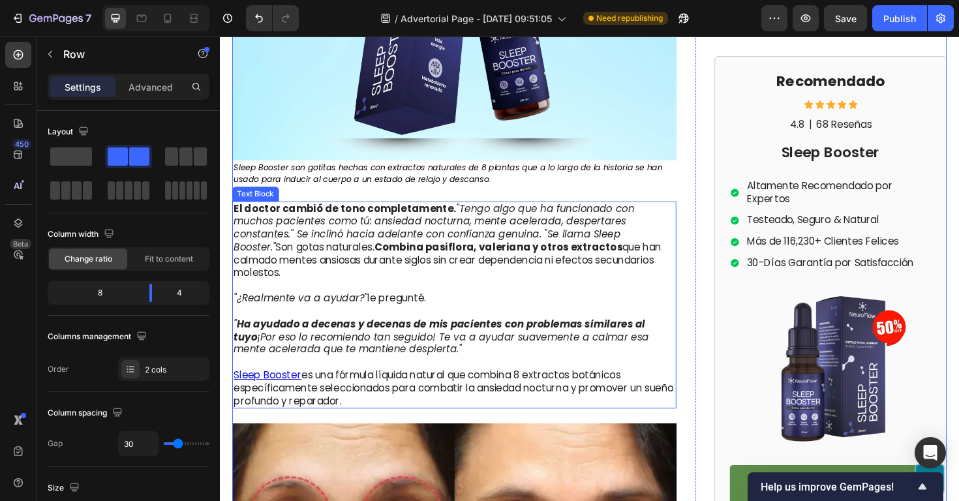
scroll to position [3128, 0]
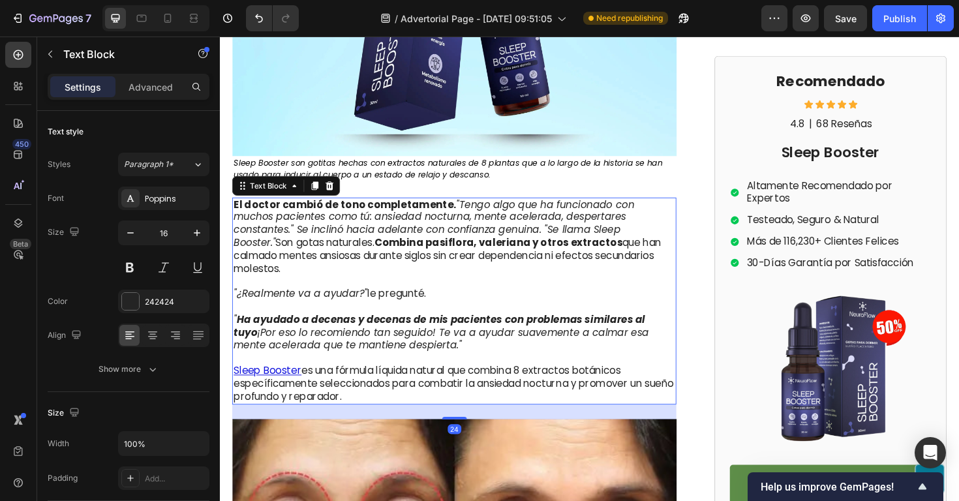
click at [417, 332] on icon "" Ha ayudado a decenas y decenas de mis pacientes con problemas similares al tu…" at bounding box center [454, 350] width 440 height 42
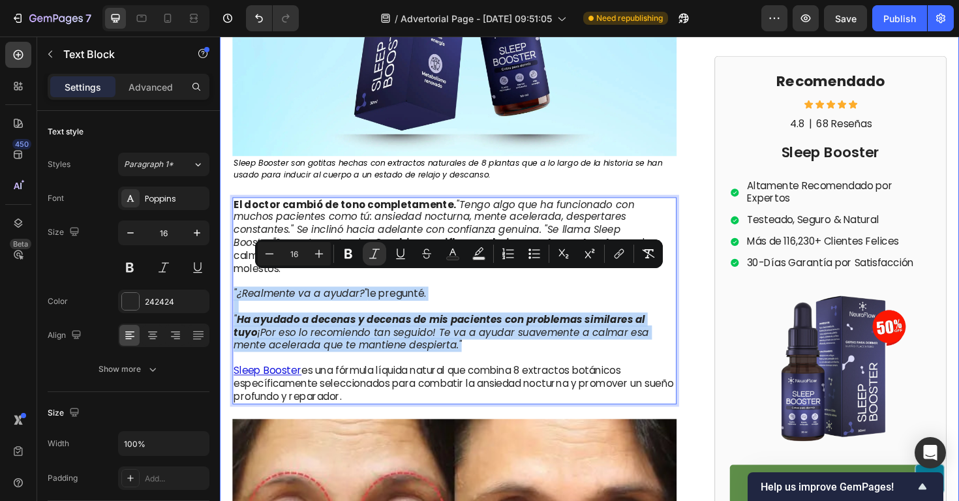
drag, startPoint x: 448, startPoint y: 350, endPoint x: 230, endPoint y: 296, distance: 224.6
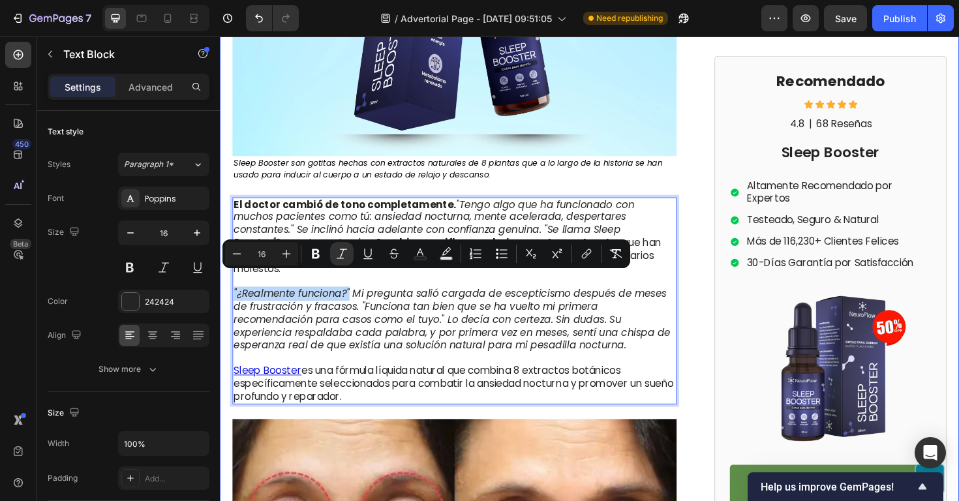
drag, startPoint x: 357, startPoint y: 292, endPoint x: 482, endPoint y: 282, distance: 125.0
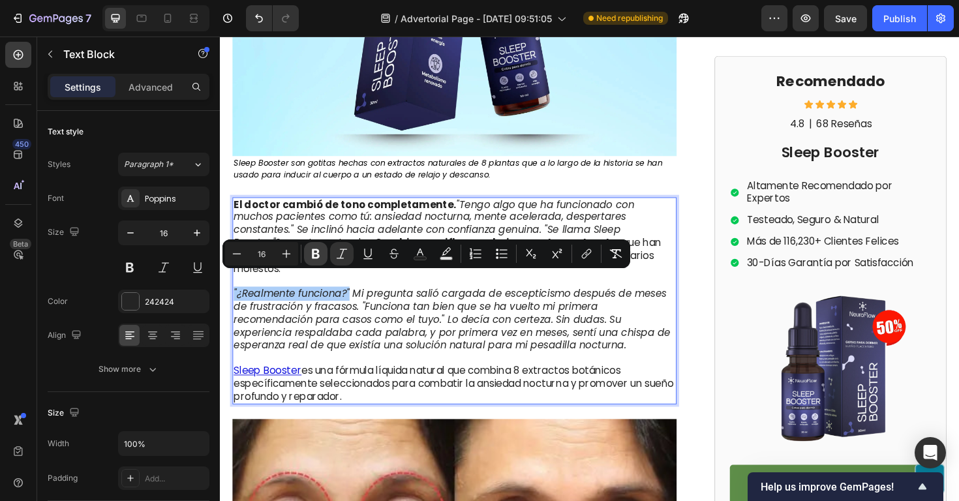
click at [319, 256] on icon "Editor contextual toolbar" at bounding box center [316, 254] width 8 height 10
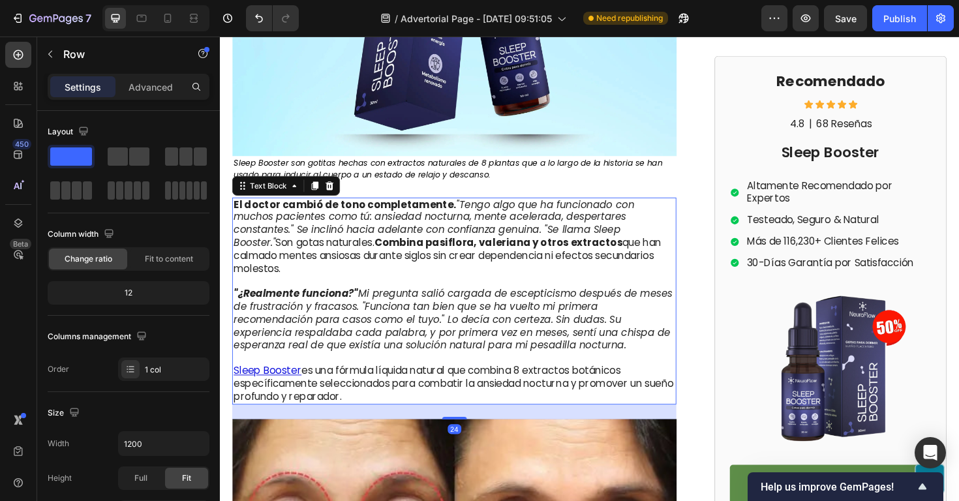
click at [599, 333] on icon ""¿Realmente funciona?" Mi pregunta salió cargada de escepticismo después de mes…" at bounding box center [466, 336] width 465 height 69
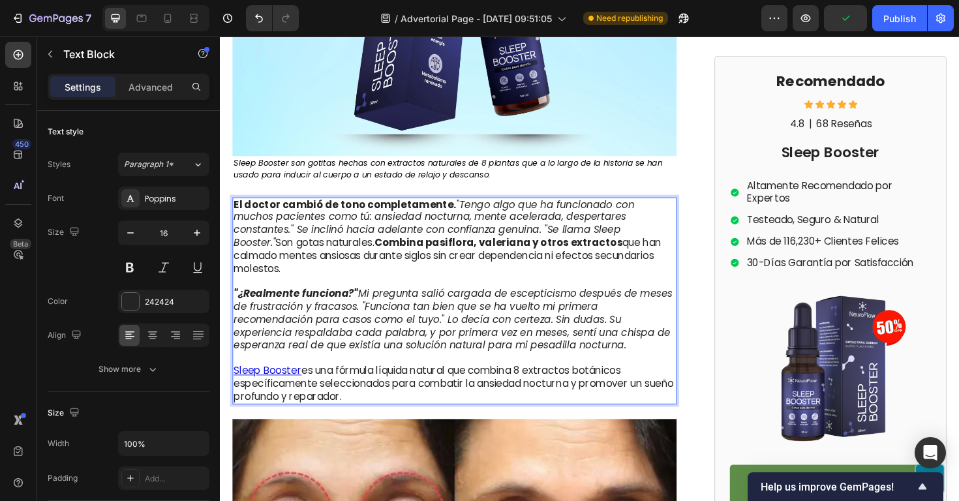
drag, startPoint x: 371, startPoint y: 306, endPoint x: 401, endPoint y: 314, distance: 30.4
click at [392, 314] on icon ""¿Realmente funciona?" Mi pregunta salió cargada de escepticismo después de mes…" at bounding box center [466, 336] width 465 height 69
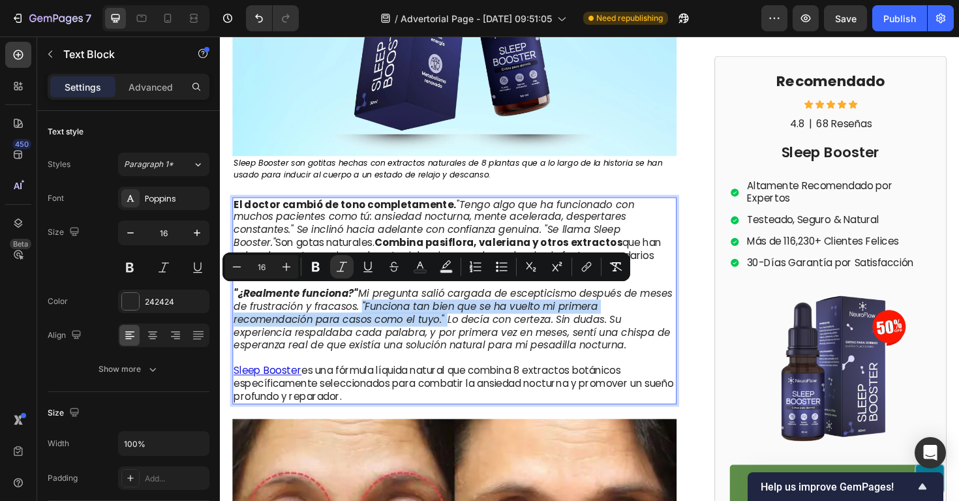
drag, startPoint x: 368, startPoint y: 307, endPoint x: 456, endPoint y: 324, distance: 89.6
click at [456, 324] on icon ""¿Realmente funciona?" Mi pregunta salió cargada de escepticismo después de mes…" at bounding box center [466, 336] width 465 height 69
click at [371, 268] on icon "Editor contextual toolbar" at bounding box center [367, 266] width 7 height 9
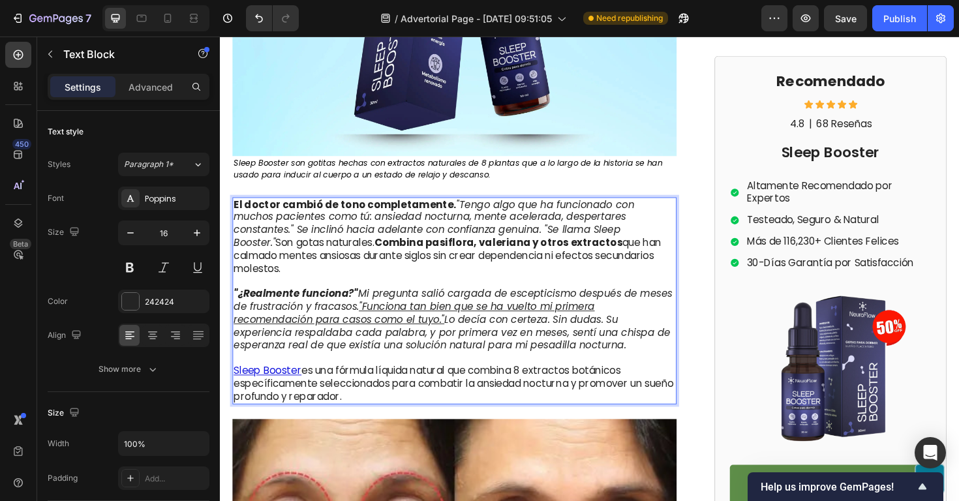
click at [591, 345] on icon ""¿Realmente funciona?" Mi pregunta salió cargada de escepticismo después de mes…" at bounding box center [466, 336] width 465 height 69
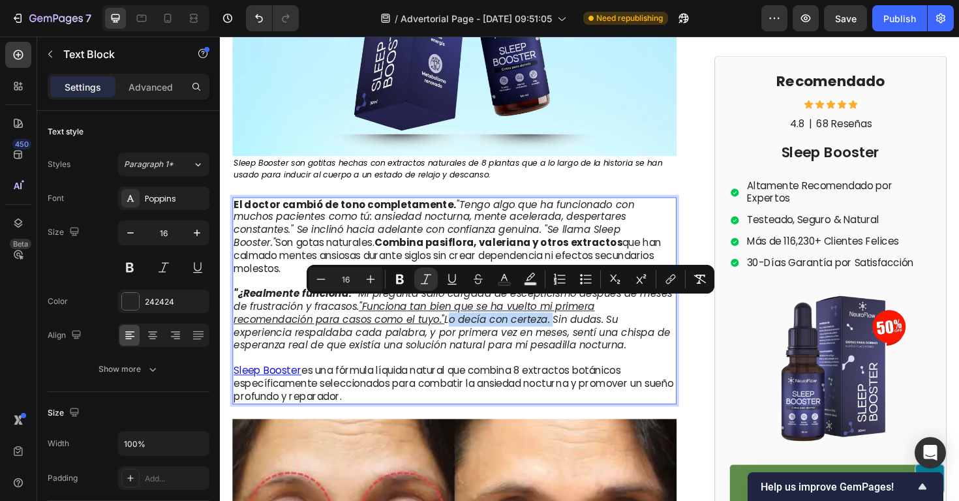
drag, startPoint x: 572, startPoint y: 321, endPoint x: 461, endPoint y: 324, distance: 111.7
click at [461, 324] on icon ""¿Realmente funciona?" Mi pregunta salió cargada de escepticismo después de mes…" at bounding box center [466, 336] width 465 height 69
click at [427, 278] on icon "Editor contextual toolbar" at bounding box center [426, 279] width 13 height 13
click at [505, 339] on icon "Sin dudas. Su experiencia respaldaba cada palabra, y por primera vez en meses, …" at bounding box center [465, 350] width 463 height 42
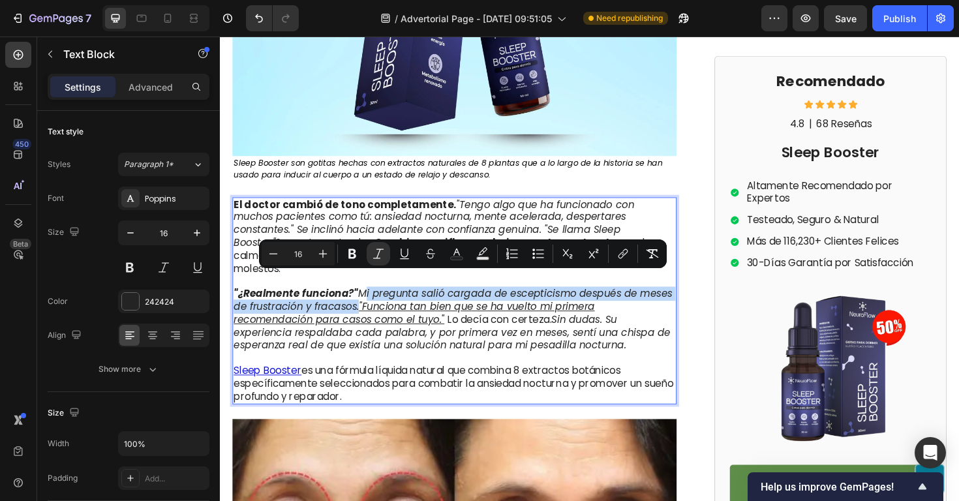
drag, startPoint x: 366, startPoint y: 291, endPoint x: 362, endPoint y: 309, distance: 18.6
click at [362, 309] on icon ""¿Realmente funciona?" Mi pregunta salió cargada de escepticismo después de mes…" at bounding box center [466, 323] width 465 height 42
click at [380, 259] on icon "Editor contextual toolbar" at bounding box center [378, 253] width 13 height 13
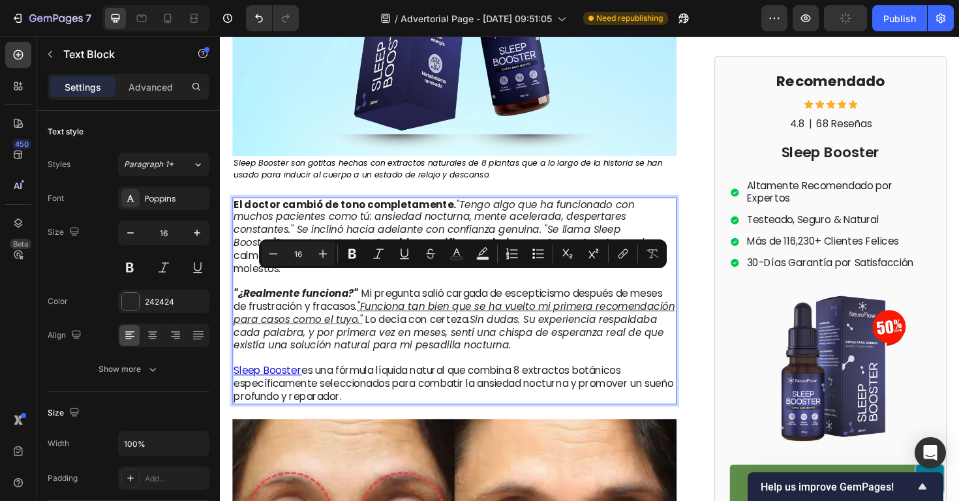
click at [563, 335] on icon "Sin dudas. Su experiencia respaldaba cada palabra, y por primera vez en meses, …" at bounding box center [462, 350] width 456 height 42
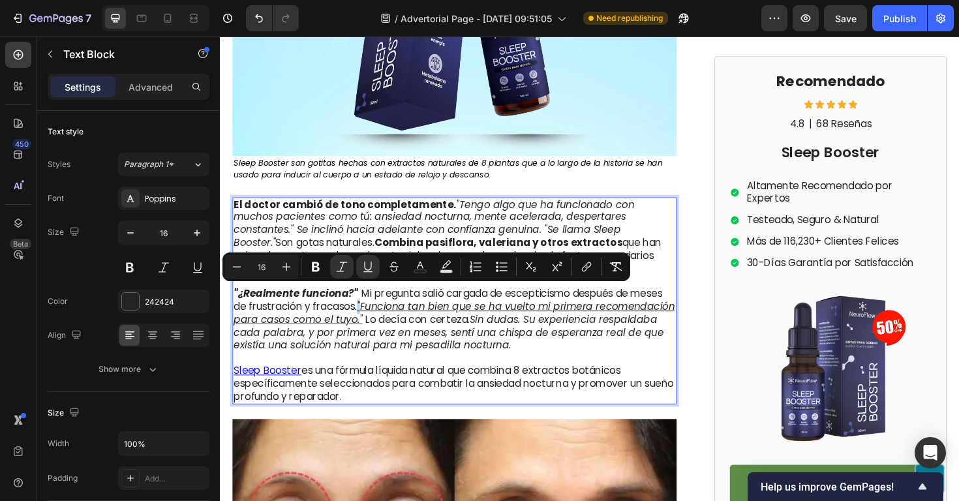
click at [365, 315] on icon ". "Funciona tan bien que se ha vuelto mi primera recomendación para casos como …" at bounding box center [467, 329] width 467 height 29
click at [367, 270] on icon "Editor contextual toolbar" at bounding box center [367, 266] width 7 height 9
click at [473, 322] on p ""¿Realmente funciona?" Mi pregunta salió cargada de escepticismo después de mes…" at bounding box center [468, 344] width 468 height 82
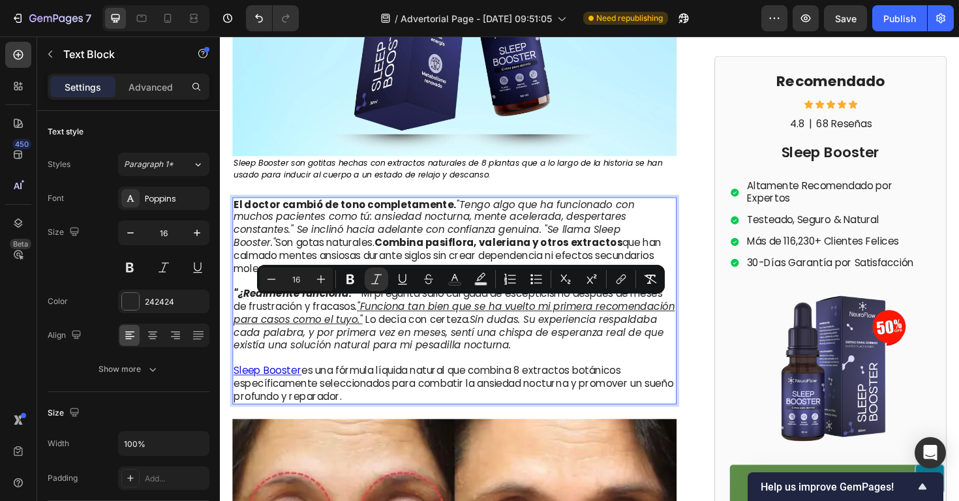
drag, startPoint x: 576, startPoint y: 319, endPoint x: 664, endPoint y: 350, distance: 94.4
click at [664, 350] on p ""¿Realmente funciona?" Mi pregunta salió cargada de escepticismo después de mes…" at bounding box center [468, 344] width 468 height 82
click at [379, 277] on icon "Editor contextual toolbar" at bounding box center [376, 279] width 13 height 13
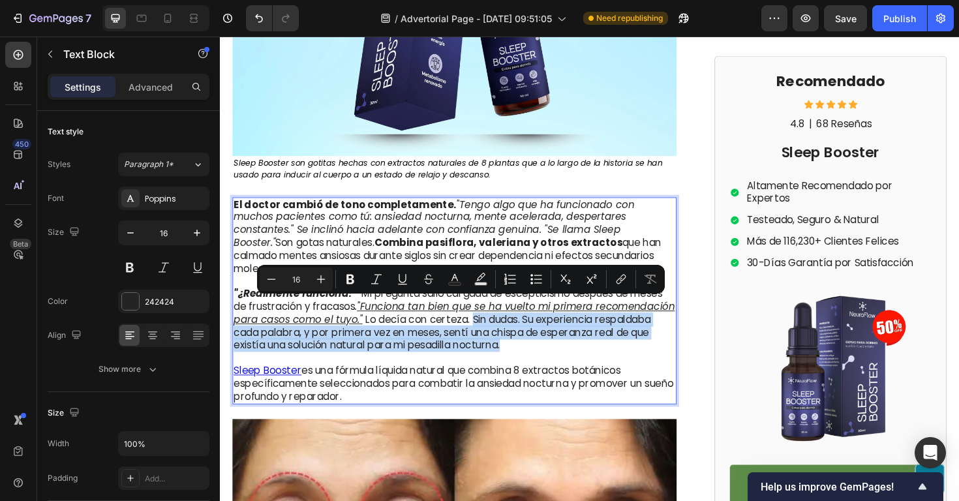
click at [640, 340] on p ""¿Realmente funciona?" Mi pregunta salió cargada de escepticismo después de mes…" at bounding box center [468, 344] width 468 height 82
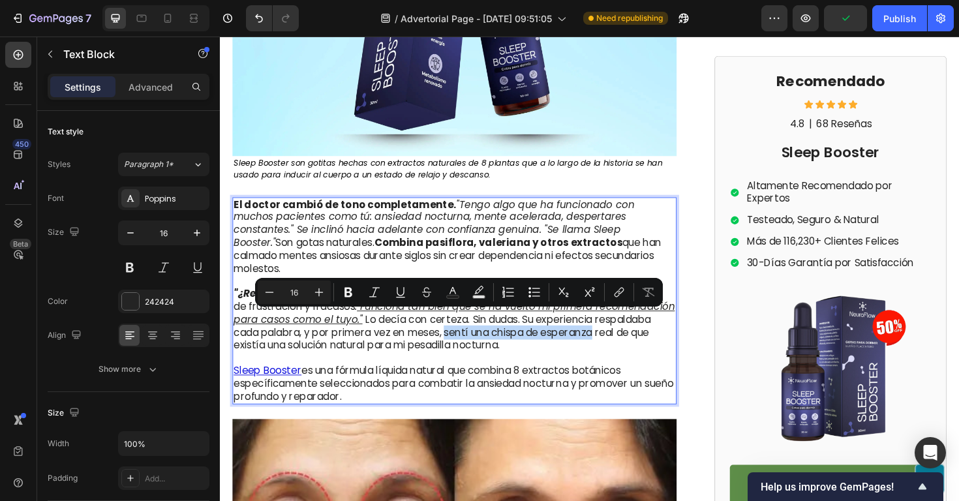
drag, startPoint x: 589, startPoint y: 334, endPoint x: 289, endPoint y: 350, distance: 300.1
click at [289, 350] on p ""¿Realmente funciona?" Mi pregunta salió cargada de escepticismo después de mes…" at bounding box center [468, 344] width 468 height 82
click at [346, 294] on icon "Editor contextual toolbar" at bounding box center [349, 293] width 8 height 10
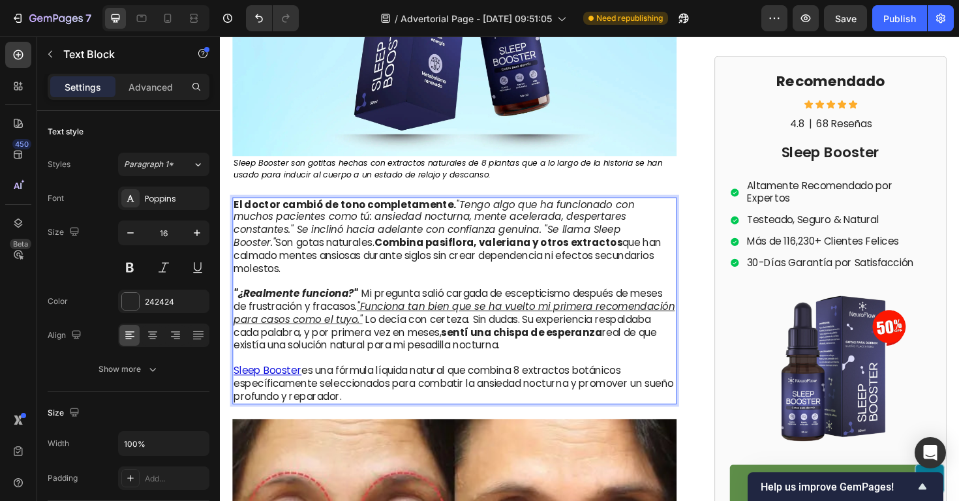
click at [584, 366] on p ""¿Realmente funciona?" Mi pregunta salió cargada de escepticismo después de mes…" at bounding box center [468, 344] width 468 height 82
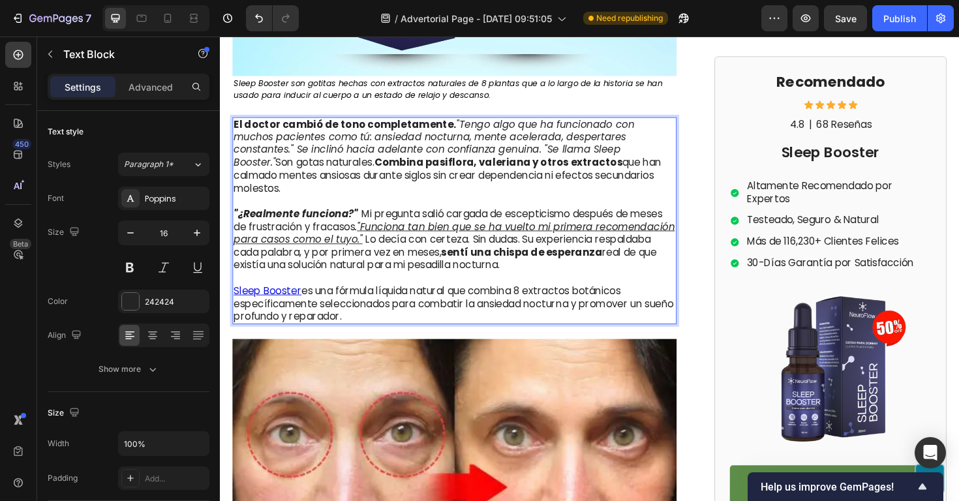
scroll to position [3214, 0]
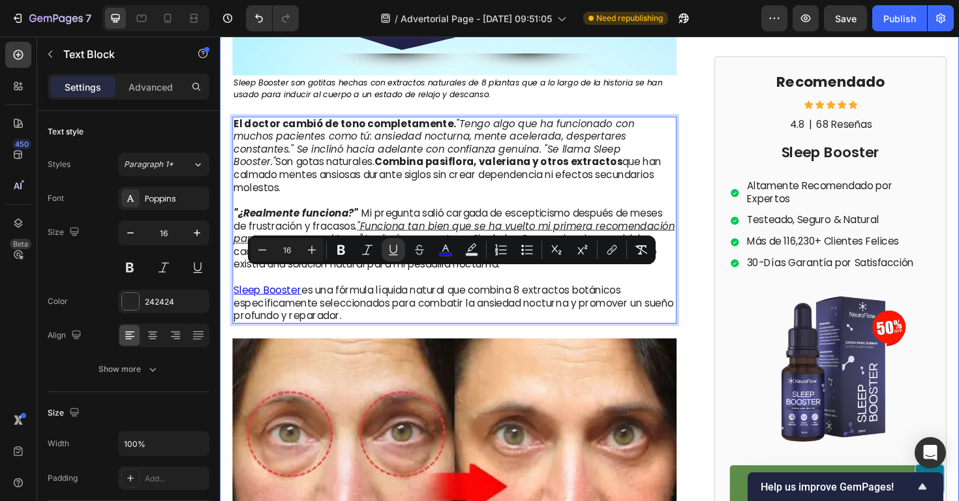
drag, startPoint x: 396, startPoint y: 320, endPoint x: 228, endPoint y: 285, distance: 170.8
click at [408, 320] on p "Sleep Booster es una fórmula líquida natural que combina 8 extractos botánicos …" at bounding box center [468, 319] width 468 height 40
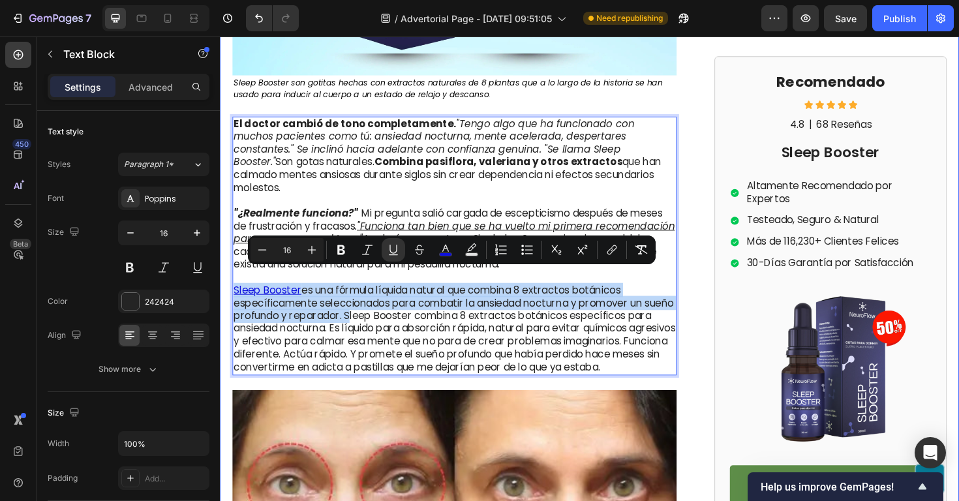
drag, startPoint x: 386, startPoint y: 319, endPoint x: 221, endPoint y: 288, distance: 167.4
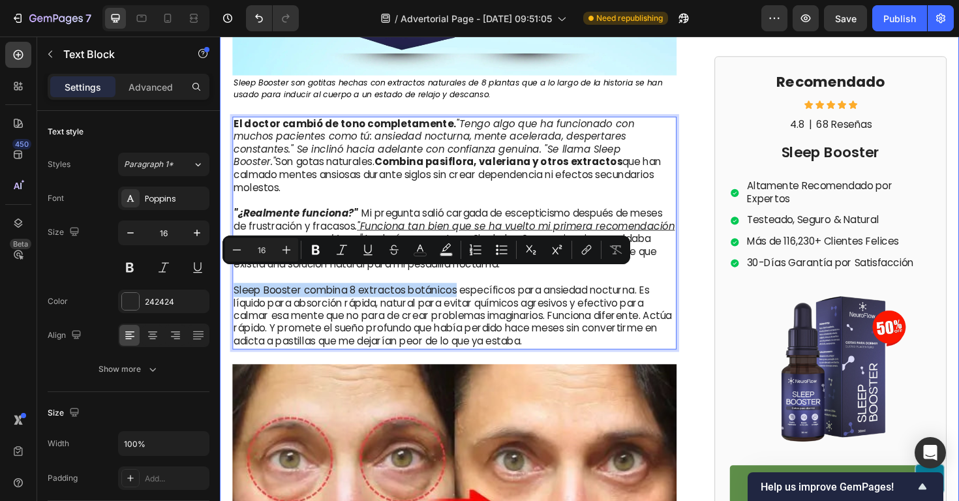
drag, startPoint x: 469, startPoint y: 294, endPoint x: 230, endPoint y: 292, distance: 238.9
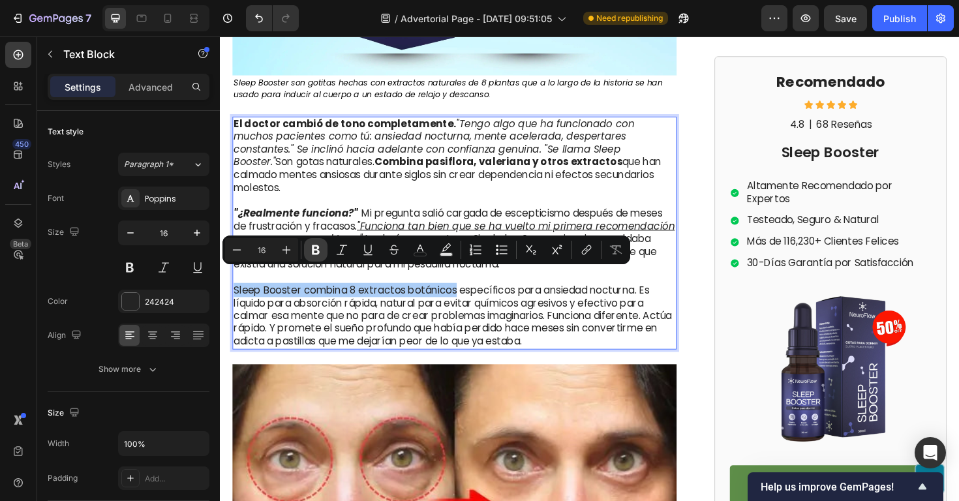
click at [311, 253] on icon "Editor contextual toolbar" at bounding box center [315, 249] width 13 height 13
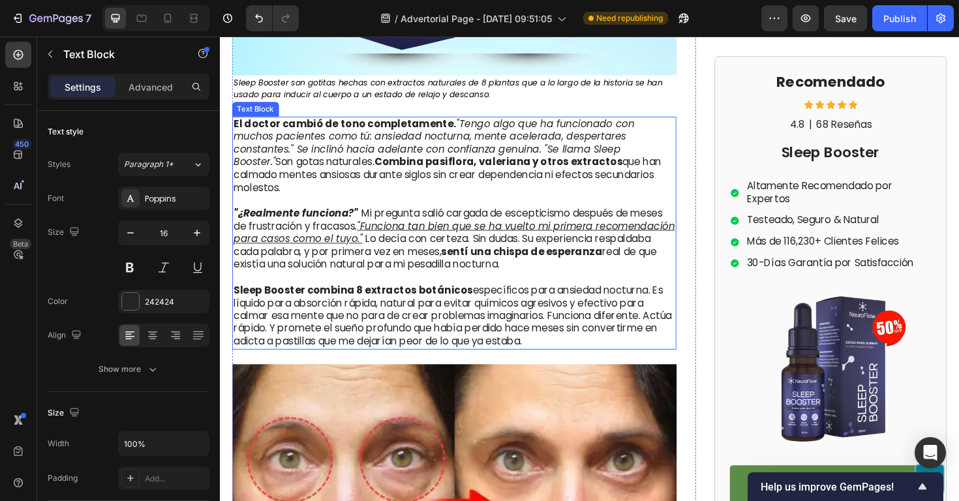
click at [562, 314] on p "Sleep Booster combina 8 extractos botánicos específicos para ansiedad nocturna.…" at bounding box center [468, 333] width 468 height 68
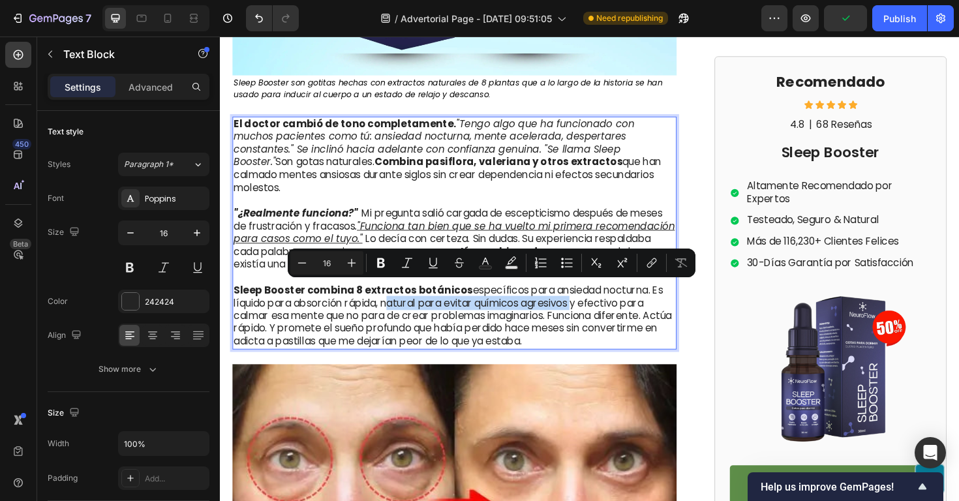
drag, startPoint x: 395, startPoint y: 305, endPoint x: 597, endPoint y: 310, distance: 202.4
click at [431, 265] on icon "Editor contextual toolbar" at bounding box center [432, 262] width 7 height 9
click at [383, 328] on p "Sleep Booster combina 8 extractos botánicos específicos para ansiedad nocturna.…" at bounding box center [468, 333] width 468 height 68
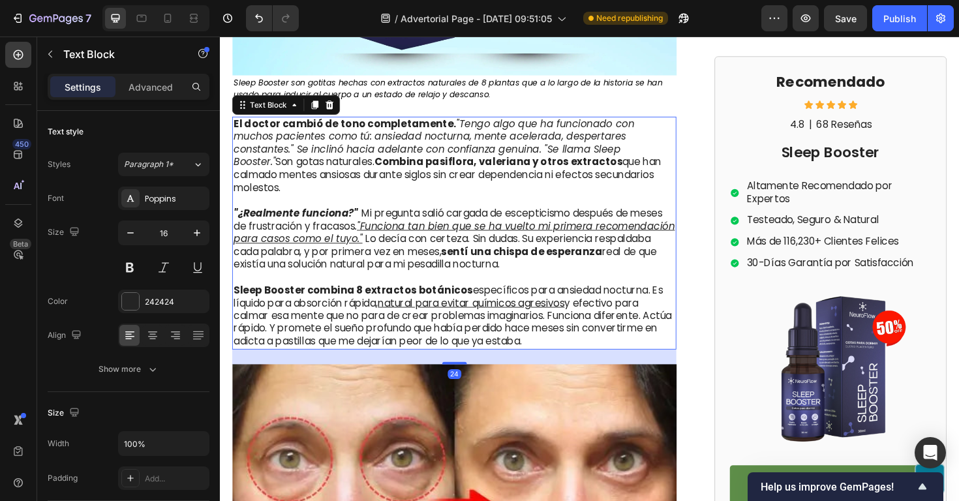
click at [621, 340] on p "Sleep Booster combina 8 extractos botánicos específicos para ansiedad nocturna.…" at bounding box center [468, 333] width 468 height 68
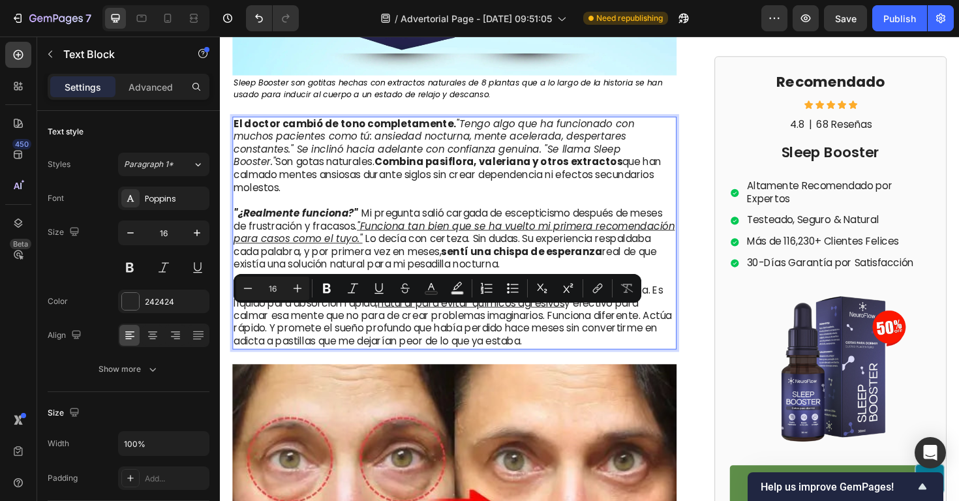
drag, startPoint x: 627, startPoint y: 330, endPoint x: 642, endPoint y: 341, distance: 19.6
click at [330, 288] on icon "Editor contextual toolbar" at bounding box center [326, 288] width 13 height 13
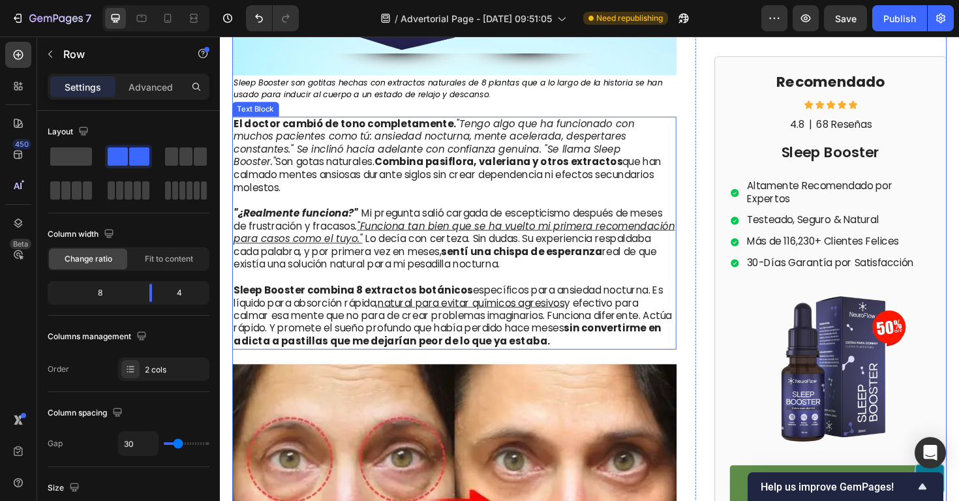
click at [307, 298] on strong "Sleep Booster combina 8 extractos botánicos" at bounding box center [360, 305] width 253 height 15
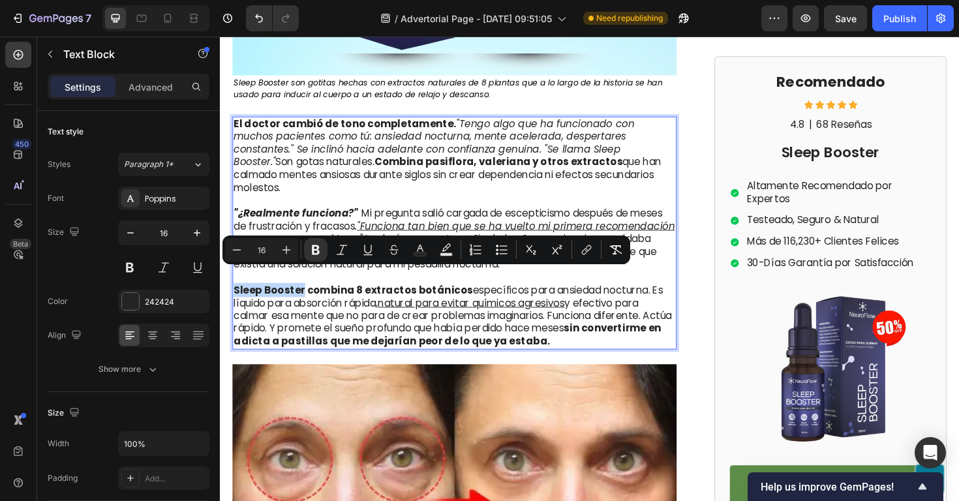
drag, startPoint x: 305, startPoint y: 289, endPoint x: 235, endPoint y: 293, distance: 70.6
click at [235, 298] on strong "Sleep Booster combina 8 extractos botánicos" at bounding box center [360, 305] width 253 height 15
click at [580, 250] on icon "Editor contextual toolbar" at bounding box center [586, 249] width 13 height 13
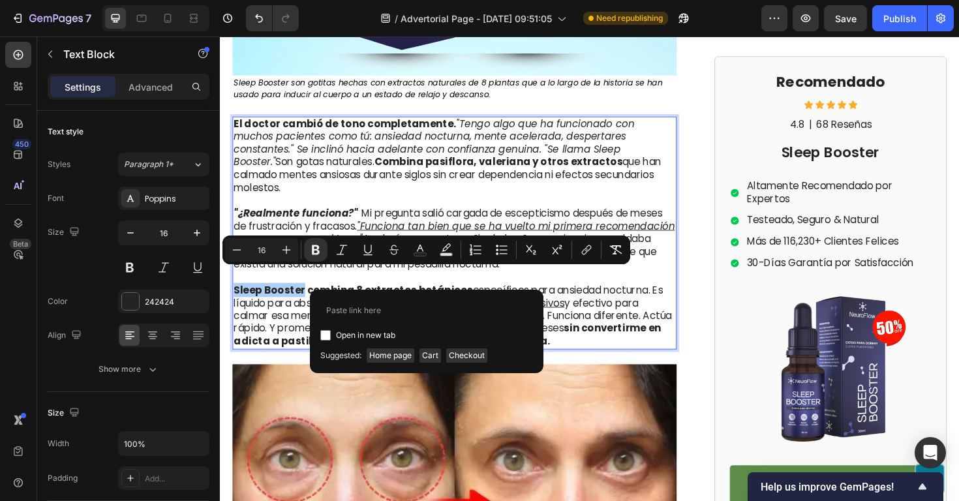
type input "https://neuroflowchile.com/products/sleep-booster-gp-2"
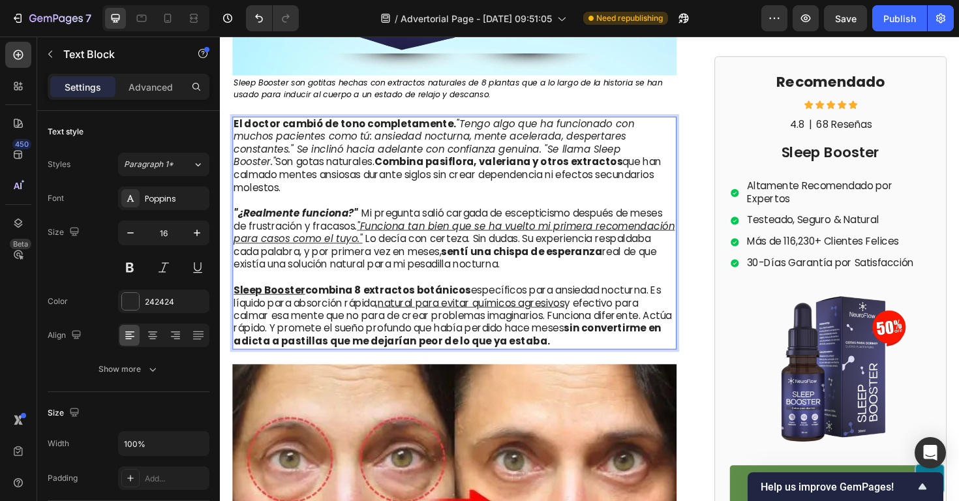
click at [396, 329] on p "Sleep Booster combina 8 extractos botánicos específicos para ansiedad nocturna.…" at bounding box center [468, 333] width 468 height 68
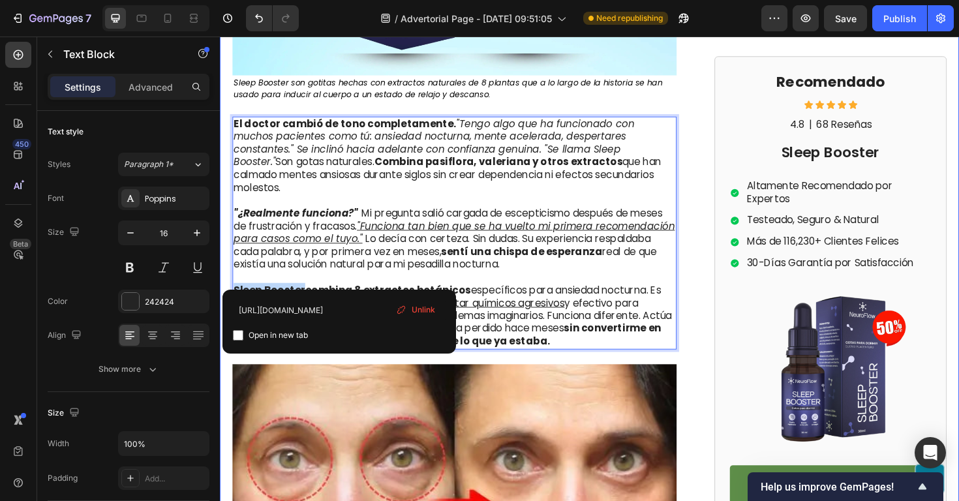
drag, startPoint x: 307, startPoint y: 290, endPoint x: 228, endPoint y: 288, distance: 79.0
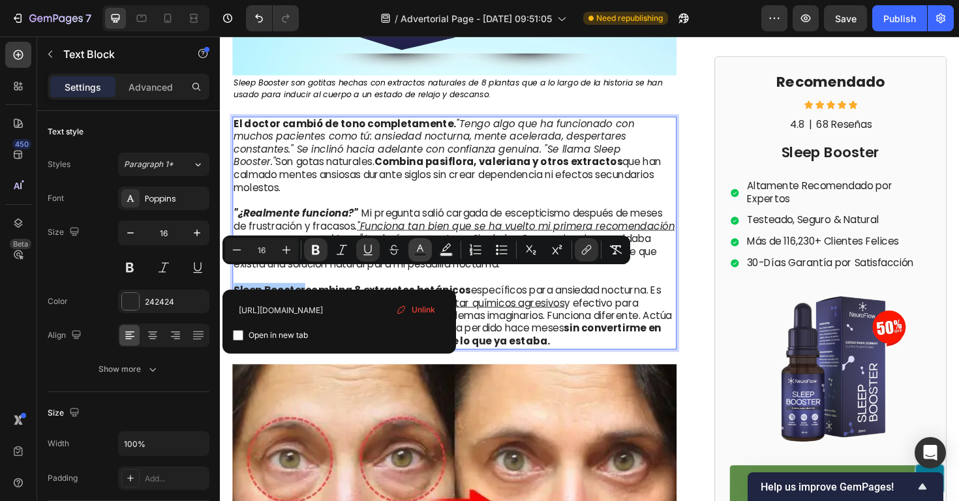
click at [424, 253] on rect "Editor contextual toolbar" at bounding box center [420, 254] width 12 height 3
type input "242424"
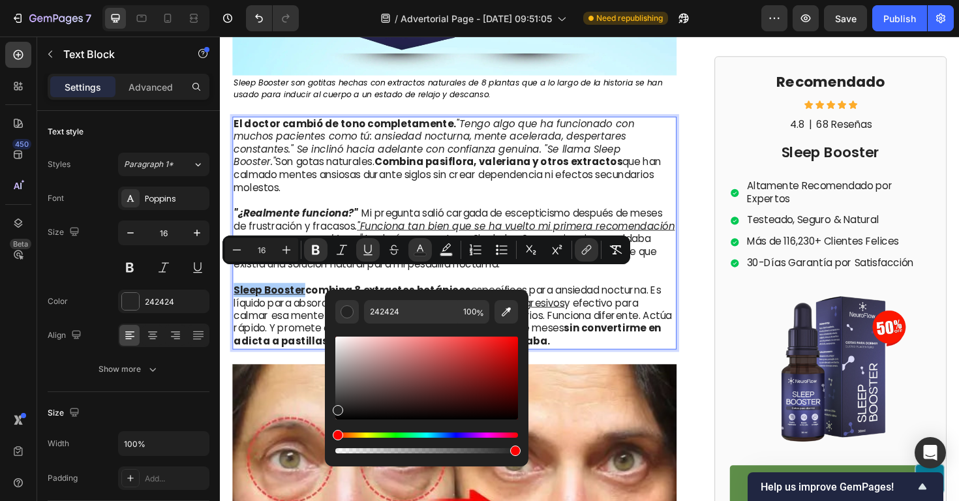
click at [450, 435] on div "Hue" at bounding box center [426, 435] width 183 height 5
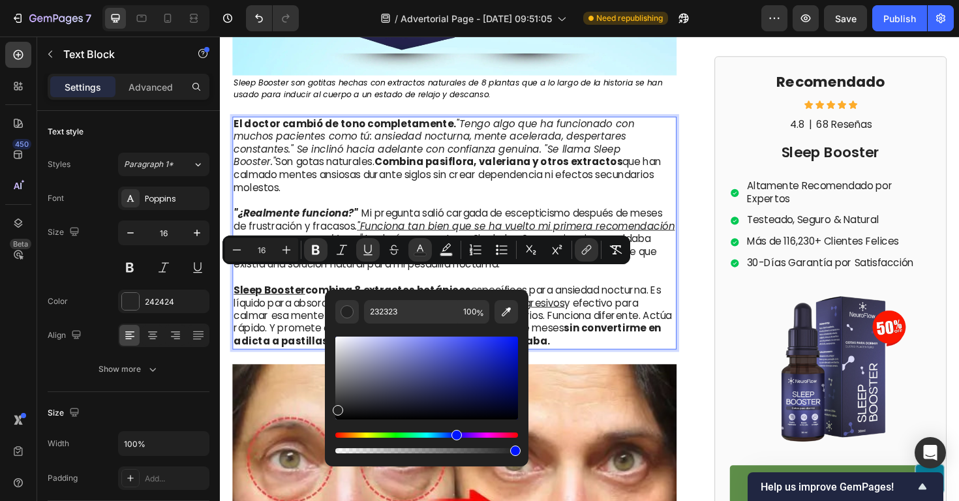
click at [455, 433] on div "Hue" at bounding box center [426, 435] width 183 height 5
click at [451, 435] on div "Hue" at bounding box center [426, 435] width 183 height 5
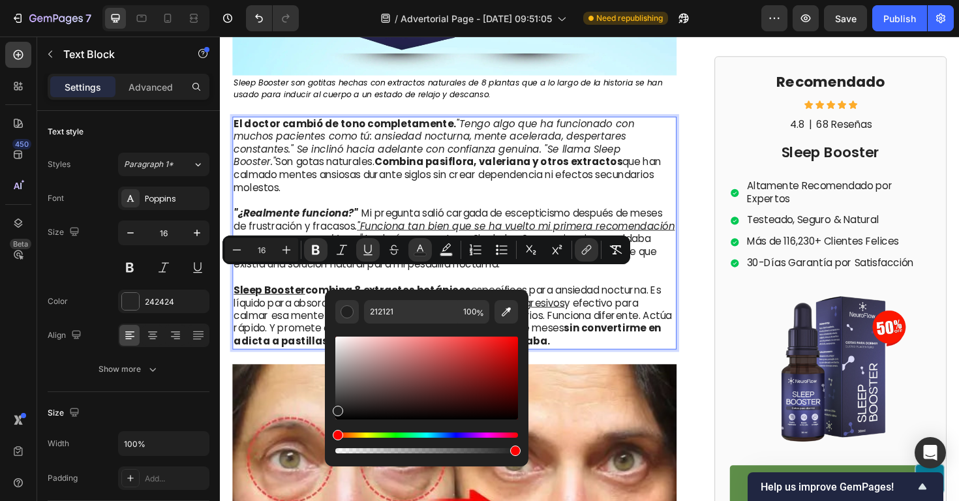
click at [416, 435] on div "Hue" at bounding box center [426, 435] width 183 height 5
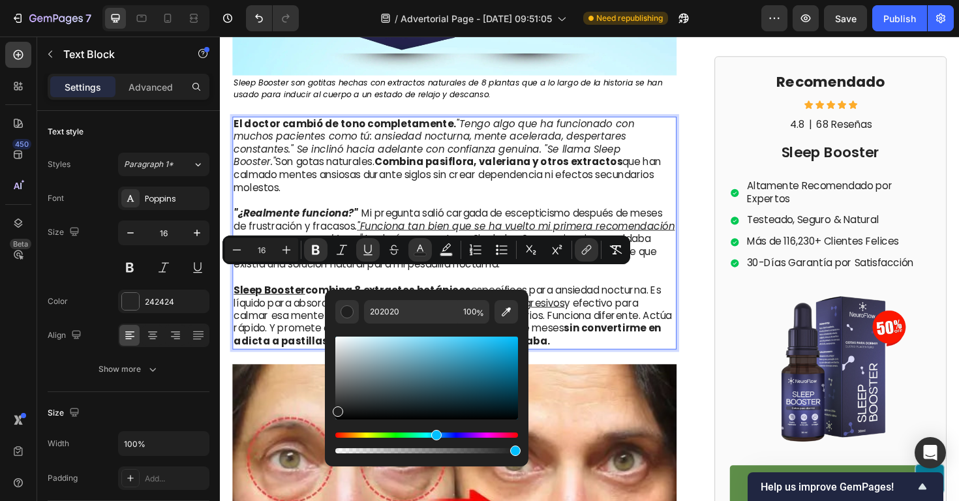
click at [435, 435] on div "Hue" at bounding box center [426, 435] width 183 height 5
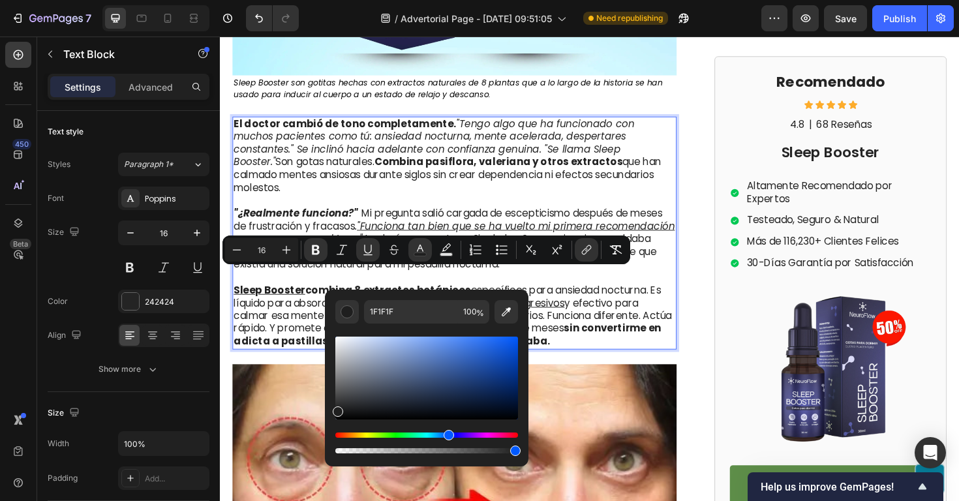
click at [447, 435] on div "Hue" at bounding box center [426, 435] width 183 height 5
click at [497, 350] on div "Editor contextual toolbar" at bounding box center [426, 378] width 183 height 83
click at [497, 368] on div "Editor contextual toolbar" at bounding box center [426, 378] width 183 height 83
type input "113D9B"
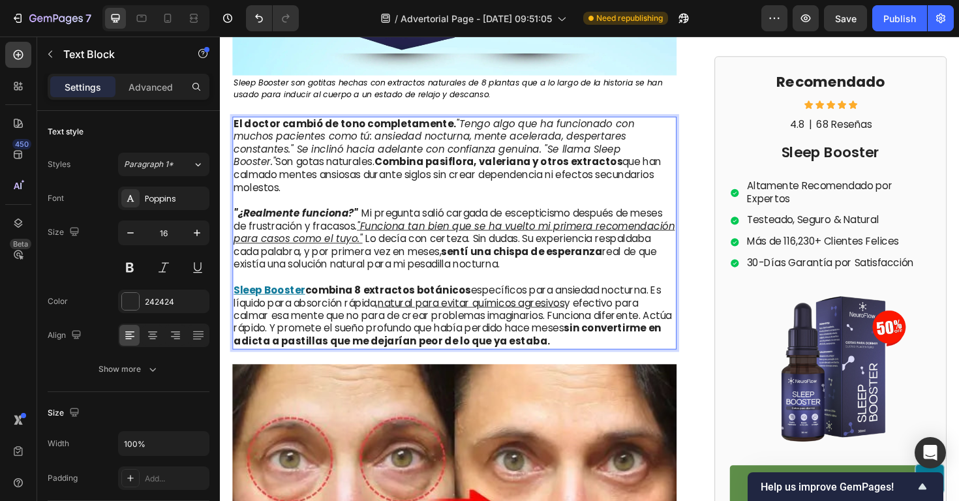
click at [348, 307] on p "Sleep Booster combina 8 extractos botánicos específicos para ansiedad nocturna.…" at bounding box center [468, 333] width 468 height 68
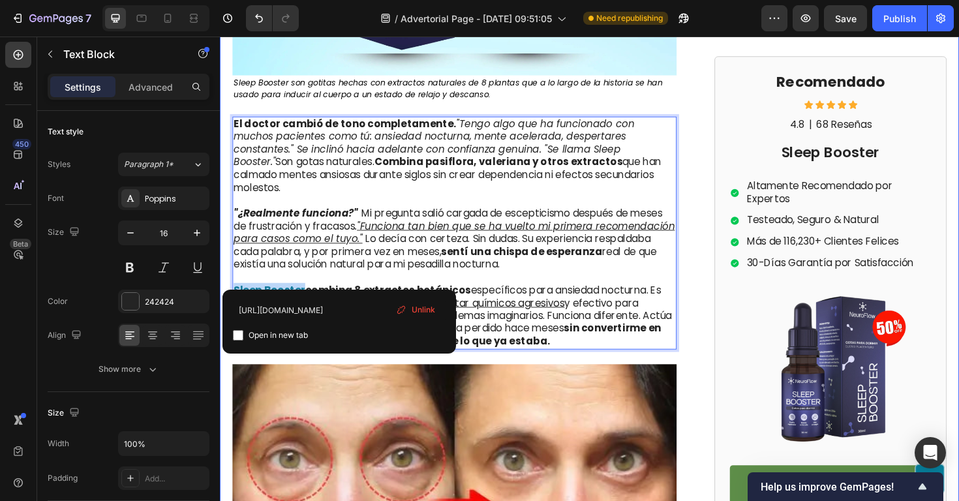
drag, startPoint x: 307, startPoint y: 292, endPoint x: 230, endPoint y: 286, distance: 77.2
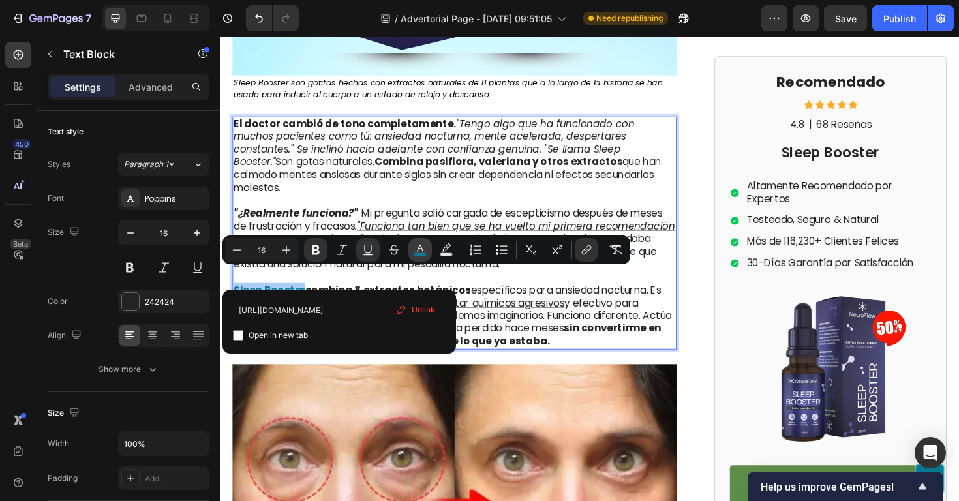
click at [414, 248] on icon "Editor contextual toolbar" at bounding box center [420, 249] width 13 height 13
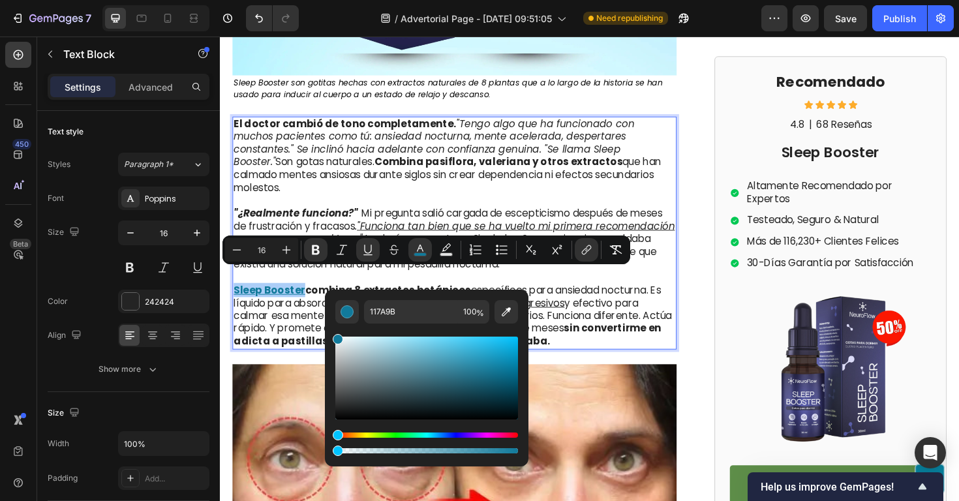
click at [454, 437] on div "Editor contextual toolbar" at bounding box center [426, 443] width 183 height 21
click at [455, 434] on div "Hue" at bounding box center [426, 435] width 183 height 5
type input "111C9B"
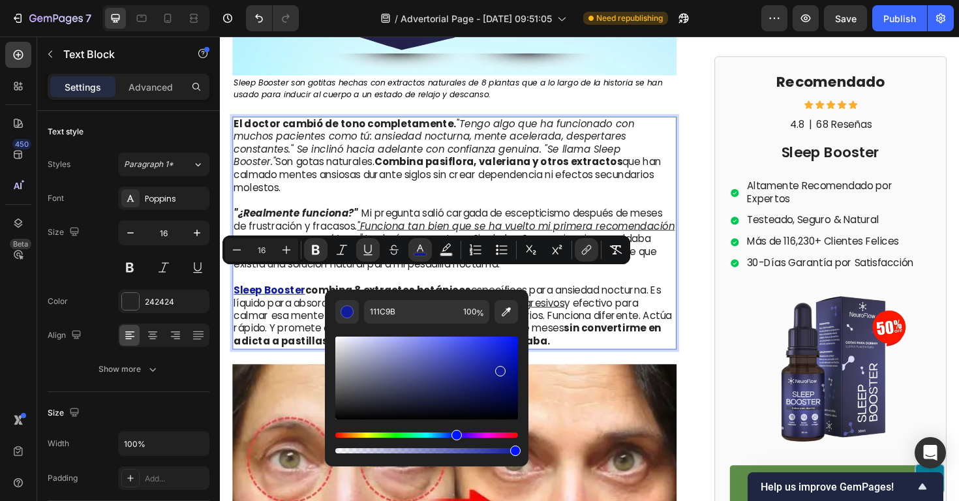
click at [298, 320] on p "Sleep Booster combina 8 extractos botánicos específicos para ansiedad nocturna.…" at bounding box center [468, 333] width 468 height 68
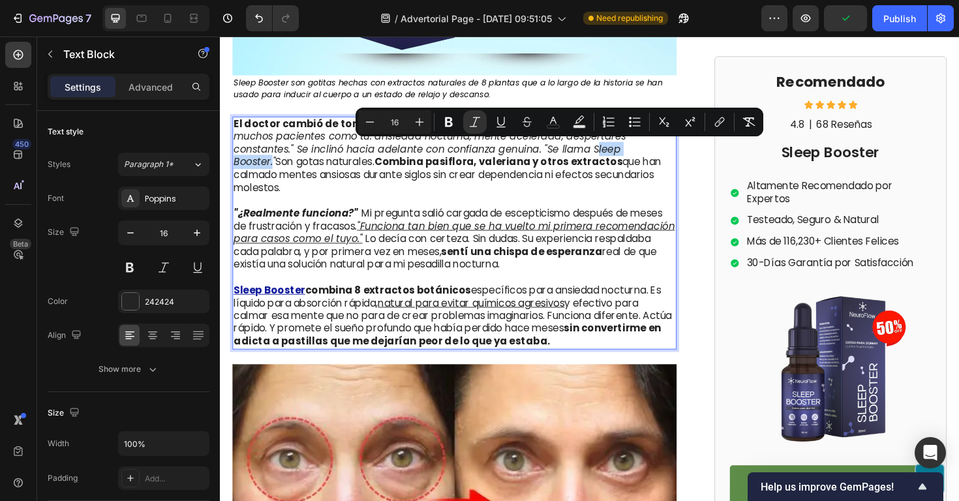
drag, startPoint x: 534, startPoint y: 156, endPoint x: 603, endPoint y: 159, distance: 69.2
click at [603, 159] on icon ""Tengo algo que ha funcionado con muchos pacientes como tú: ansiedad nocturna, …" at bounding box center [446, 148] width 424 height 55
click at [452, 125] on icon "Editor contextual toolbar" at bounding box center [449, 122] width 8 height 10
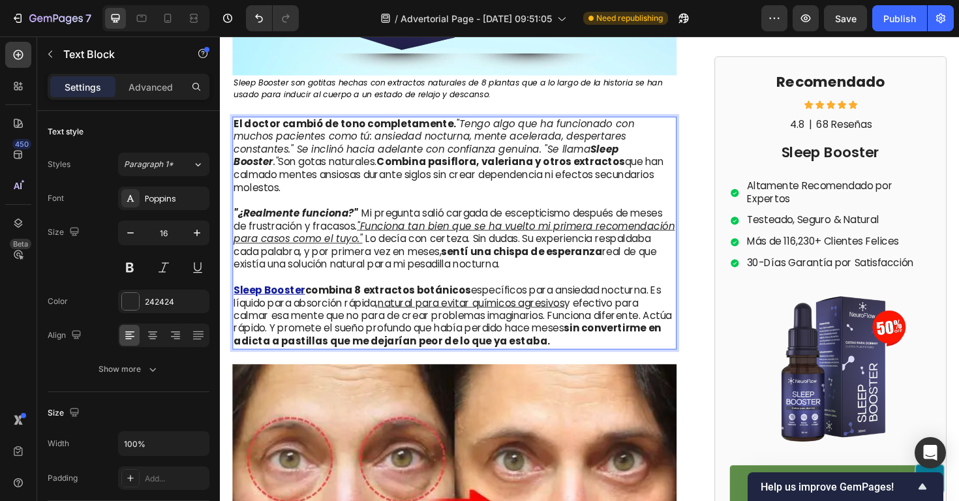
click at [604, 155] on strong "Sleep Booster" at bounding box center [438, 162] width 408 height 29
drag, startPoint x: 605, startPoint y: 157, endPoint x: 534, endPoint y: 157, distance: 71.1
click at [534, 157] on icon ""Tengo algo que ha funcionado con muchos pacientes como tú: ansiedad nocturna, …" at bounding box center [446, 148] width 424 height 55
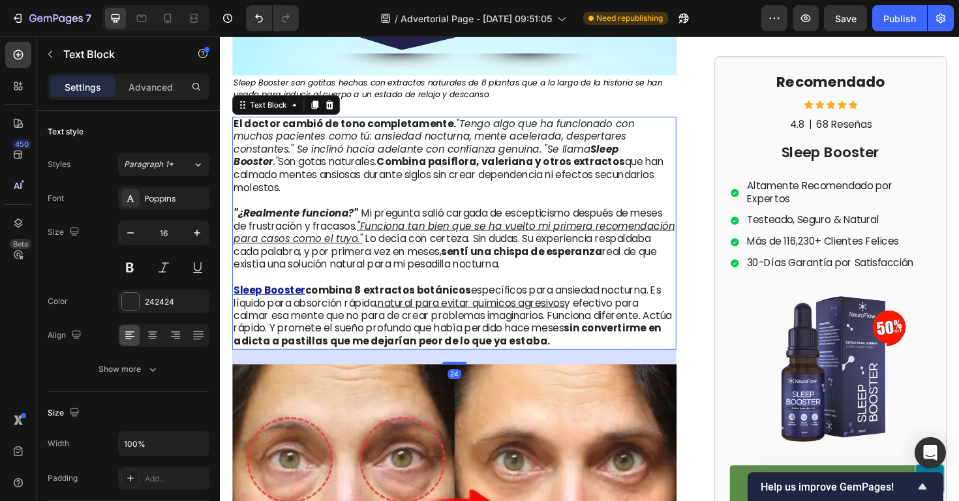
click at [589, 169] on p "El doctor cambió de tono completamente. "Tengo algo que ha funcionado con mucho…" at bounding box center [468, 170] width 468 height 95
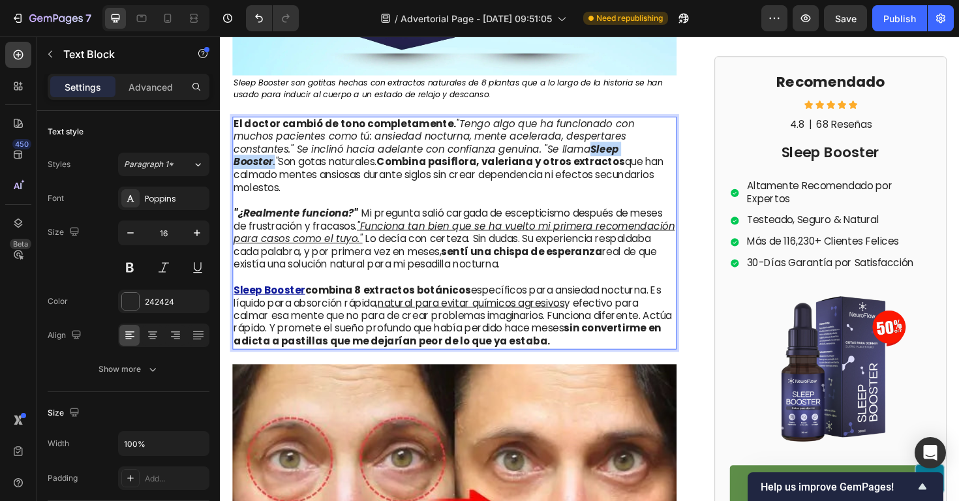
drag, startPoint x: 607, startPoint y: 157, endPoint x: 531, endPoint y: 154, distance: 75.8
click at [531, 154] on icon ""Tengo algo que ha funcionado con muchos pacientes como tú: ansiedad nocturna, …" at bounding box center [446, 148] width 424 height 55
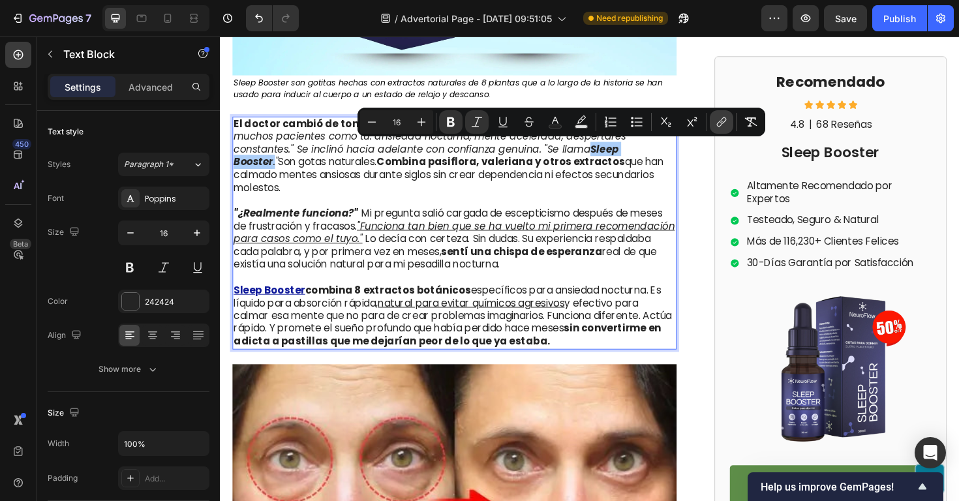
click at [718, 126] on icon "Editor contextual toolbar" at bounding box center [720, 124] width 6 height 7
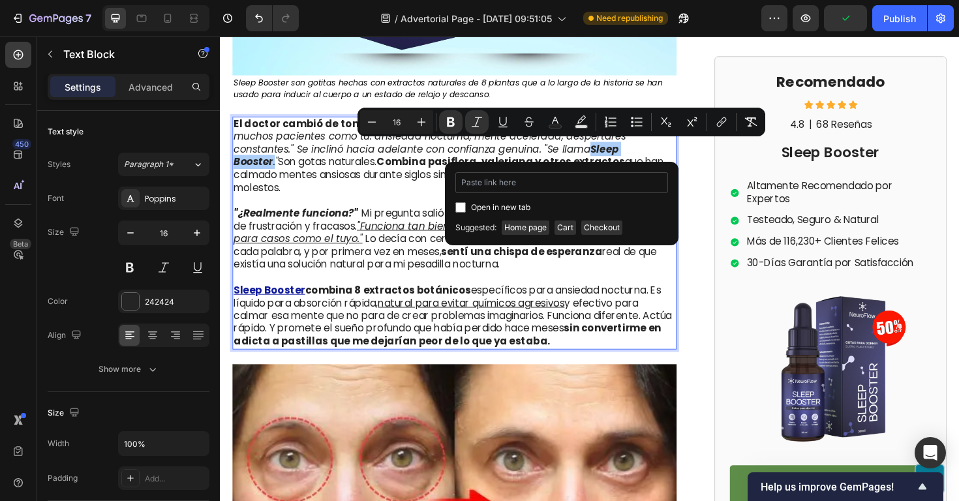
type input "https://neuroflowchile.com/products/sleep-booster-gp-2"
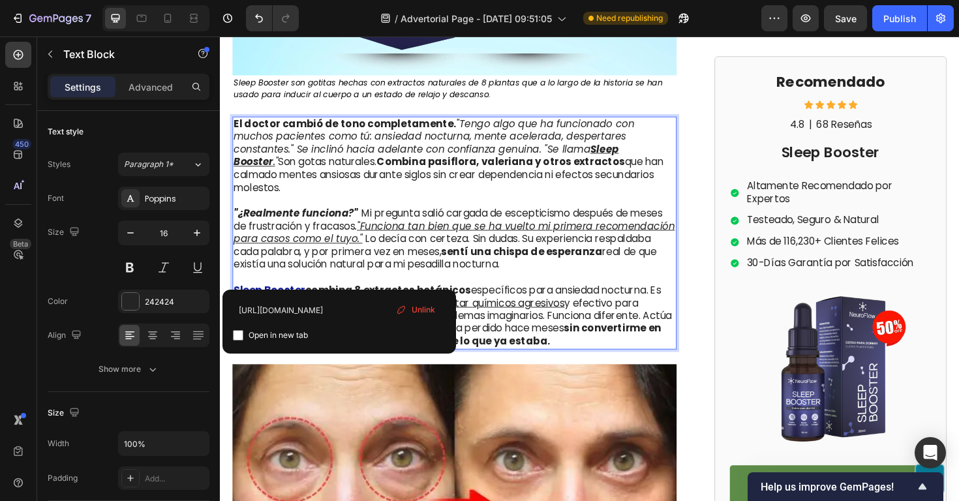
click at [298, 298] on u "Sleep Booster" at bounding box center [272, 305] width 76 height 15
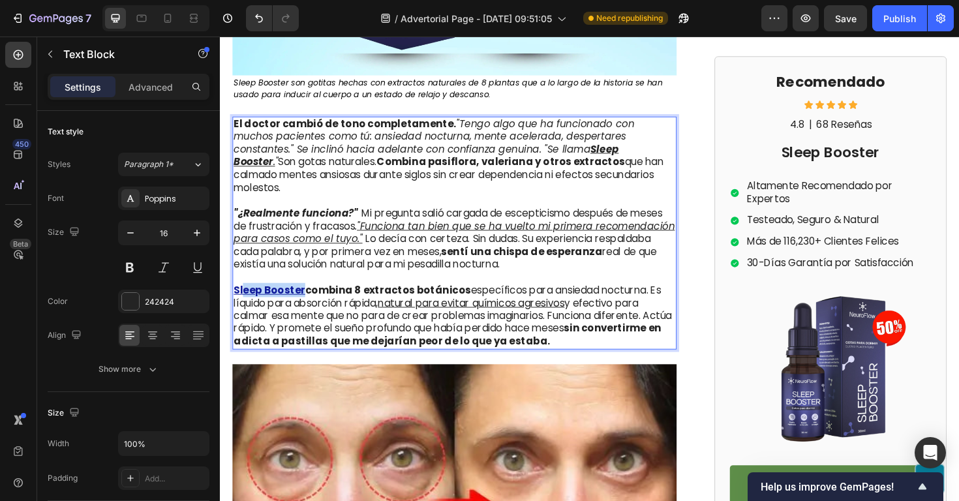
drag, startPoint x: 306, startPoint y: 291, endPoint x: 246, endPoint y: 291, distance: 60.0
click at [246, 298] on u "Sleep Booster" at bounding box center [272, 305] width 76 height 15
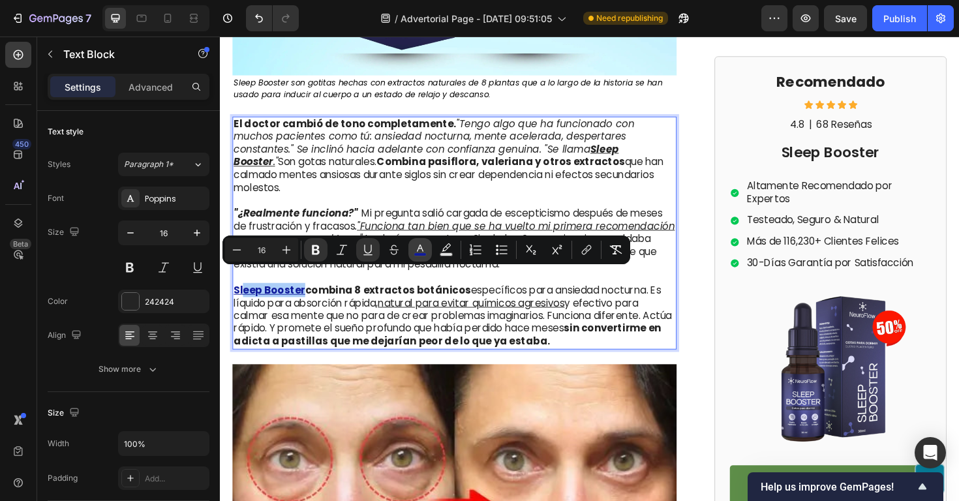
click at [422, 249] on icon "Editor contextual toolbar" at bounding box center [420, 249] width 13 height 13
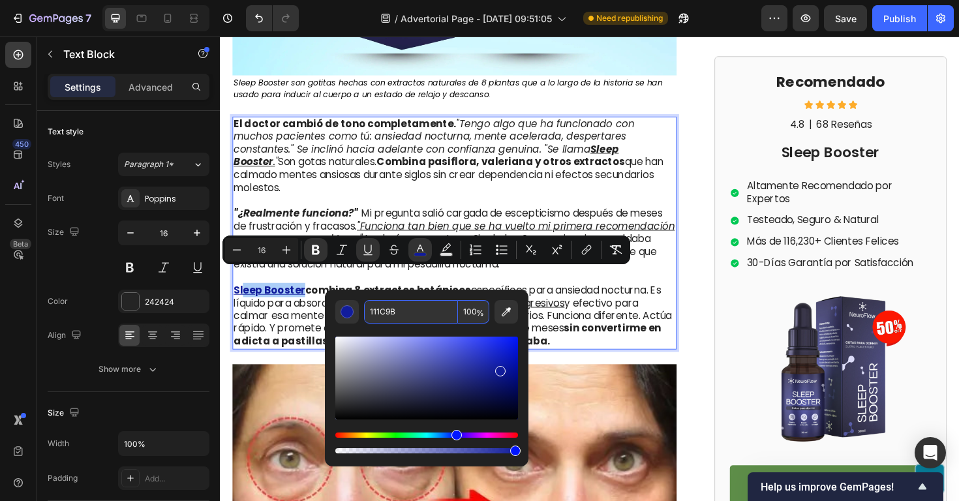
click at [401, 309] on input "111C9B" at bounding box center [411, 311] width 94 height 23
click at [555, 174] on p "El doctor cambió de tono completamente. "Tengo algo que ha funcionado con mucho…" at bounding box center [468, 170] width 468 height 95
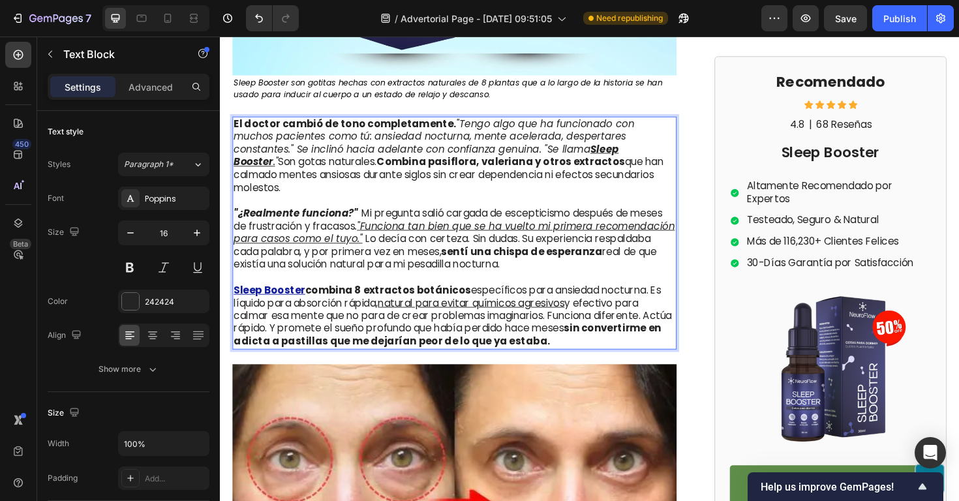
click at [578, 154] on u "Sleep Booster" at bounding box center [438, 162] width 408 height 29
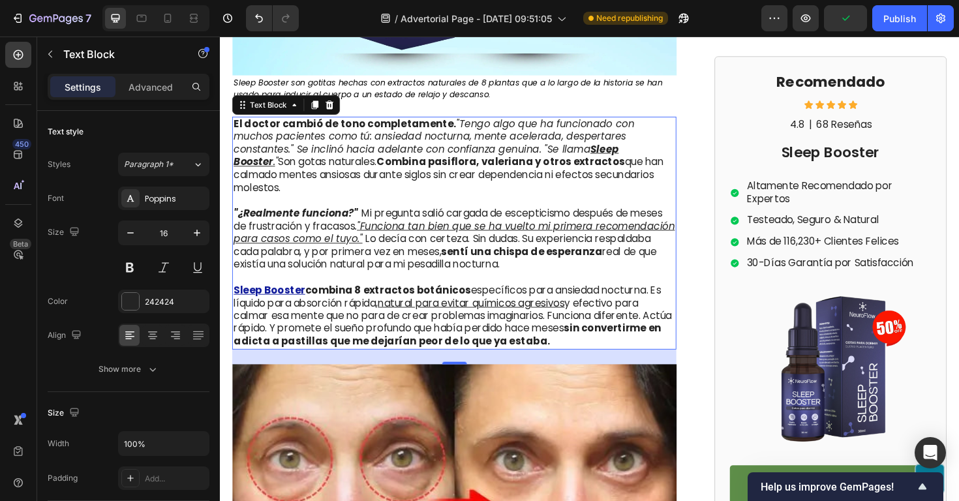
drag, startPoint x: 608, startPoint y: 152, endPoint x: 587, endPoint y: 153, distance: 20.3
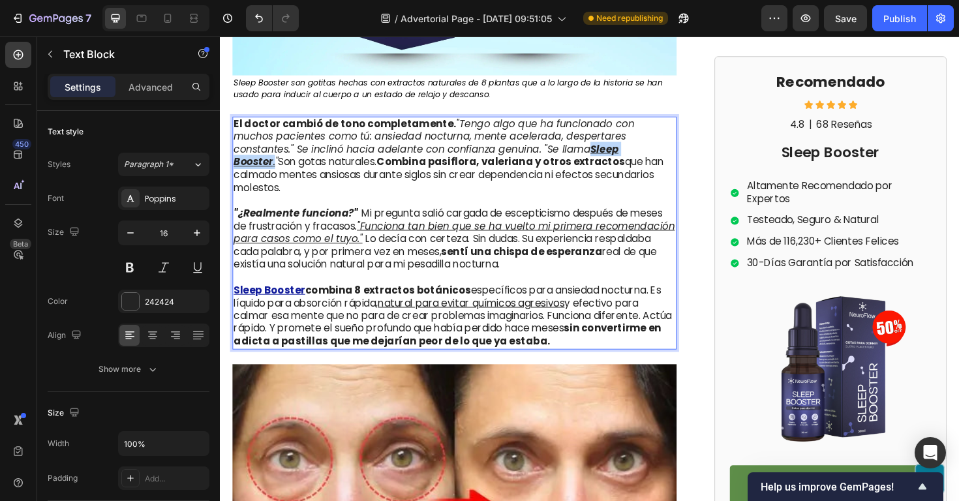
drag, startPoint x: 608, startPoint y: 152, endPoint x: 533, endPoint y: 156, distance: 75.2
click at [533, 156] on p "El doctor cambió de tono completamente. "Tengo algo que ha funcionado con mucho…" at bounding box center [468, 170] width 468 height 95
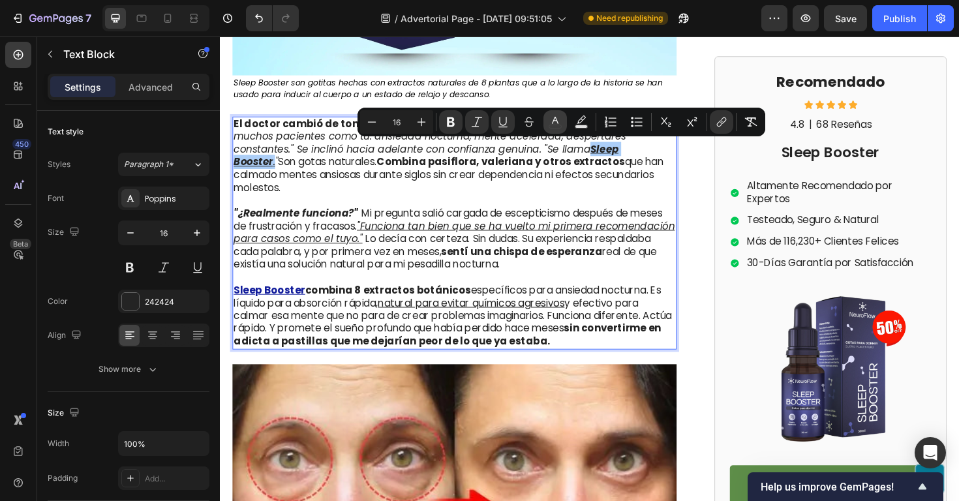
click at [554, 127] on icon "Editor contextual toolbar" at bounding box center [555, 122] width 13 height 13
type input "242424"
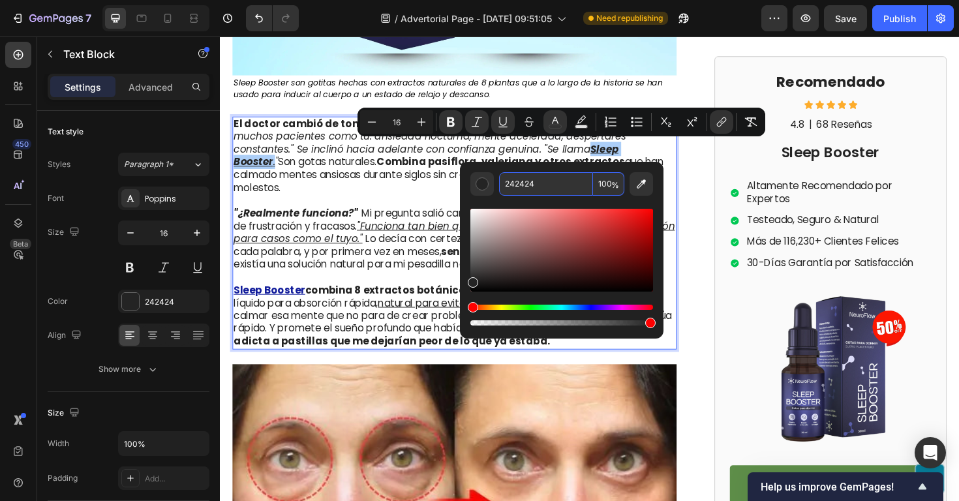
click at [529, 179] on input "242424" at bounding box center [546, 183] width 94 height 23
paste input "111C9B"
type input "111C9B"
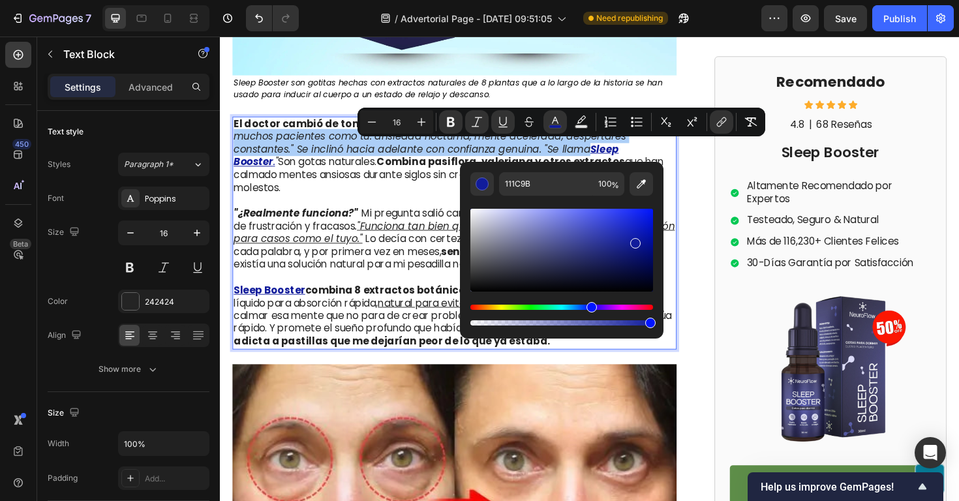
click at [559, 168] on div "111C9B 100 %" at bounding box center [562, 245] width 204 height 166
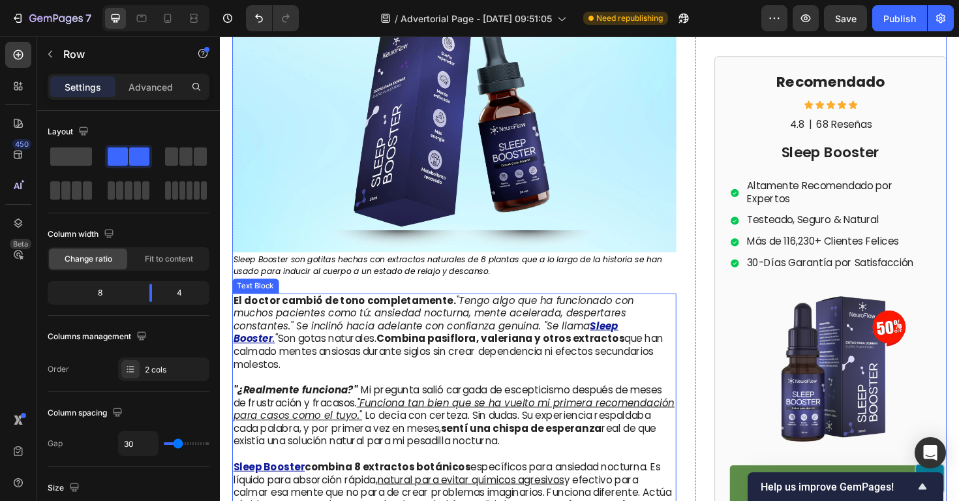
scroll to position [2850, 0]
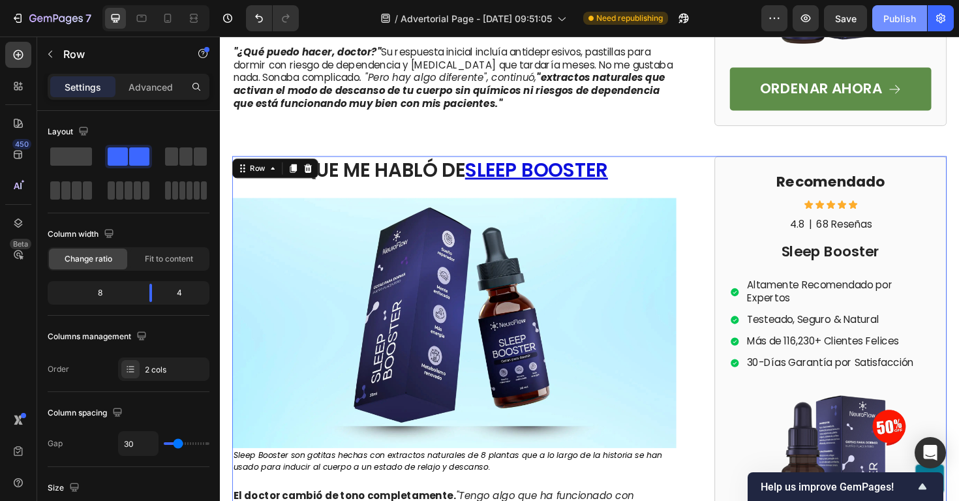
click at [885, 17] on div "Publish" at bounding box center [900, 19] width 33 height 14
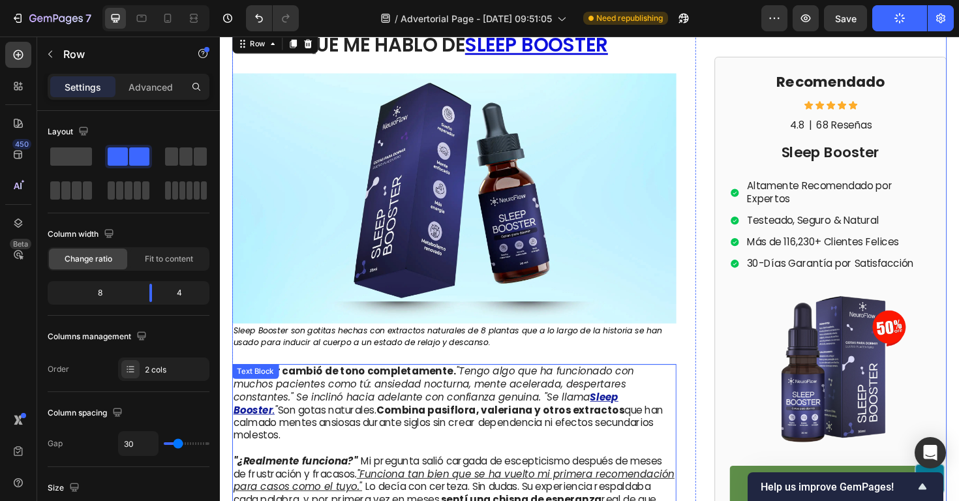
scroll to position [2321, 0]
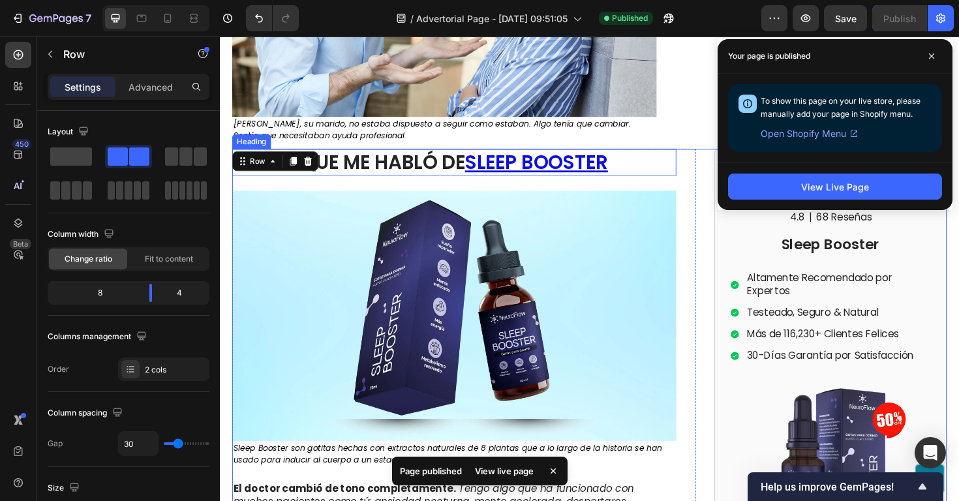
click at [657, 174] on p "HASTA QUE ME HABLÓ DE SLEEP BOOSTER" at bounding box center [468, 170] width 468 height 26
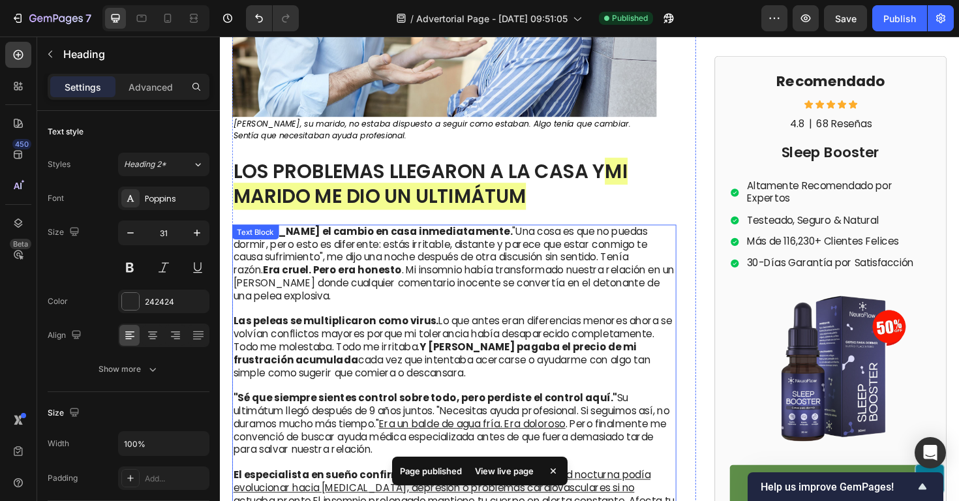
click at [648, 413] on p ""Sé que siempre sientes control sobre todo, pero perdiste el control aquí." Su …" at bounding box center [468, 447] width 468 height 68
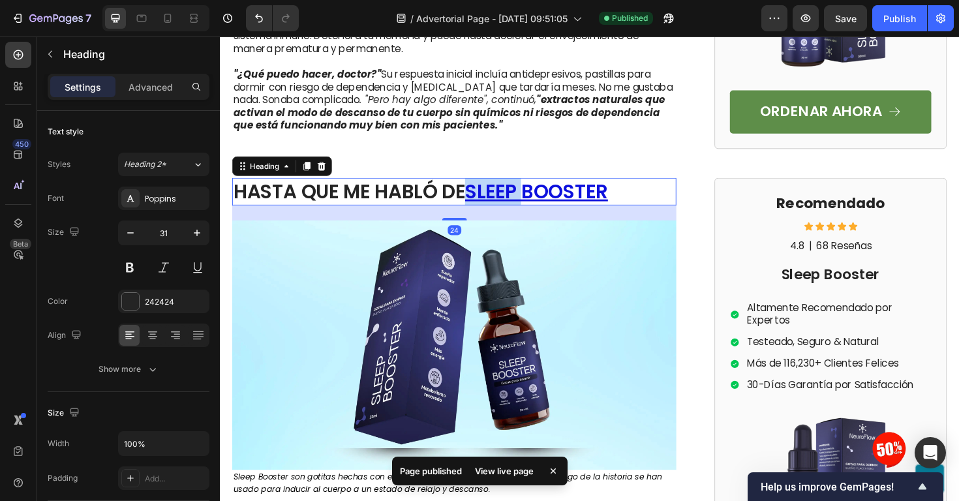
click at [651, 213] on p "HASTA QUE ME HABLÓ DE SLEEP BOOSTER" at bounding box center [468, 200] width 468 height 26
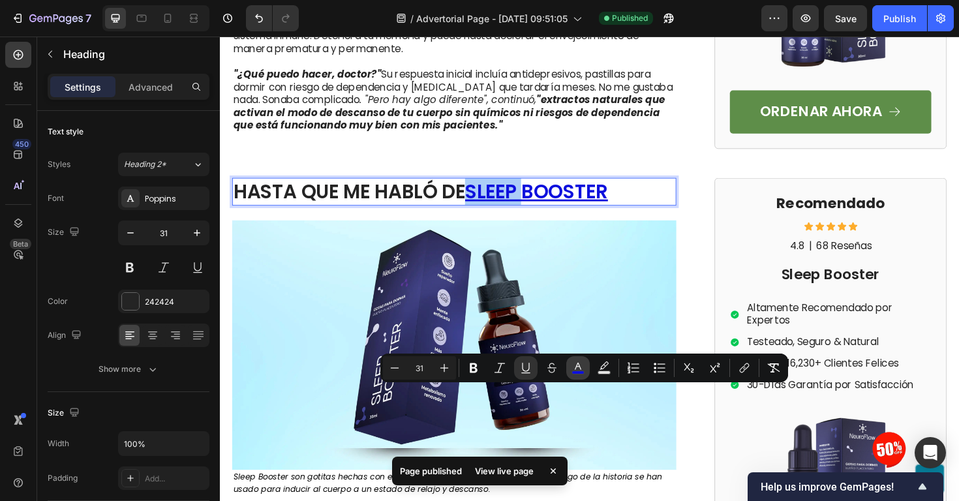
click at [579, 371] on rect "Editor contextual toolbar" at bounding box center [578, 372] width 12 height 3
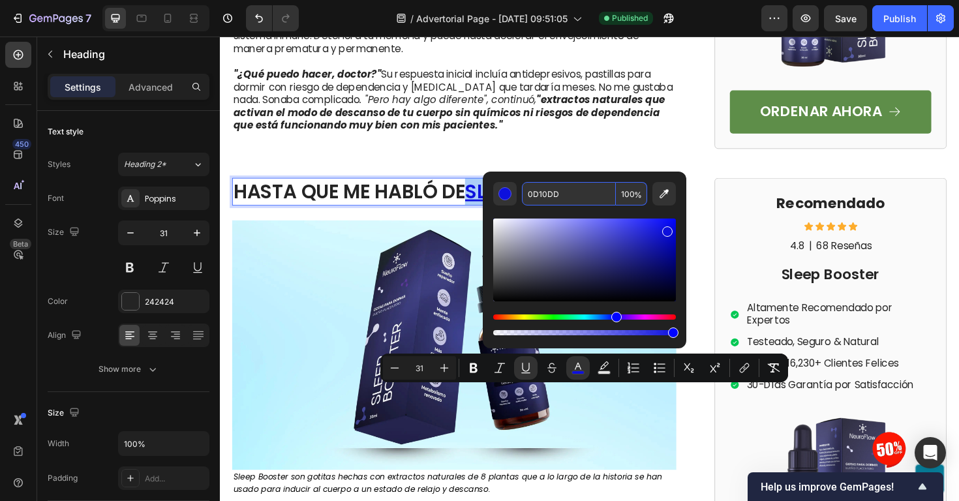
click at [562, 196] on input "0D10DD" at bounding box center [569, 193] width 94 height 23
click at [416, 30] on u "Mi ansiedad nocturna podía evolucionar hacia trastorno de ansiedad generalizada…" at bounding box center [455, 9] width 442 height 42
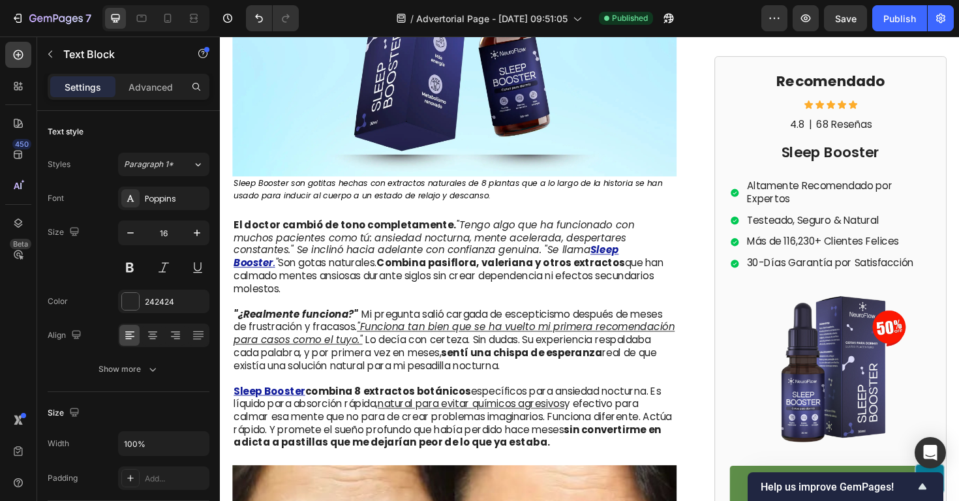
scroll to position [2867, 0]
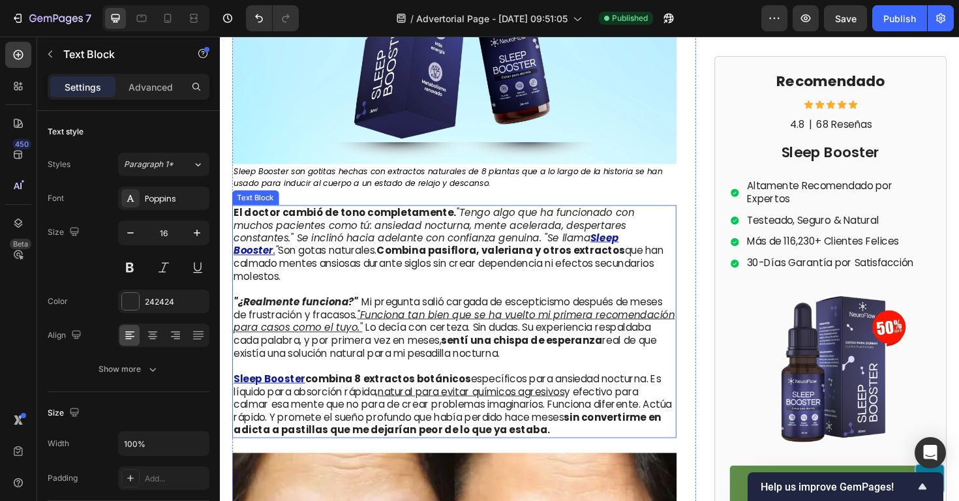
click at [614, 253] on p "El doctor cambió de tono completamente. "Tengo algo que ha funcionado con mucho…" at bounding box center [468, 264] width 468 height 95
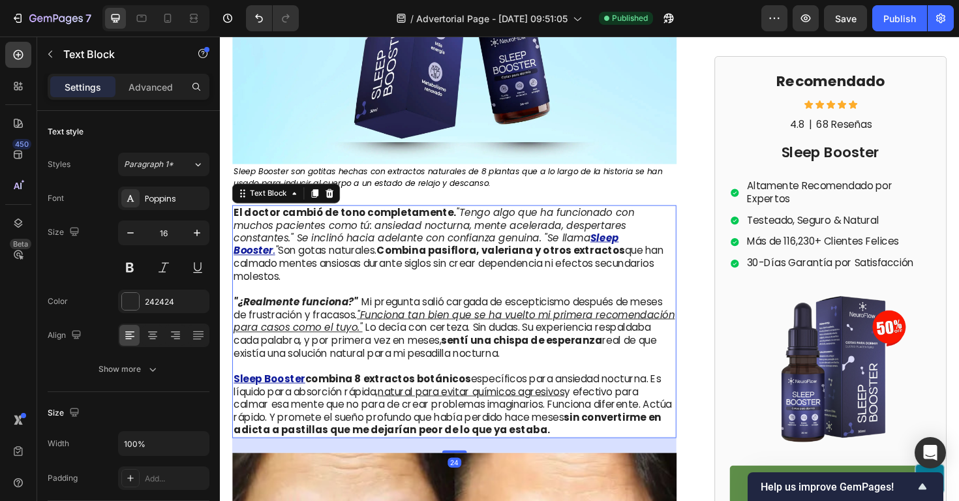
click at [281, 256] on icon """ at bounding box center [279, 263] width 3 height 15
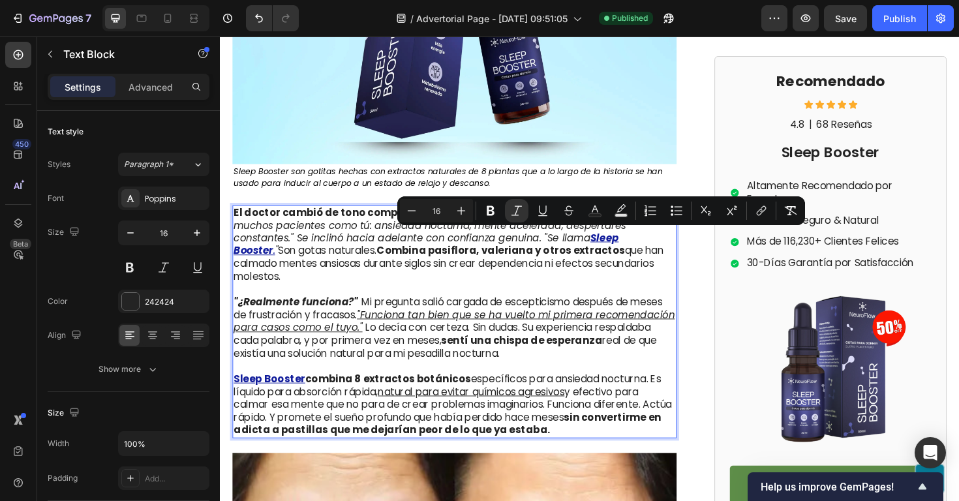
click at [614, 251] on p "El doctor cambió de tono completamente. "Tengo algo que ha funcionado con mucho…" at bounding box center [468, 264] width 468 height 95
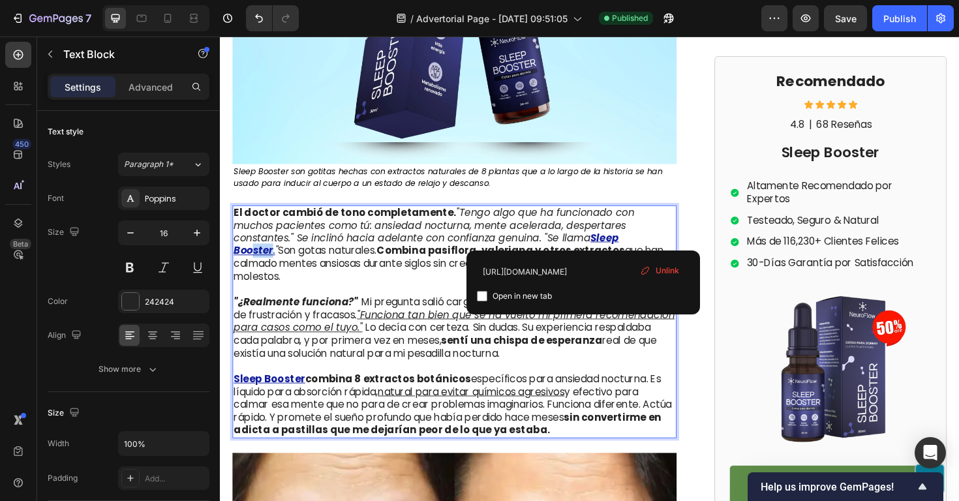
drag, startPoint x: 606, startPoint y: 249, endPoint x: 585, endPoint y: 248, distance: 21.6
click at [585, 248] on icon "Sleep Booster ." at bounding box center [438, 256] width 408 height 29
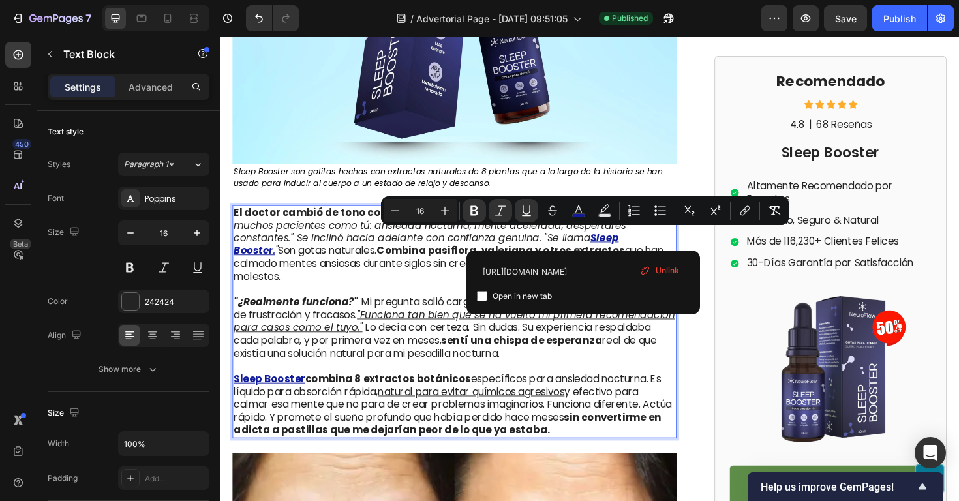
click at [463, 256] on strong "Combina pasiflora, valeriana y otros extractos" at bounding box center [517, 263] width 263 height 15
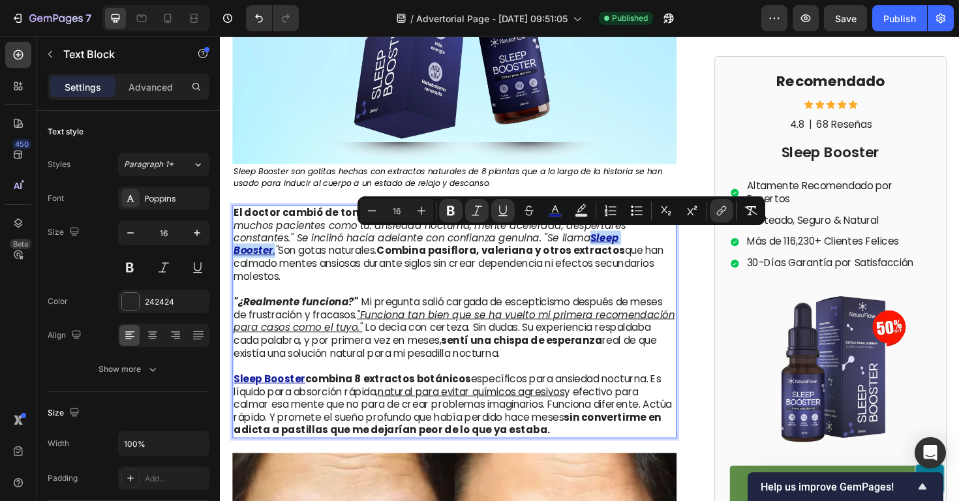
drag, startPoint x: 531, startPoint y: 250, endPoint x: 608, endPoint y: 249, distance: 77.0
click at [608, 249] on p "El doctor cambió de tono completamente. "Tengo algo que ha funcionado con mucho…" at bounding box center [468, 264] width 468 height 95
click at [555, 216] on rect "Editor contextual toolbar" at bounding box center [556, 215] width 12 height 3
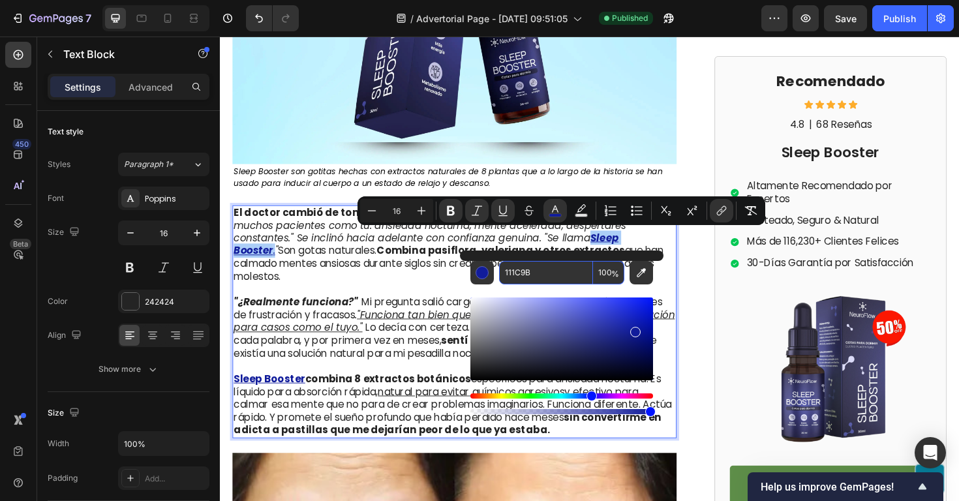
click at [544, 272] on input "111C9B" at bounding box center [546, 272] width 94 height 23
paste input "0D10DD"
type input "0D10DD"
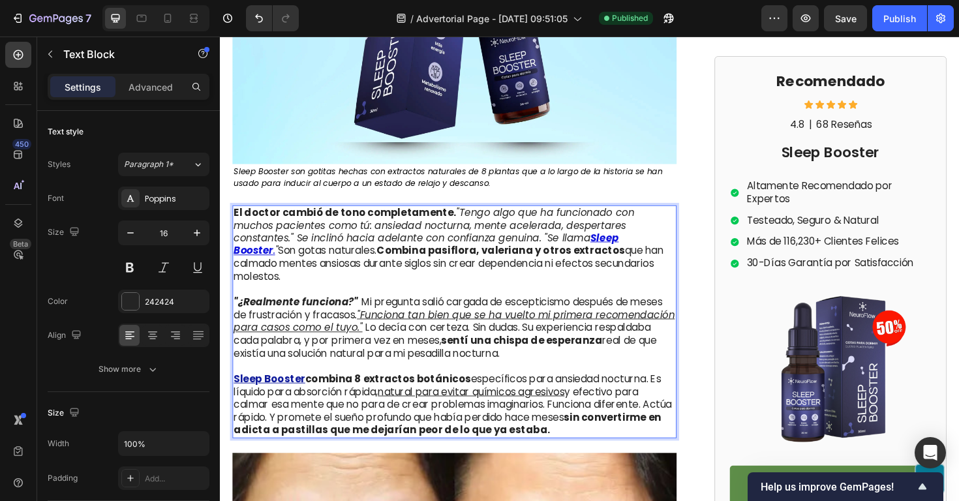
click at [693, 293] on p "El doctor cambió de tono completamente. "Tengo algo que ha funcionado con mucho…" at bounding box center [468, 264] width 468 height 95
click at [331, 392] on strong "combina 8 extractos botánicos" at bounding box center [398, 399] width 176 height 15
click at [312, 392] on strong "combina 8 extractos botánicos" at bounding box center [398, 399] width 176 height 15
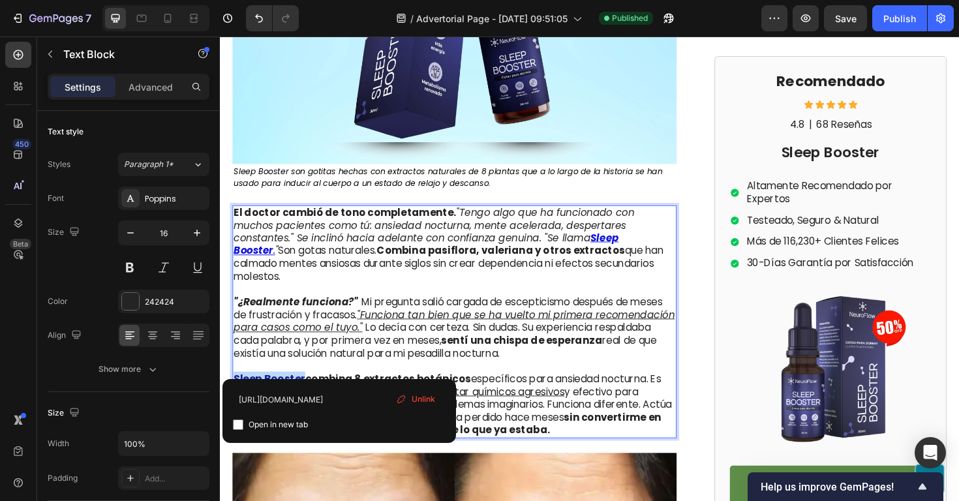
drag, startPoint x: 307, startPoint y: 385, endPoint x: 235, endPoint y: 383, distance: 72.5
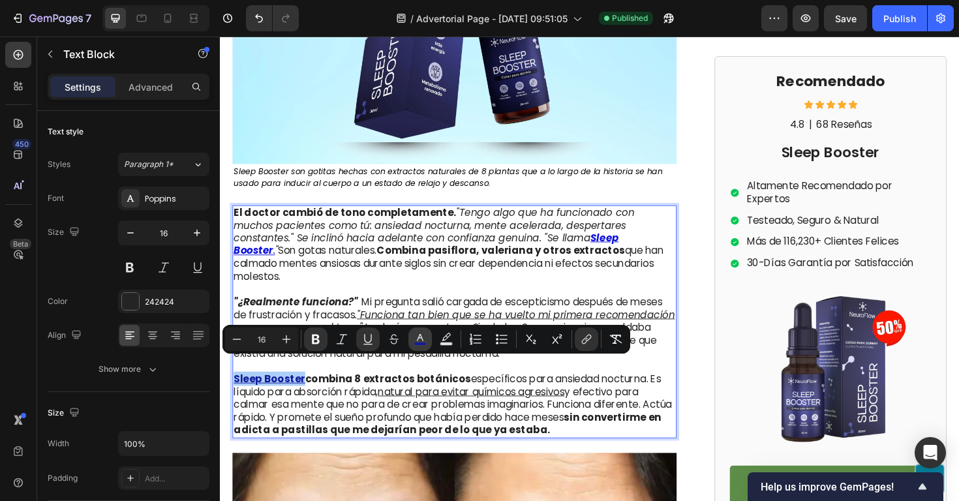
click at [422, 341] on icon "Editor contextual toolbar" at bounding box center [420, 339] width 13 height 13
type input "111C9B"
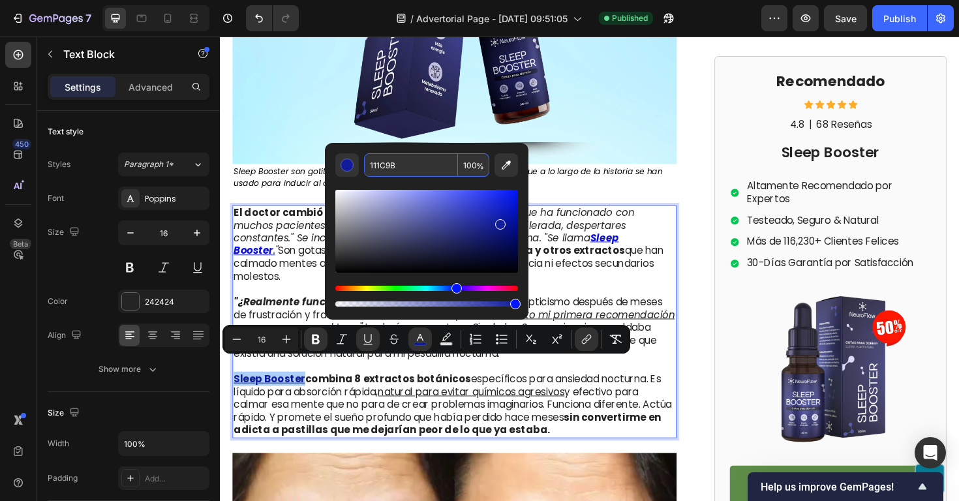
click at [420, 171] on input "111C9B" at bounding box center [411, 164] width 94 height 23
paste input "0D10DD"
type input "0D10DD"
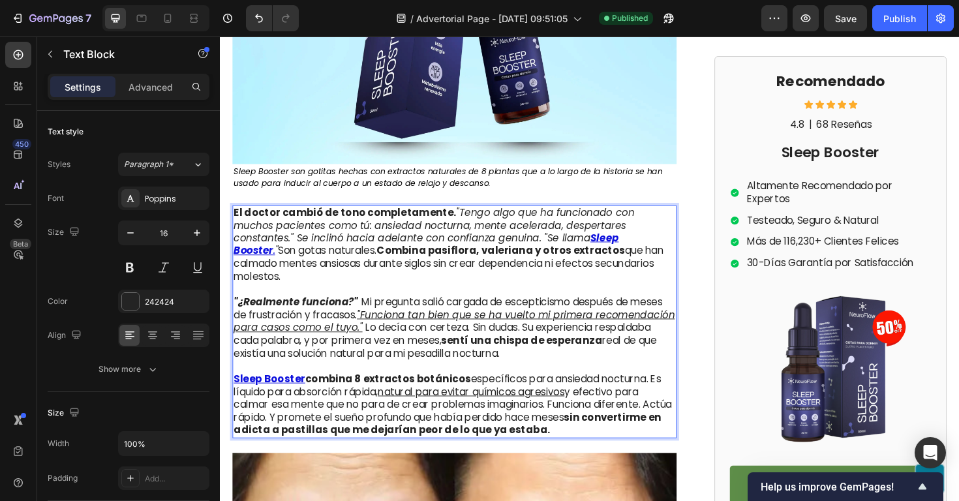
click at [664, 277] on p "El doctor cambió de tono completamente. "Tengo algo que ha funcionado con mucho…" at bounding box center [468, 264] width 468 height 95
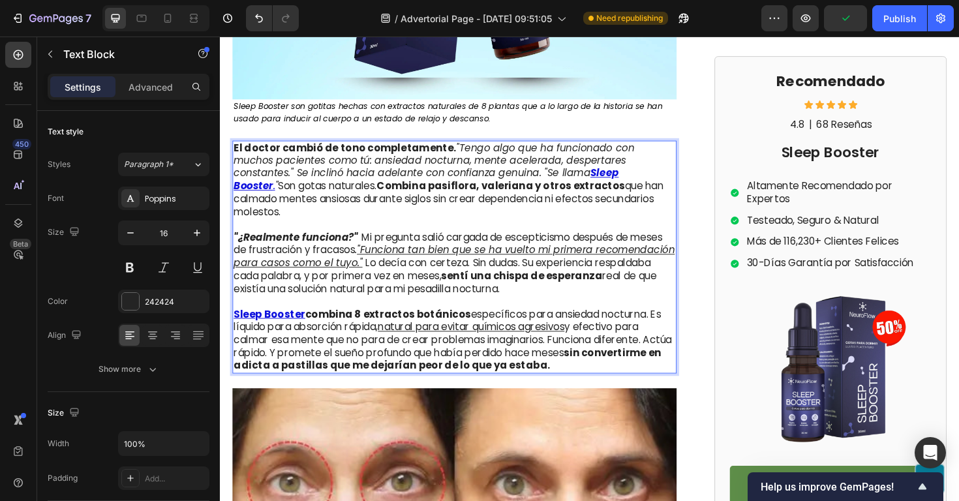
scroll to position [2933, 0]
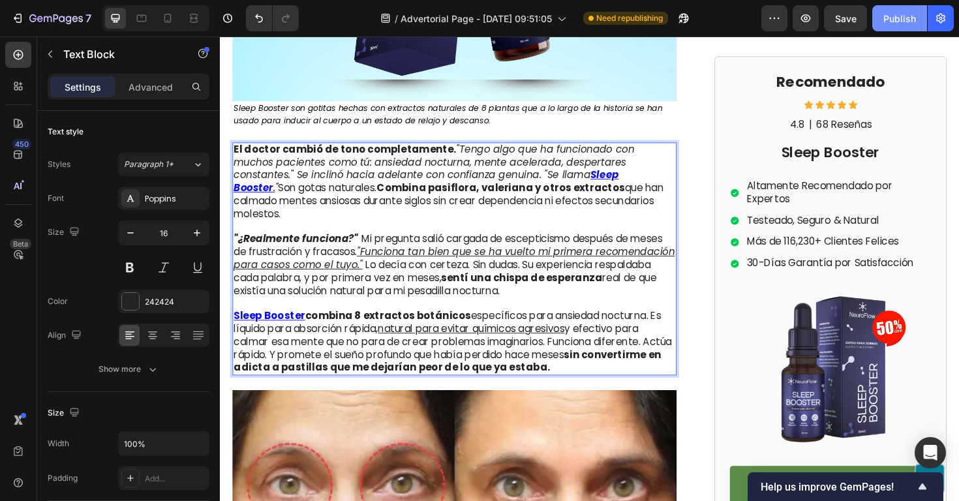
click at [900, 12] on div "Publish" at bounding box center [900, 19] width 33 height 14
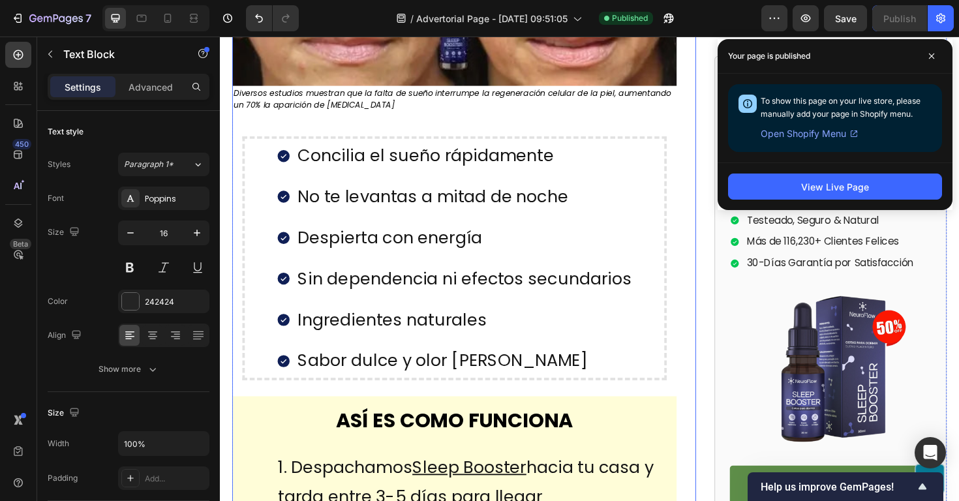
scroll to position [3544, 0]
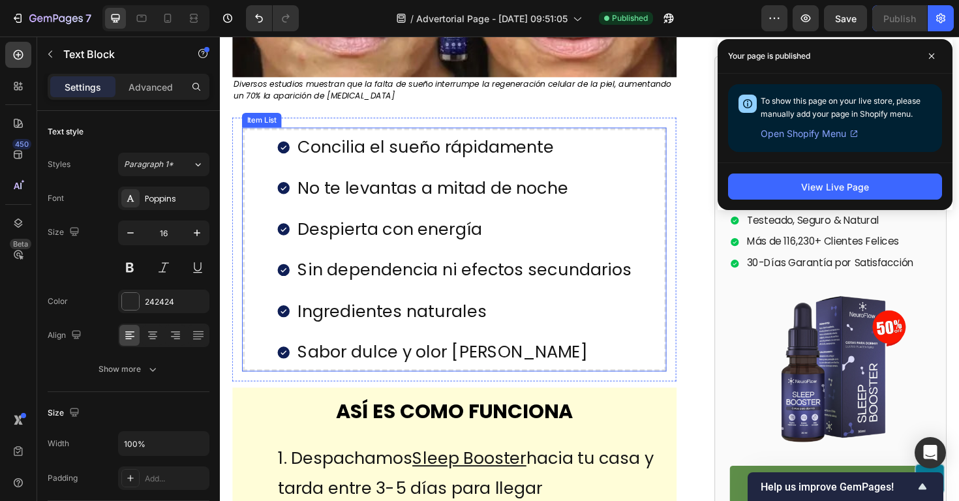
click at [448, 232] on p "Despierta con energía" at bounding box center [479, 241] width 354 height 32
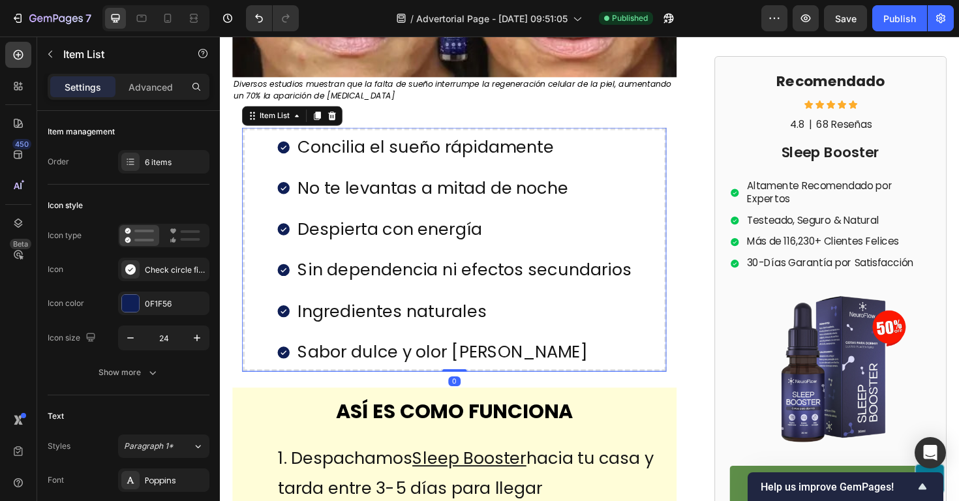
click at [418, 185] on p "No te levantas a mitad de noche" at bounding box center [479, 197] width 354 height 32
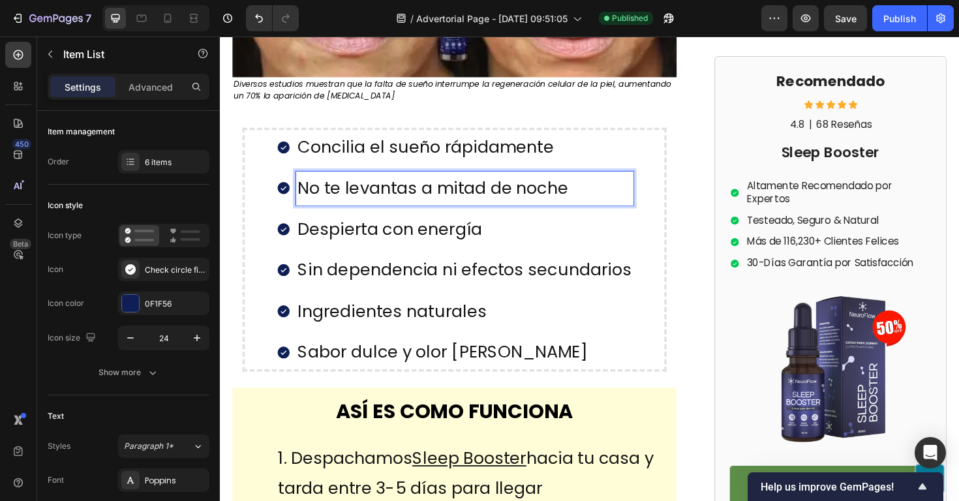
click at [475, 274] on p "Sin dependencia ni efectos secundarios" at bounding box center [479, 284] width 354 height 32
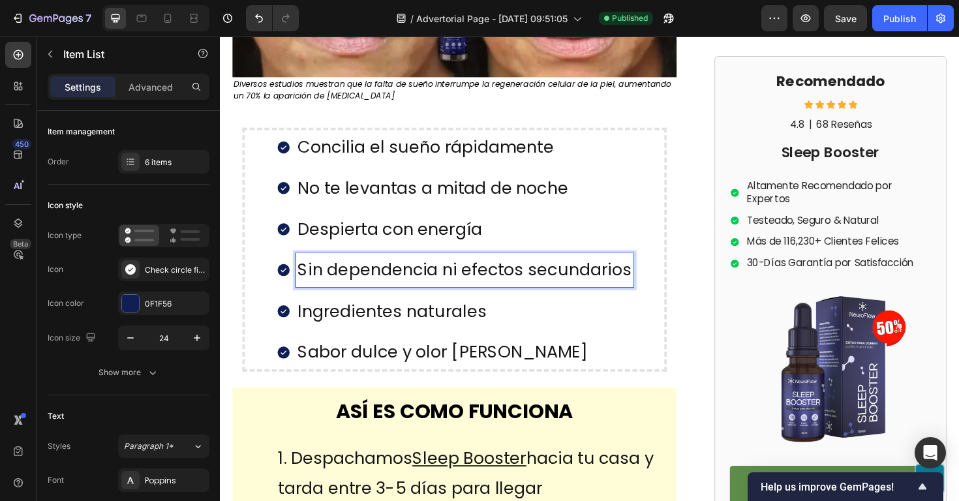
click at [488, 312] on p "Ingredientes naturales" at bounding box center [479, 328] width 354 height 32
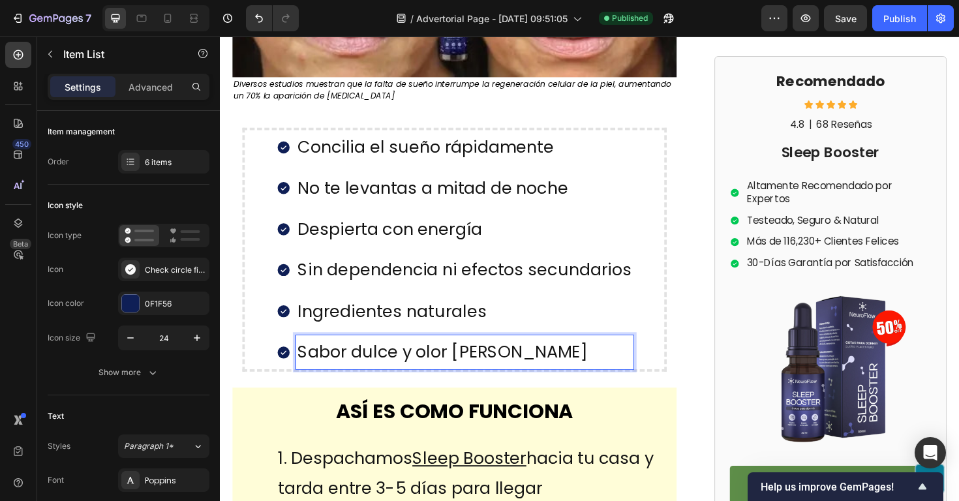
click at [529, 357] on p "Sabor dulce y olor a flores" at bounding box center [479, 371] width 354 height 32
click at [722, 331] on div "HASTA QUE ME HABLÓ DE SLEEP BOOSTER Heading Image Sleep Booster son gotitas hec…" at bounding box center [478, 240] width 491 height 2111
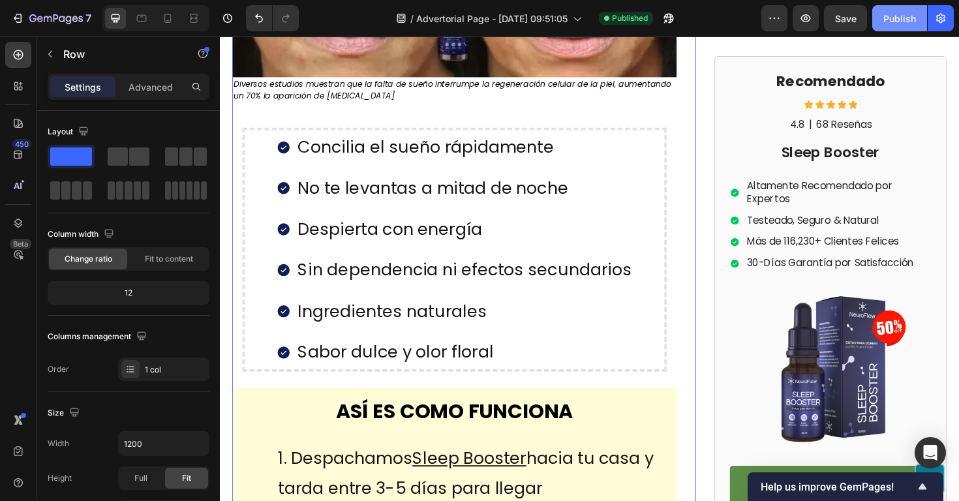
click at [898, 19] on div "Publish" at bounding box center [900, 19] width 33 height 14
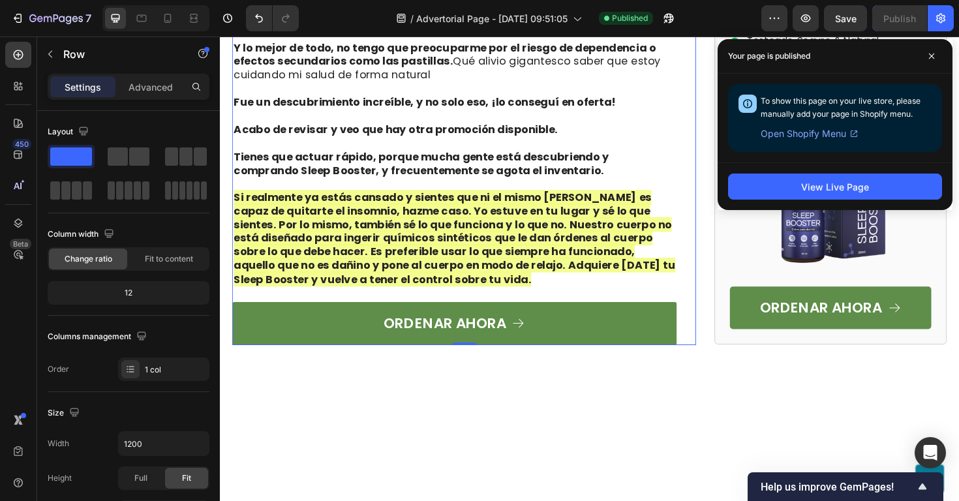
scroll to position [4478, 0]
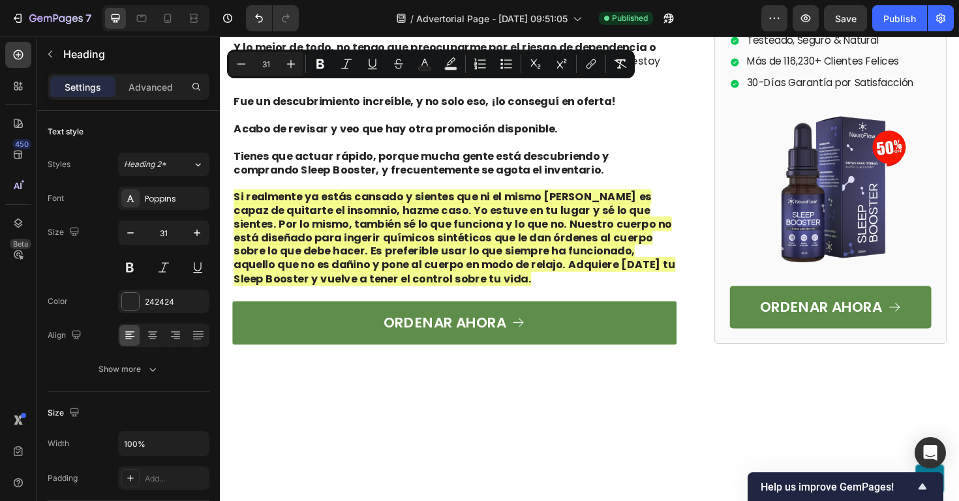
copy p "MI ANSIEDAD NOCTURNA ERA COSA DEL PASADO"
click at [335, 70] on strong "Y lo mejor de todo, no tengo que preocuparme por el riesgo de dependencia o efe…" at bounding box center [457, 55] width 447 height 30
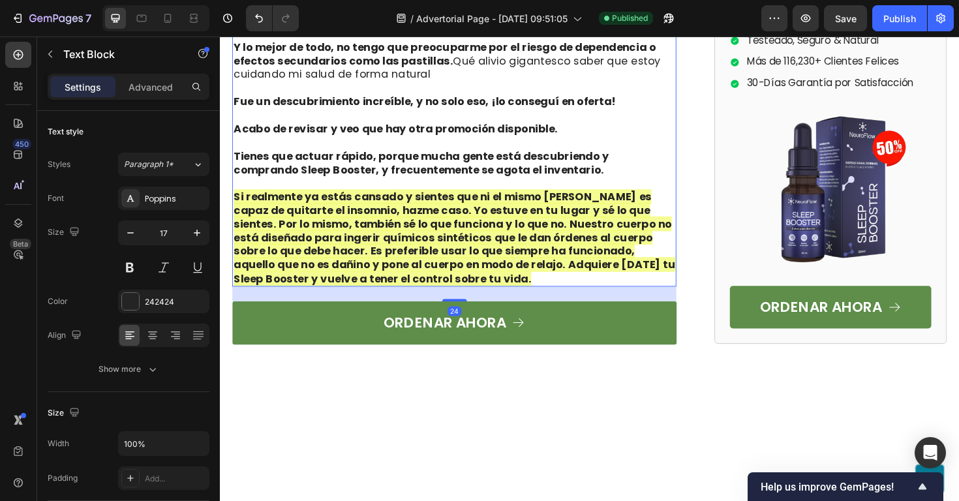
click at [396, 70] on strong "Y lo mejor de todo, no tengo que preocuparme por el riesgo de dependencia o efe…" at bounding box center [457, 55] width 447 height 30
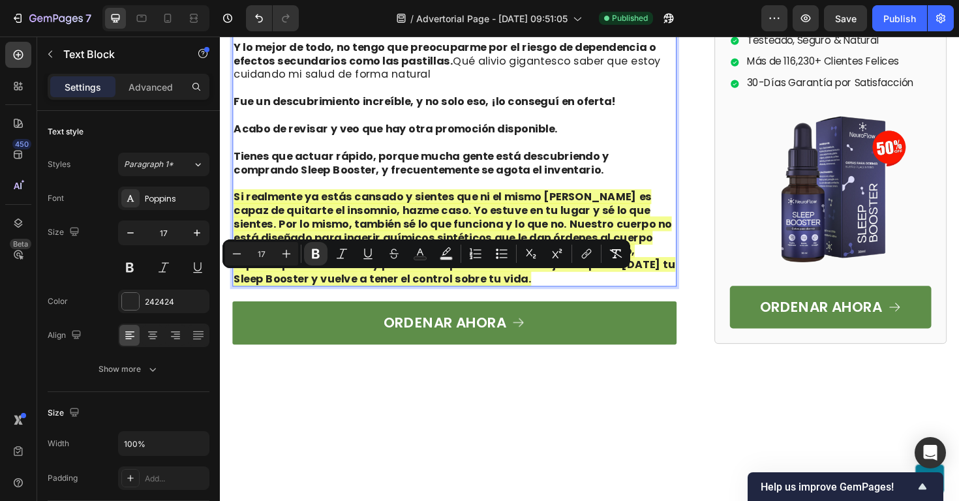
click at [396, 70] on strong "Y lo mejor de todo, no tengo que preocuparme por el riesgo de dependencia o efe…" at bounding box center [457, 55] width 447 height 30
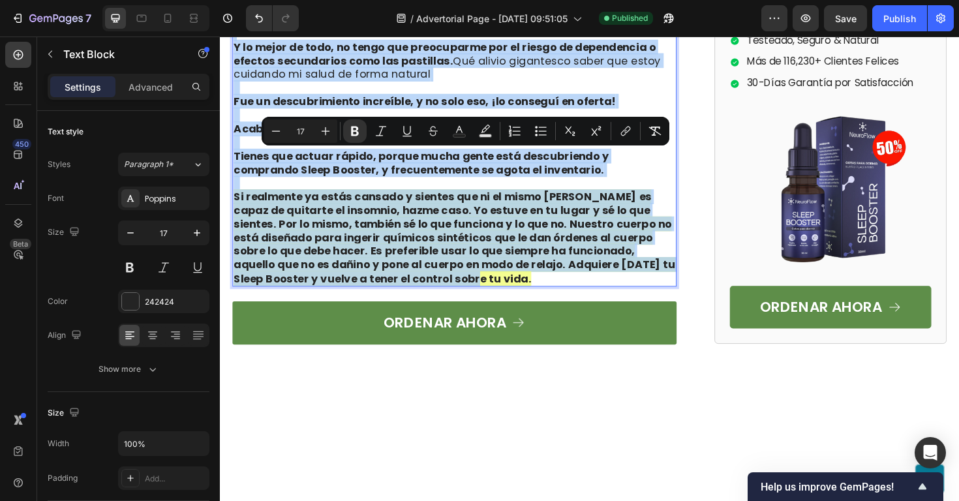
copy div "Volví a tener noches normales inmediatamente. Ya no había ansiedad que me mantu…"
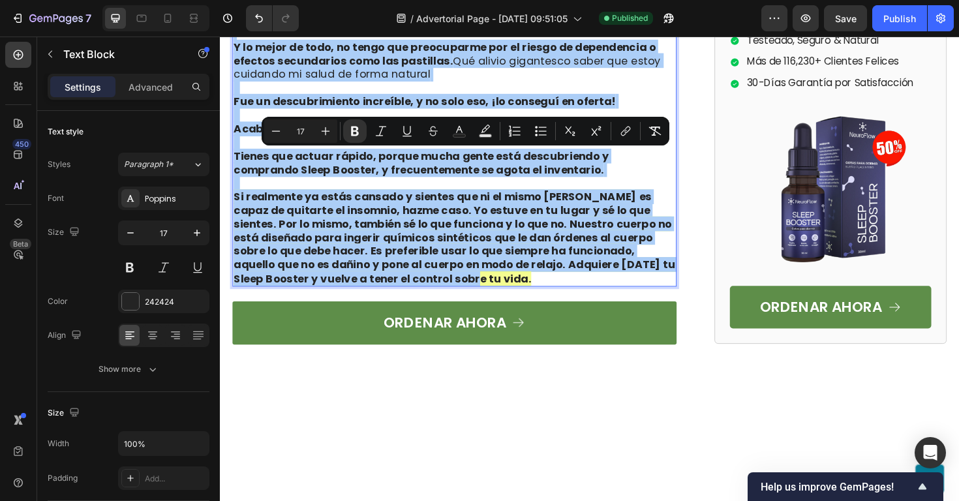
drag, startPoint x: 176, startPoint y: 268, endPoint x: 366, endPoint y: 1, distance: 326.7
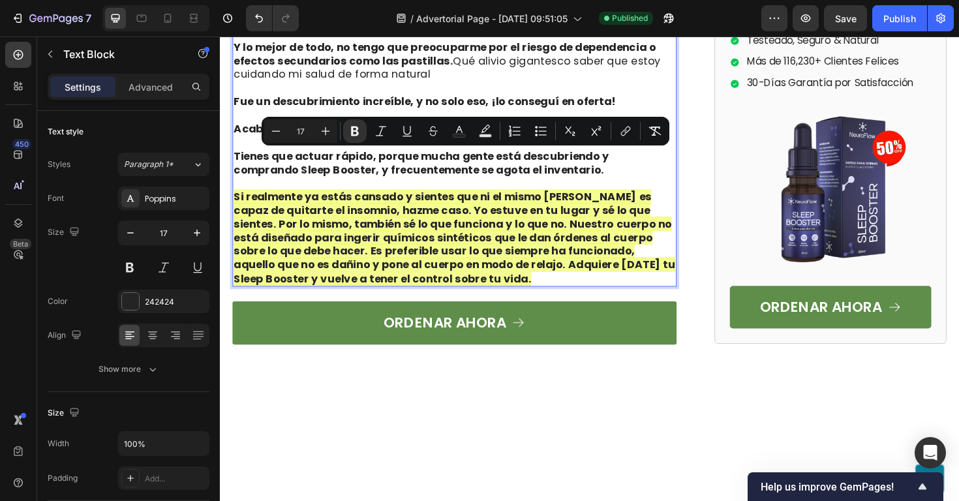
drag, startPoint x: 473, startPoint y: 268, endPoint x: 235, endPoint y: 166, distance: 259.1
click at [235, 166] on div "Volví a tener noches normales inmediatamente. Ya no había ansiedad que me mantu…" at bounding box center [468, 105] width 471 height 392
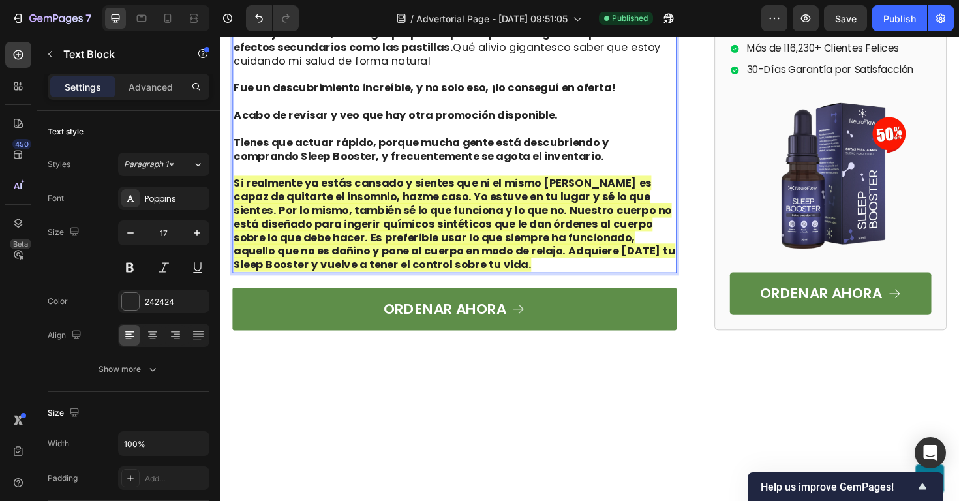
drag, startPoint x: 439, startPoint y: 251, endPoint x: 557, endPoint y: 164, distance: 146.6
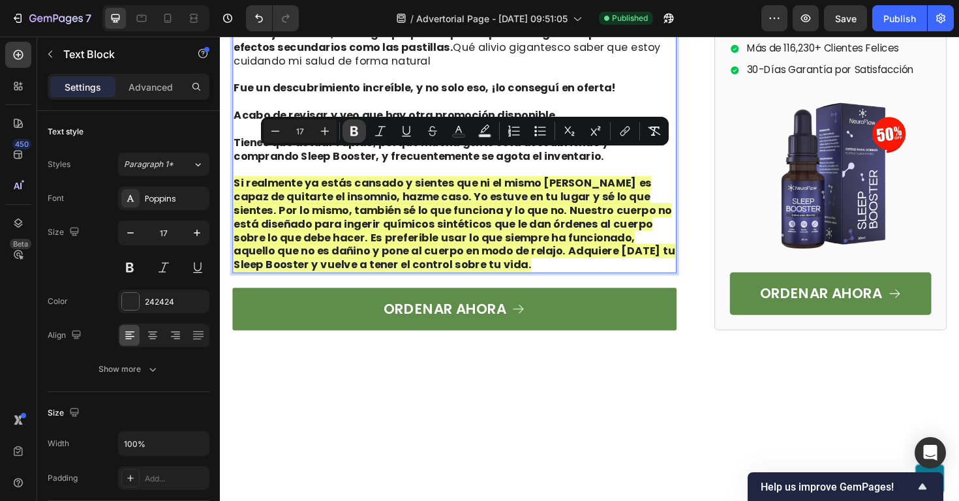
click at [358, 134] on icon "Editor contextual toolbar" at bounding box center [354, 131] width 13 height 13
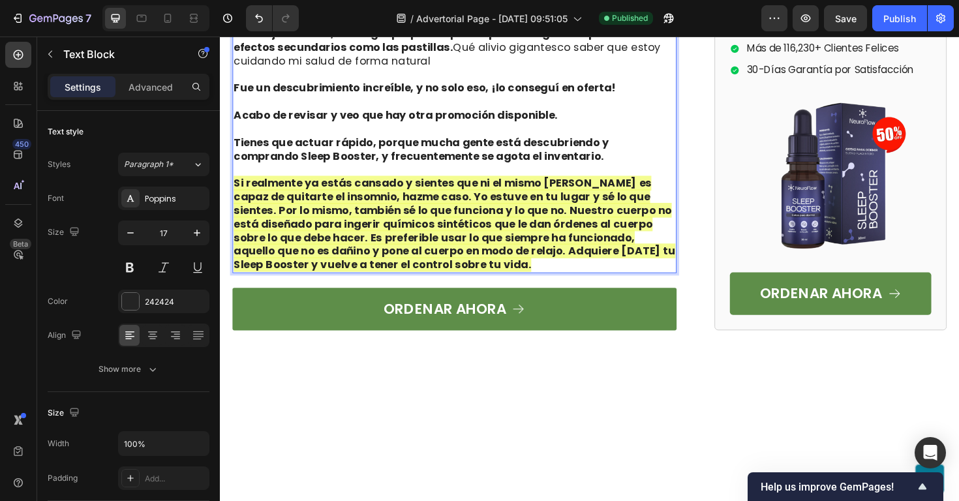
drag, startPoint x: 534, startPoint y: 210, endPoint x: 649, endPoint y: 211, distance: 114.9
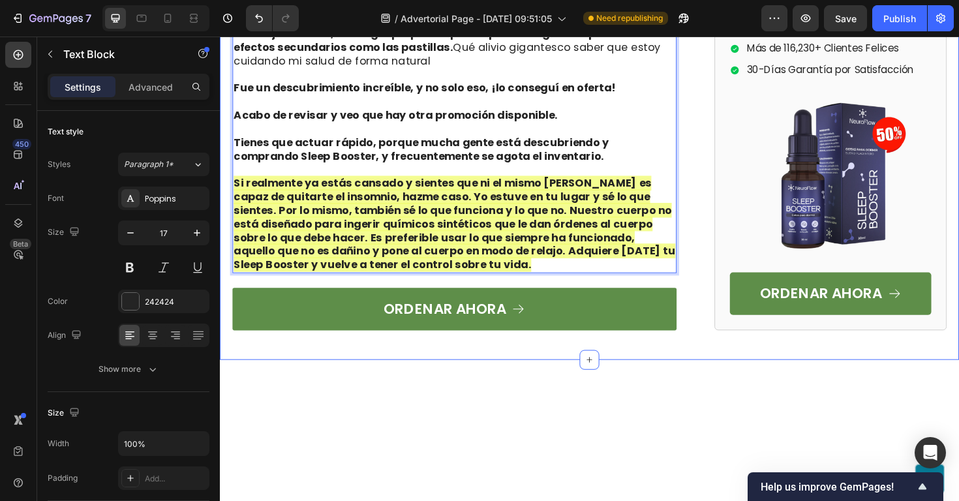
drag, startPoint x: 305, startPoint y: 255, endPoint x: 232, endPoint y: 149, distance: 128.0
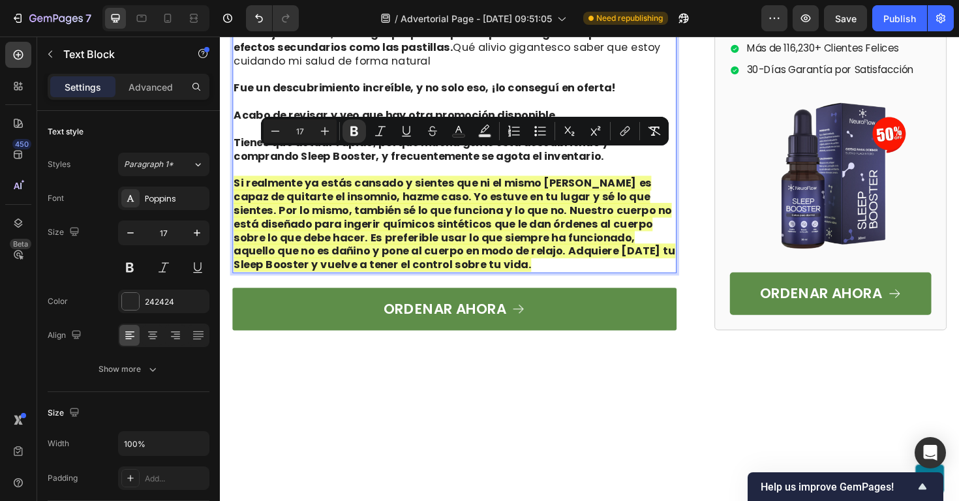
drag, startPoint x: 518, startPoint y: 249, endPoint x: 558, endPoint y: 166, distance: 91.7
click at [358, 132] on icon "Editor contextual toolbar" at bounding box center [354, 131] width 13 height 13
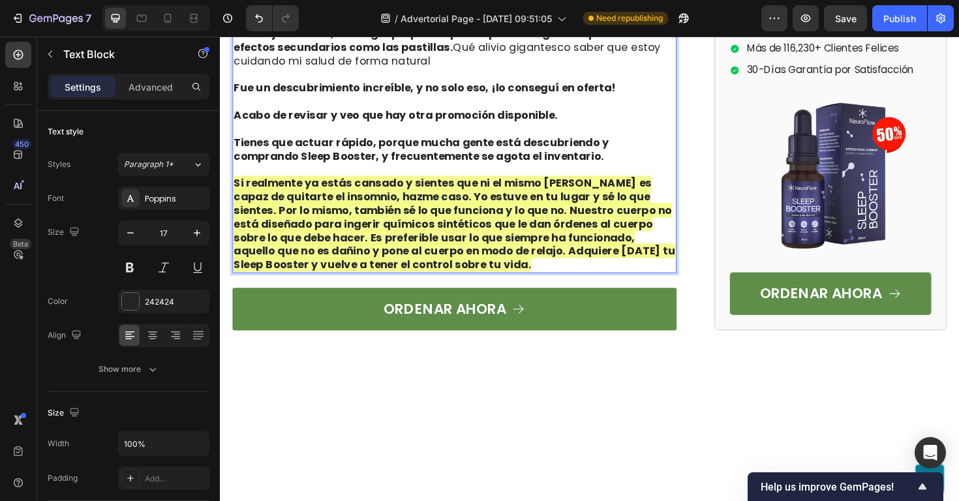
drag, startPoint x: 533, startPoint y: 209, endPoint x: 268, endPoint y: 223, distance: 265.3
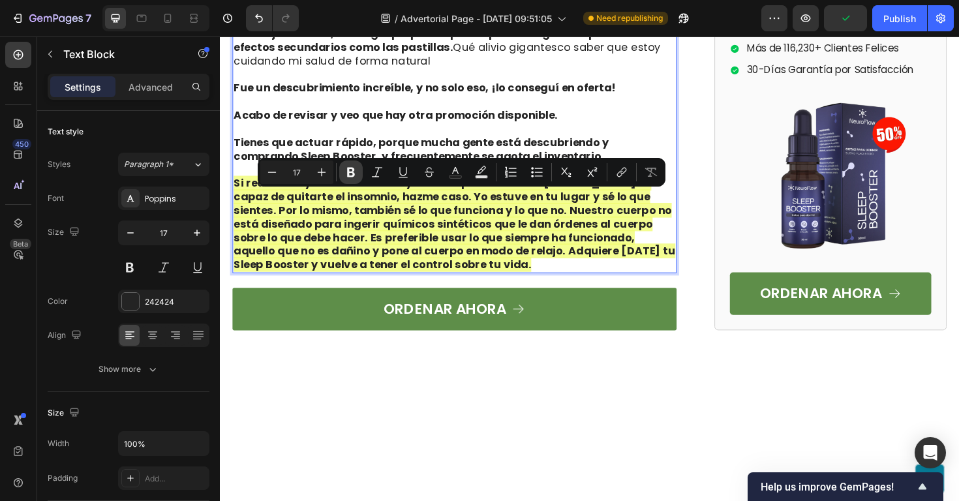
click at [347, 172] on icon "Editor contextual toolbar" at bounding box center [351, 173] width 8 height 10
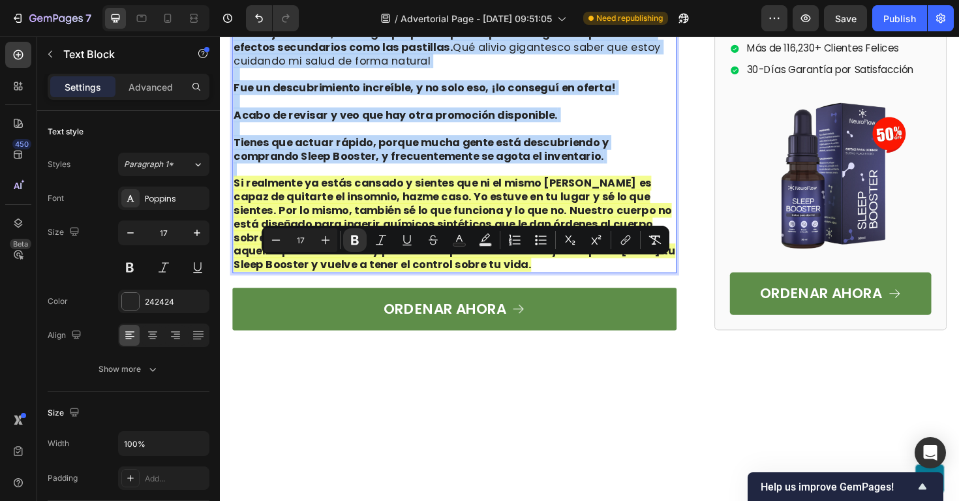
drag, startPoint x: 238, startPoint y: 280, endPoint x: 567, endPoint y: 421, distance: 358.5
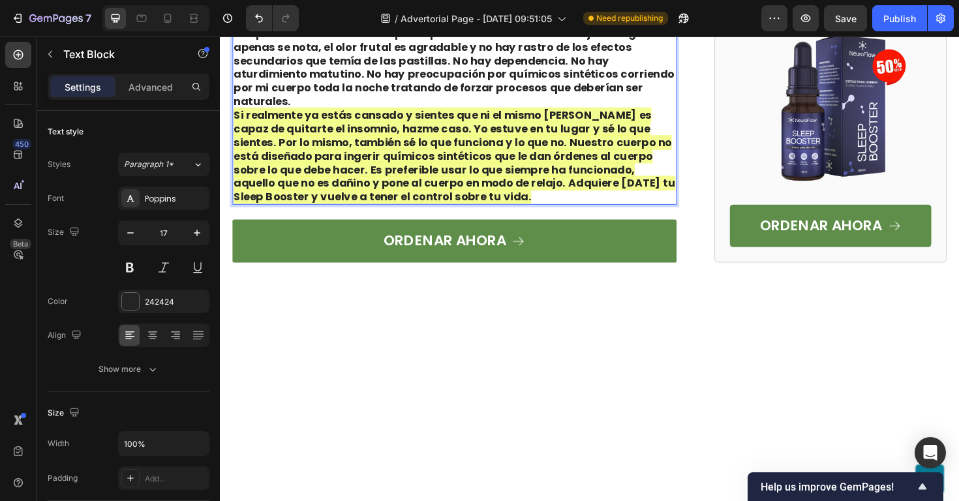
click at [638, 112] on p "Las noches volvieron a ser normales instantáneamente. Sleep Booster eliminó esa…" at bounding box center [468, 12] width 468 height 202
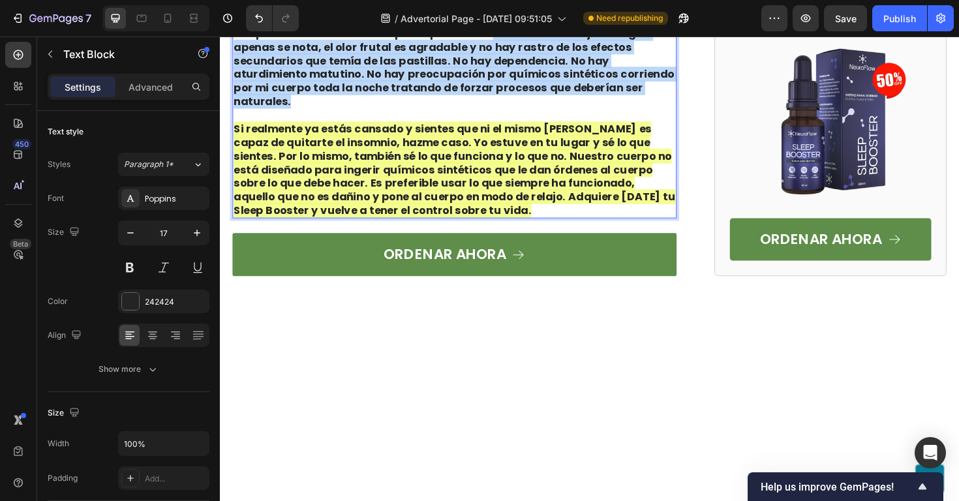
drag, startPoint x: 646, startPoint y: 336, endPoint x: 503, endPoint y: 279, distance: 153.4
click at [503, 112] on p "Las noches volvieron a ser normales instantáneamente. Sleep Booster eliminó esa…" at bounding box center [468, 12] width 468 height 202
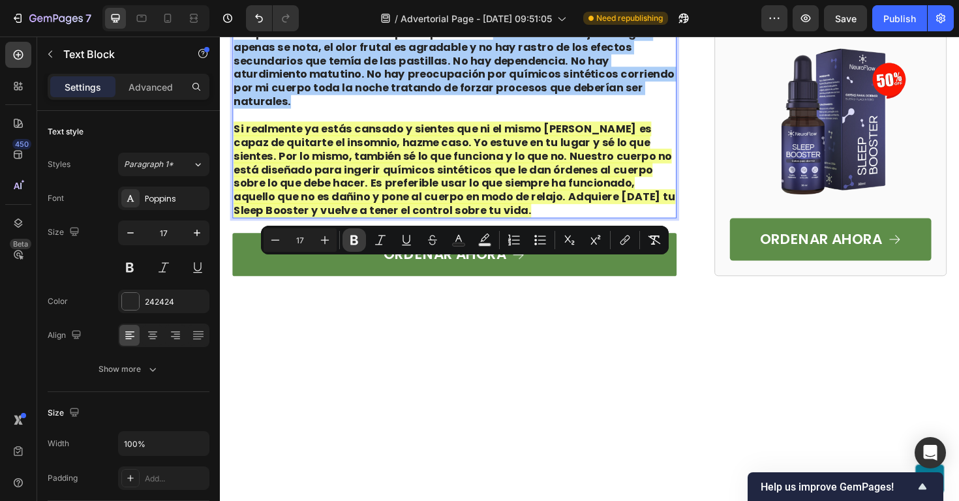
click at [360, 236] on icon "Editor contextual toolbar" at bounding box center [354, 240] width 13 height 13
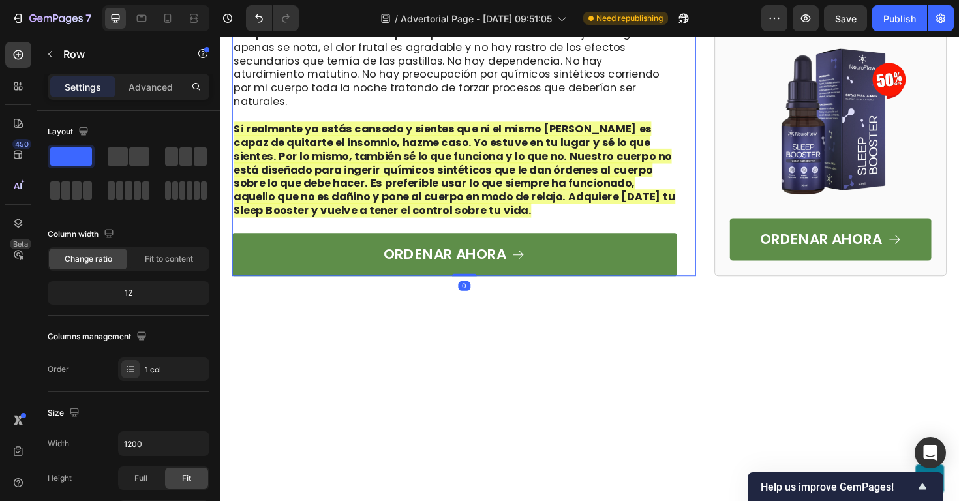
click at [631, 112] on p "Las noches volvieron a ser normales instantáneamente. Sleep Booster eliminó esa…" at bounding box center [468, 12] width 468 height 202
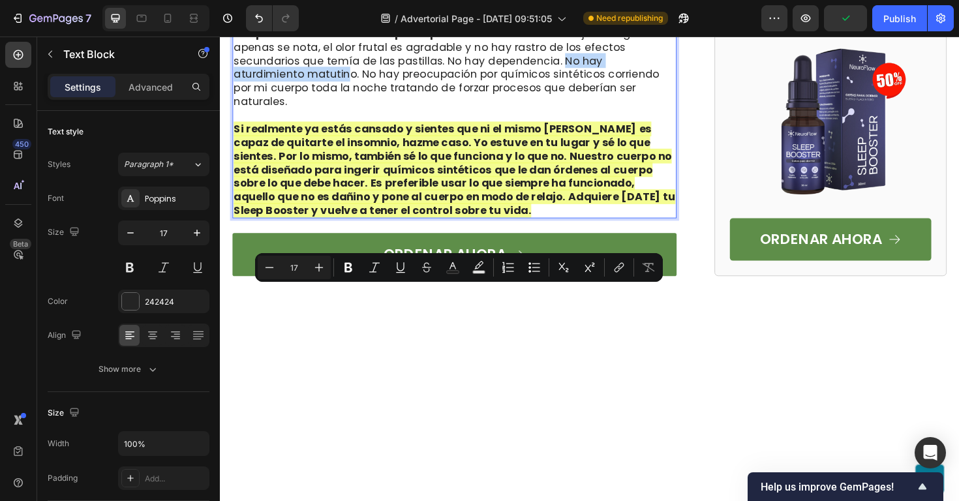
drag, startPoint x: 575, startPoint y: 309, endPoint x: 281, endPoint y: 324, distance: 294.1
click at [281, 112] on p "Las noches volvieron a ser normales instantáneamente. Sleep Booster eliminó esa…" at bounding box center [468, 12] width 468 height 202
click at [290, 112] on p "Las noches volvieron a ser normales instantáneamente. Sleep Booster eliminó esa…" at bounding box center [468, 12] width 468 height 202
drag, startPoint x: 285, startPoint y: 324, endPoint x: 576, endPoint y: 311, distance: 292.0
click at [576, 112] on p "Las noches volvieron a ser normales instantáneamente. Sleep Booster eliminó esa…" at bounding box center [468, 12] width 468 height 202
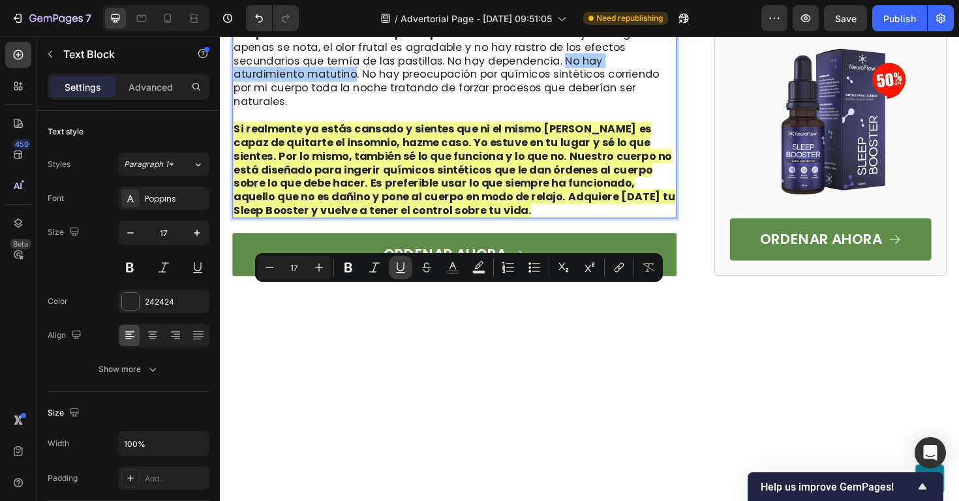
click at [399, 270] on icon "Editor contextual toolbar" at bounding box center [400, 266] width 7 height 9
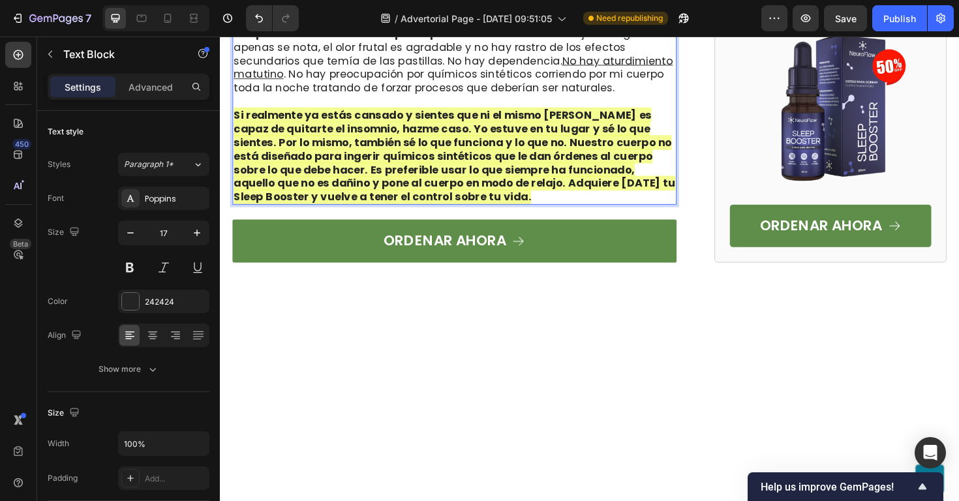
click at [381, 98] on p "Las noches volvieron a ser normales instantáneamente. Sleep Booster eliminó esa…" at bounding box center [468, 4] width 468 height 187
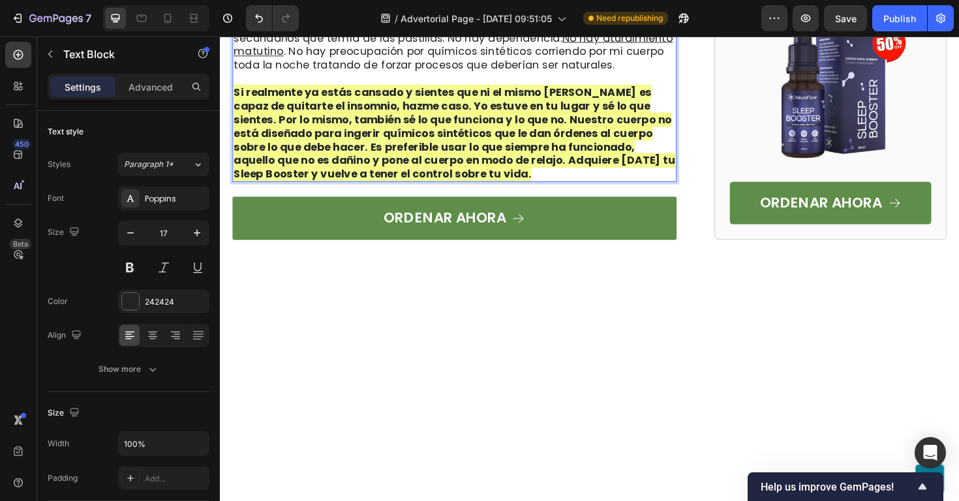
scroll to position [4507, 0]
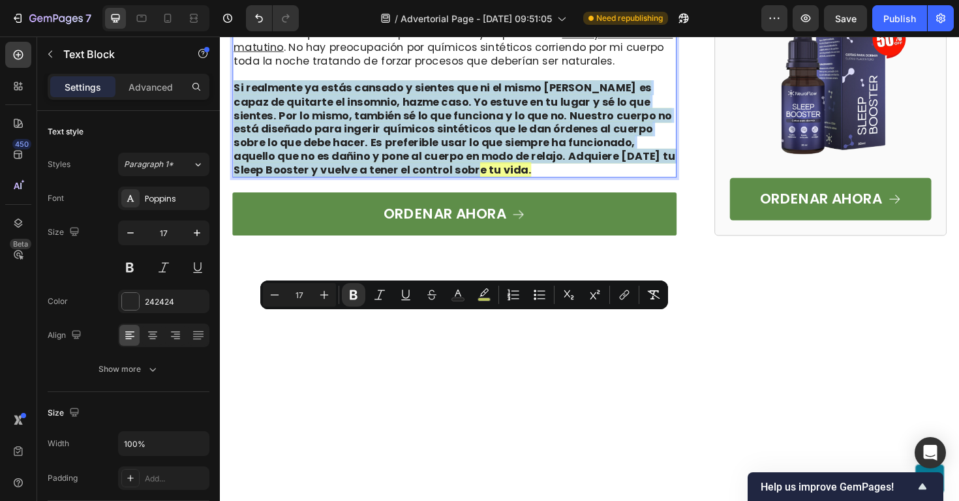
drag, startPoint x: 373, startPoint y: 426, endPoint x: 235, endPoint y: 334, distance: 165.3
click at [235, 185] on p "Si realmente ya estás cansado y sientes que ni el mismo diablo es capaz de quit…" at bounding box center [468, 134] width 468 height 101
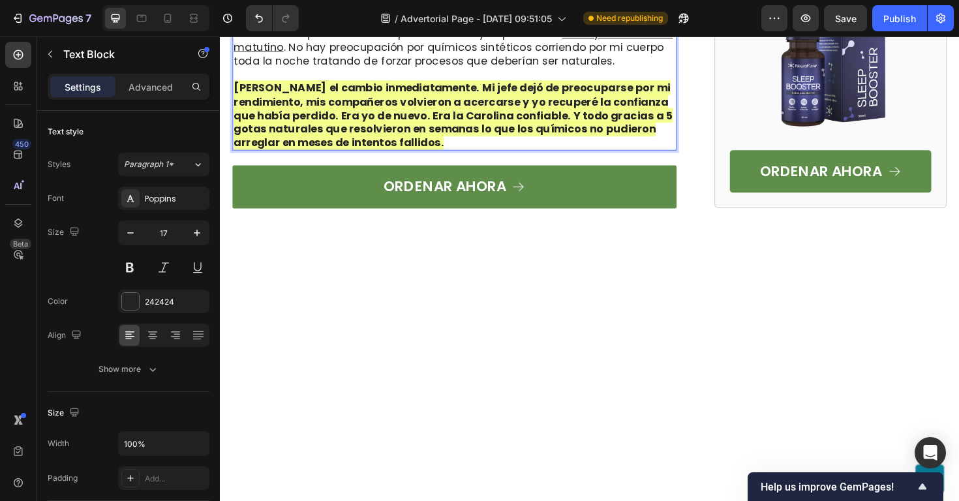
click at [277, 156] on strong "Roberto notó el cambio inmediatamente. Mi jefe dejó de preocuparse por mi rendi…" at bounding box center [466, 119] width 465 height 73
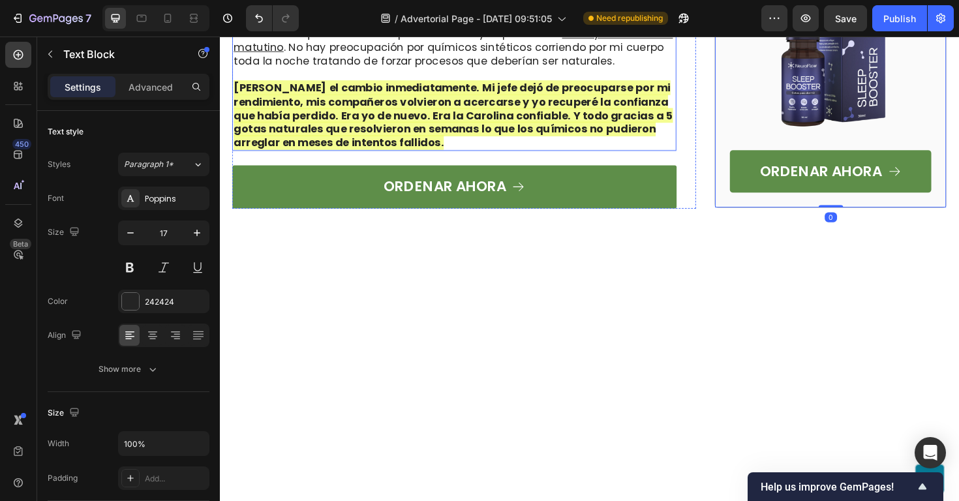
click at [585, 156] on strong "Jorge notó el cambio inmediatamente. Mi jefe dejó de preocuparse por mi rendimi…" at bounding box center [466, 119] width 465 height 73
click at [492, 155] on p "Jorge notó el cambio inmediatamente. Mi jefe dejó de preocuparse por mi rendimi…" at bounding box center [468, 120] width 468 height 72
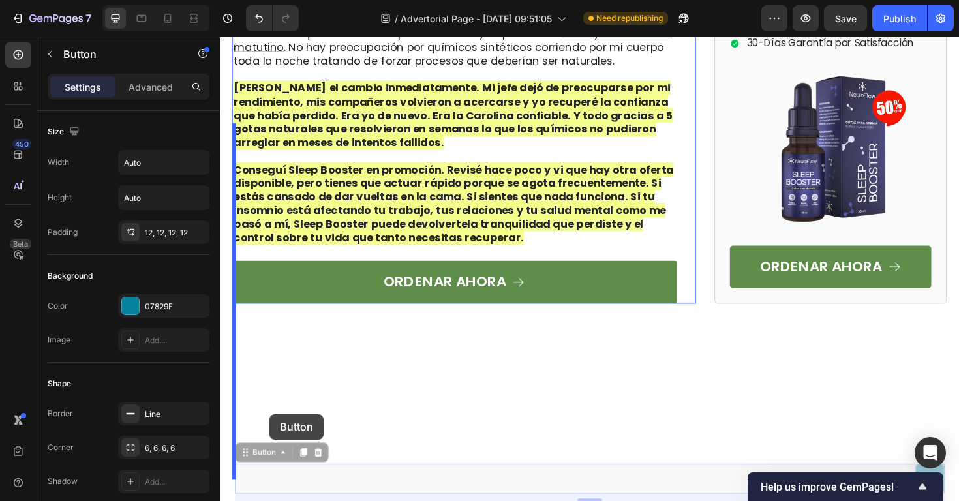
drag, startPoint x: 497, startPoint y: 498, endPoint x: 273, endPoint y: 437, distance: 232.1
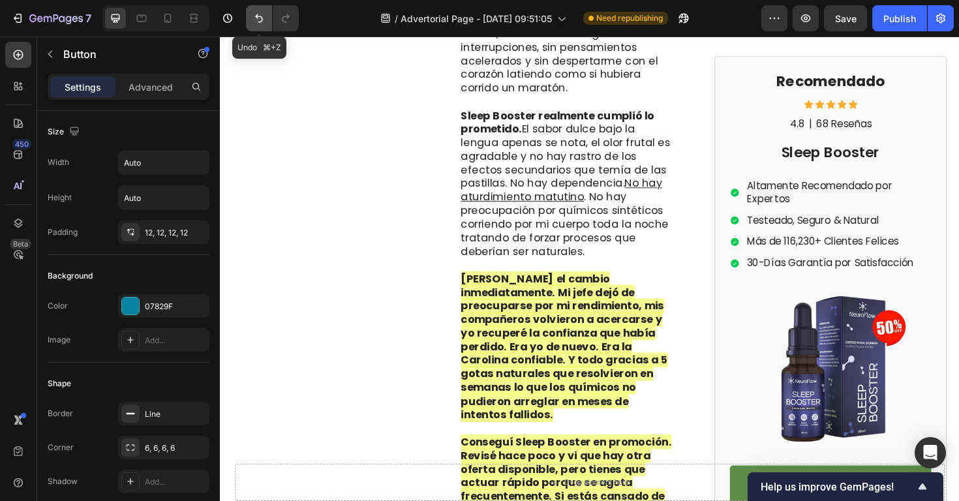
click at [261, 23] on icon "Undo/Redo" at bounding box center [259, 18] width 13 height 13
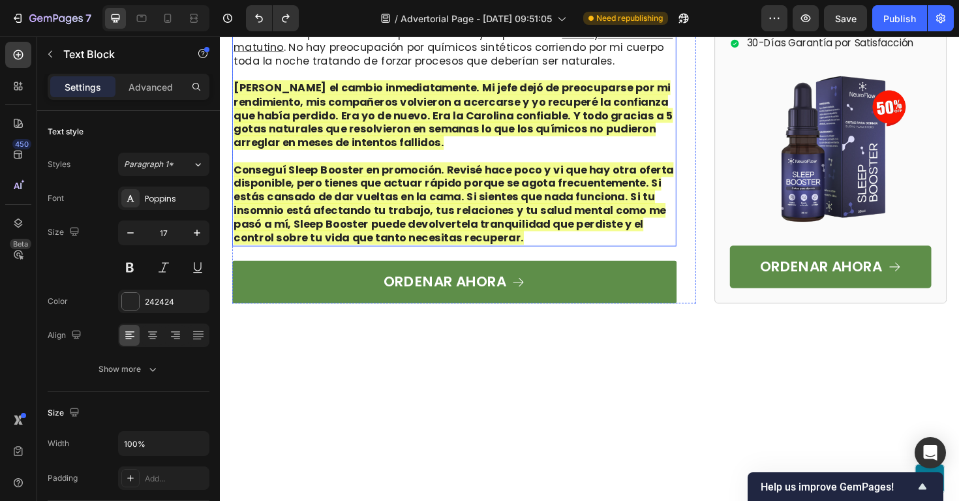
click at [443, 257] on strong "Conseguí Sleep Booster en promoción. Revisé hace poco y vi que hay otra oferta …" at bounding box center [467, 213] width 466 height 87
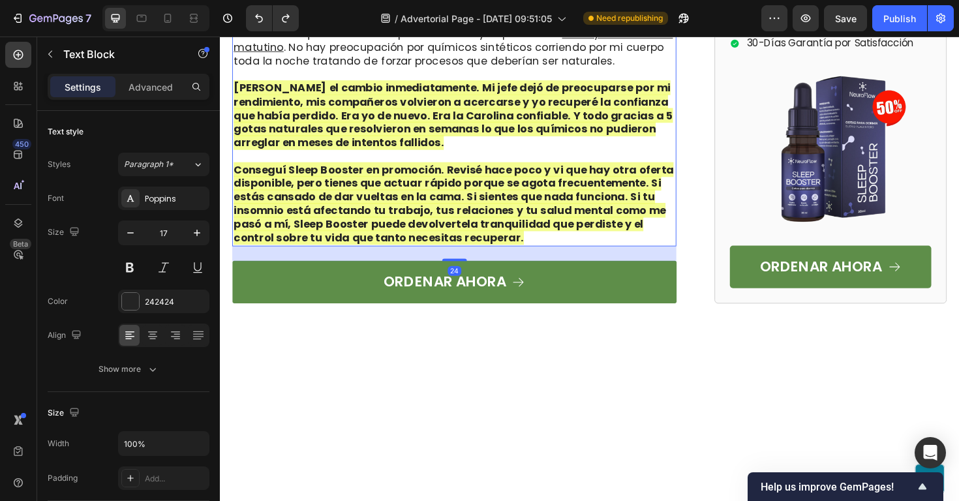
click at [484, 257] on strong "Conseguí Sleep Booster en promoción. Revisé hace poco y vi que hay otra oferta …" at bounding box center [467, 213] width 466 height 87
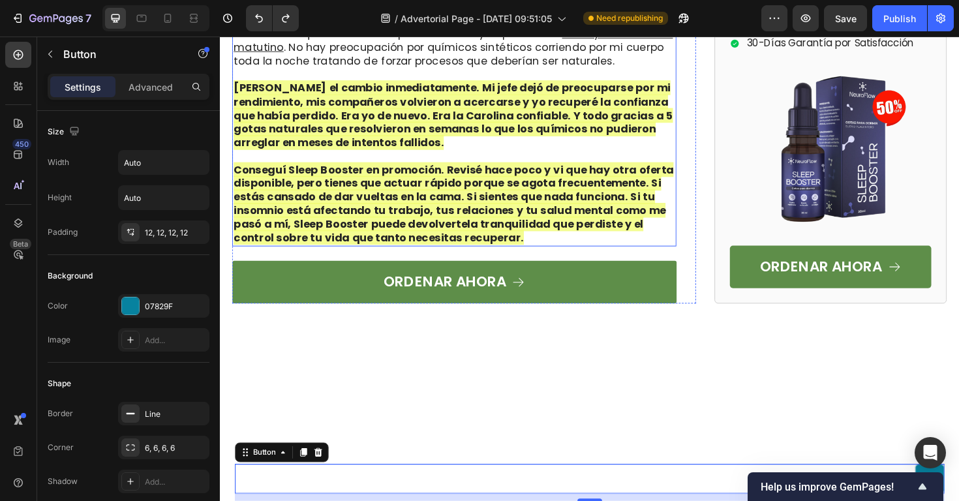
click at [499, 257] on strong "Conseguí Sleep Booster en promoción. Revisé hace poco y vi que hay otra oferta …" at bounding box center [467, 213] width 466 height 87
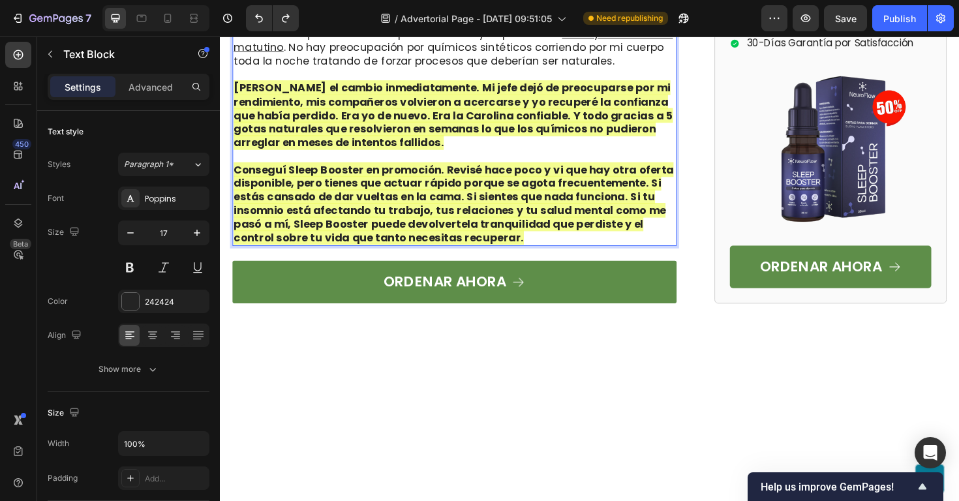
click at [399, 257] on strong "Conseguí Sleep Booster en promoción. Revisé hace poco y vi que hay otra oferta …" at bounding box center [467, 213] width 466 height 87
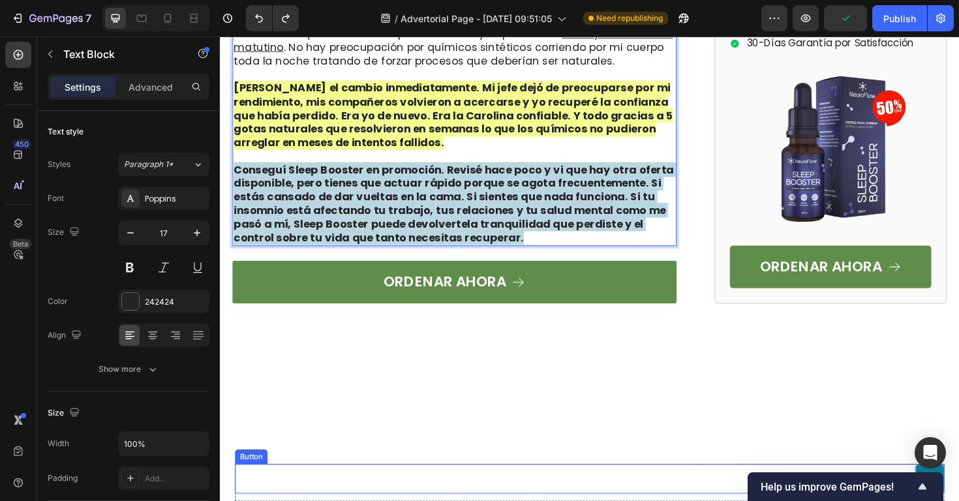
drag, startPoint x: 238, startPoint y: 424, endPoint x: 492, endPoint y: 497, distance: 264.8
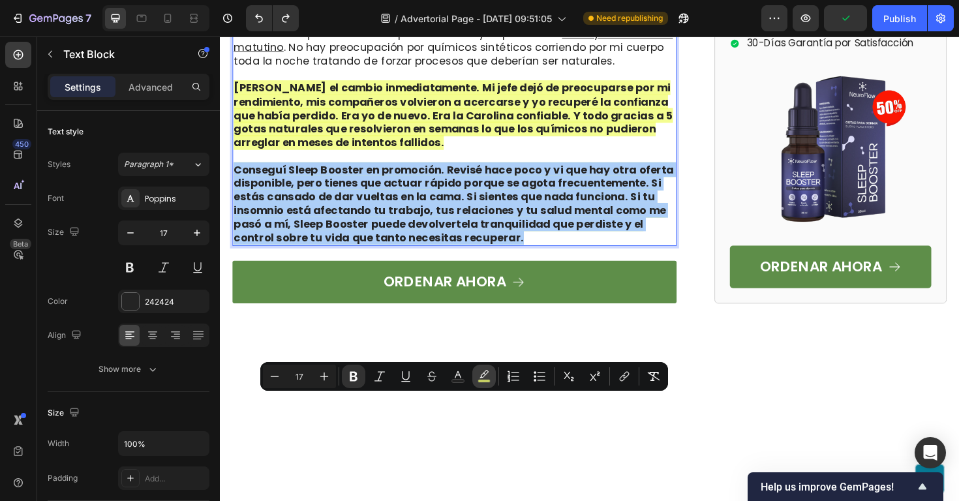
click at [478, 382] on rect "Editor contextual toolbar" at bounding box center [484, 381] width 12 height 3
type input "F1FD71"
type input "77"
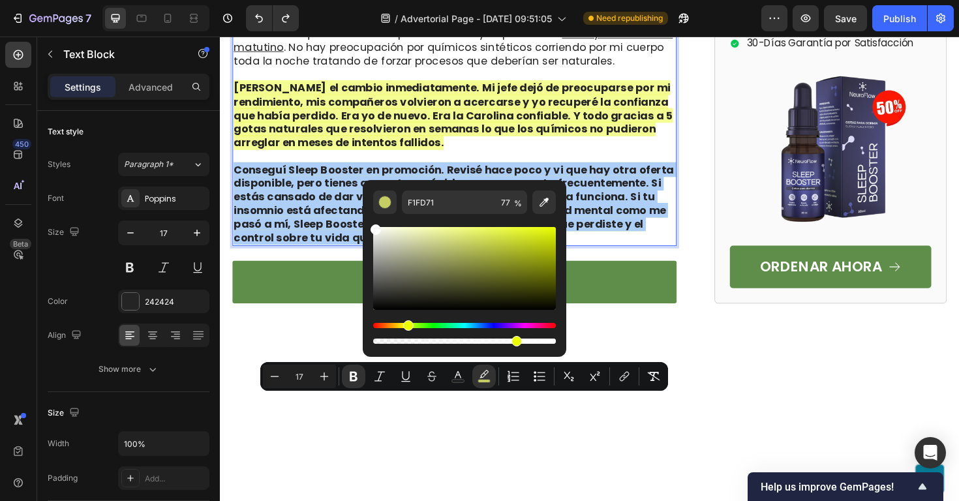
drag, startPoint x: 384, startPoint y: 245, endPoint x: 365, endPoint y: 220, distance: 31.6
click at [365, 220] on div "F1FD71 77 %" at bounding box center [465, 263] width 204 height 166
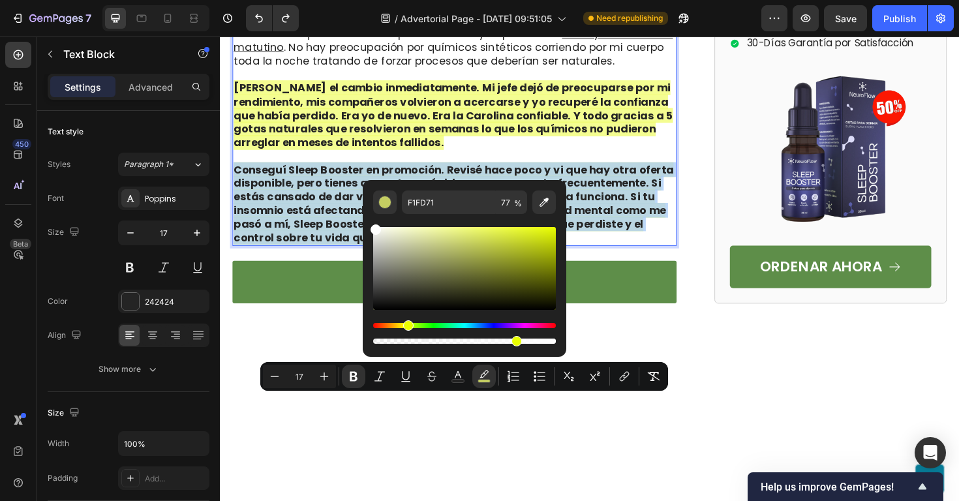
type input "FFFFFF"
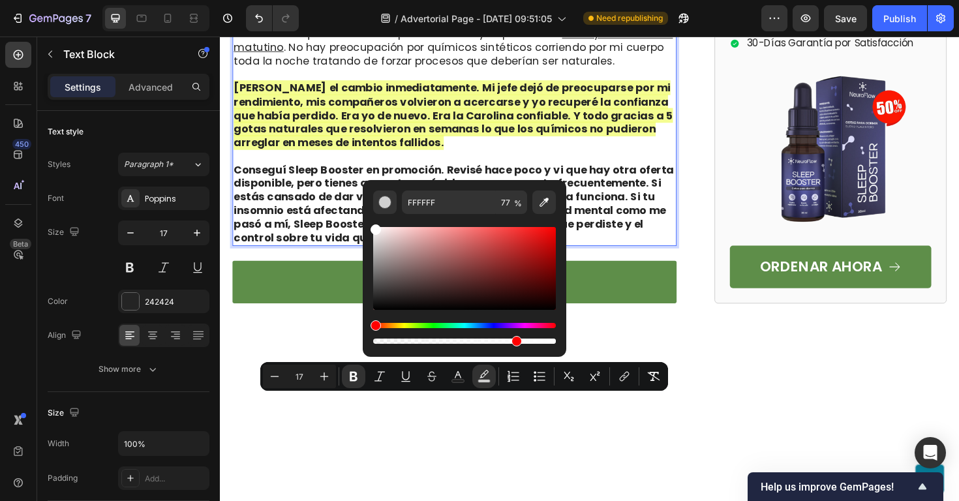
click at [470, 257] on strong "Conseguí Sleep Booster en promoción. Revisé hace poco y vi que hay otra oferta …" at bounding box center [467, 213] width 466 height 87
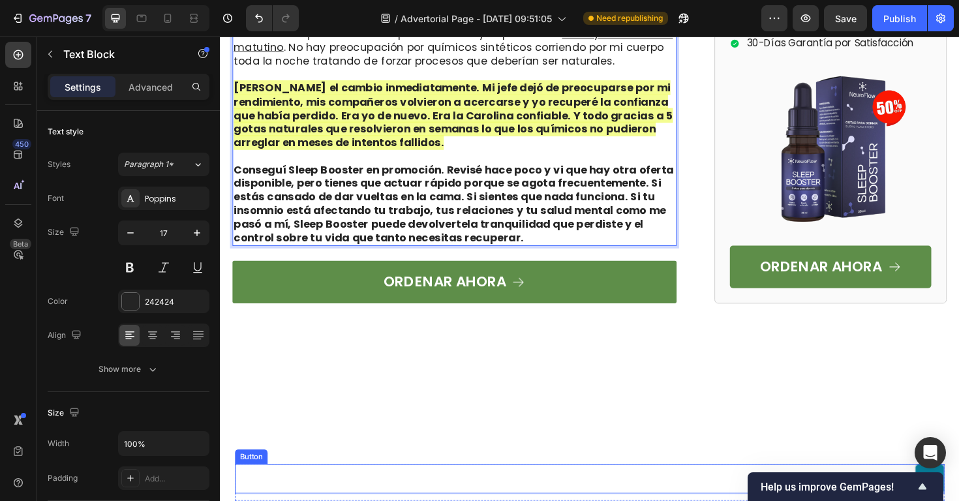
click at [497, 495] on div "Button" at bounding box center [612, 505] width 752 height 31
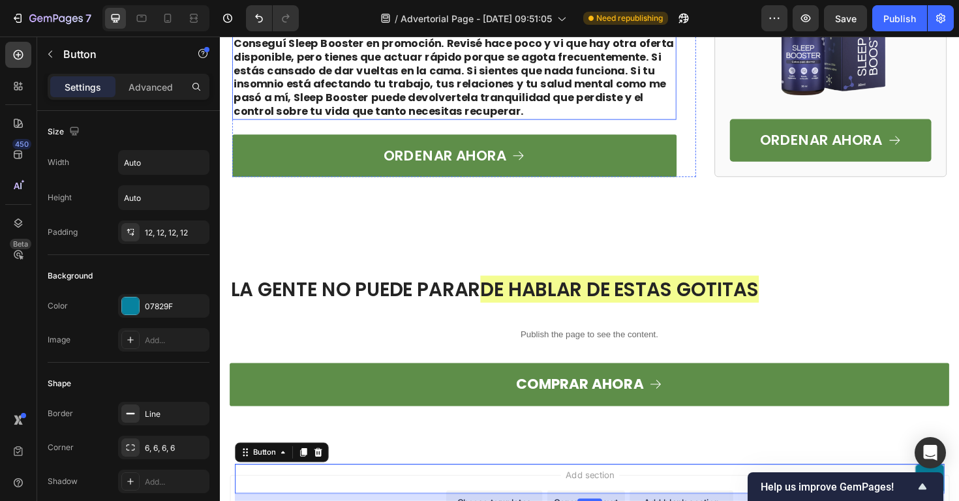
scroll to position [4660, 0]
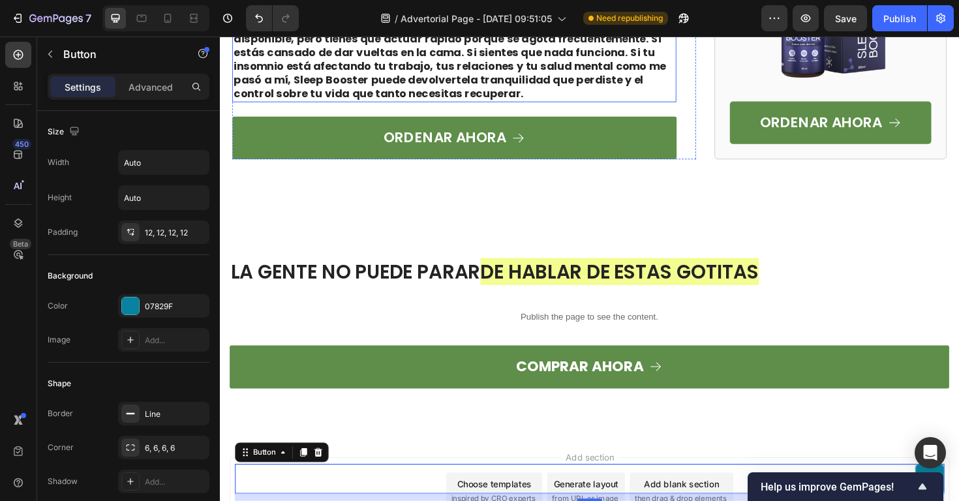
click at [505, 104] on strong "Conseguí Sleep Booster en promoción. Revisé hace poco y vi que hay otra oferta …" at bounding box center [467, 60] width 466 height 87
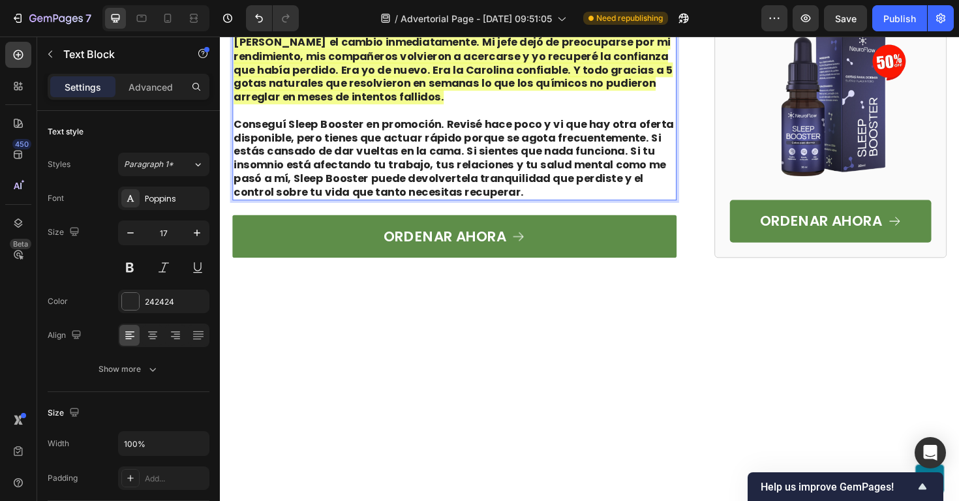
scroll to position [4560, 0]
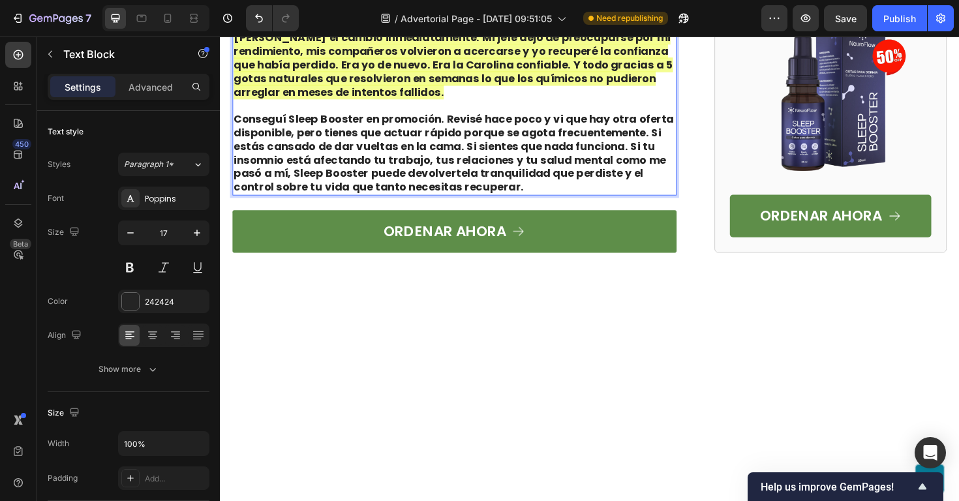
click at [461, 204] on strong "Conseguí Sleep Booster en promoción. Revisé hace poco y vi que hay otra oferta …" at bounding box center [467, 159] width 466 height 87
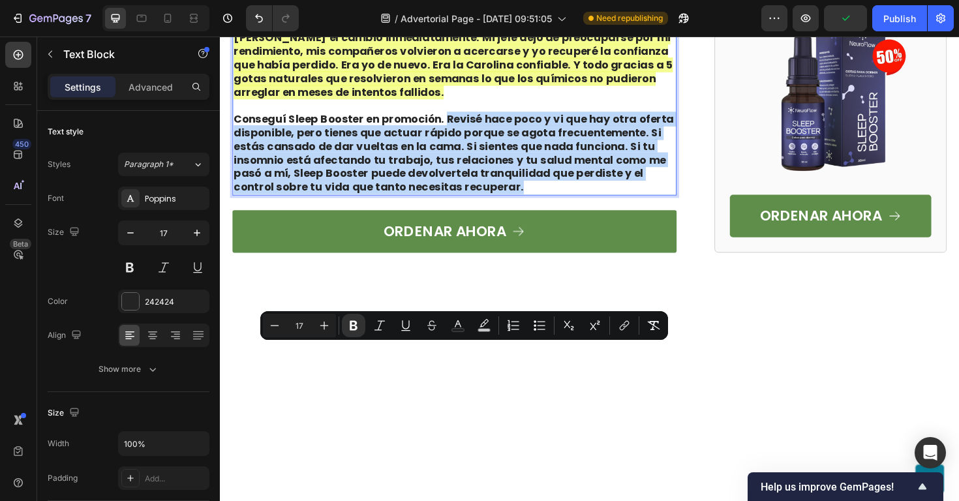
drag, startPoint x: 458, startPoint y: 372, endPoint x: 491, endPoint y: 437, distance: 73.3
click at [491, 204] on p "Conseguí Sleep Booster en promoción. Revisé hace poco y vi que hay otra oferta …" at bounding box center [468, 160] width 468 height 87
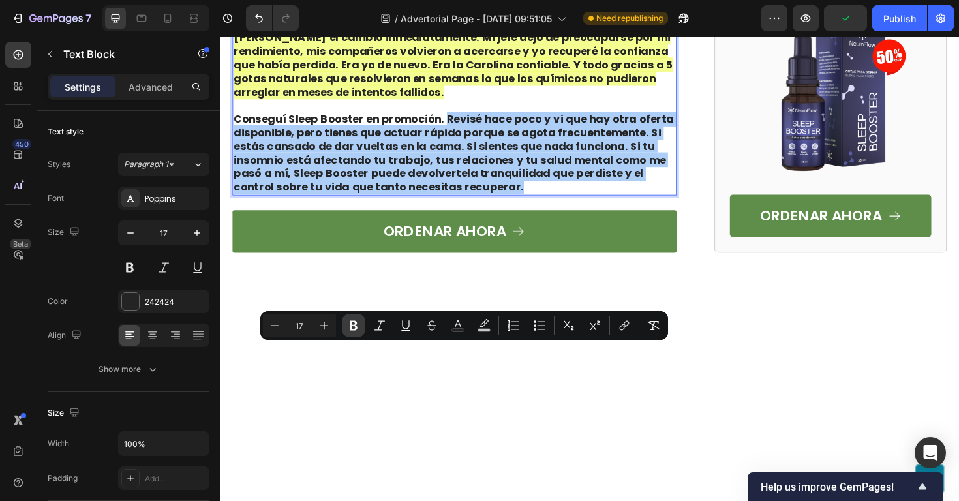
click at [356, 324] on icon "Editor contextual toolbar" at bounding box center [354, 326] width 8 height 10
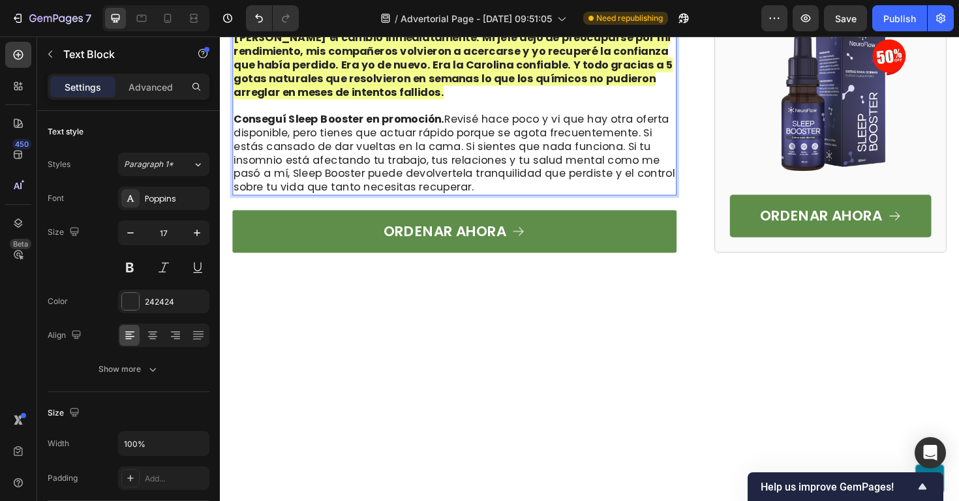
click at [570, 204] on span "Conseguí Sleep Booster en promoción. Revisé hace poco y vi que hay otra oferta …" at bounding box center [467, 159] width 467 height 87
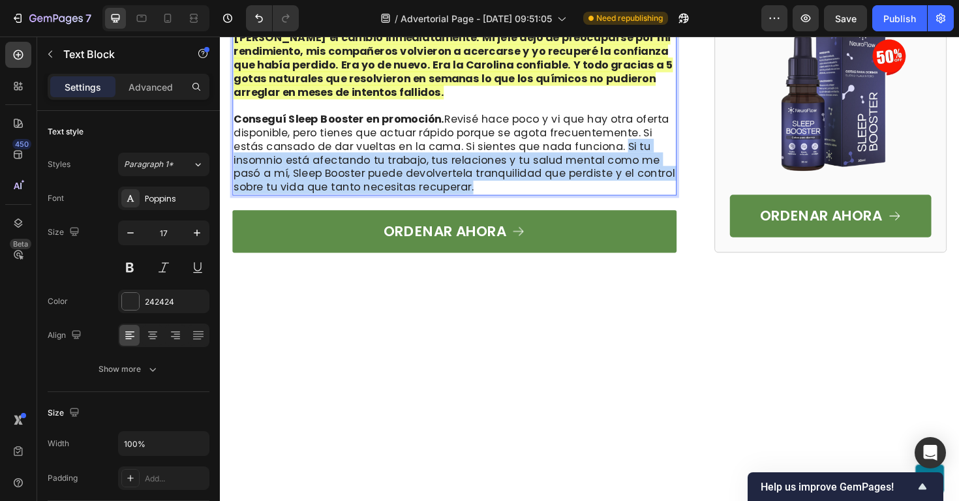
drag, startPoint x: 604, startPoint y: 401, endPoint x: 593, endPoint y: 437, distance: 38.0
click at [593, 204] on p "Conseguí Sleep Booster en promoción. Revisé hace poco y vi que hay otra oferta …" at bounding box center [468, 160] width 468 height 87
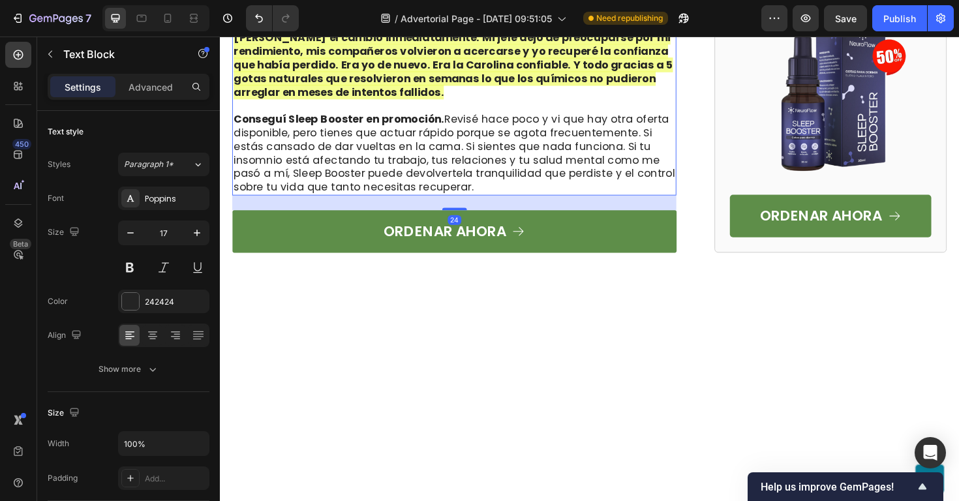
click at [642, 204] on span "Conseguí Sleep Booster en promoción. Revisé hace poco y vi que hay otra oferta …" at bounding box center [467, 159] width 467 height 87
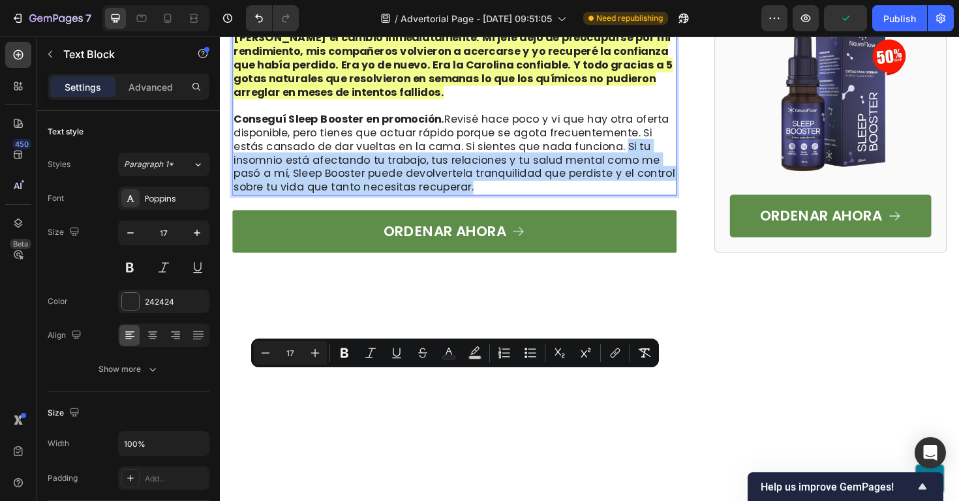
drag, startPoint x: 604, startPoint y: 399, endPoint x: 617, endPoint y: 439, distance: 42.7
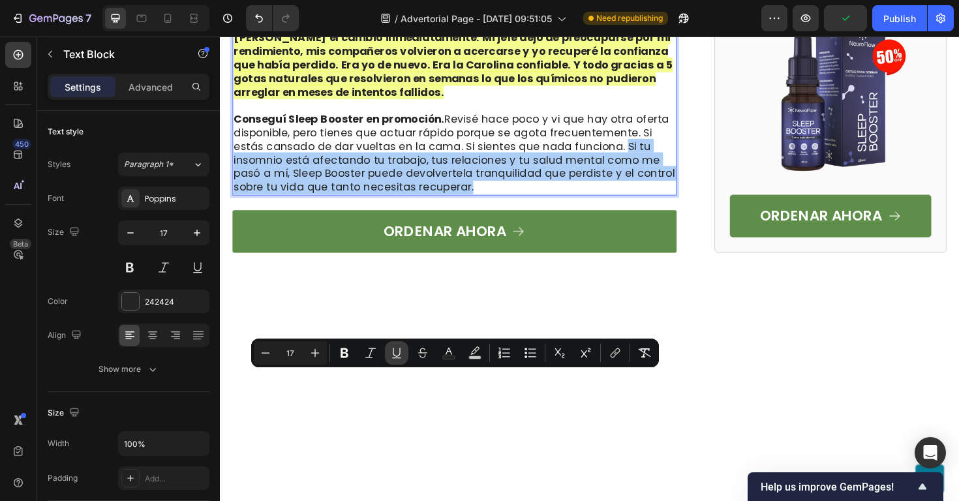
click at [401, 354] on icon "Editor contextual toolbar" at bounding box center [396, 353] width 13 height 13
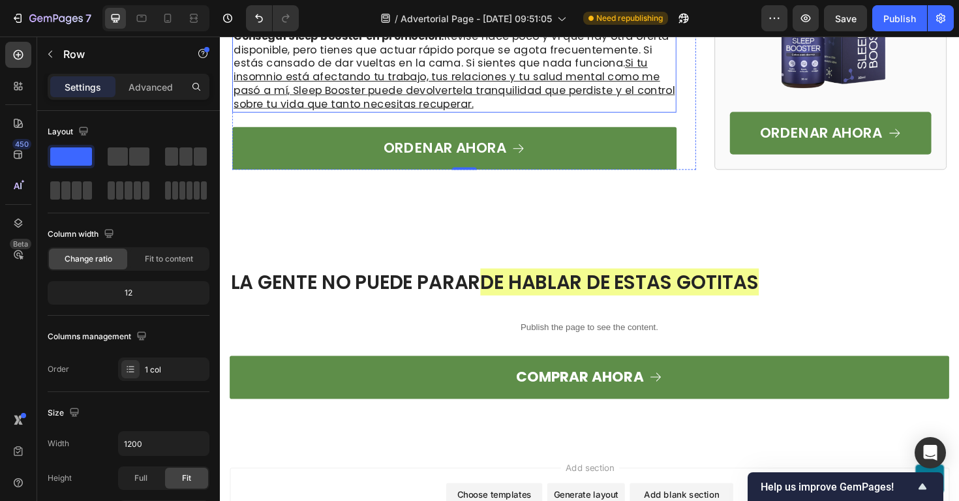
scroll to position [4637, 0]
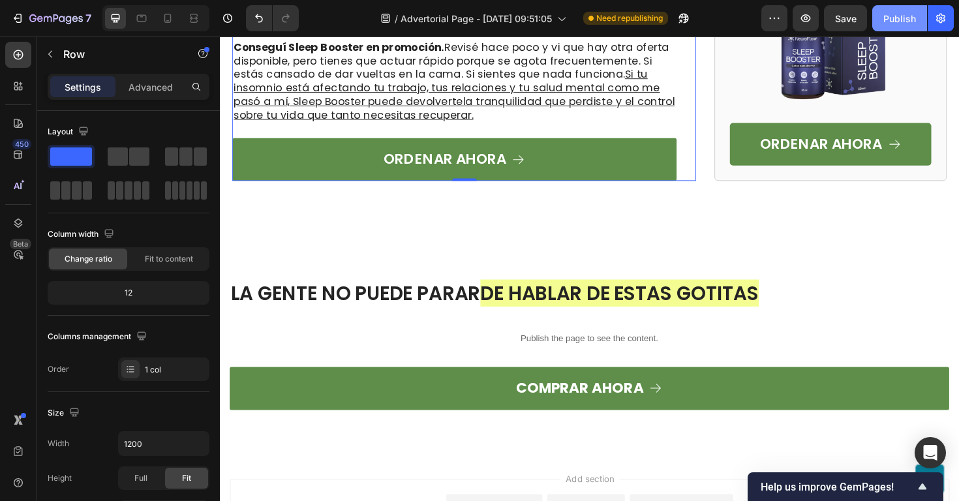
click at [899, 18] on div "Publish" at bounding box center [900, 19] width 33 height 14
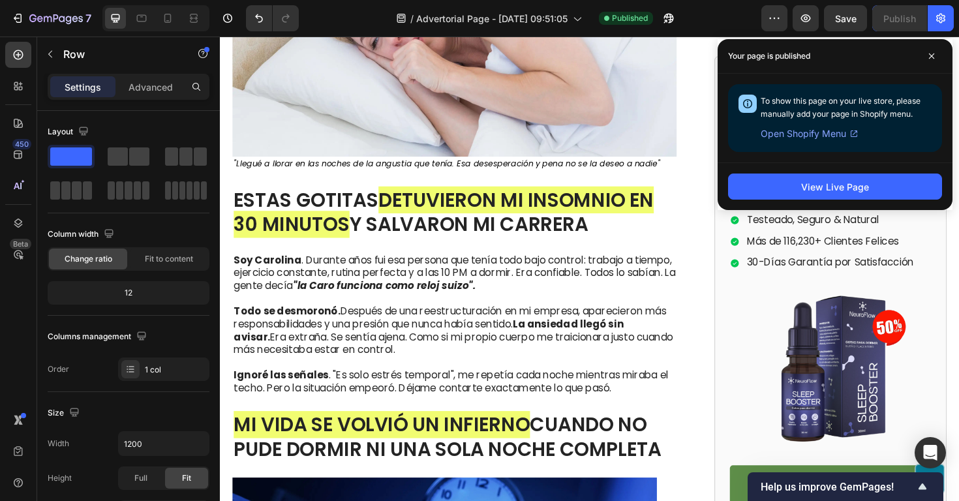
scroll to position [0, 0]
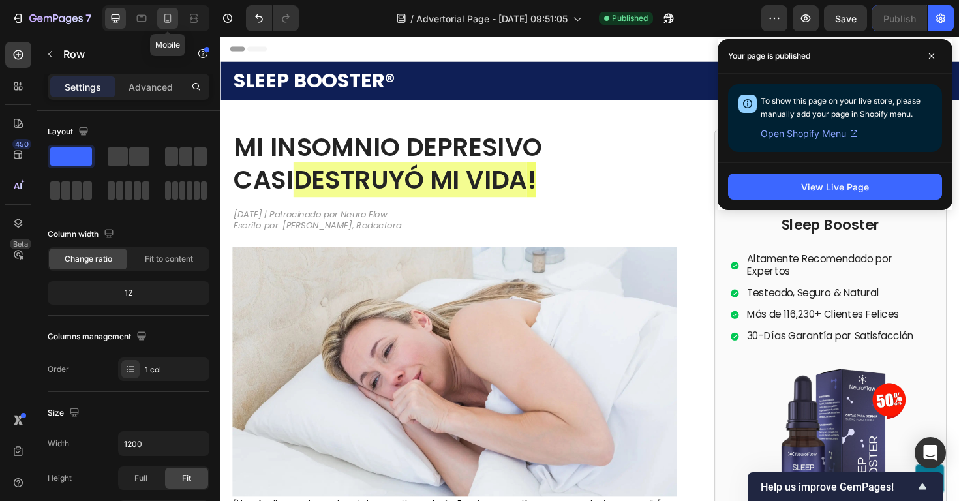
click at [170, 12] on icon at bounding box center [167, 18] width 13 height 13
type input "100%"
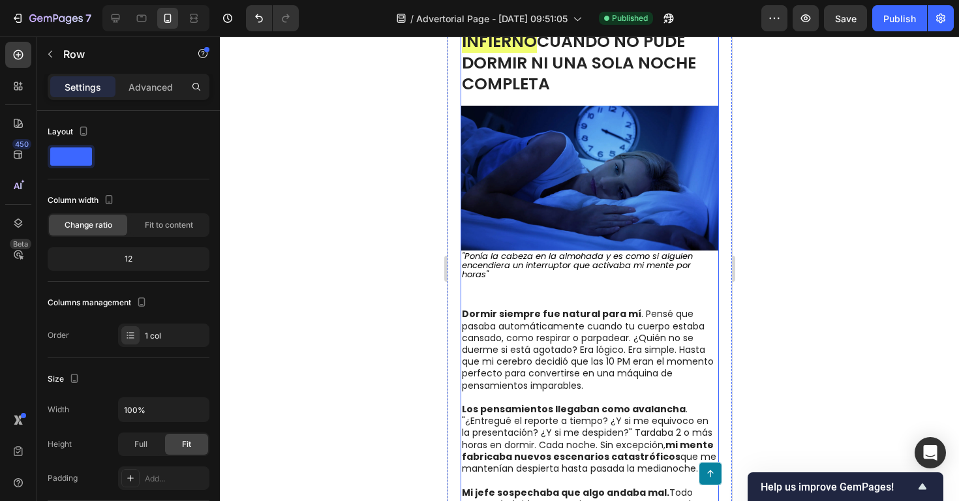
scroll to position [691, 0]
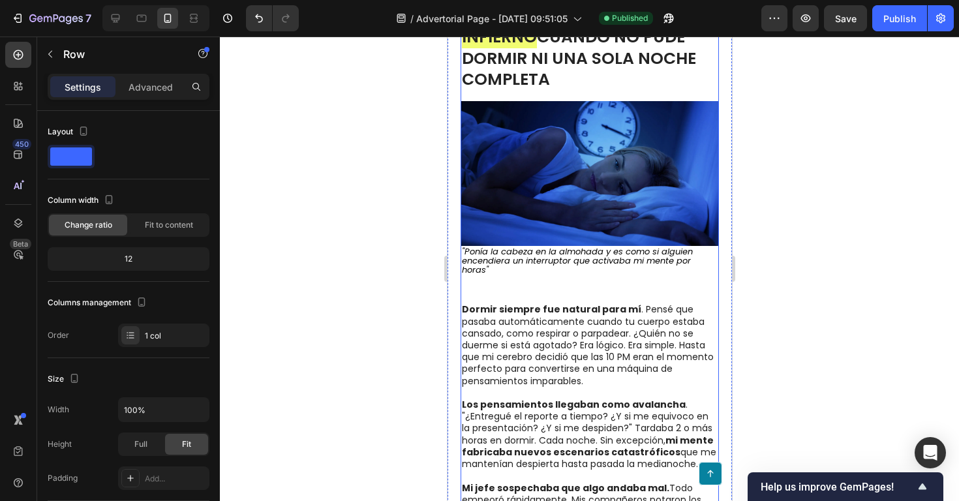
click at [602, 257] on div "MI INSOMNIO DEPRESIVO CASI DESTRUYÓ MI VIDA ! Heading 28 de Septiembre 2025 | P…" at bounding box center [589, 116] width 258 height 1355
click at [564, 258] on div "MI INSOMNIO DEPRESIVO CASI DESTRUYÓ MI VIDA ! Heading 28 de Septiembre 2025 | P…" at bounding box center [589, 116] width 258 height 1355
click at [534, 264] on div "MI INSOMNIO DEPRESIVO CASI DESTRUYÓ MI VIDA ! Heading 28 de Septiembre 2025 | P…" at bounding box center [589, 116] width 258 height 1355
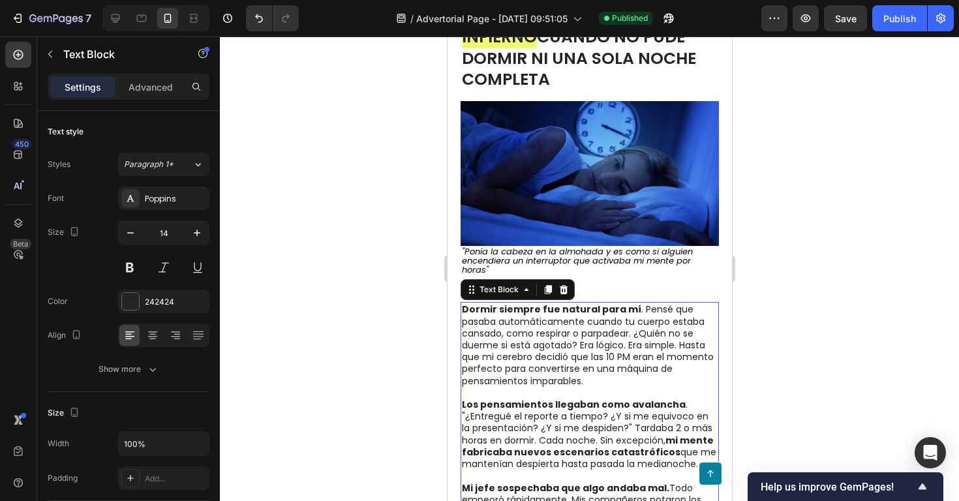
click at [531, 304] on p "Dormir siempre fue natural para mí . Pensé que pasaba automáticamente cuando tu…" at bounding box center [589, 345] width 256 height 83
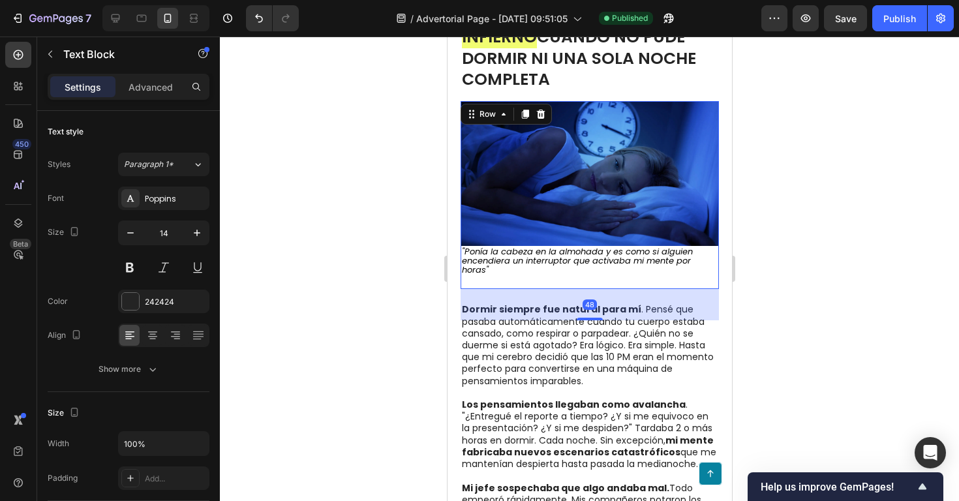
click at [608, 252] on div "Image "Ponía la cabeza en la almohada y es como si alguien encendiera un interr…" at bounding box center [589, 195] width 258 height 189
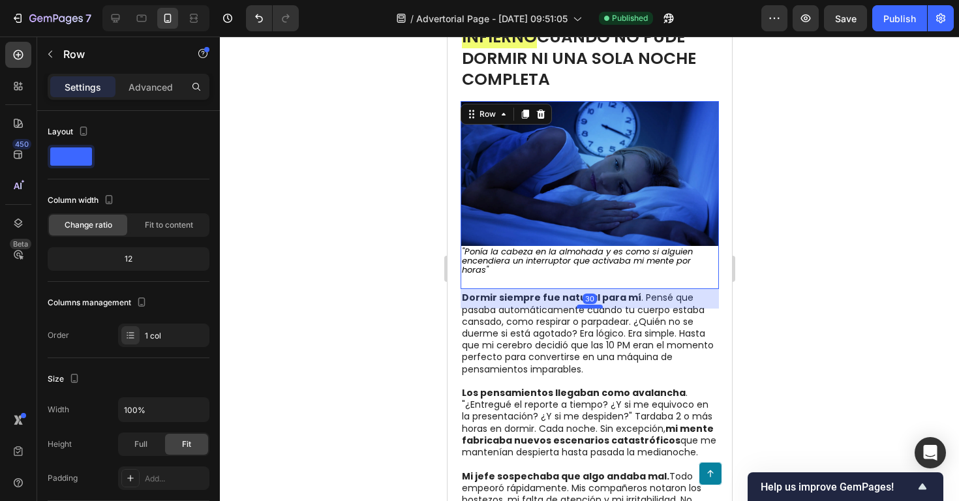
drag, startPoint x: 591, startPoint y: 286, endPoint x: 591, endPoint y: 274, distance: 11.7
click at [591, 305] on div at bounding box center [589, 307] width 26 height 4
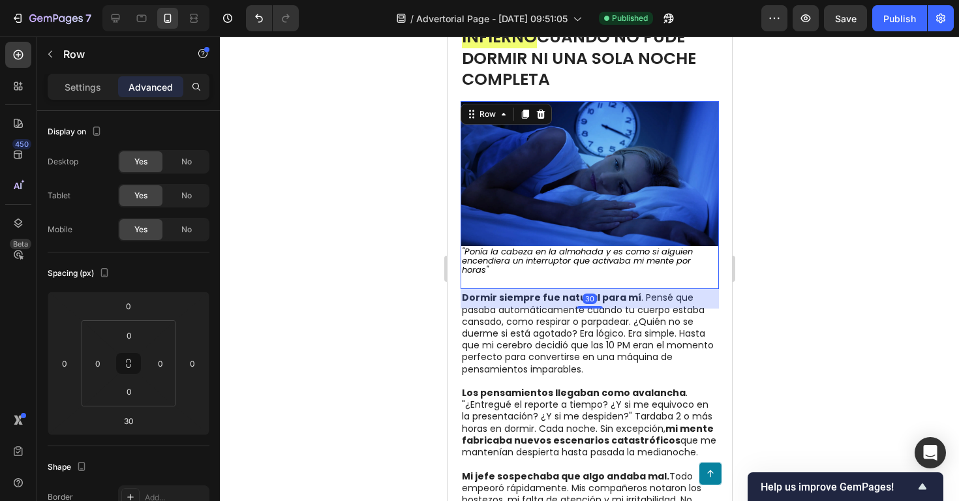
click at [815, 282] on div at bounding box center [590, 269] width 740 height 465
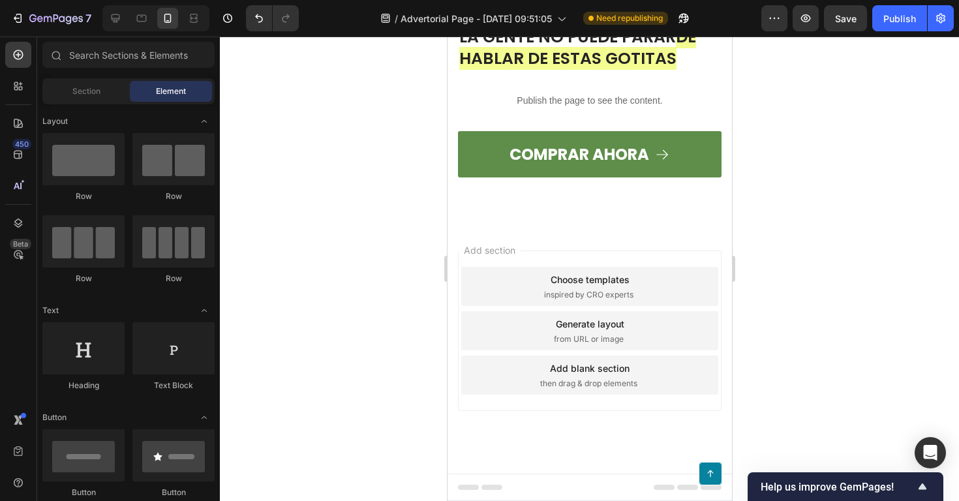
scroll to position [5633, 0]
click at [894, 24] on div "Publish" at bounding box center [900, 19] width 33 height 14
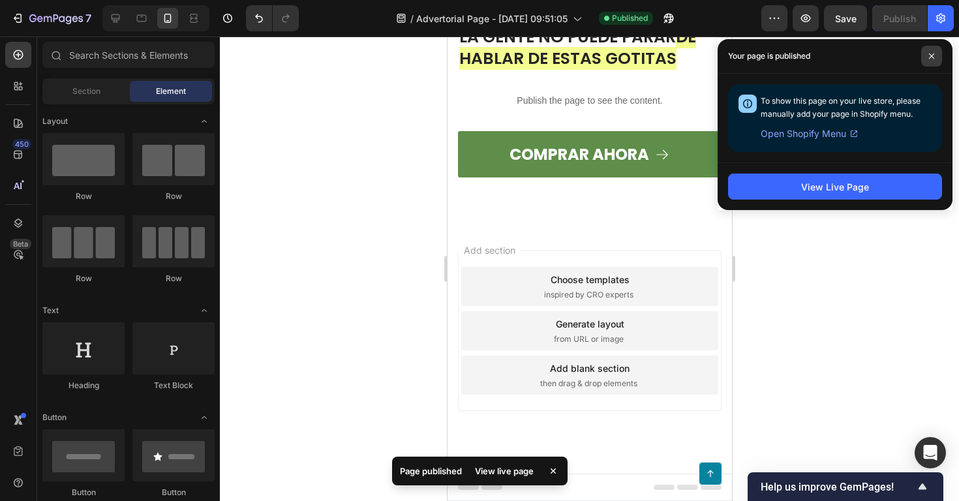
click at [929, 55] on icon at bounding box center [932, 56] width 7 height 7
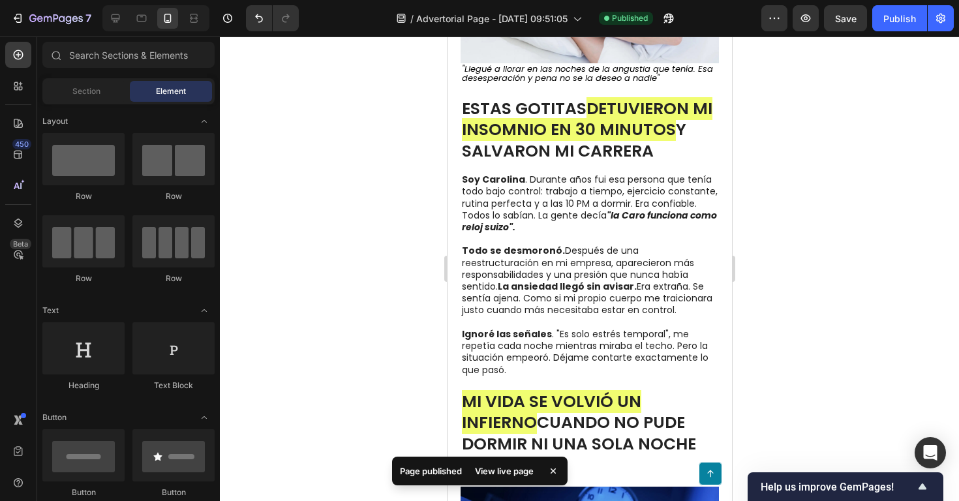
scroll to position [0, 0]
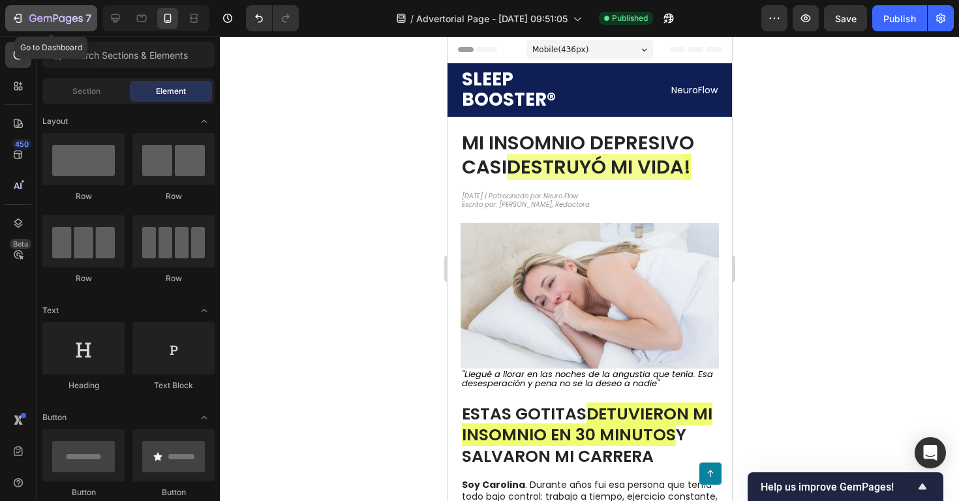
click at [21, 14] on icon "button" at bounding box center [19, 18] width 6 height 9
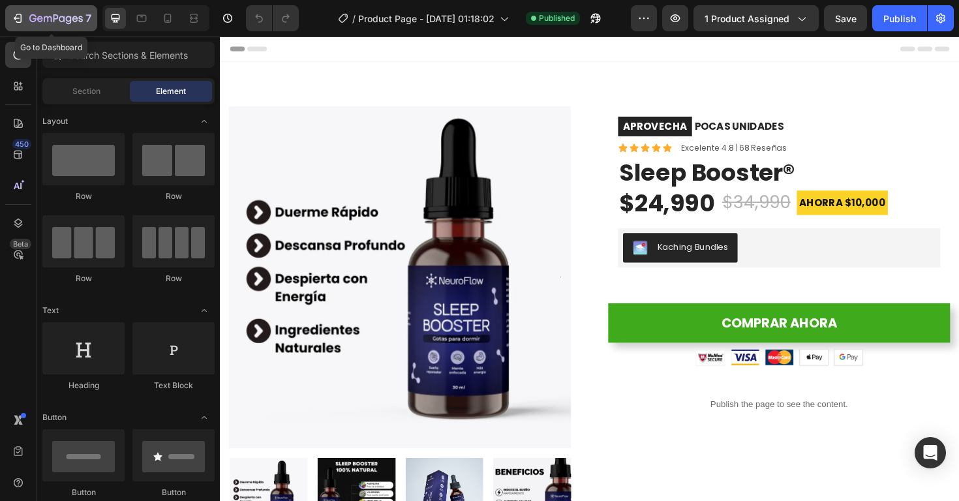
click at [65, 29] on button "7" at bounding box center [51, 18] width 92 height 26
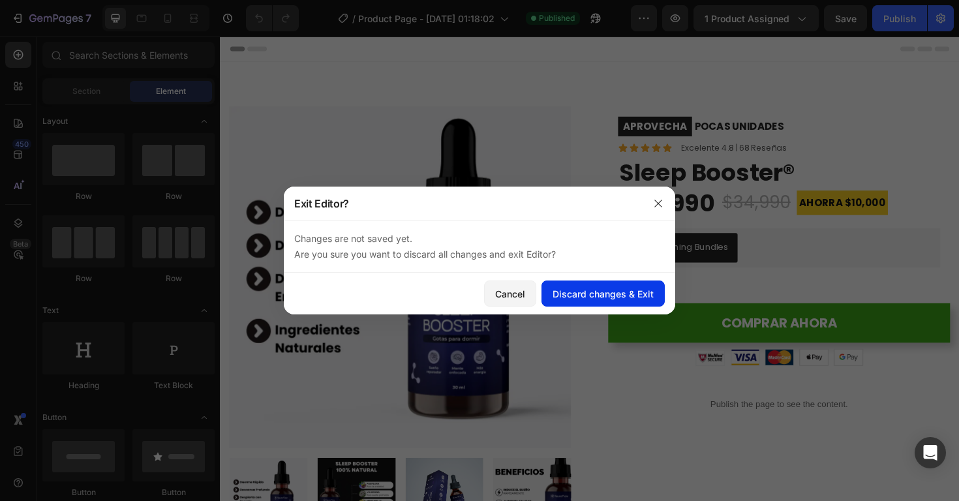
click at [565, 297] on div "Discard changes & Exit" at bounding box center [603, 294] width 101 height 14
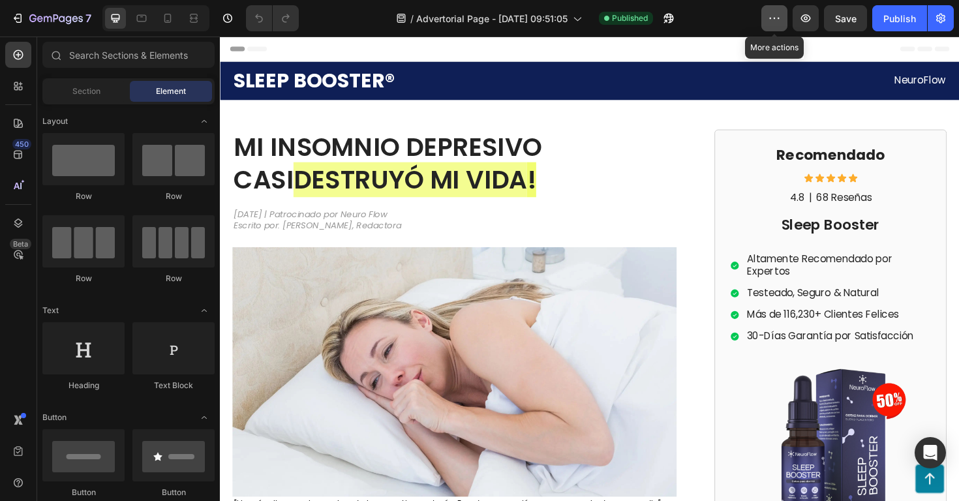
click at [779, 28] on button "button" at bounding box center [775, 18] width 26 height 26
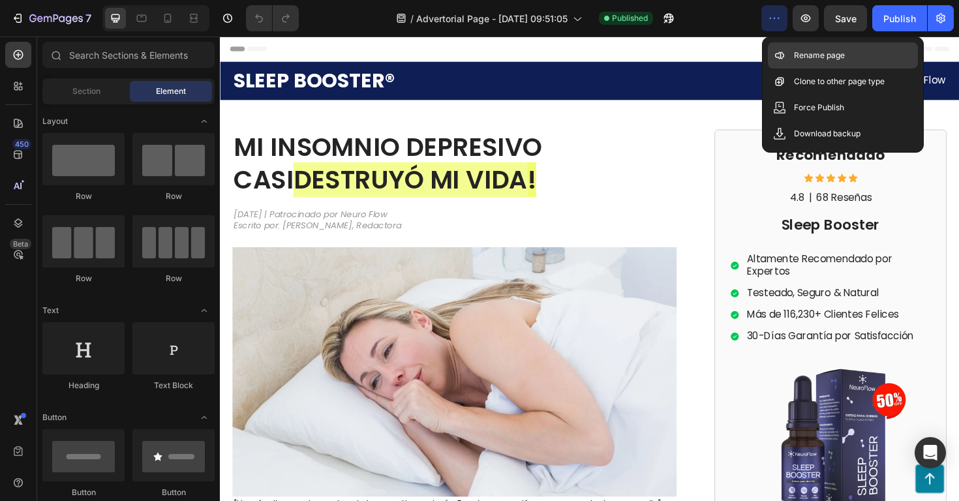
click at [796, 53] on p "Rename page" at bounding box center [819, 55] width 51 height 13
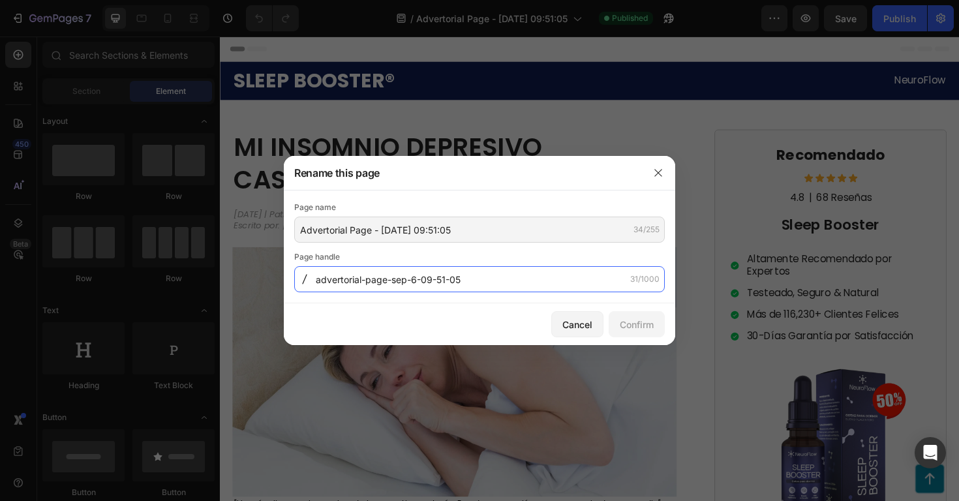
click at [472, 282] on input "advertorial-page-sep-6-09-51-05" at bounding box center [479, 279] width 371 height 26
click at [497, 284] on input "advertorial-page-sep-6-09-51-05" at bounding box center [479, 279] width 371 height 26
type input "a"
paste input "-sleep-booster-testimonio"
type input "-sleep-booster-testimonio"
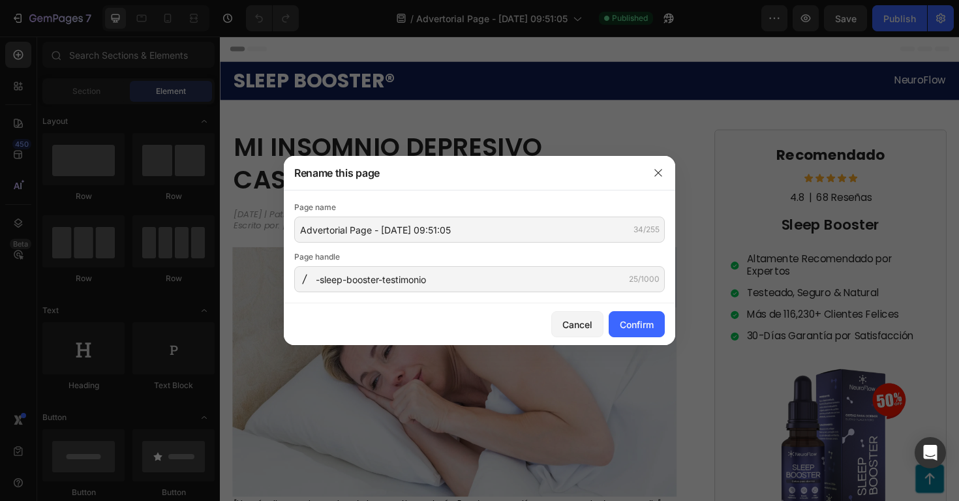
click at [314, 279] on div at bounding box center [304, 279] width 21 height 10
click at [636, 326] on div "Confirm" at bounding box center [637, 325] width 34 height 14
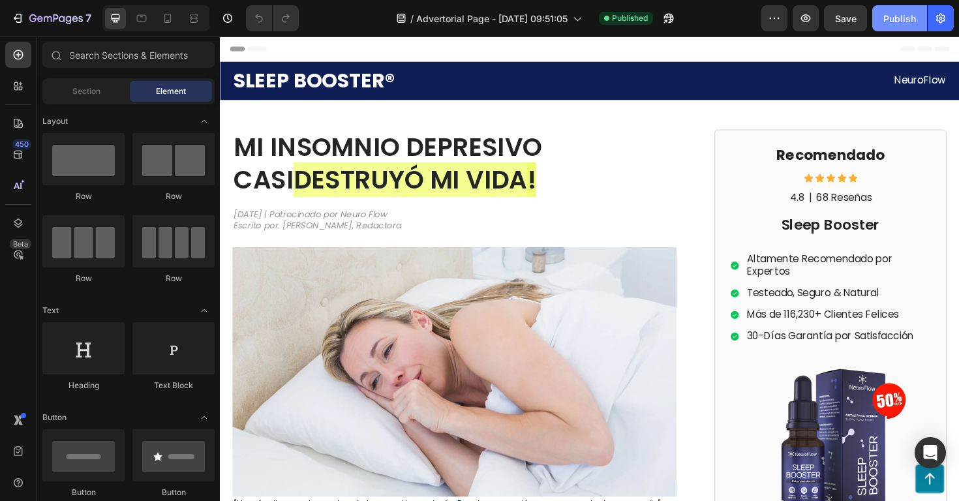
click at [897, 20] on div "Publish" at bounding box center [900, 19] width 33 height 14
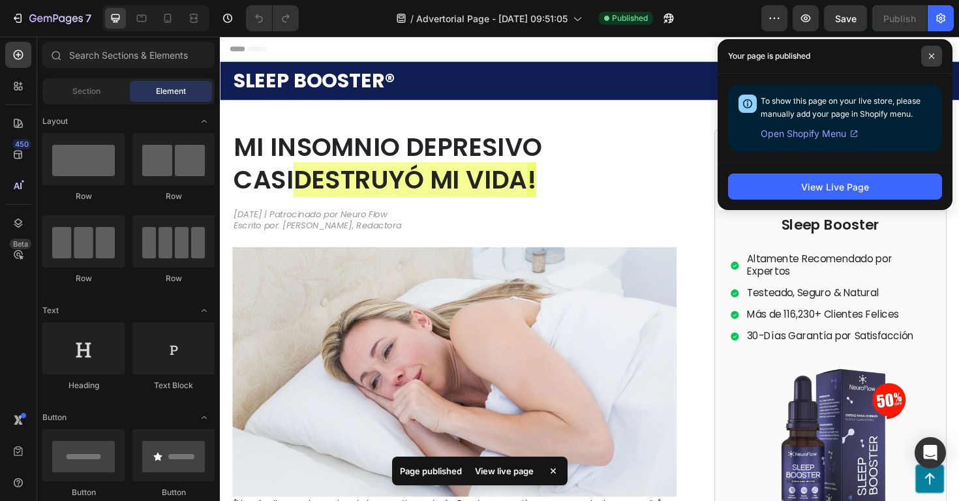
click at [935, 57] on span at bounding box center [932, 56] width 21 height 21
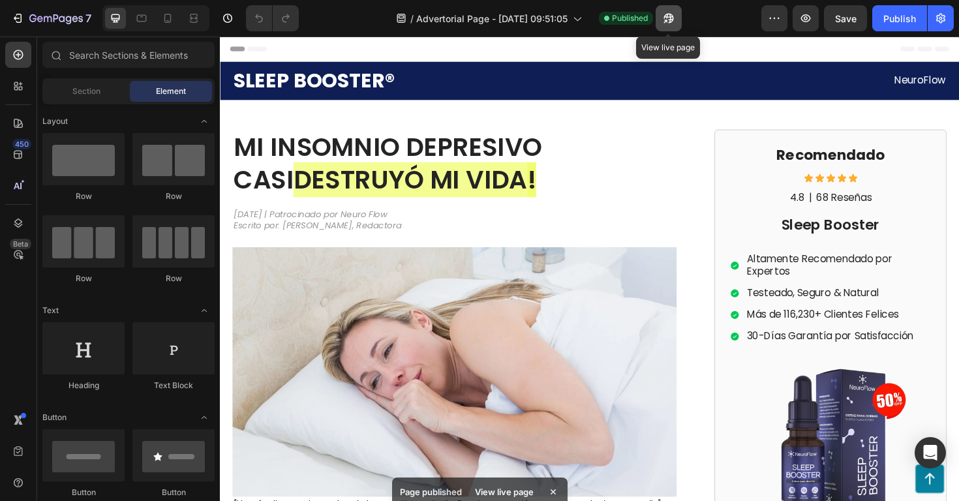
click at [671, 20] on icon "button" at bounding box center [668, 18] width 13 height 13
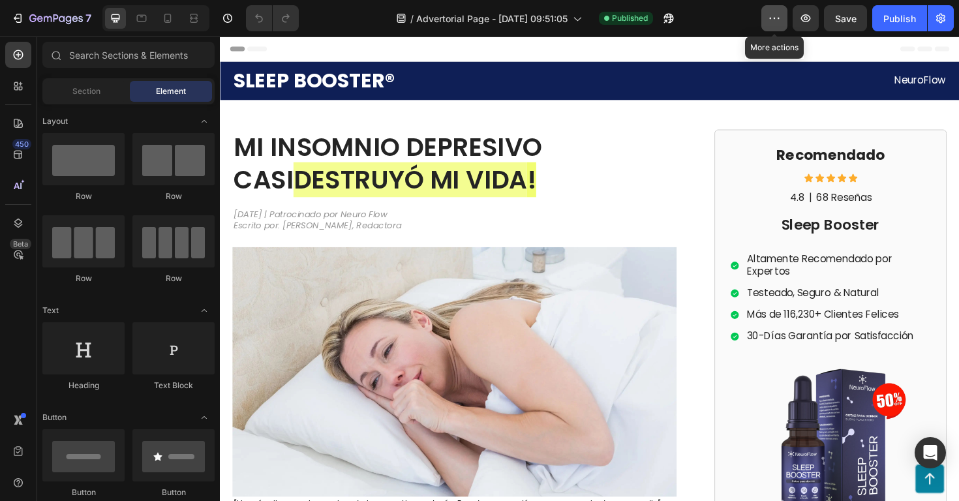
click at [773, 20] on icon "button" at bounding box center [774, 18] width 13 height 13
click at [804, 21] on icon "button" at bounding box center [807, 18] width 10 height 8
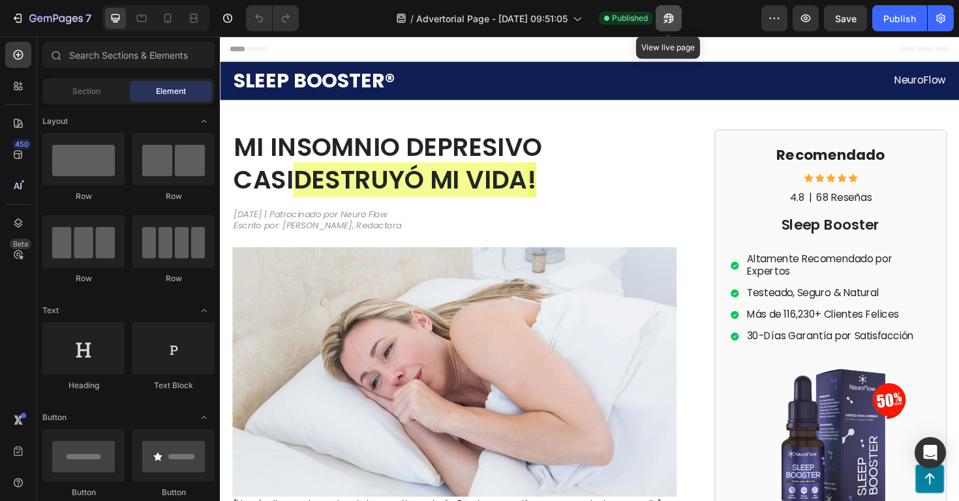
click at [670, 19] on icon "button" at bounding box center [669, 19] width 10 height 10
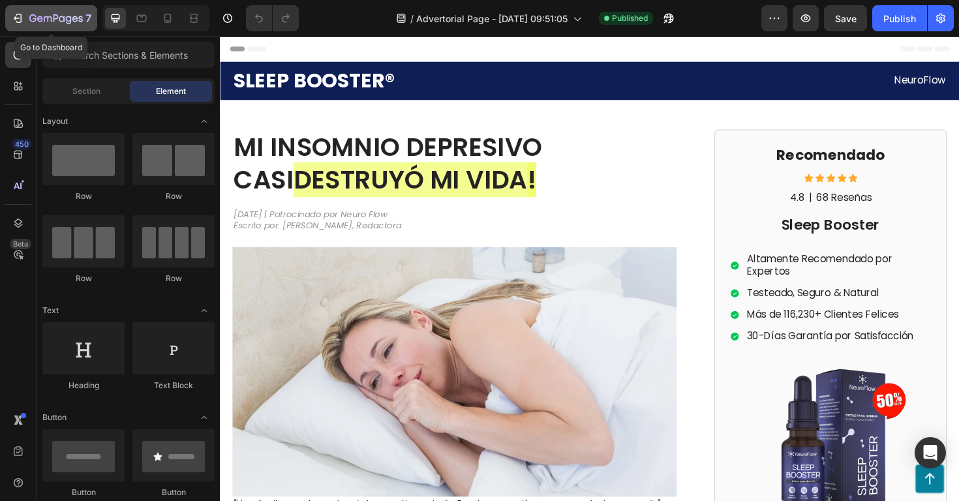
click at [31, 16] on icon "button" at bounding box center [32, 18] width 7 height 8
